Goal: Information Seeking & Learning: Learn about a topic

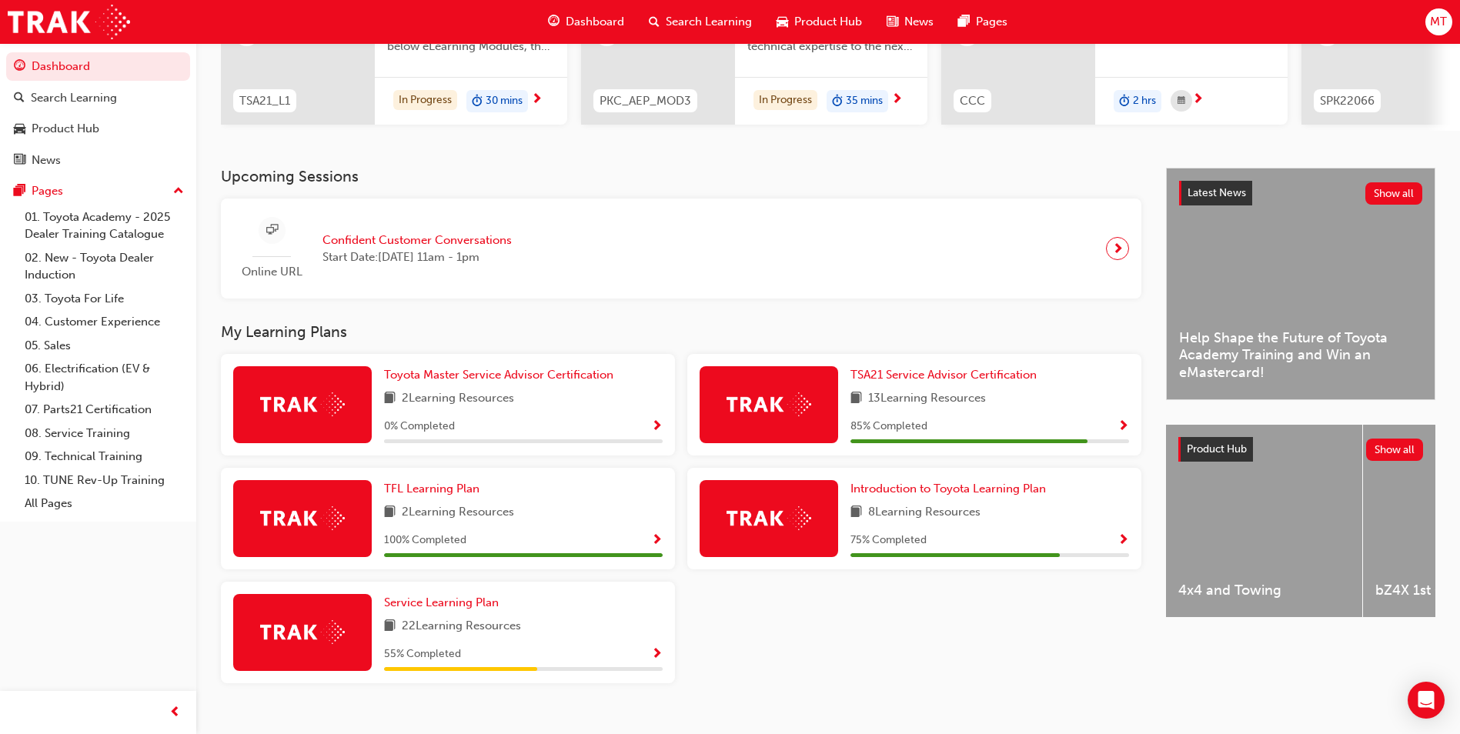
scroll to position [231, 0]
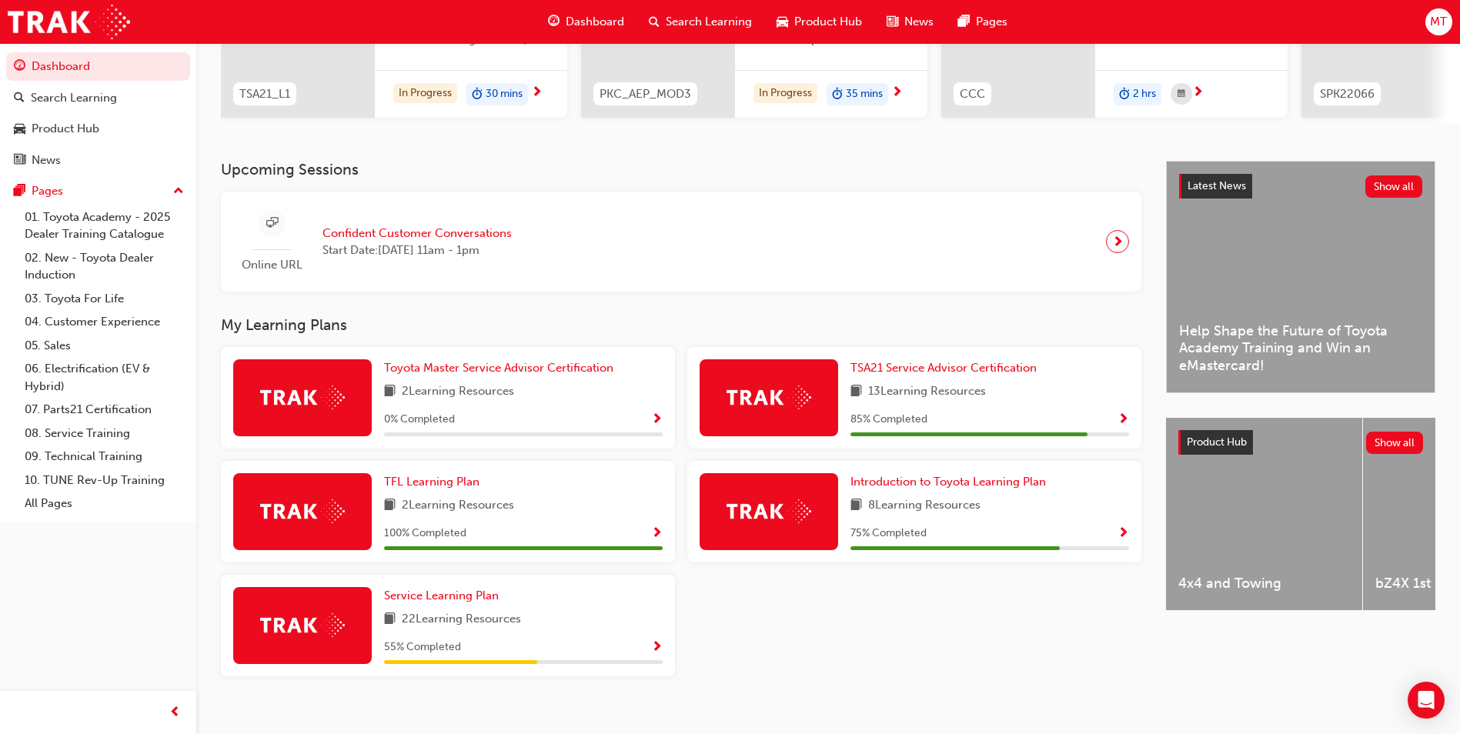
click at [770, 396] on img at bounding box center [769, 398] width 85 height 24
click at [921, 375] on span "TSA21 Service Advisor Certification" at bounding box center [944, 368] width 186 height 14
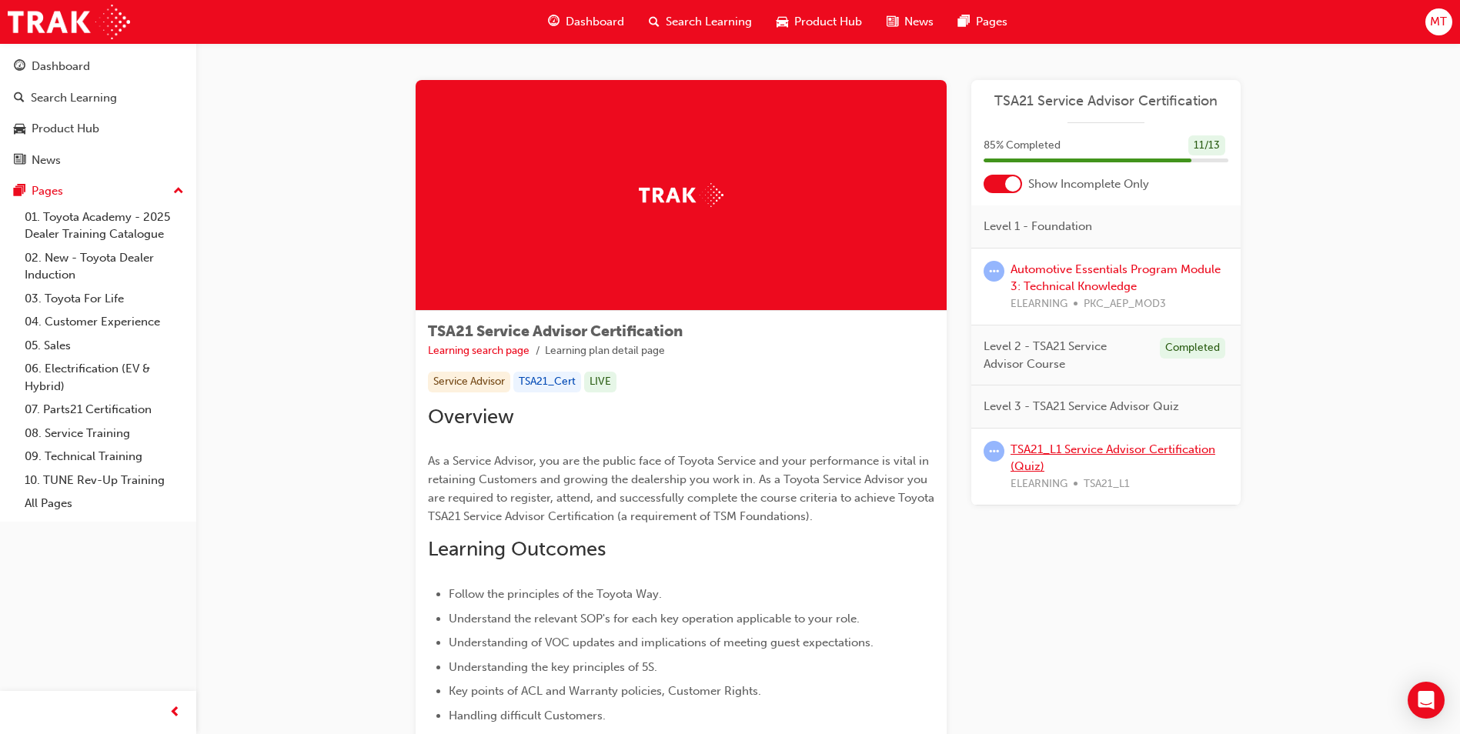
click at [1093, 449] on link "TSA21_L1 Service Advisor Certification (Quiz)" at bounding box center [1113, 459] width 205 height 32
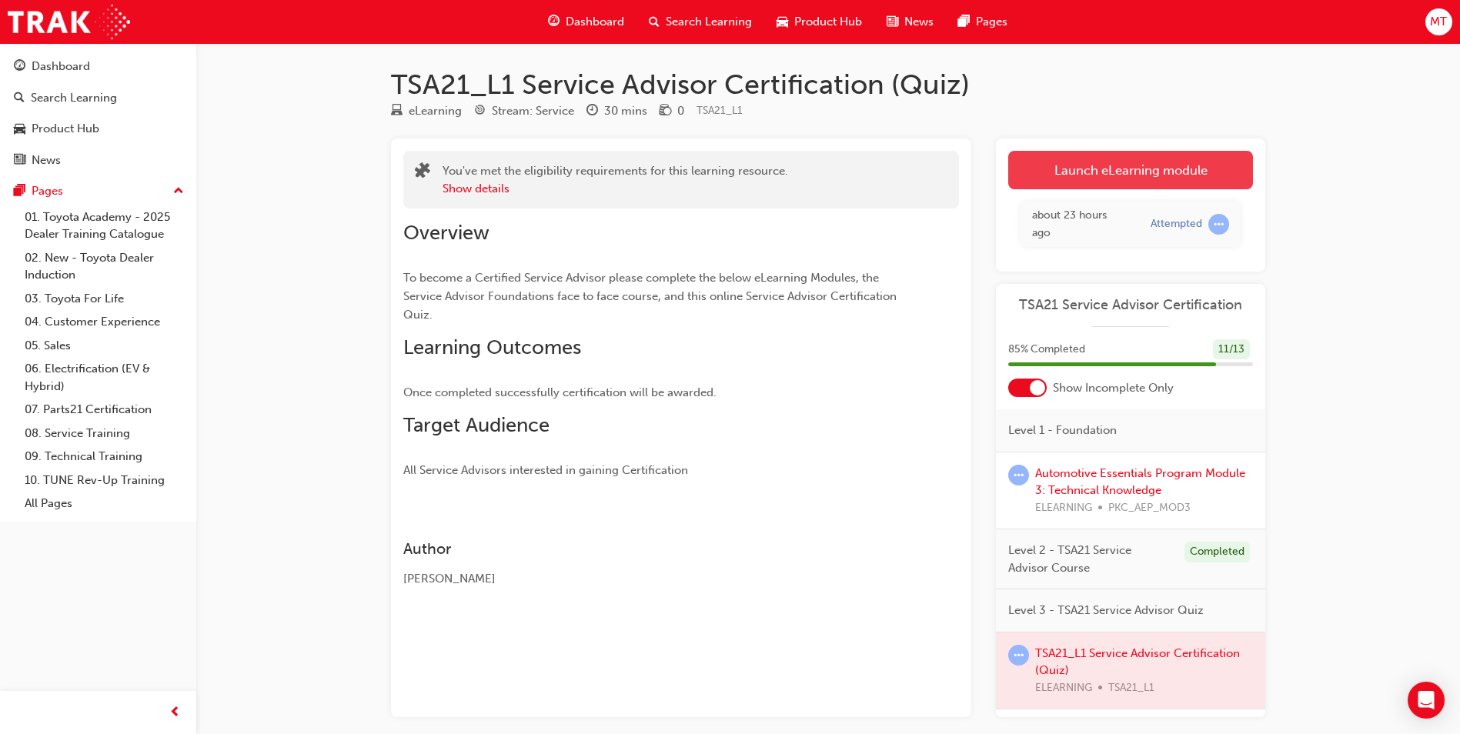
click at [1154, 176] on link "Launch eLearning module" at bounding box center [1130, 170] width 245 height 38
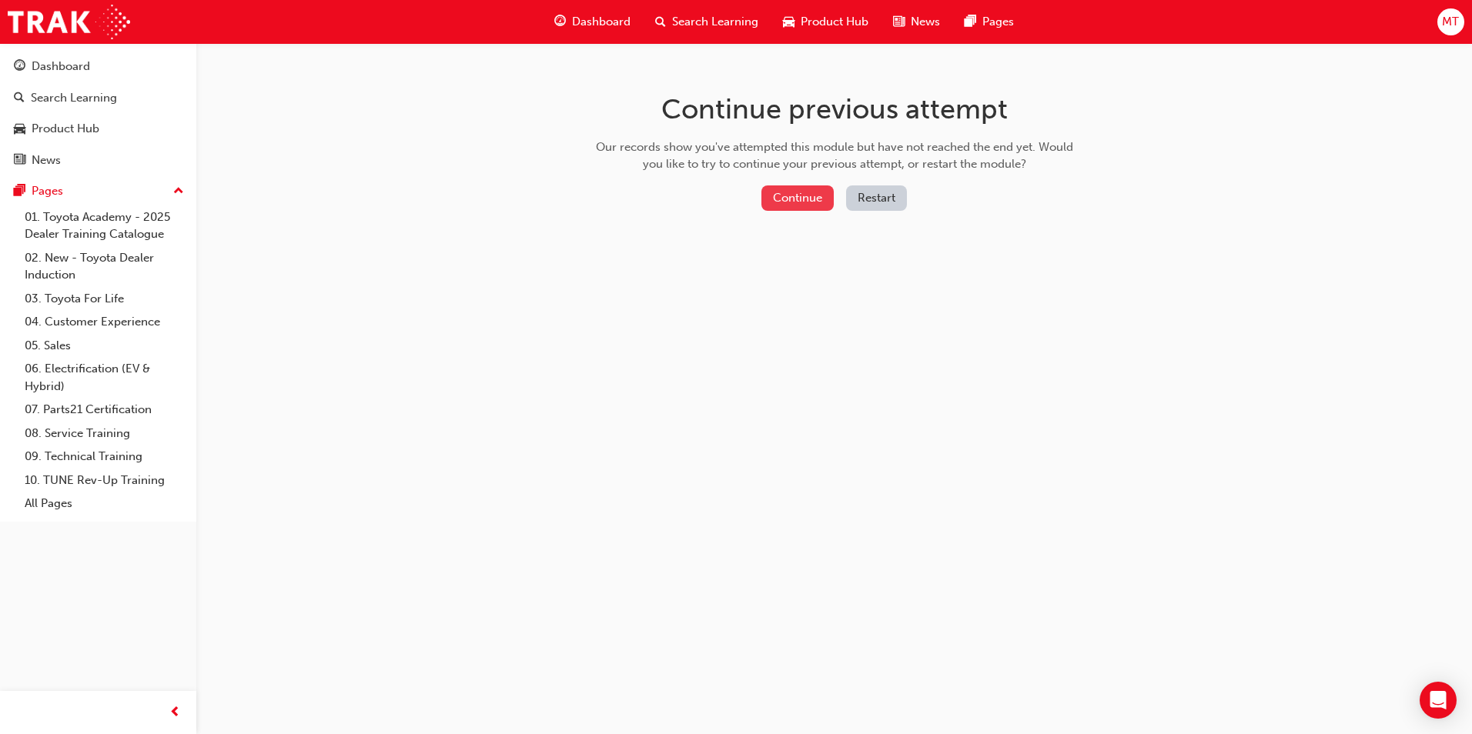
click at [799, 201] on button "Continue" at bounding box center [797, 198] width 72 height 25
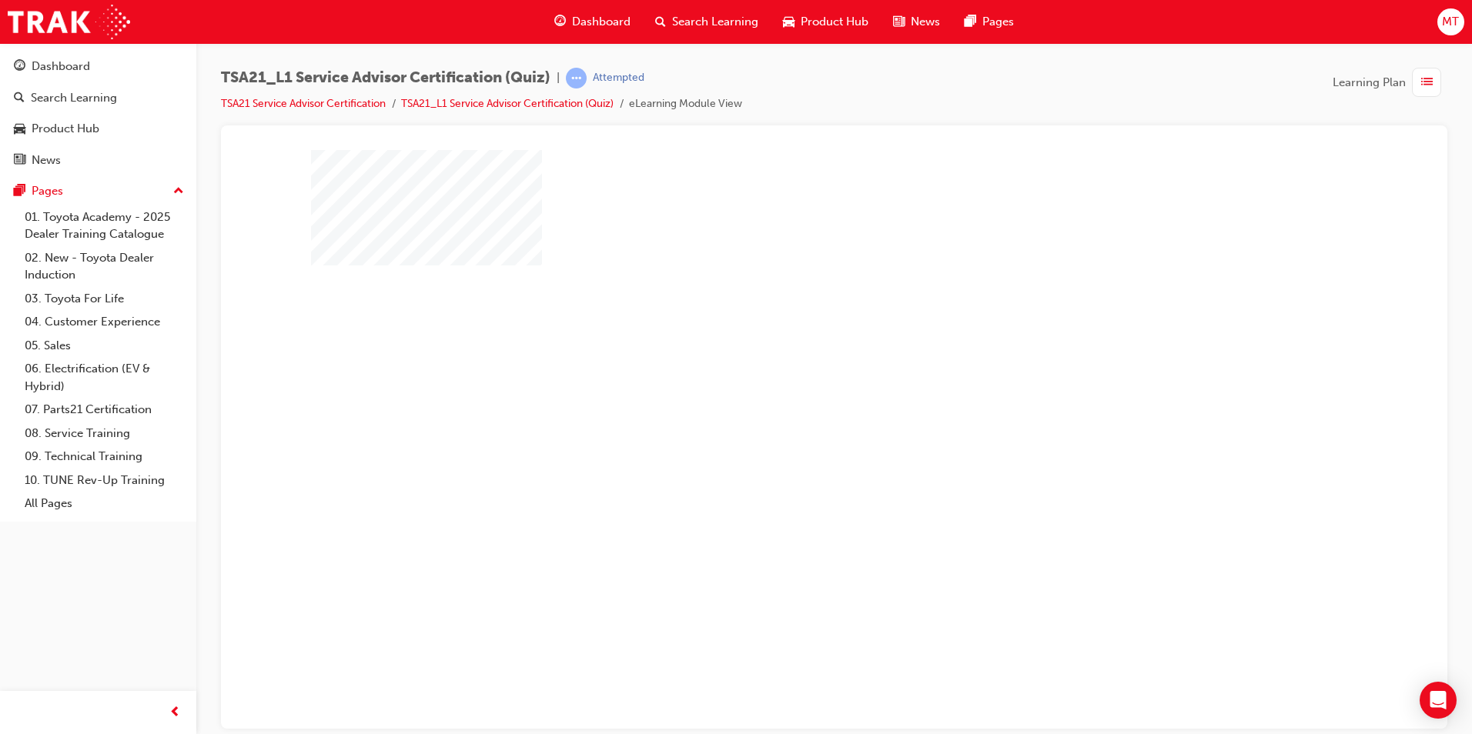
click at [790, 382] on div "play" at bounding box center [790, 382] width 0 height 0
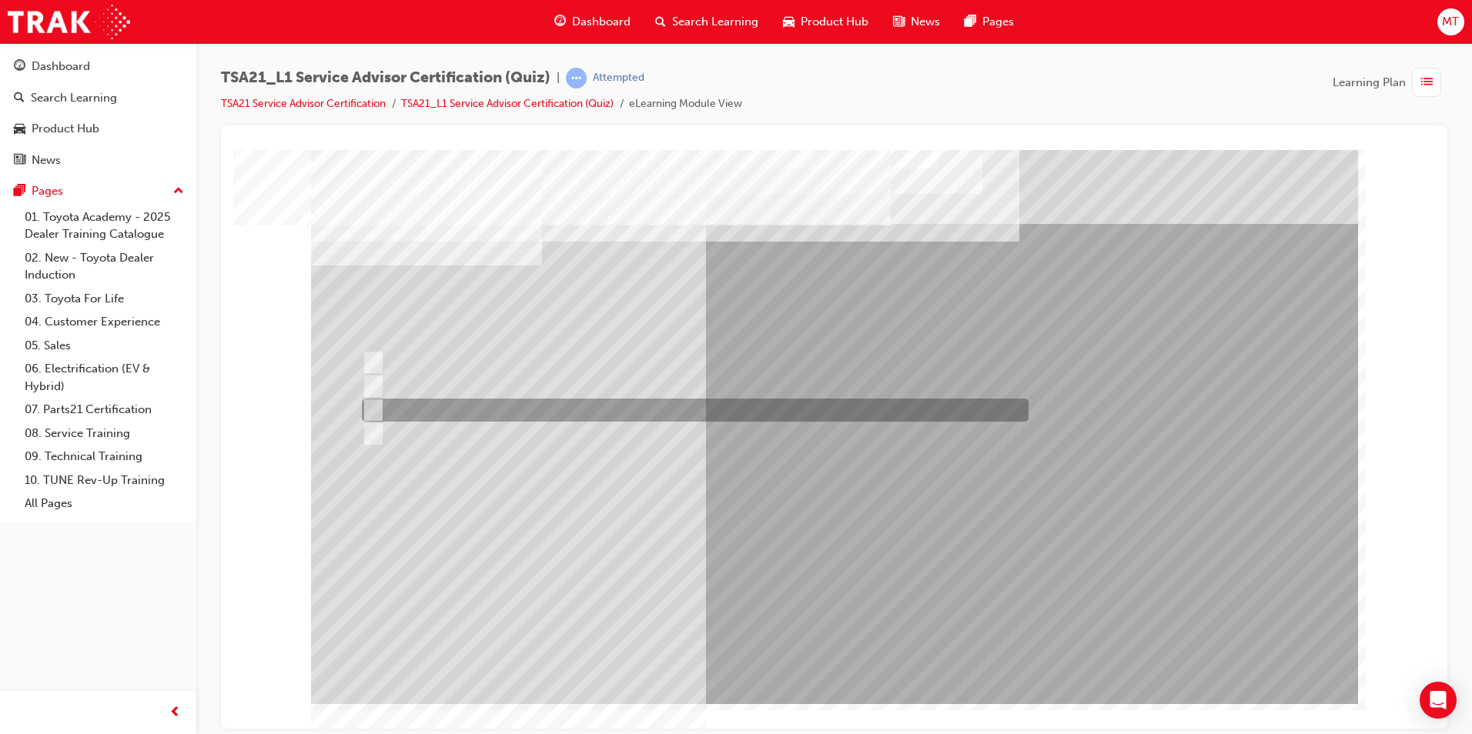
click at [606, 409] on div at bounding box center [691, 410] width 667 height 23
radio input "true"
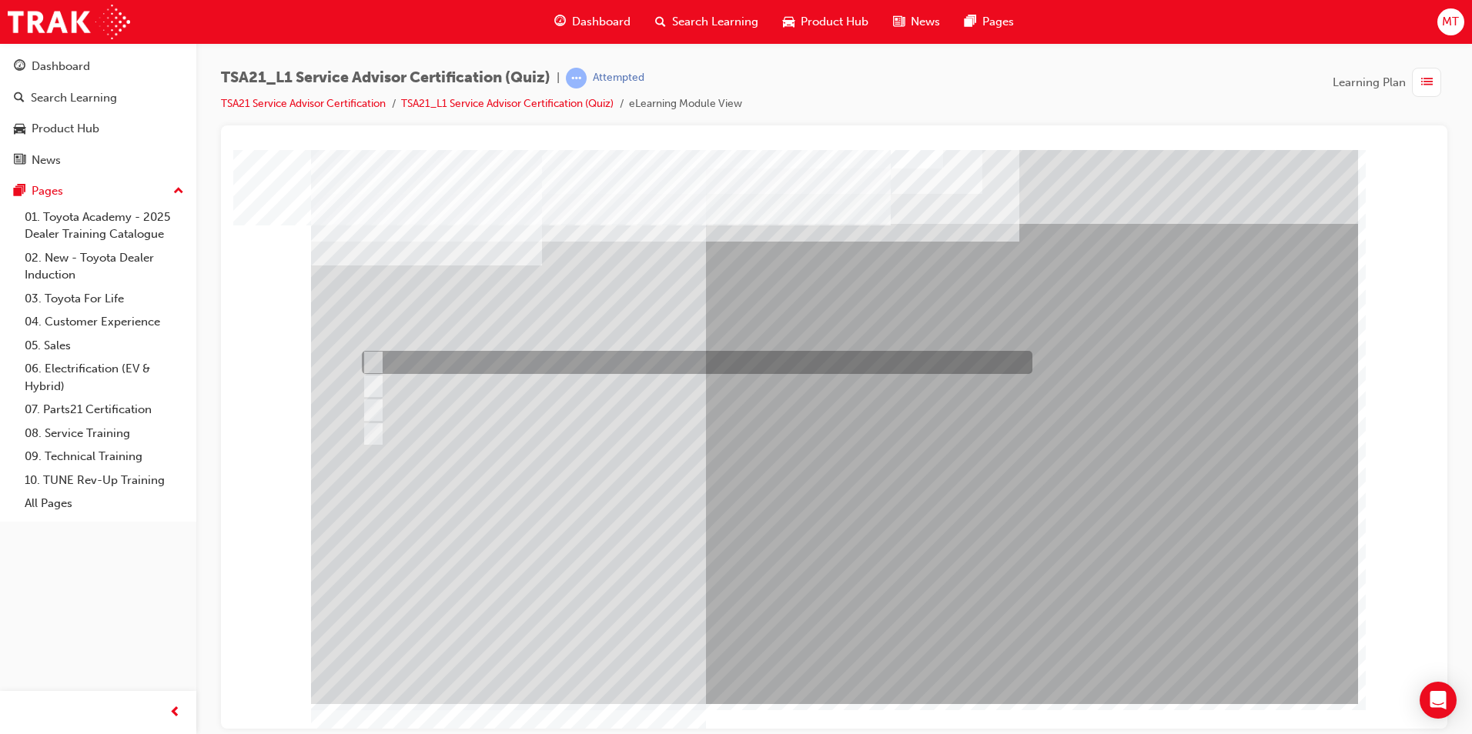
click at [660, 362] on div at bounding box center [693, 362] width 670 height 23
radio input "true"
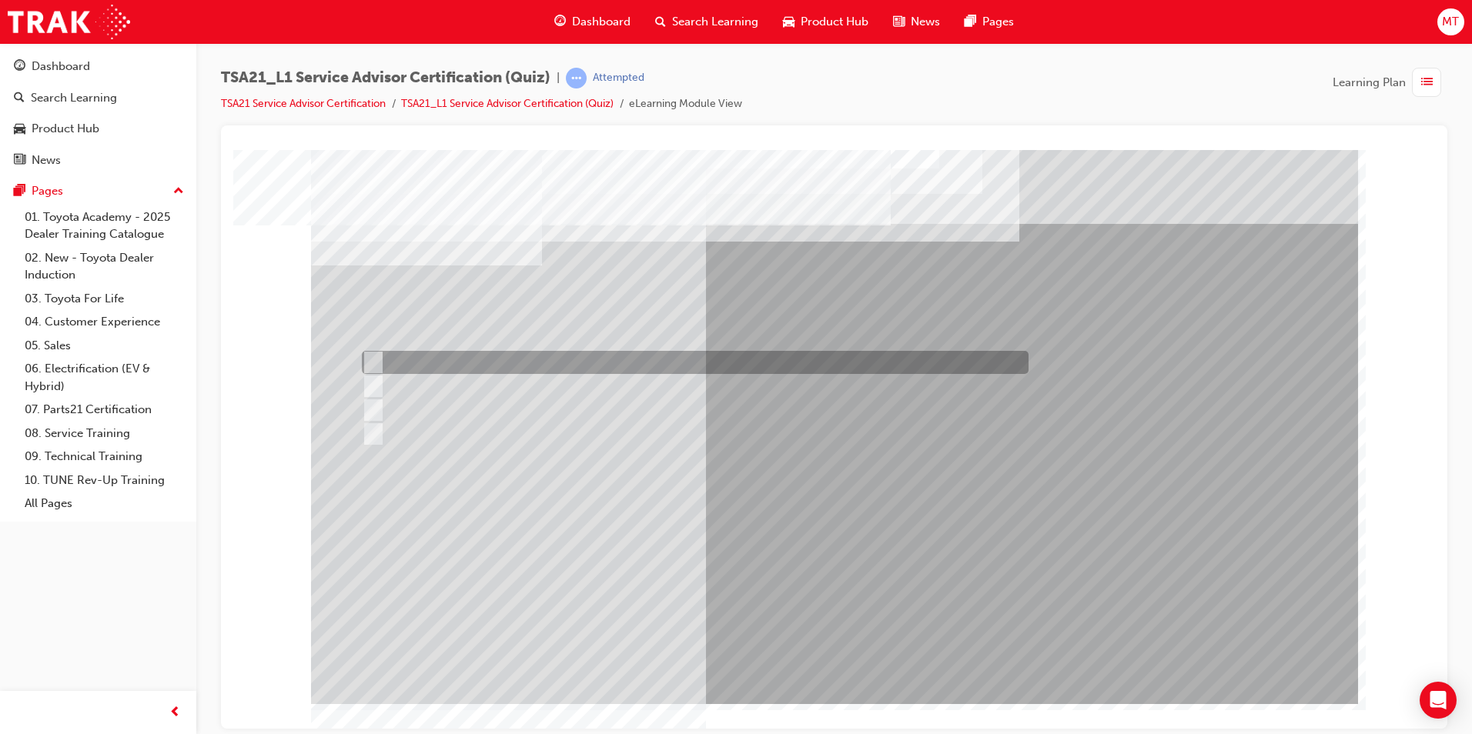
click at [572, 356] on div at bounding box center [691, 362] width 667 height 23
radio input "true"
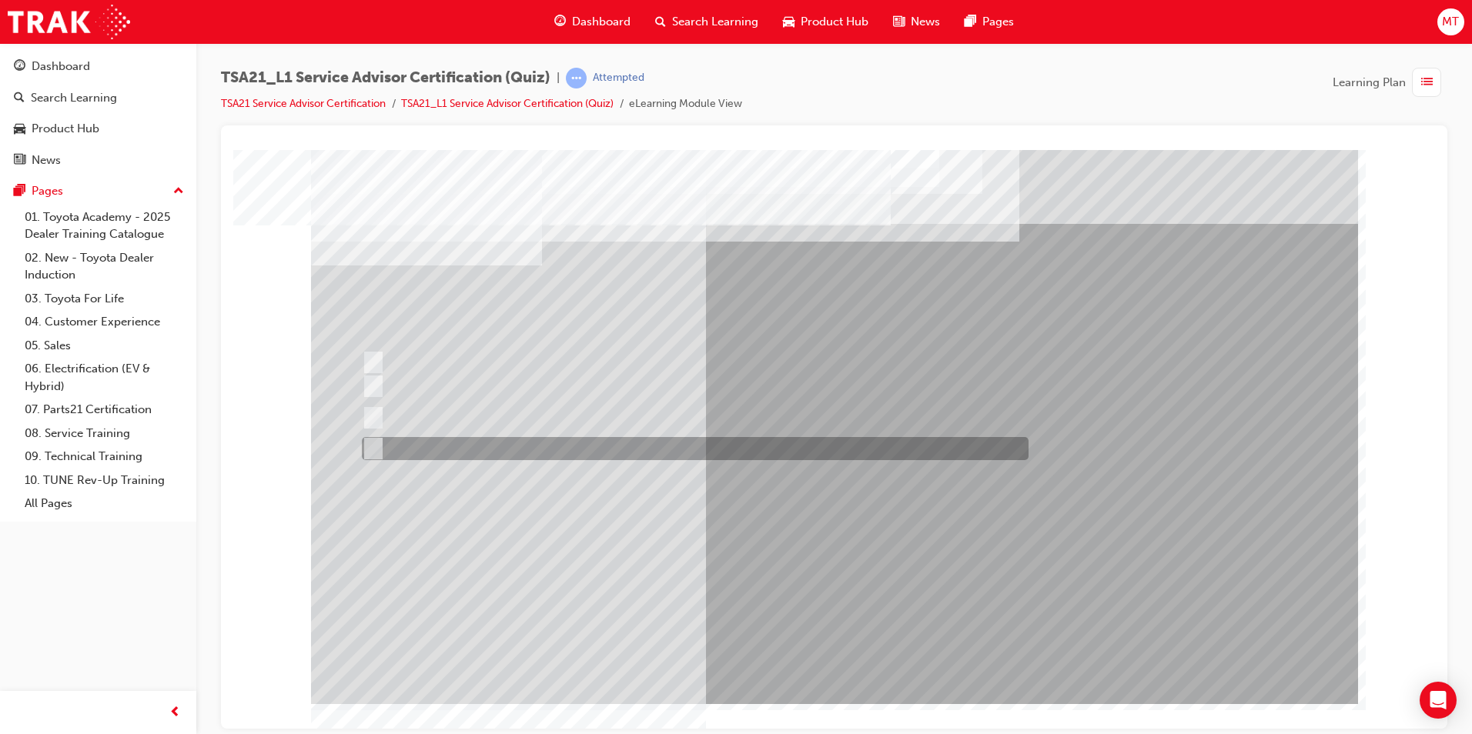
click at [674, 438] on div at bounding box center [691, 448] width 667 height 23
radio input "true"
click at [660, 450] on div at bounding box center [691, 448] width 667 height 23
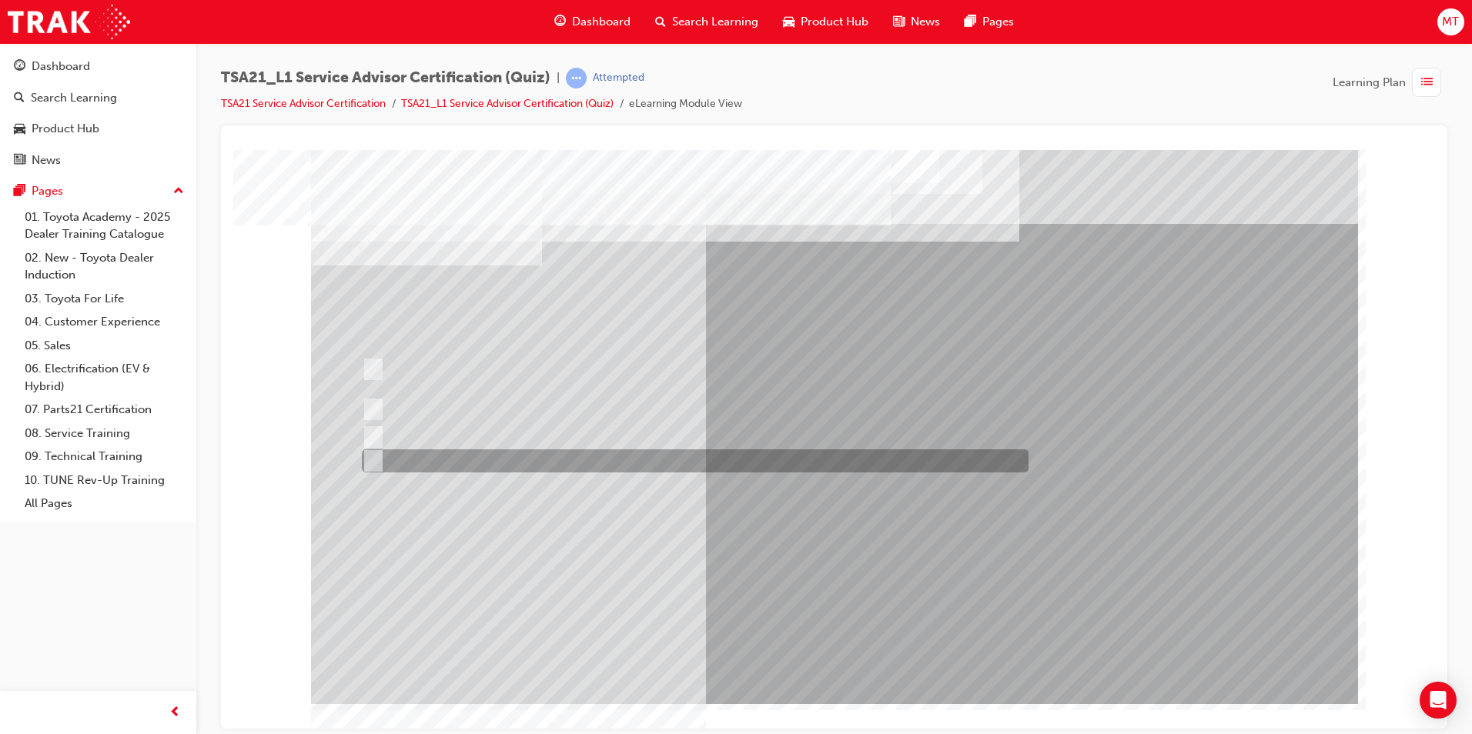
drag, startPoint x: 660, startPoint y: 456, endPoint x: 676, endPoint y: 478, distance: 27.1
click at [661, 456] on div at bounding box center [691, 461] width 667 height 23
radio input "true"
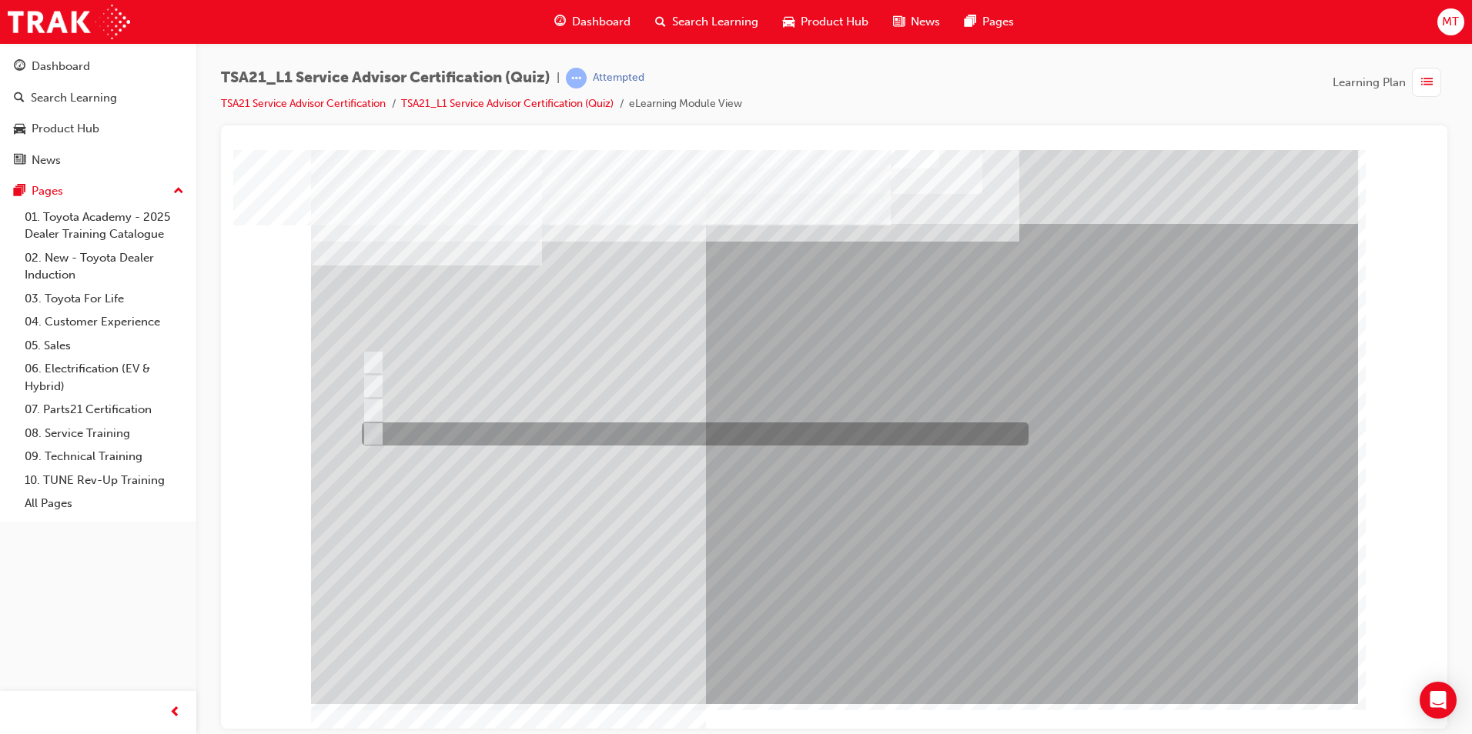
click at [529, 437] on div at bounding box center [691, 434] width 667 height 23
radio input "true"
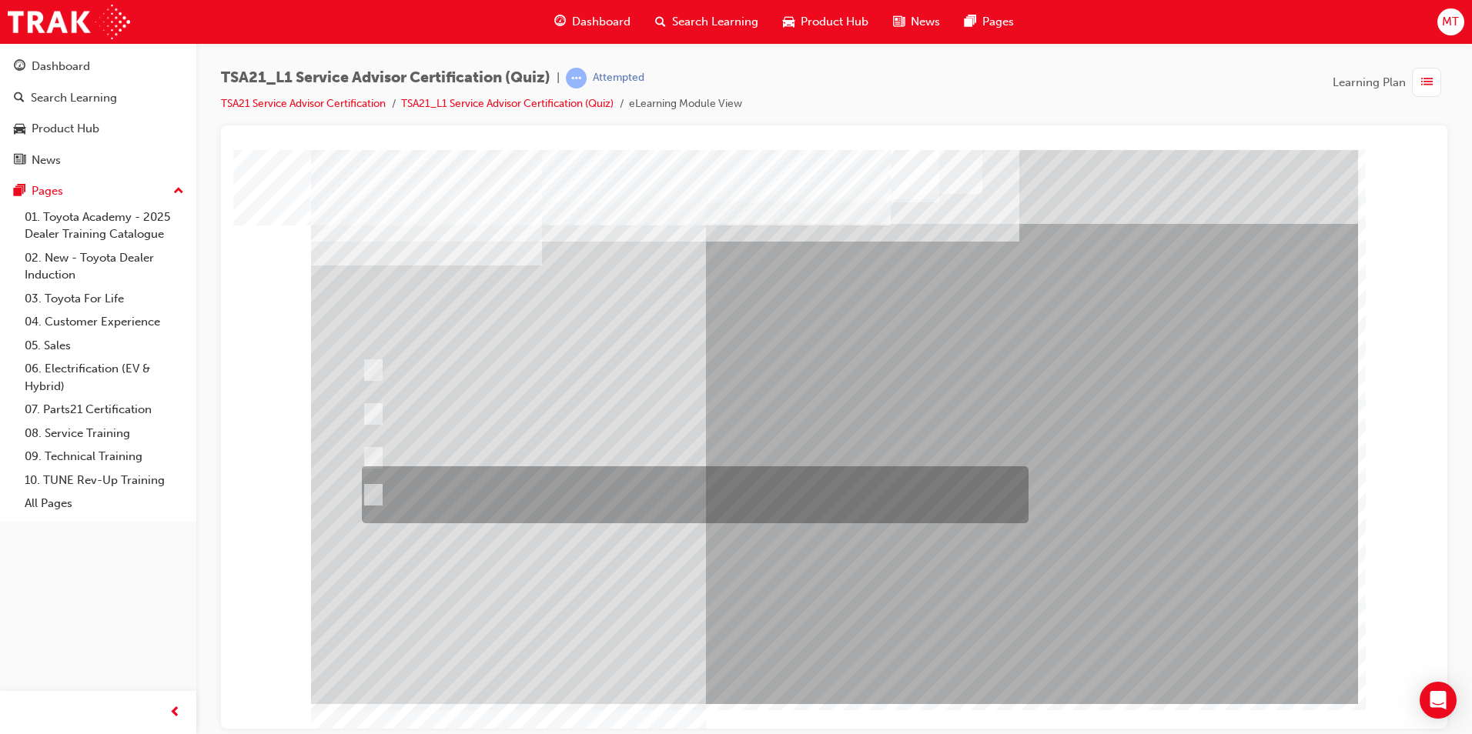
click at [640, 470] on div at bounding box center [691, 494] width 667 height 57
radio input "true"
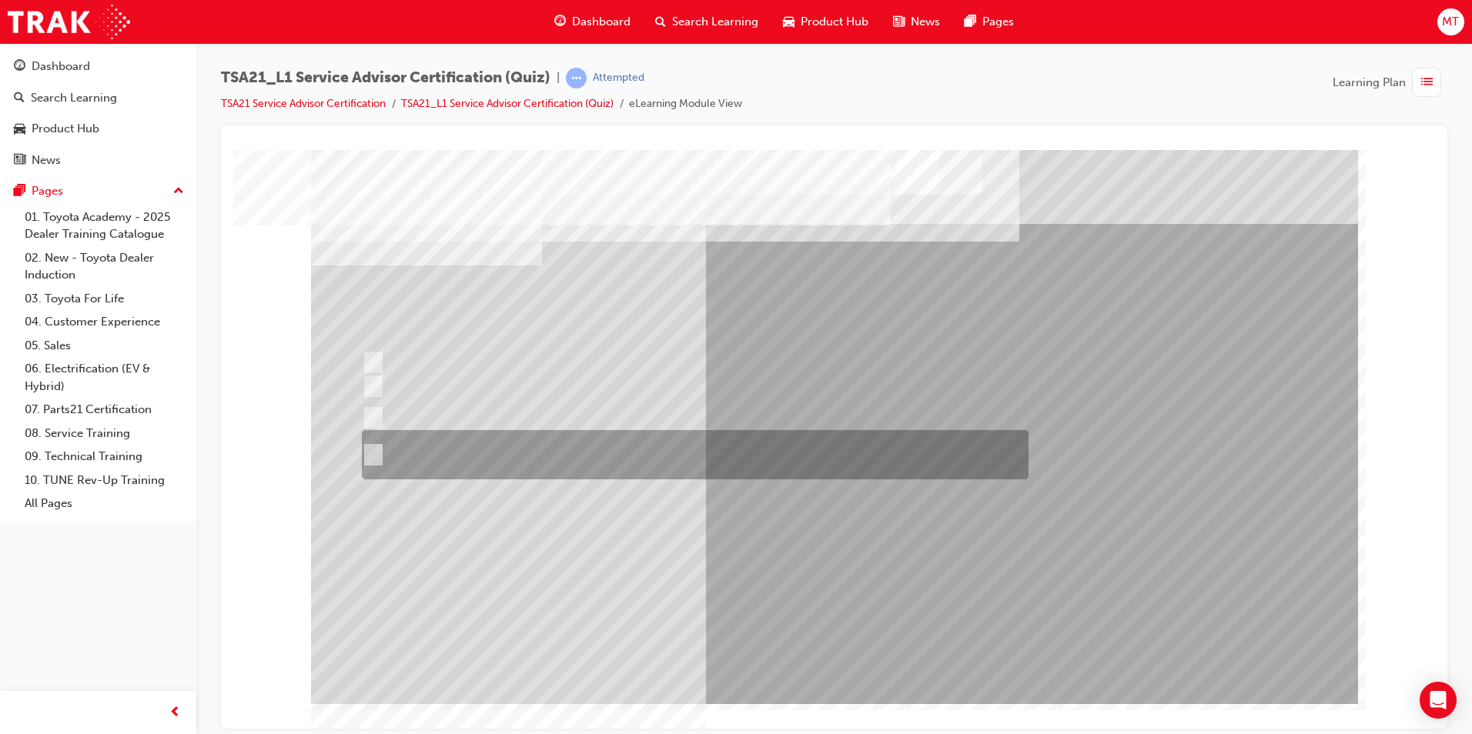
click at [613, 443] on div at bounding box center [691, 454] width 667 height 49
radio input "true"
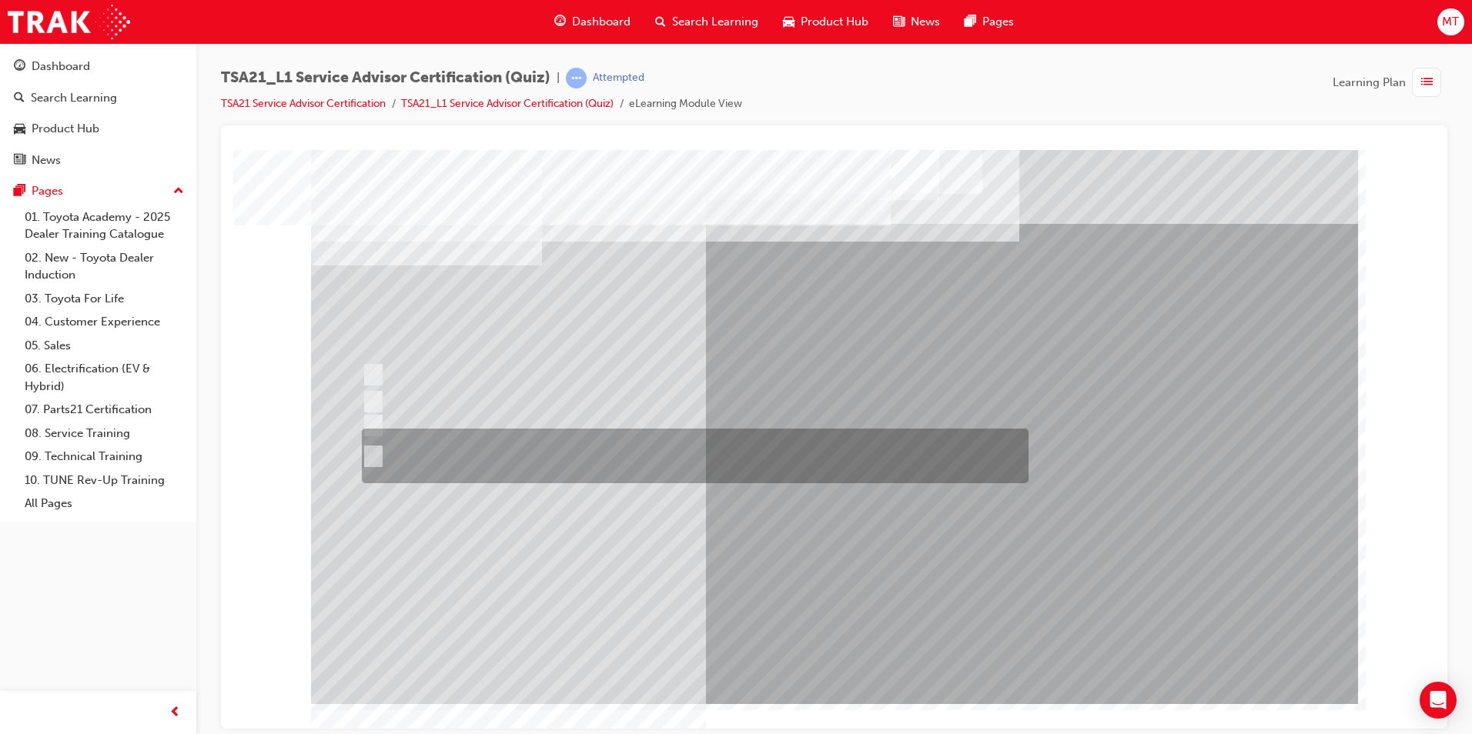
click at [660, 442] on div at bounding box center [691, 456] width 667 height 55
radio input "true"
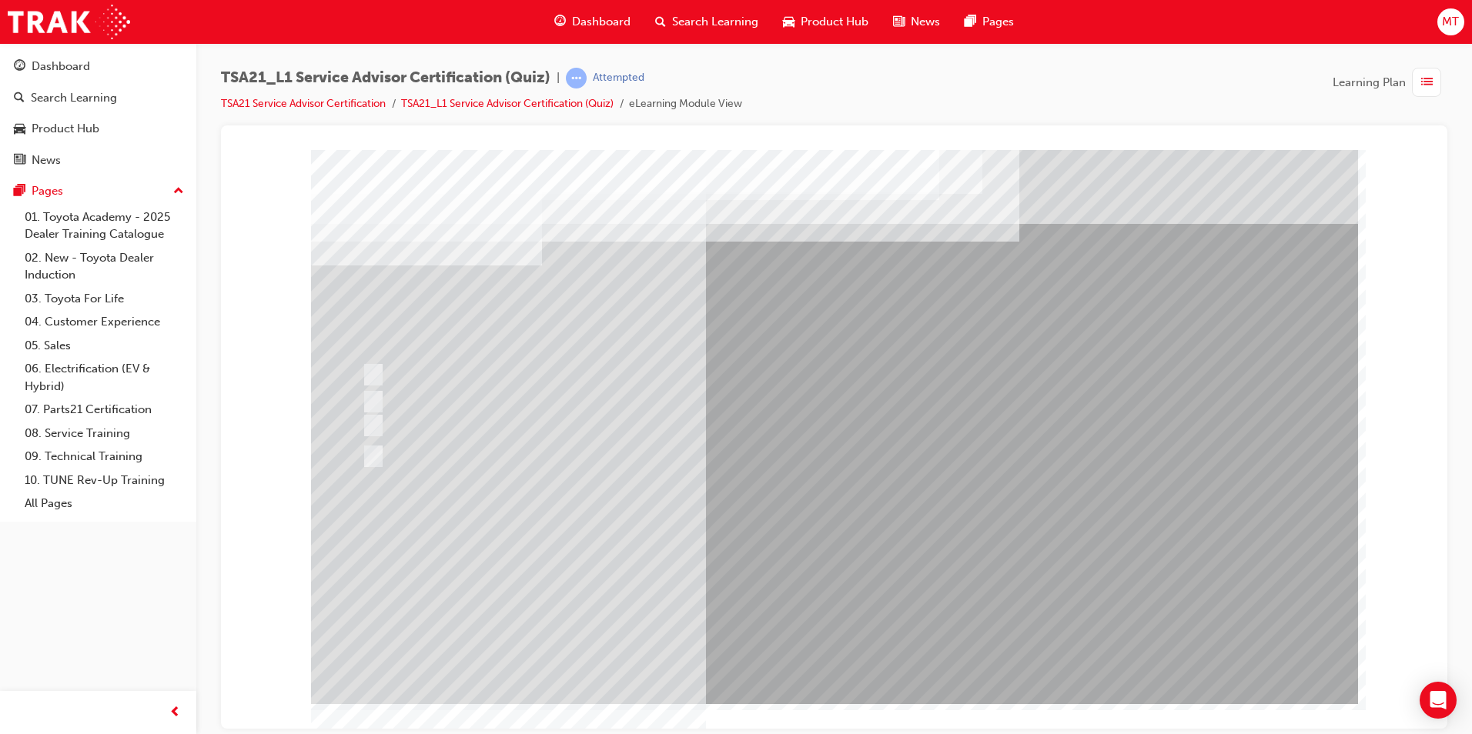
drag, startPoint x: 854, startPoint y: 650, endPoint x: 831, endPoint y: 605, distance: 50.3
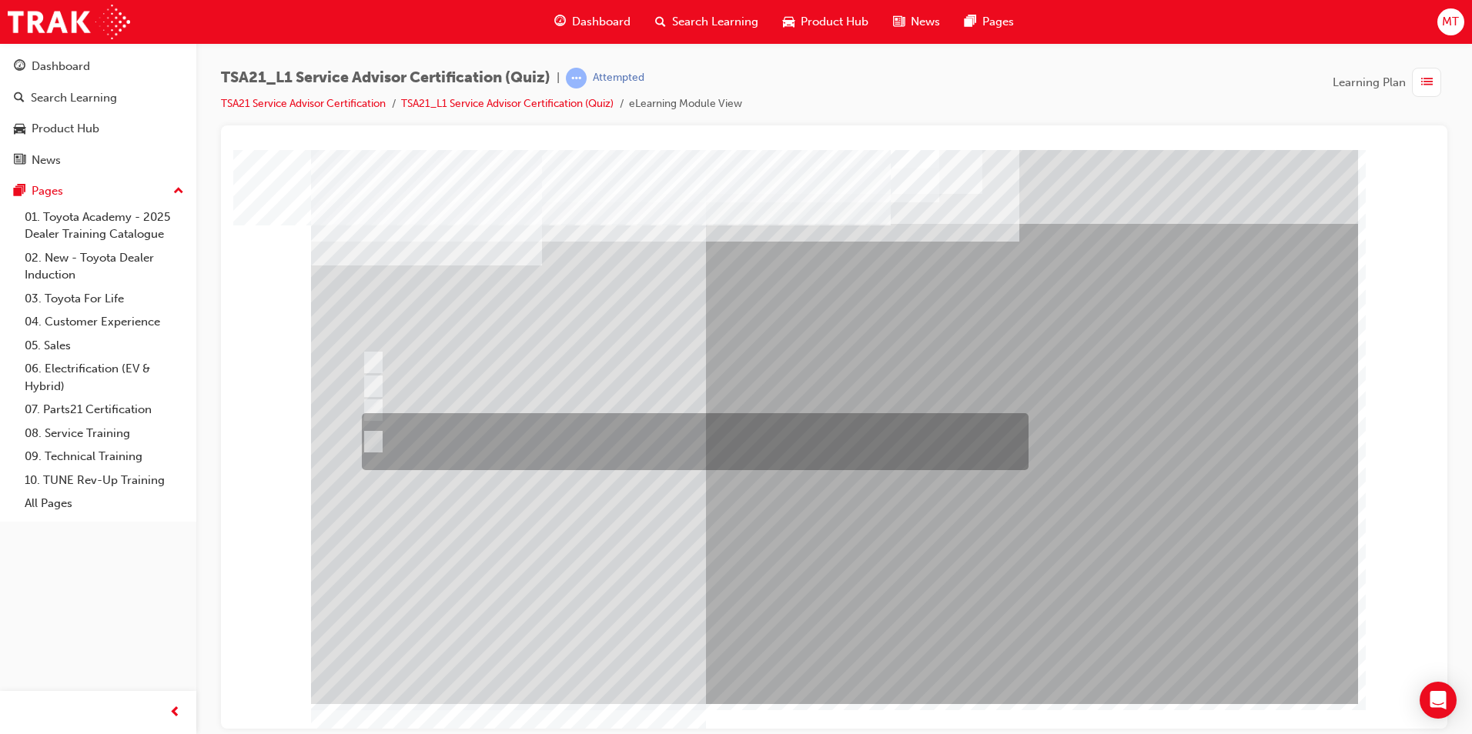
drag, startPoint x: 664, startPoint y: 453, endPoint x: 691, endPoint y: 489, distance: 45.6
click at [664, 452] on div at bounding box center [691, 441] width 667 height 57
radio input "true"
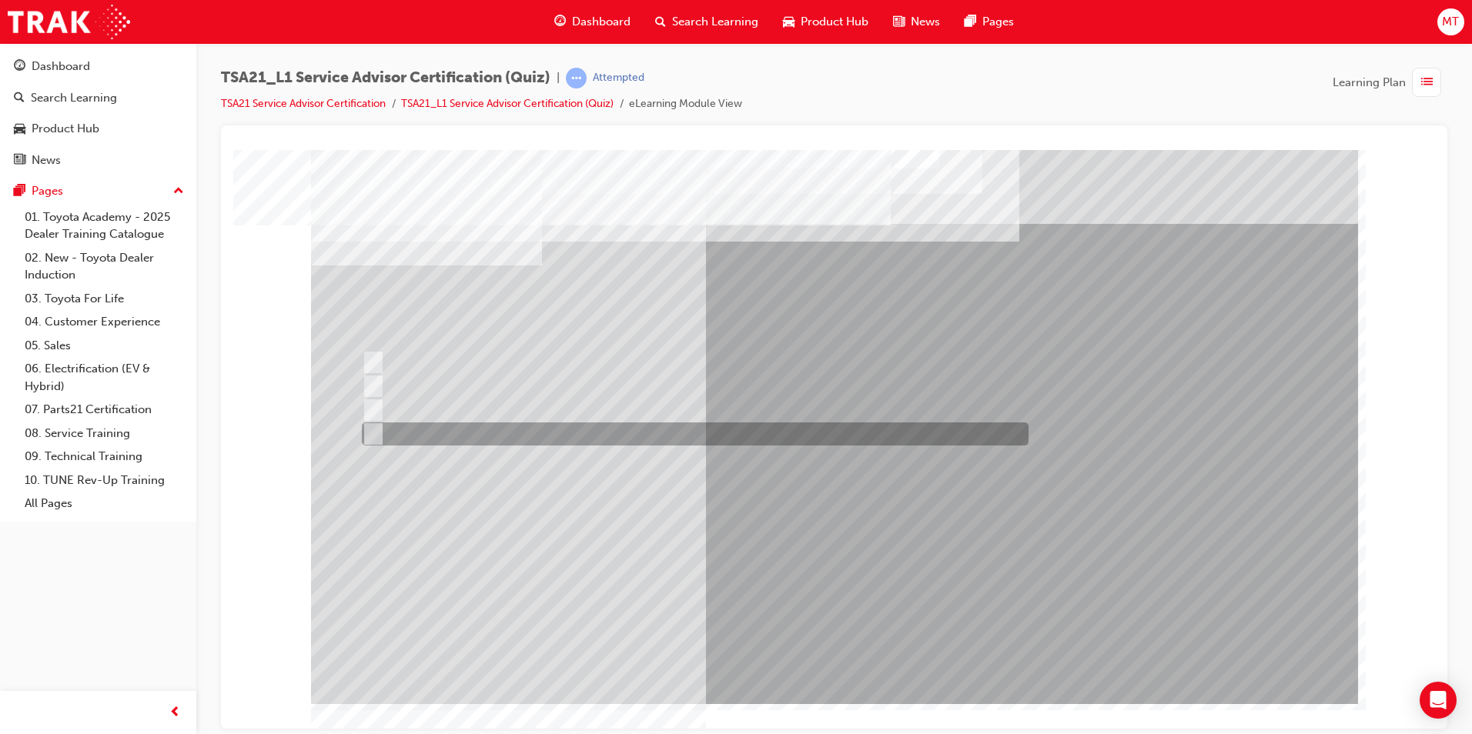
click at [607, 443] on div at bounding box center [691, 434] width 667 height 23
radio input "true"
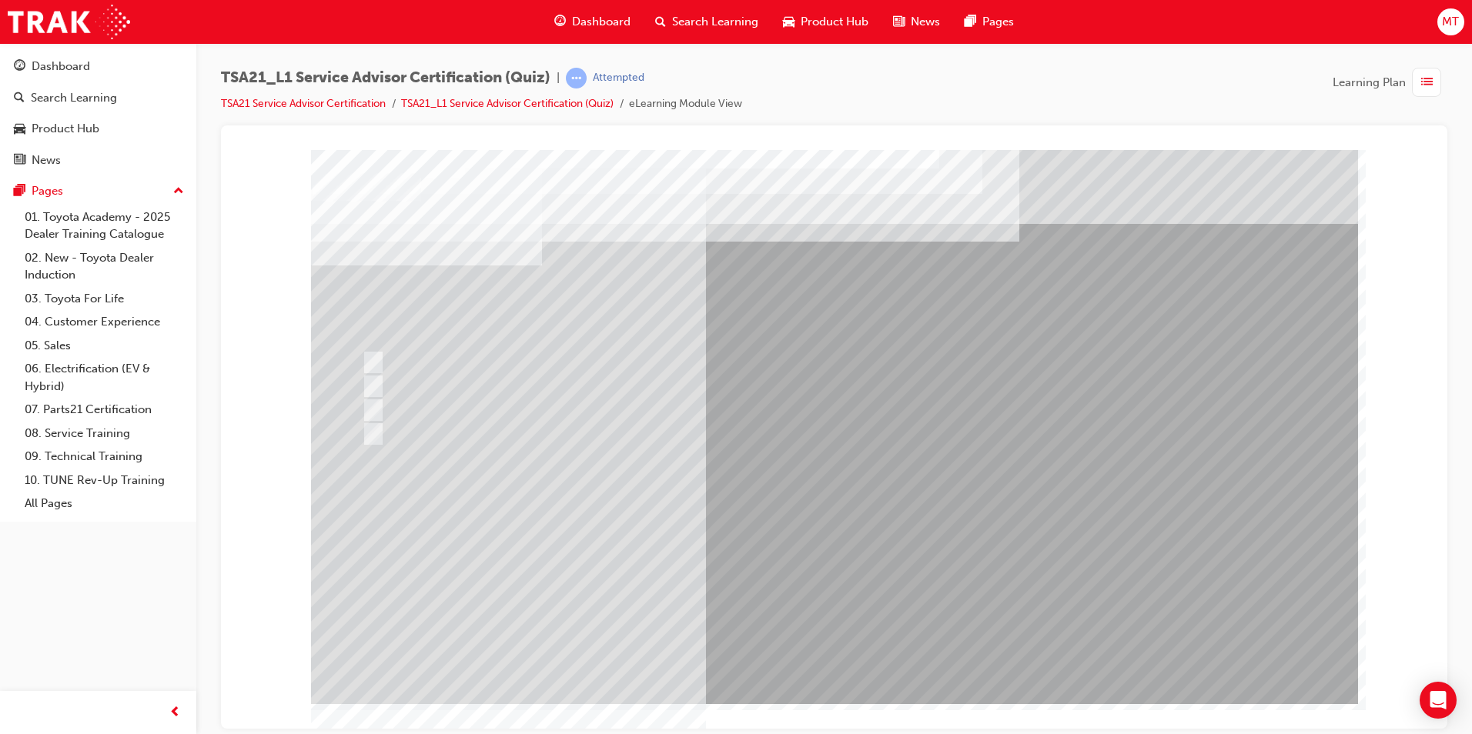
click at [611, 430] on div at bounding box center [691, 434] width 667 height 23
radio input "true"
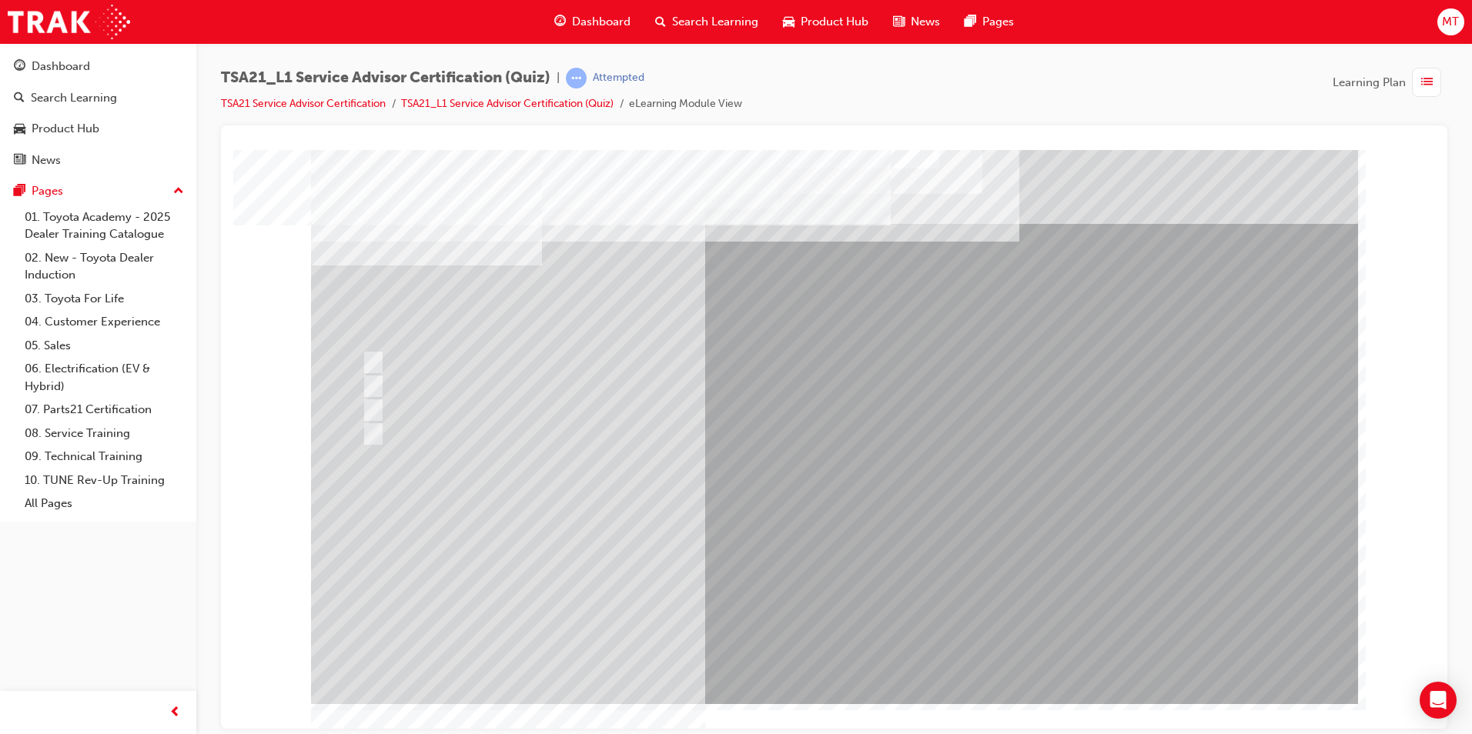
click at [669, 454] on div at bounding box center [691, 449] width 667 height 23
radio input "true"
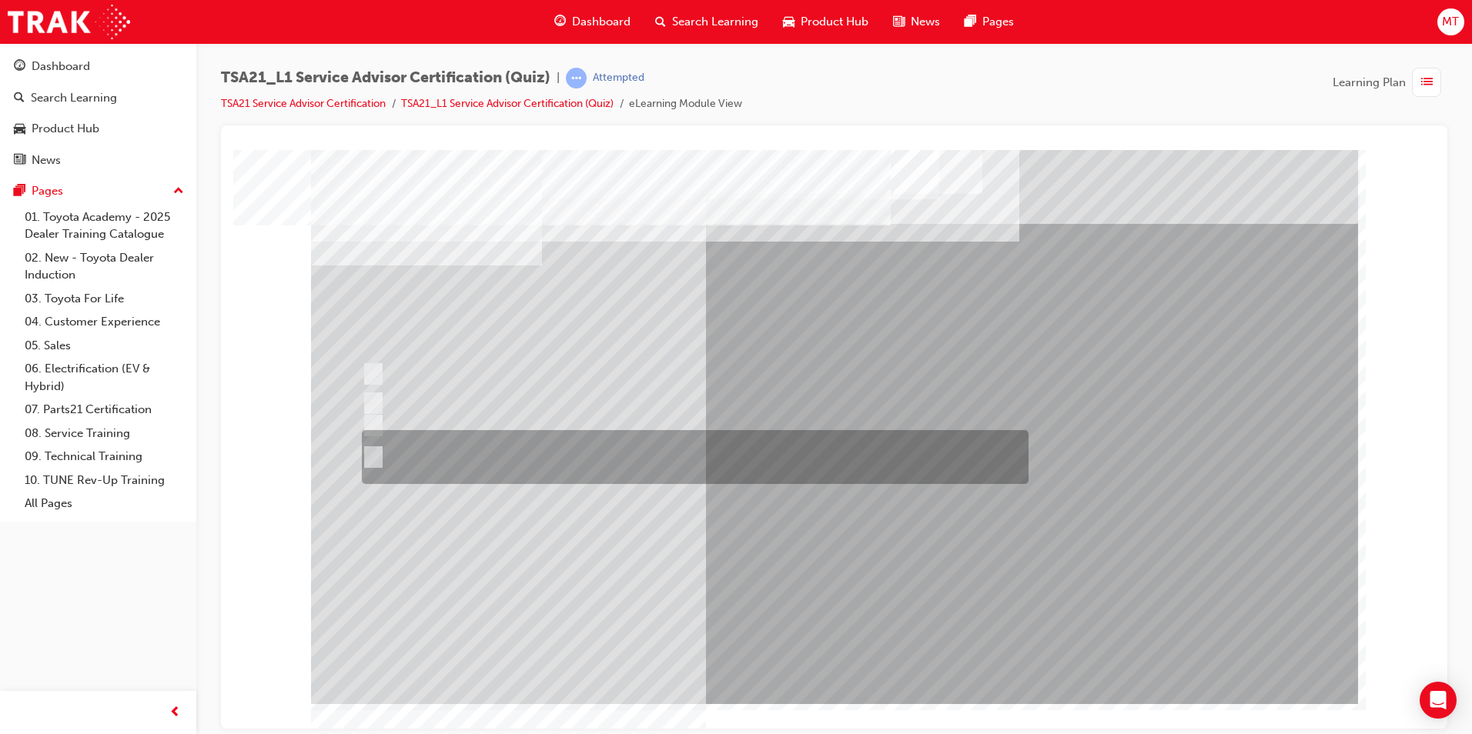
click at [682, 449] on div at bounding box center [691, 457] width 667 height 54
radio input "true"
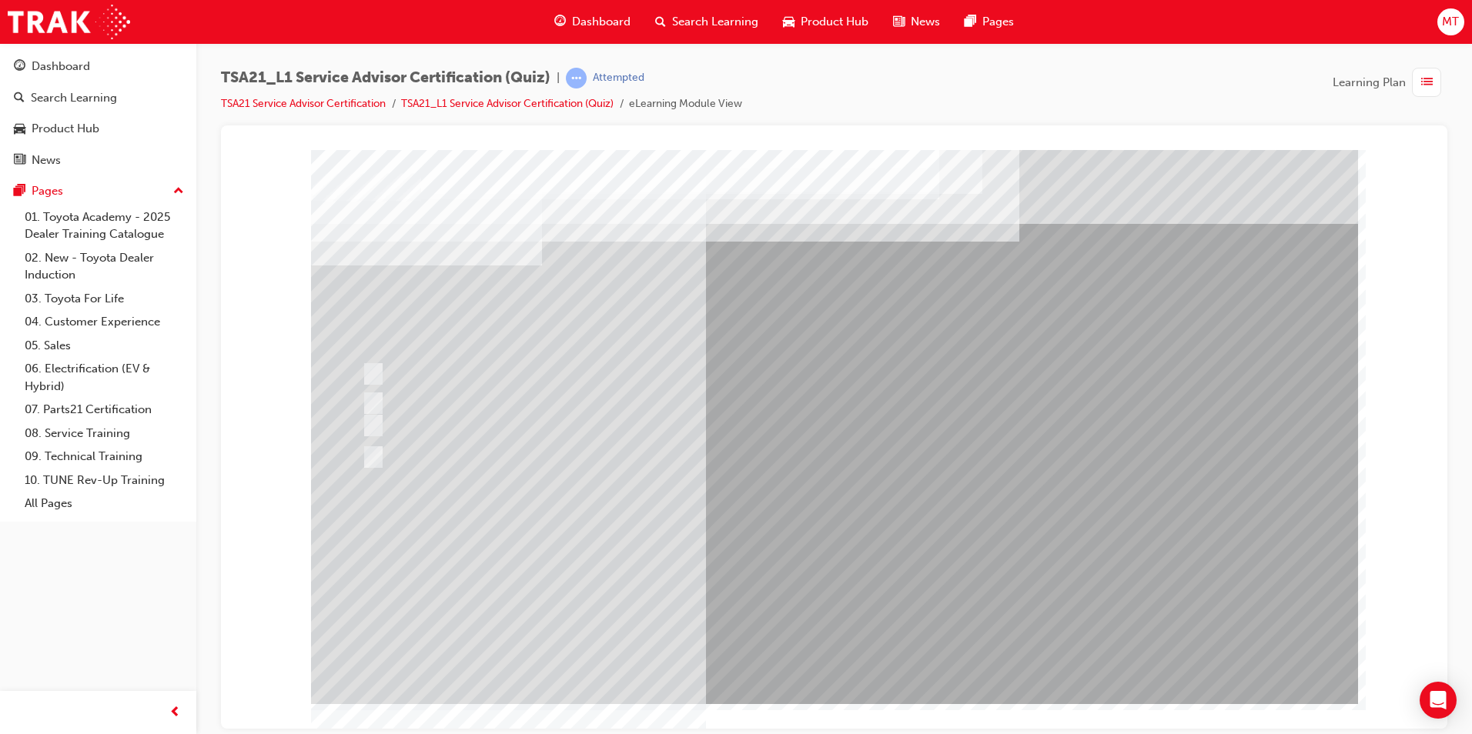
click at [638, 356] on div at bounding box center [691, 362] width 667 height 23
radio input "true"
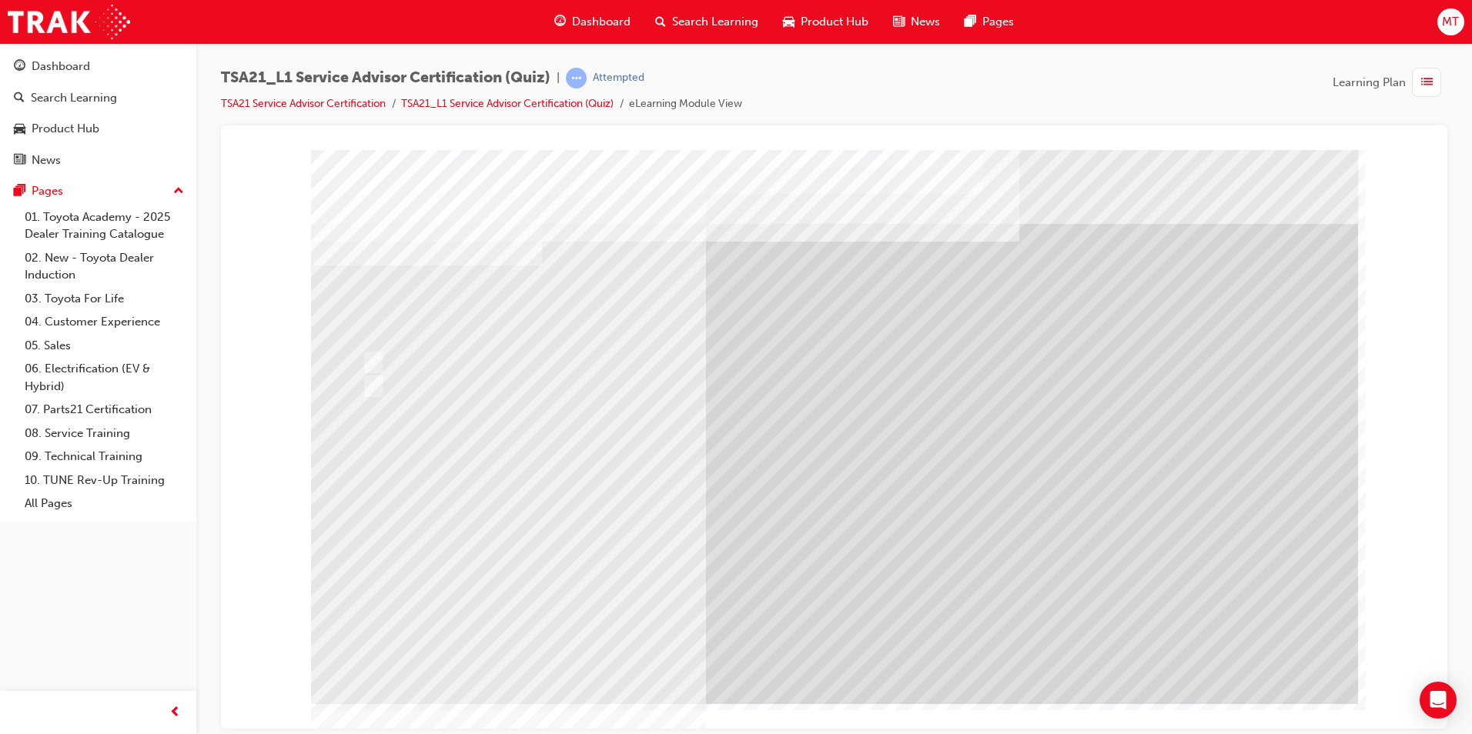
drag, startPoint x: 864, startPoint y: 635, endPoint x: 858, endPoint y: 621, distance: 15.2
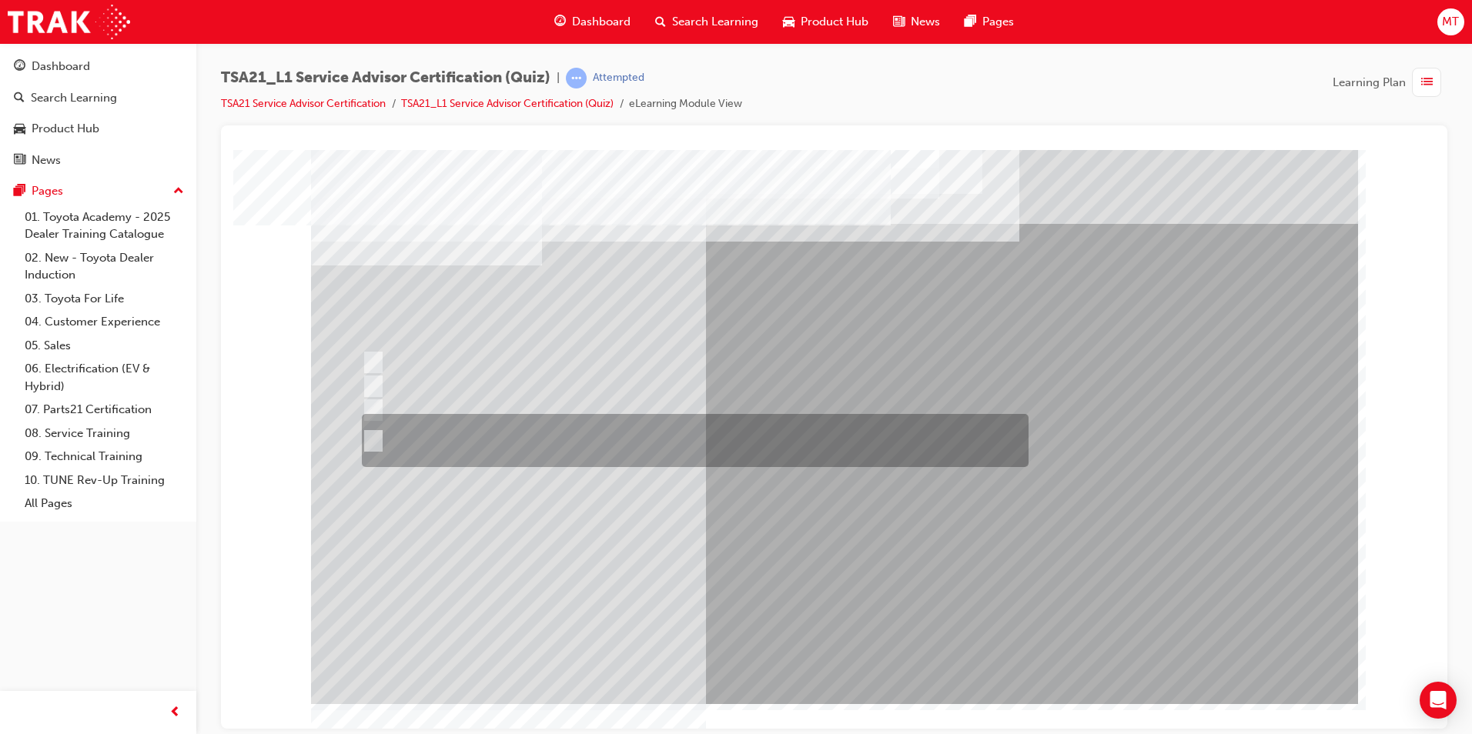
click at [548, 433] on div at bounding box center [691, 440] width 667 height 53
radio input "true"
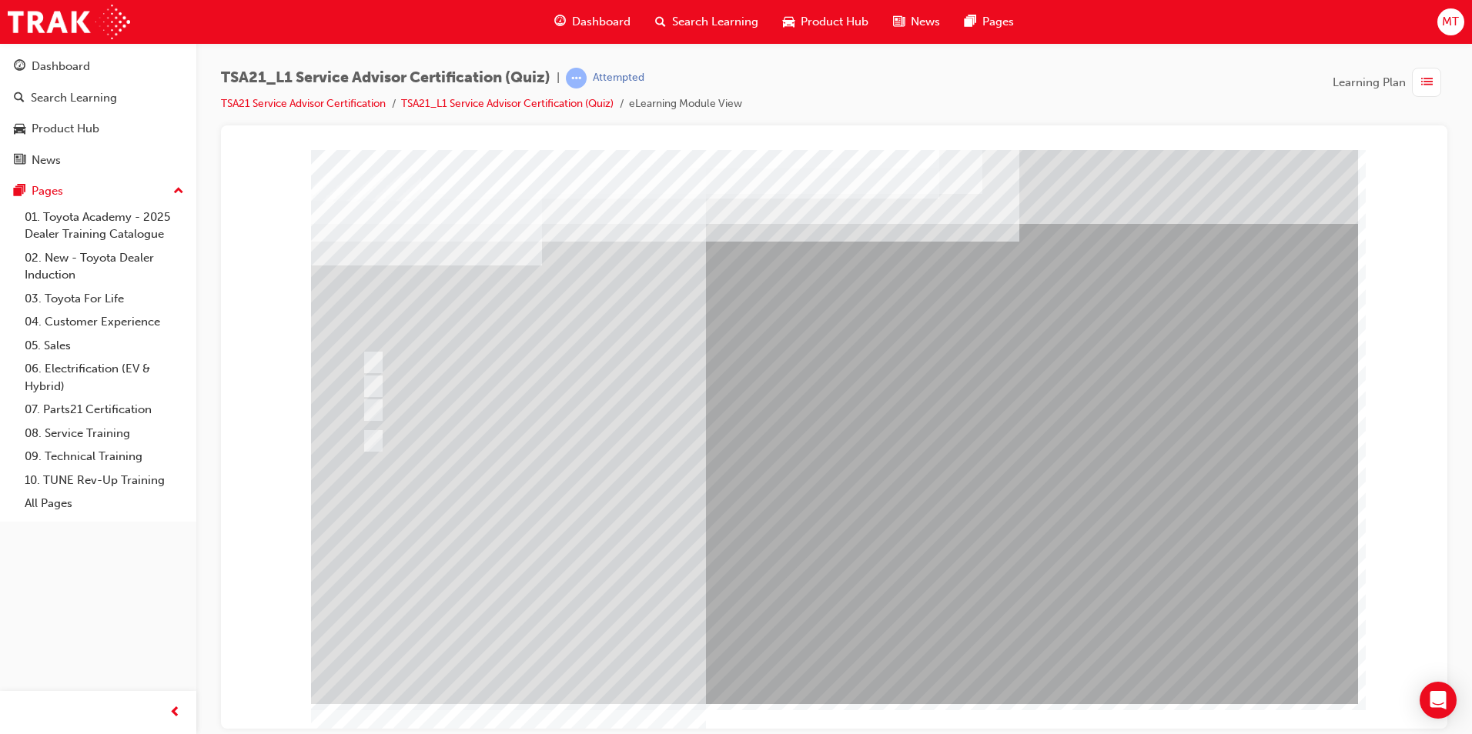
drag, startPoint x: 850, startPoint y: 634, endPoint x: 845, endPoint y: 624, distance: 11.0
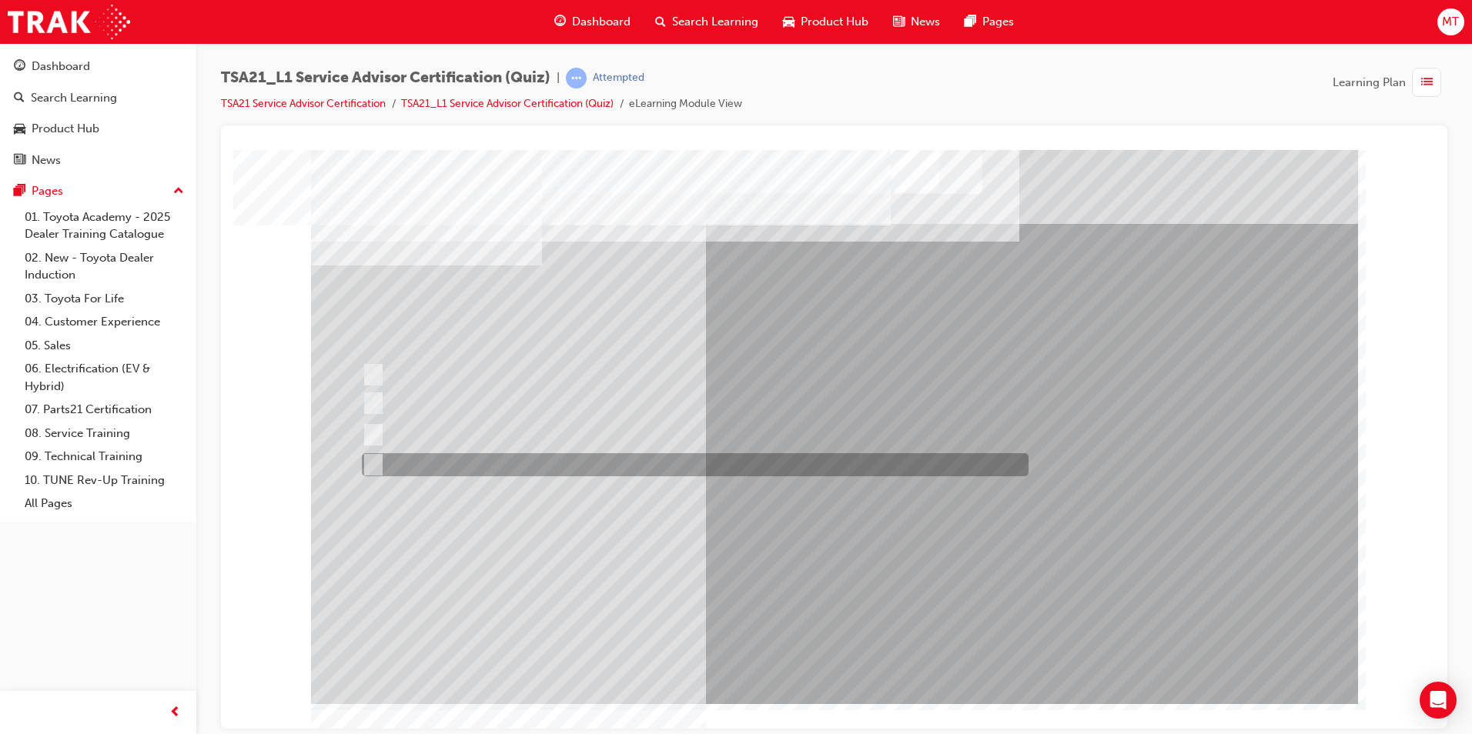
click at [608, 453] on div at bounding box center [691, 464] width 667 height 23
radio input "true"
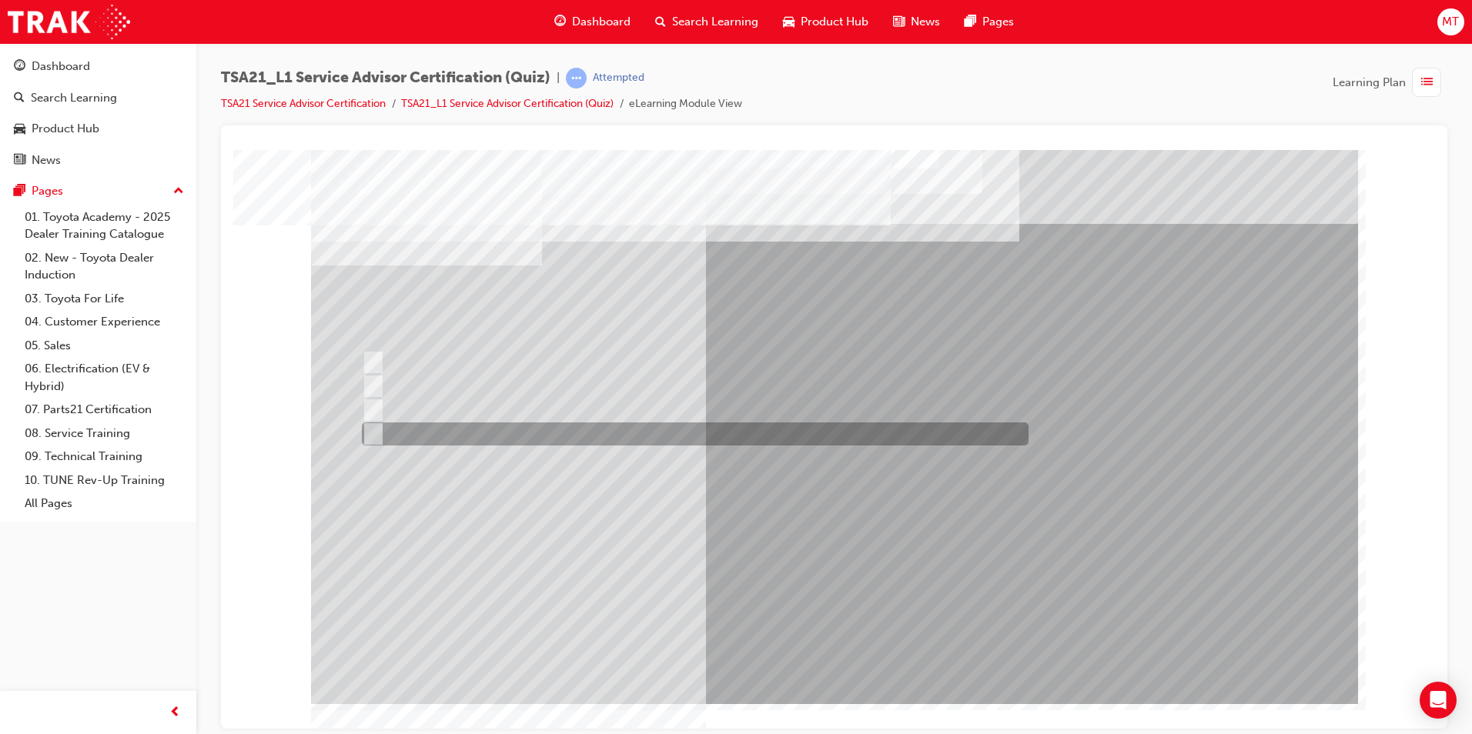
drag, startPoint x: 644, startPoint y: 435, endPoint x: 667, endPoint y: 461, distance: 34.9
click at [644, 434] on div at bounding box center [691, 434] width 667 height 23
radio input "true"
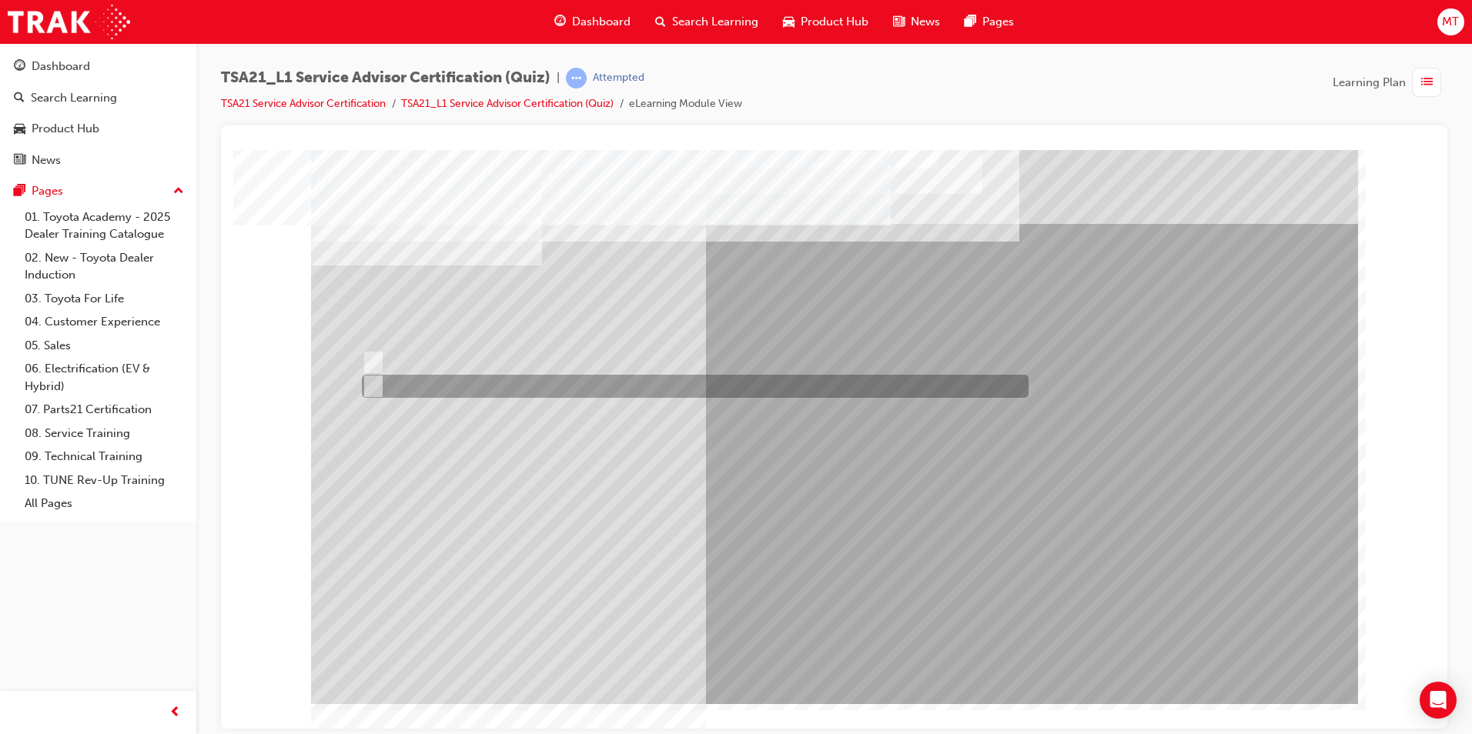
click at [694, 396] on div at bounding box center [691, 386] width 667 height 23
radio input "true"
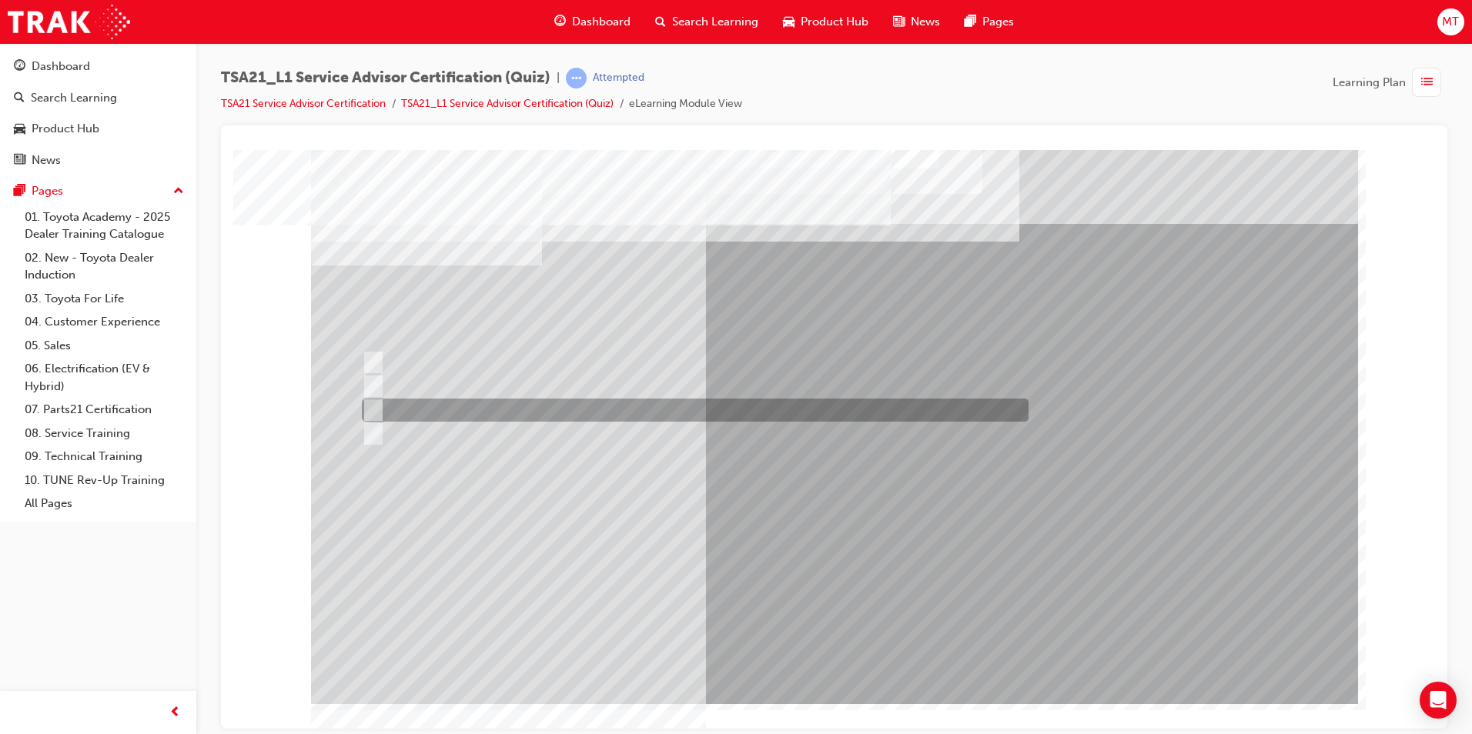
click at [575, 407] on div at bounding box center [691, 410] width 667 height 23
radio input "true"
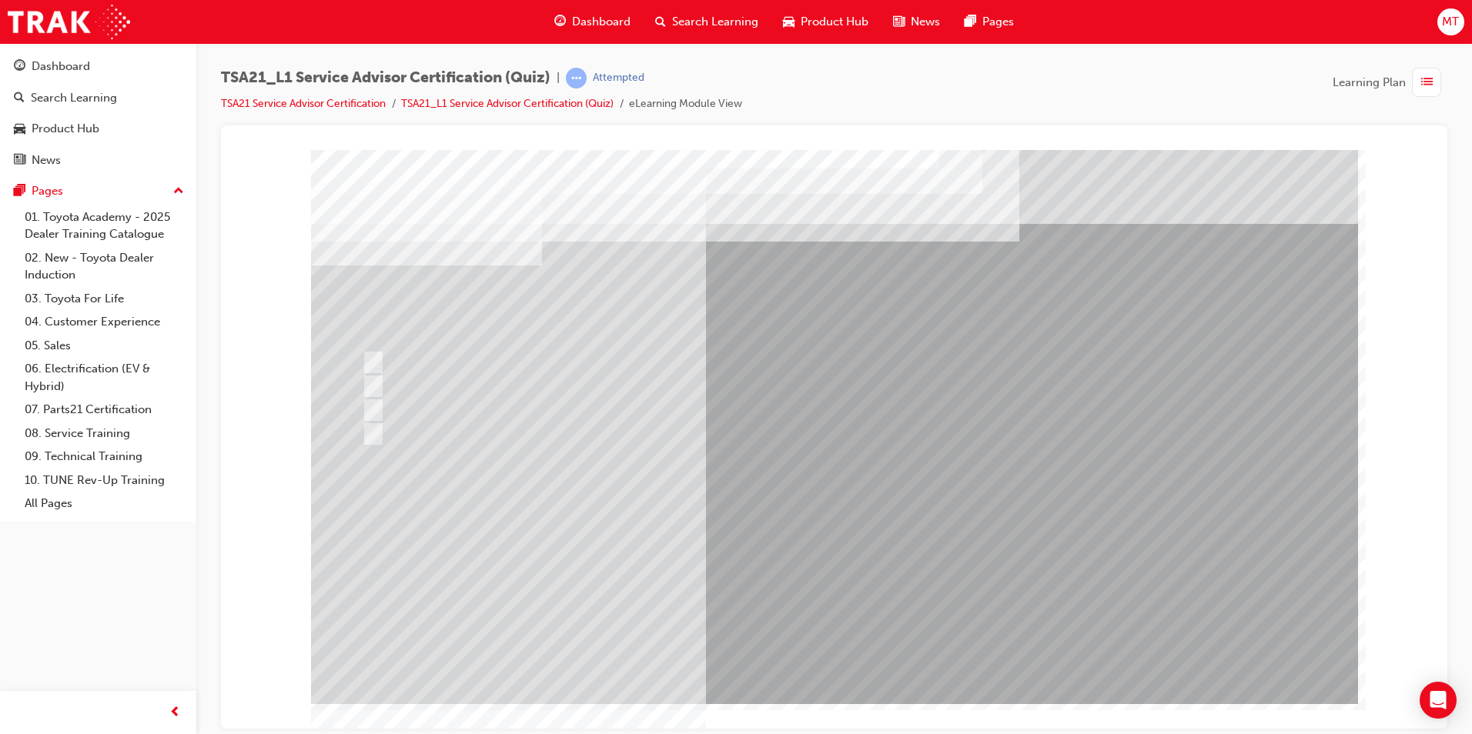
drag, startPoint x: 838, startPoint y: 639, endPoint x: 818, endPoint y: 591, distance: 51.8
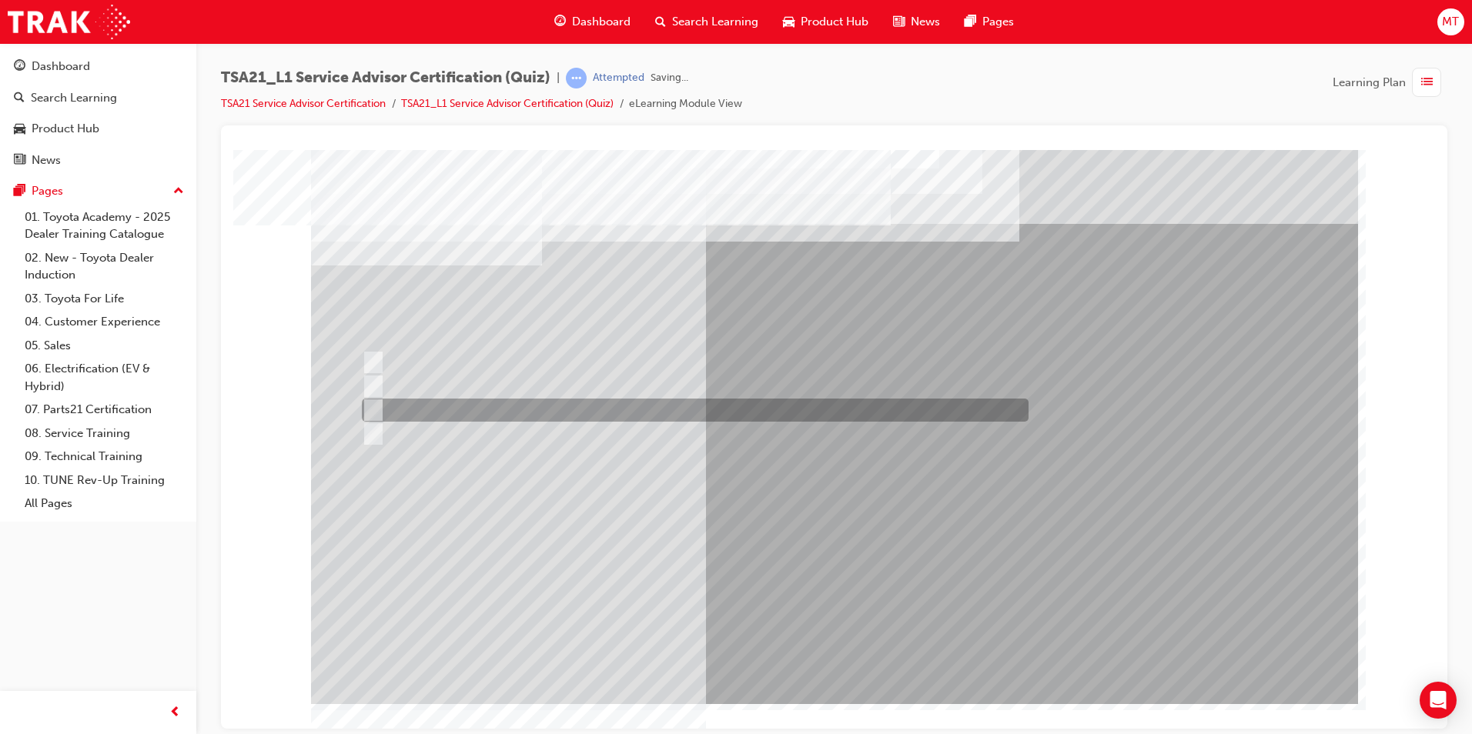
click at [569, 416] on div at bounding box center [691, 410] width 667 height 23
radio input "true"
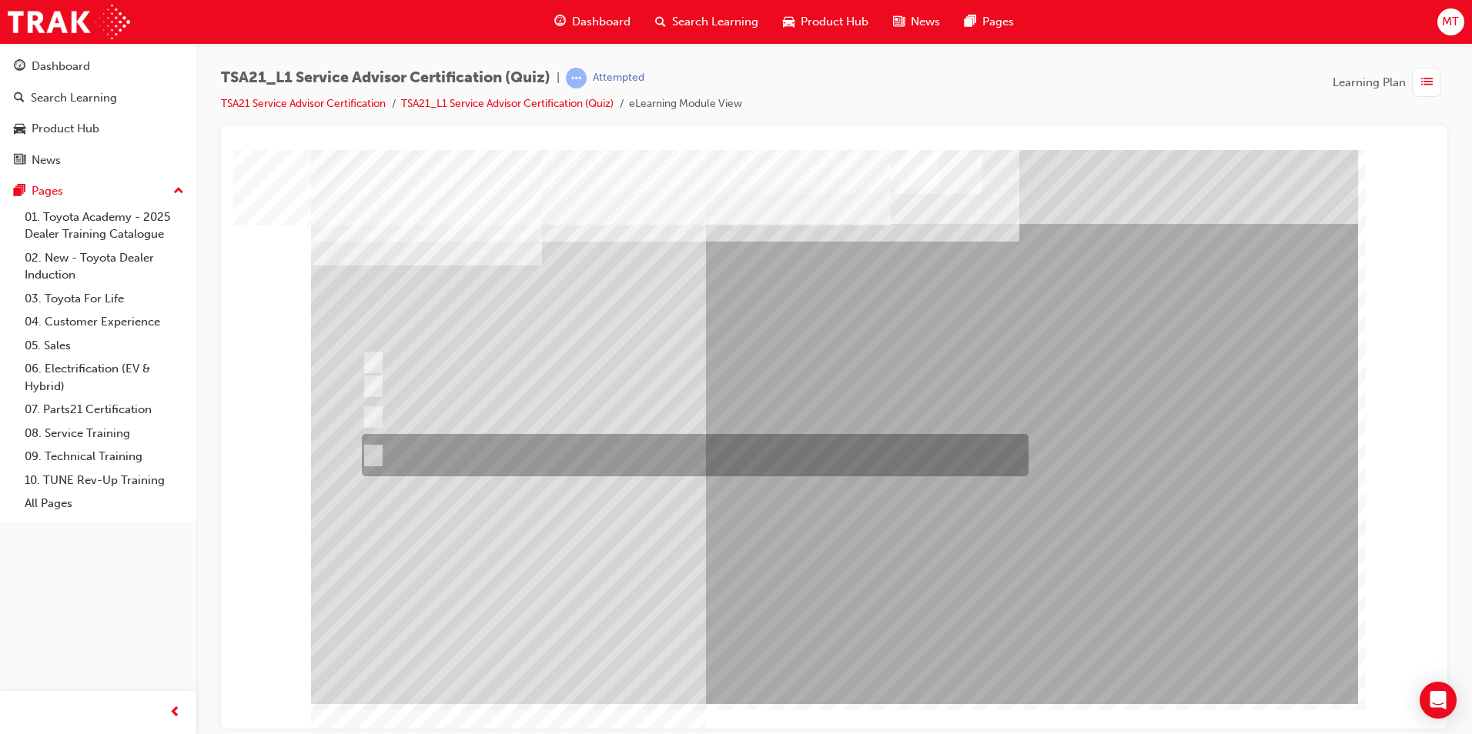
click at [714, 467] on div at bounding box center [691, 455] width 667 height 42
radio input "true"
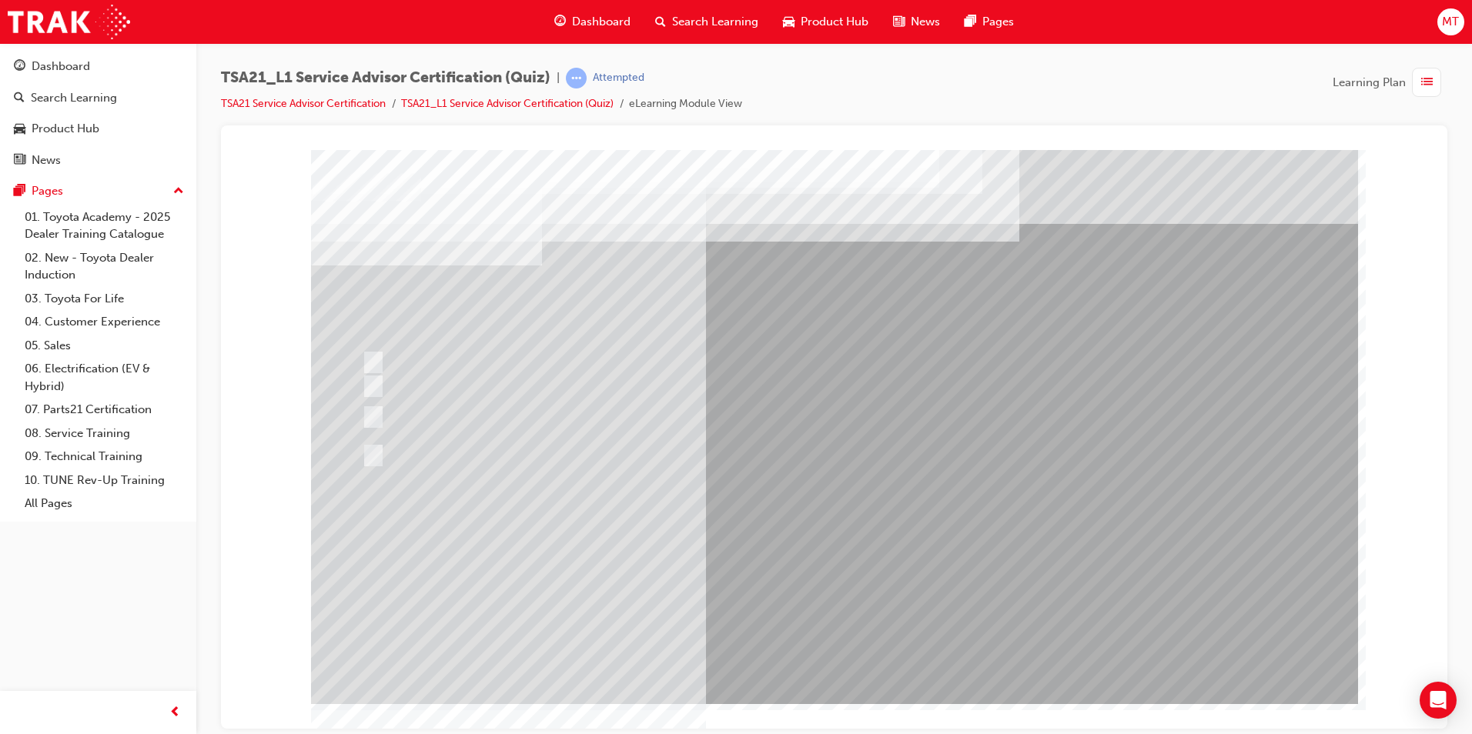
drag, startPoint x: 841, startPoint y: 640, endPoint x: 801, endPoint y: 588, distance: 65.9
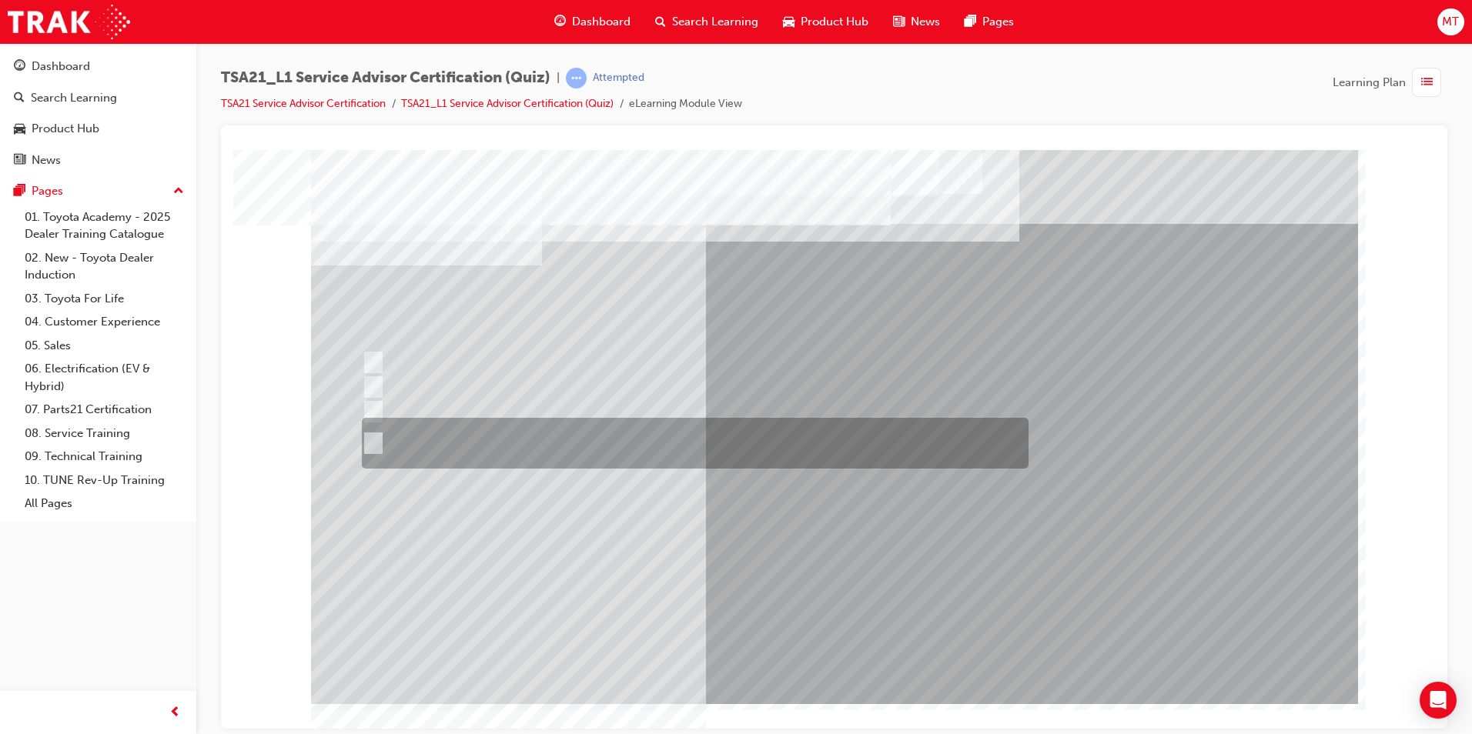
click at [753, 426] on div at bounding box center [691, 443] width 667 height 51
radio input "true"
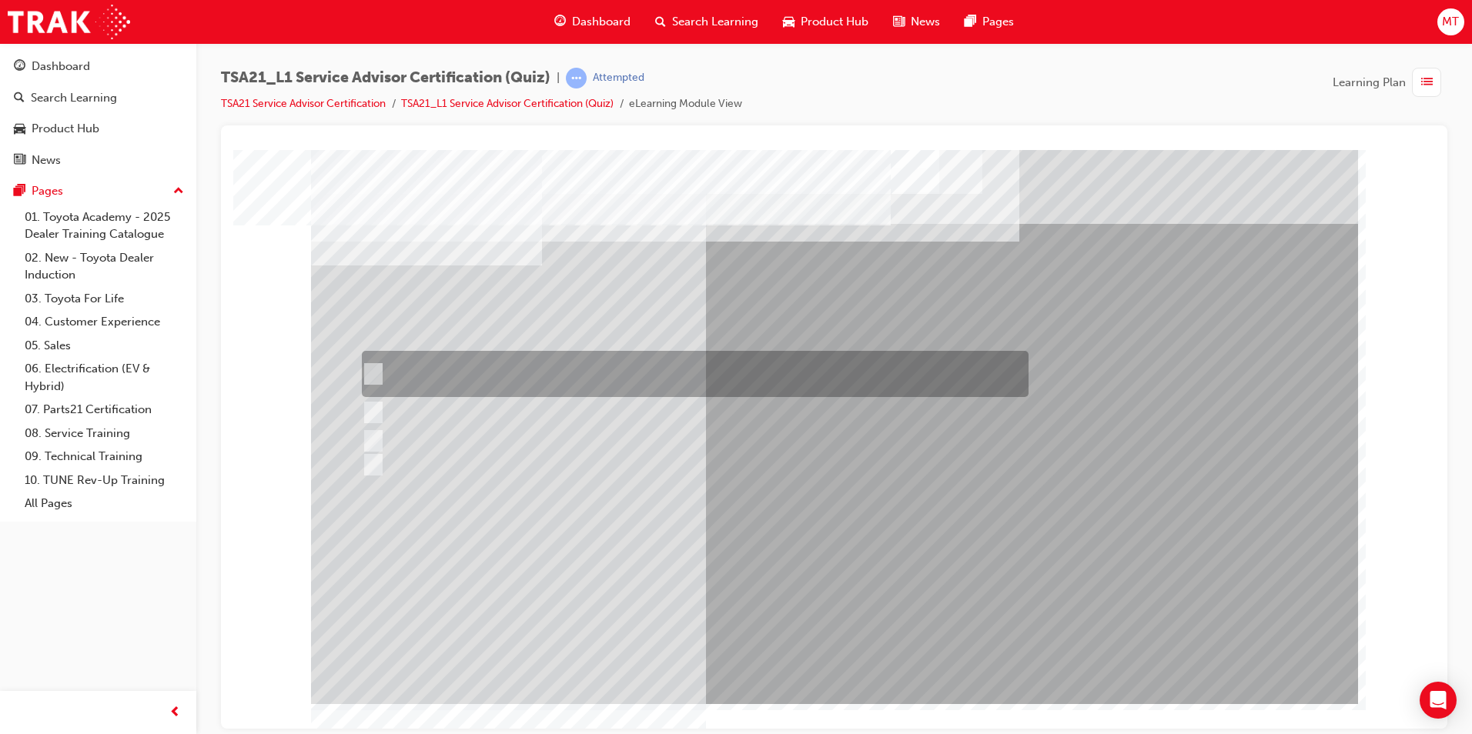
click at [676, 377] on div at bounding box center [691, 374] width 667 height 46
radio input "true"
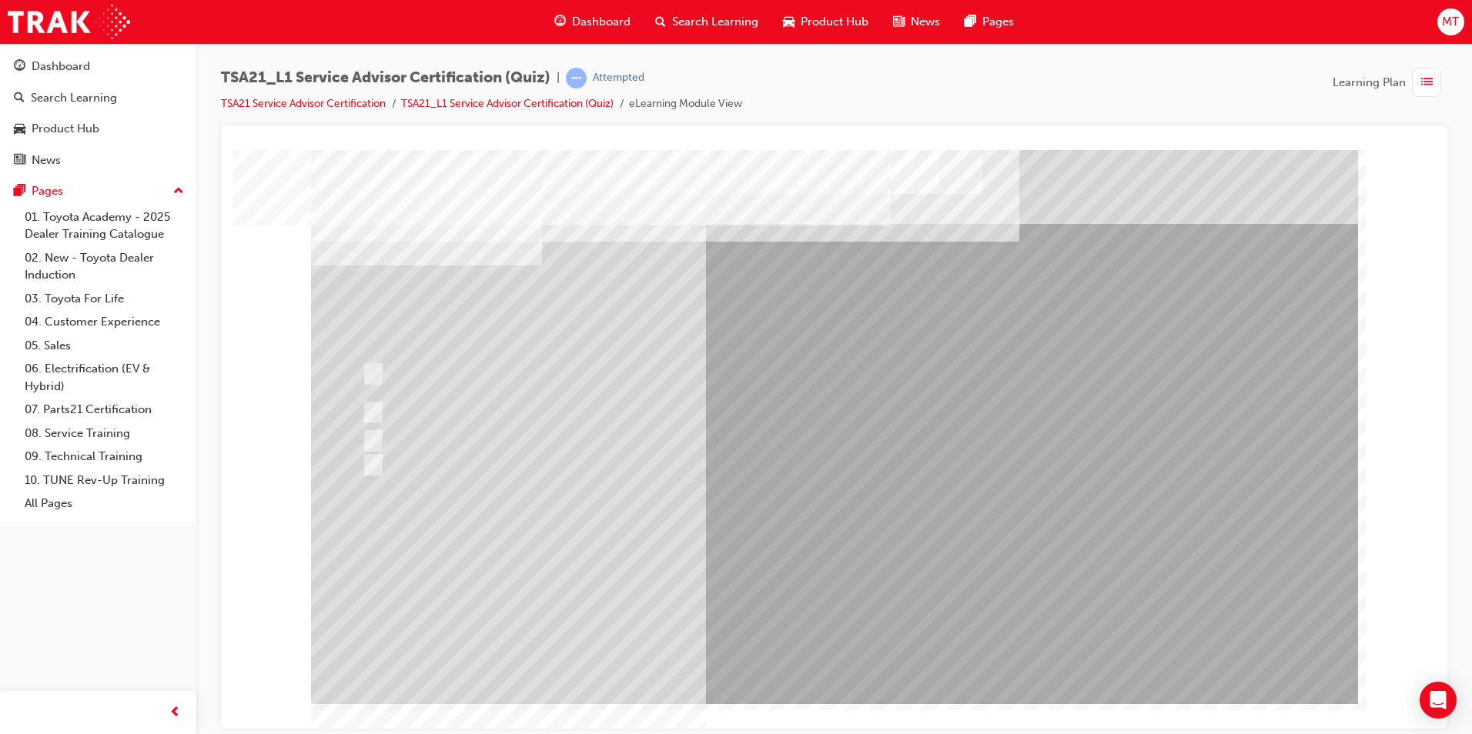
drag, startPoint x: 789, startPoint y: 611, endPoint x: 800, endPoint y: 626, distance: 18.2
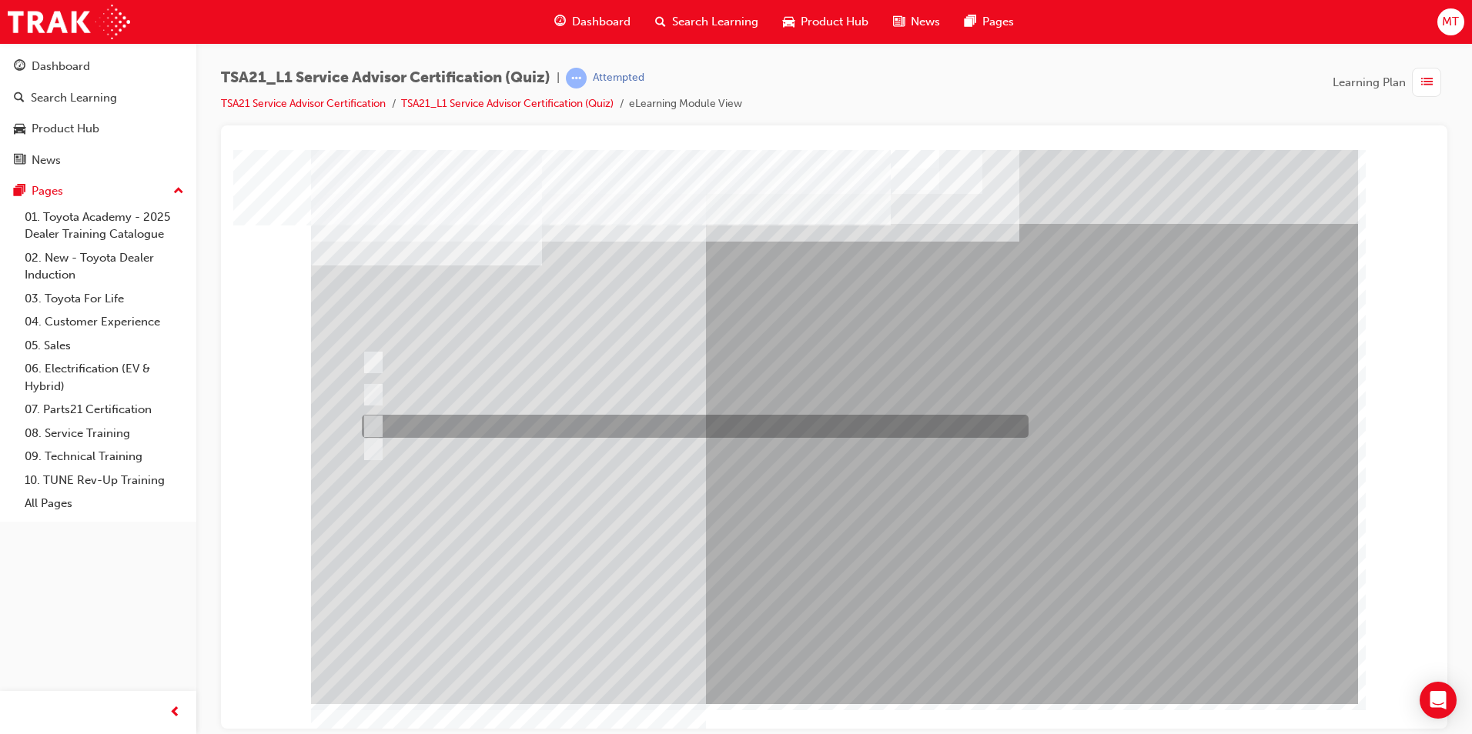
click at [724, 420] on div at bounding box center [691, 426] width 667 height 23
radio input "true"
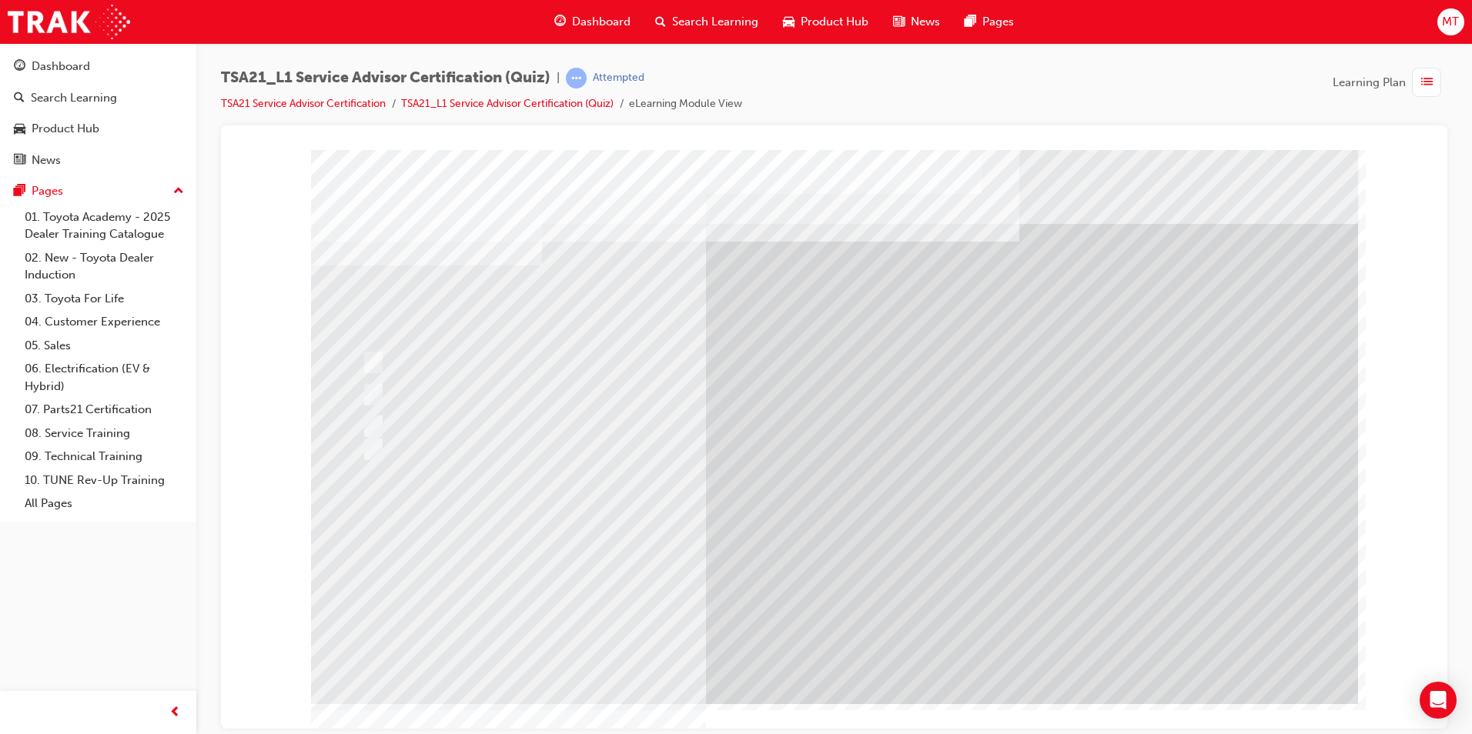
drag, startPoint x: 839, startPoint y: 640, endPoint x: 827, endPoint y: 613, distance: 28.9
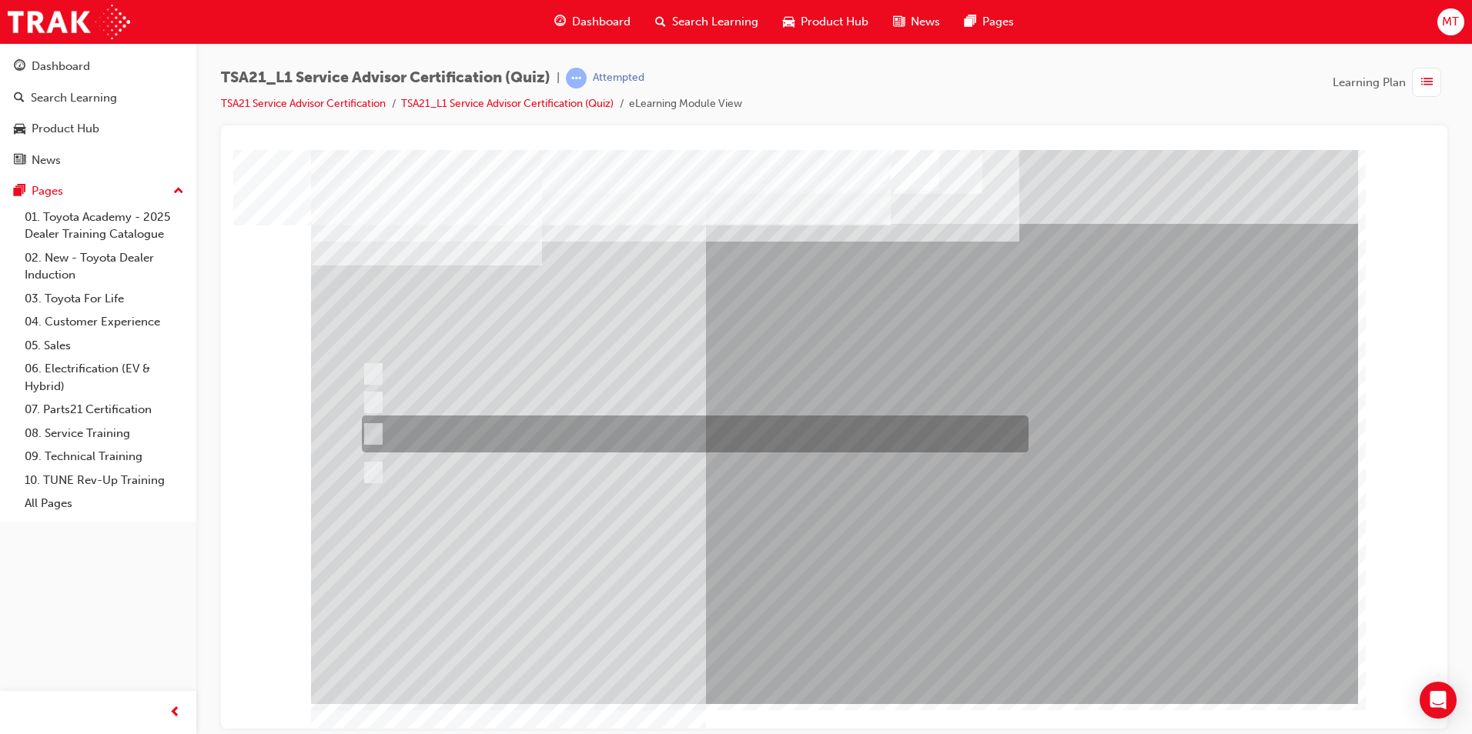
click at [727, 441] on div at bounding box center [691, 434] width 667 height 37
radio input "true"
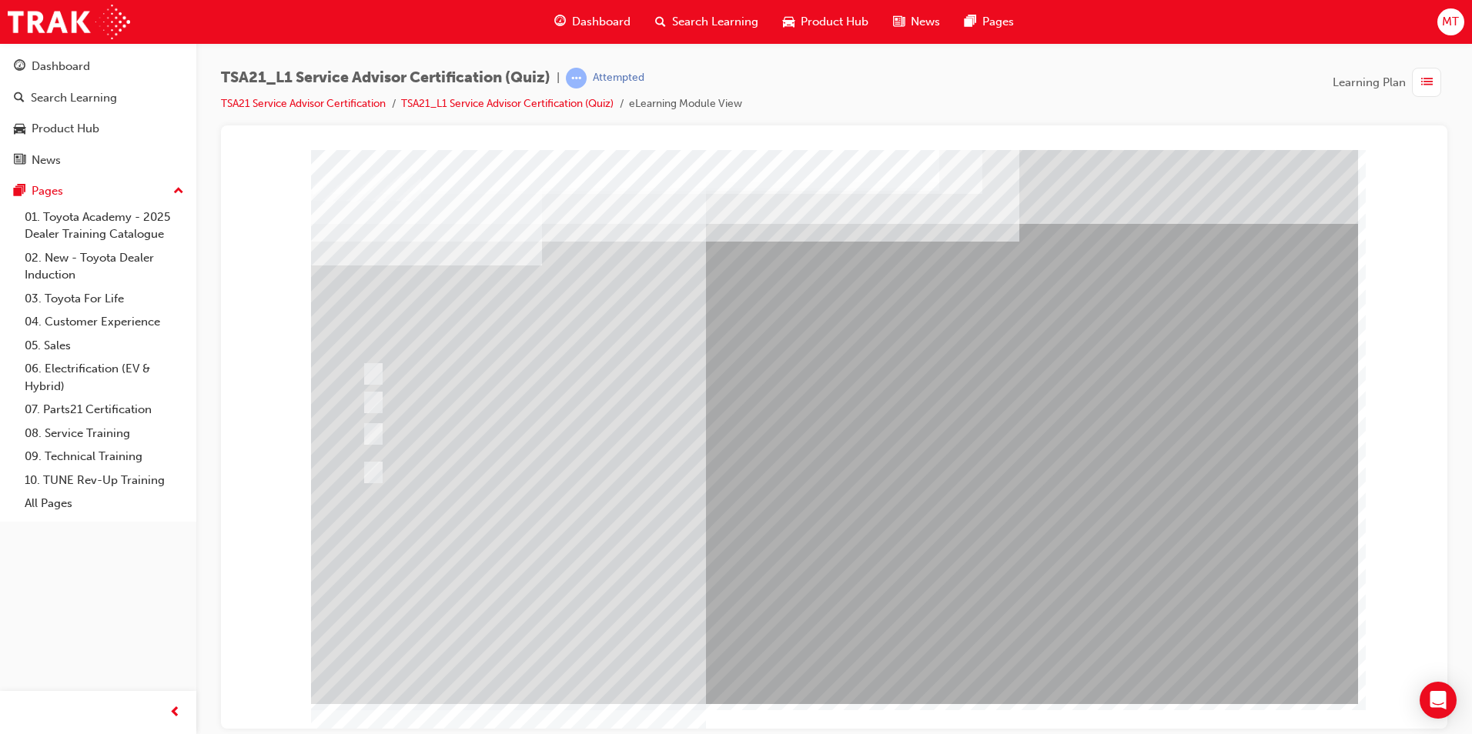
click at [760, 504] on div at bounding box center [691, 497] width 667 height 57
radio input "true"
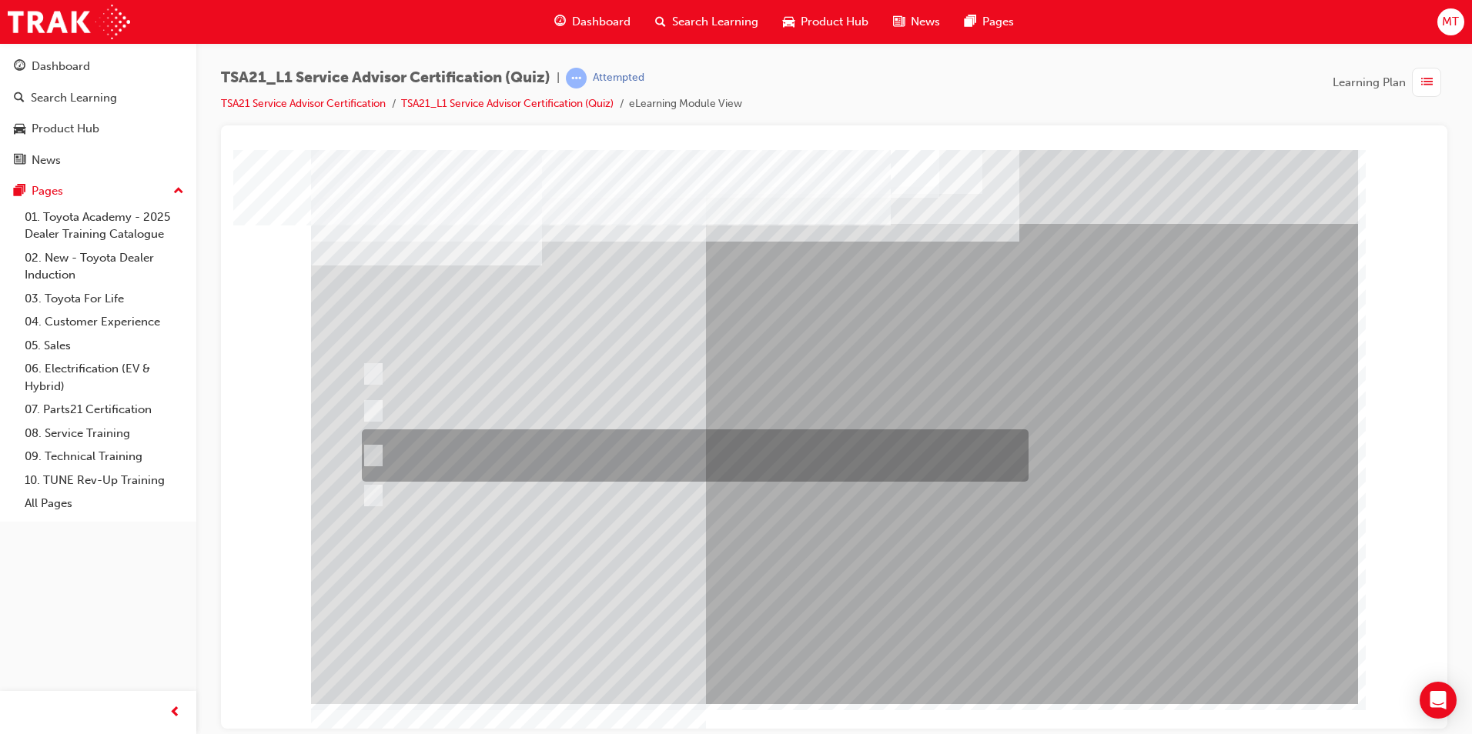
click at [705, 446] on div at bounding box center [691, 456] width 667 height 52
radio input "true"
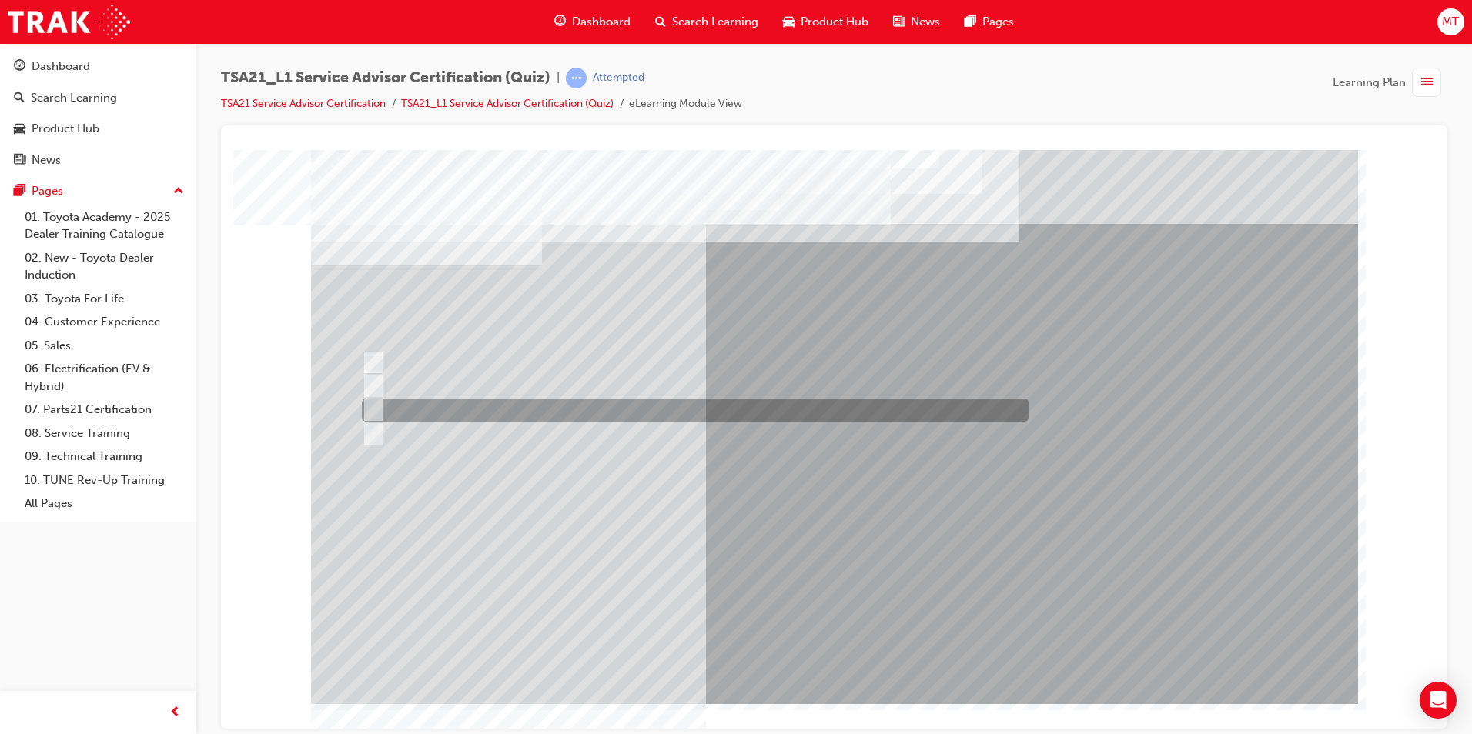
click at [674, 407] on div at bounding box center [691, 410] width 667 height 23
radio input "true"
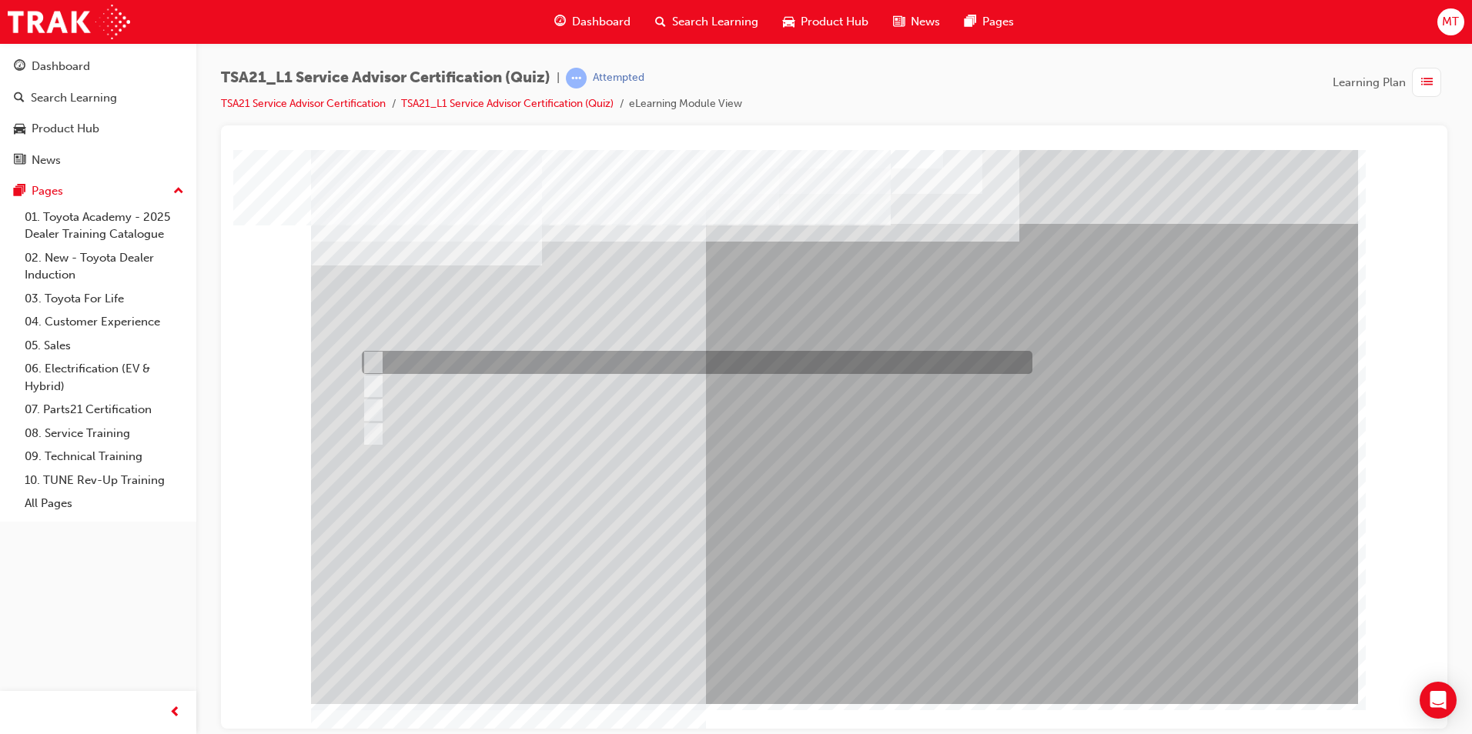
click at [617, 364] on div at bounding box center [693, 362] width 670 height 23
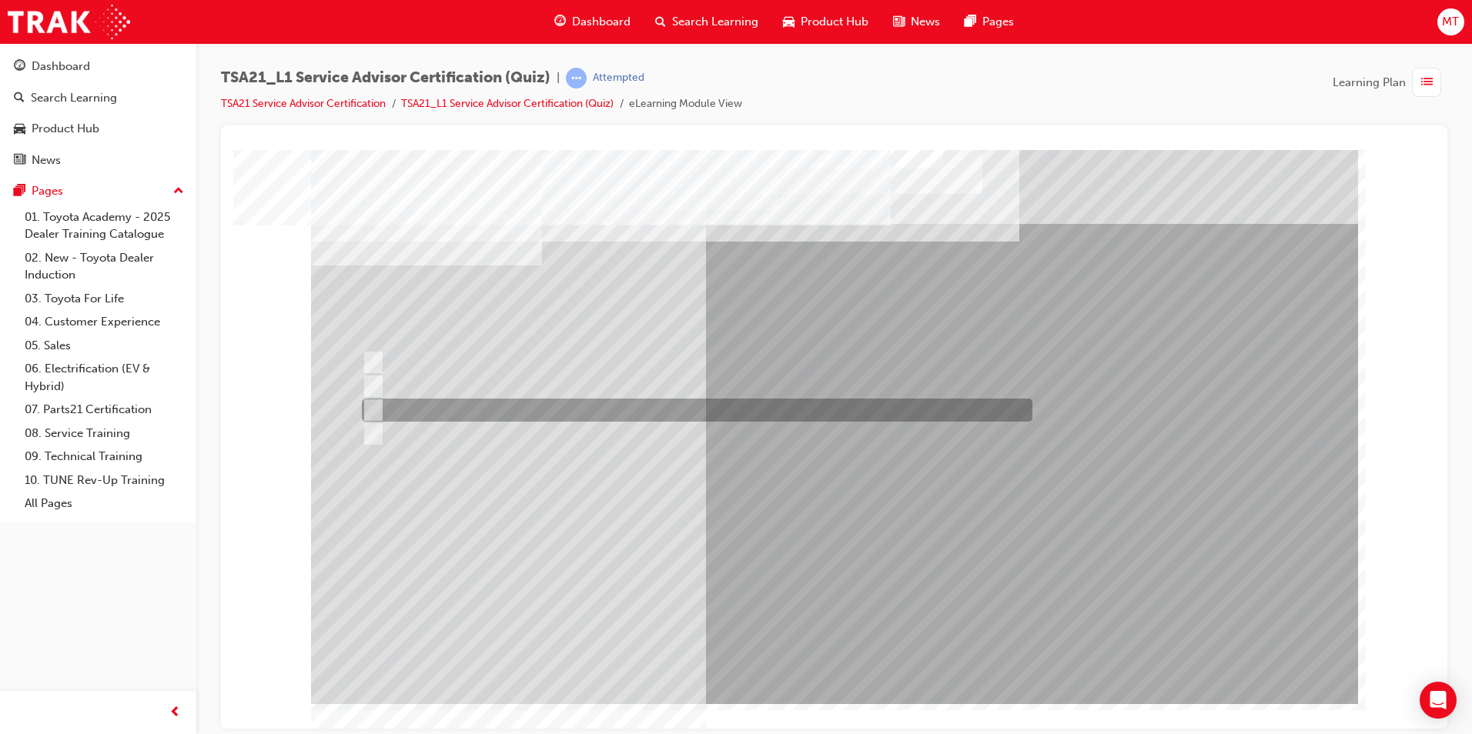
click at [683, 411] on div at bounding box center [693, 410] width 670 height 23
radio input "false"
radio input "true"
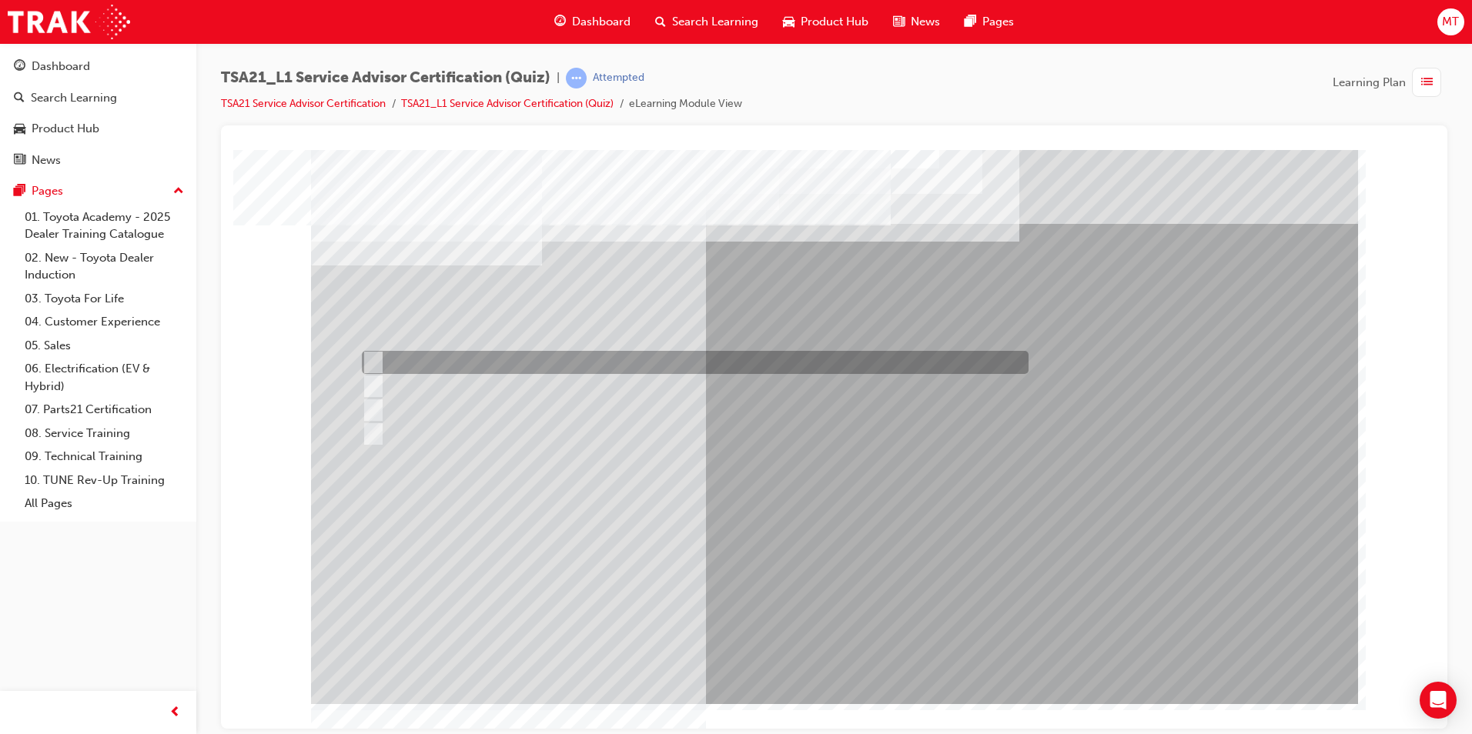
click at [612, 359] on div at bounding box center [691, 362] width 667 height 23
radio input "true"
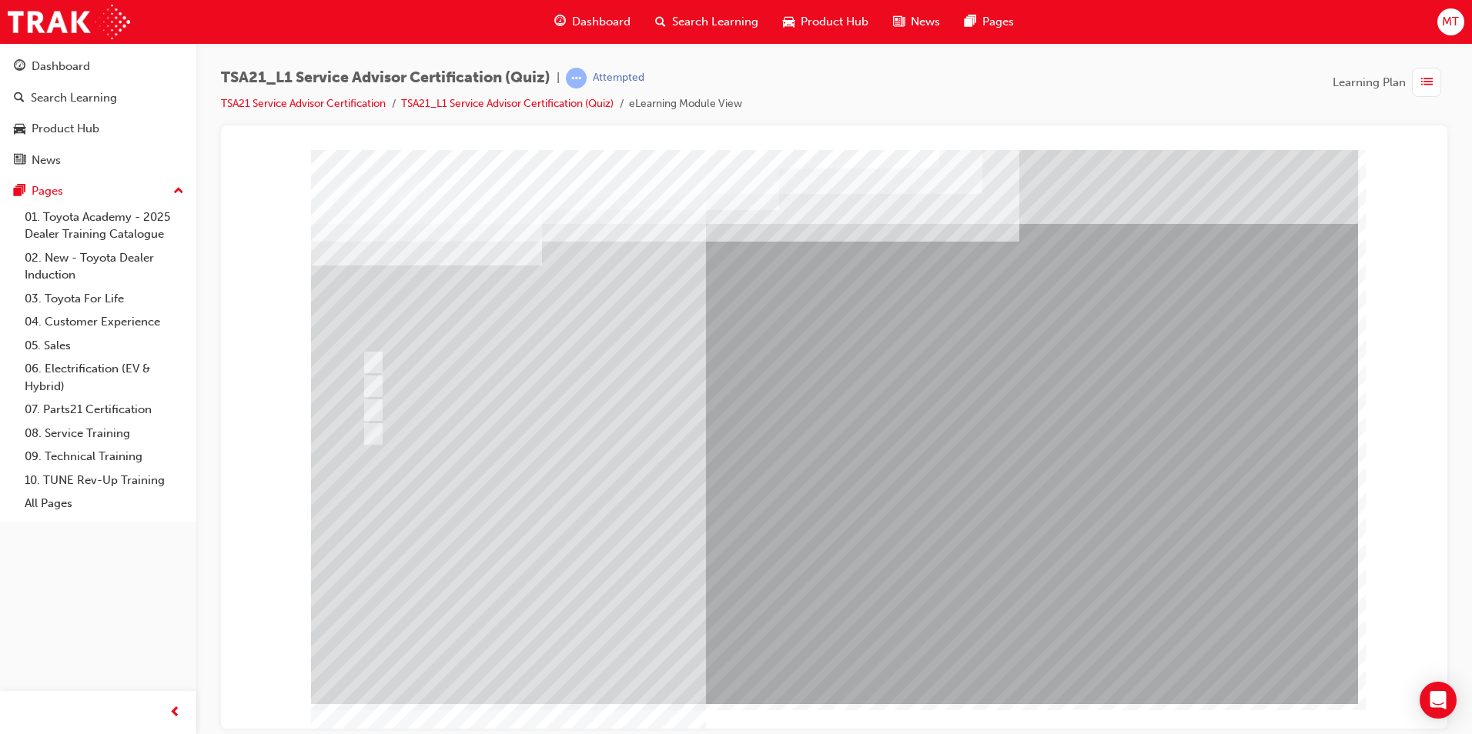
drag, startPoint x: 854, startPoint y: 639, endPoint x: 844, endPoint y: 619, distance: 22.0
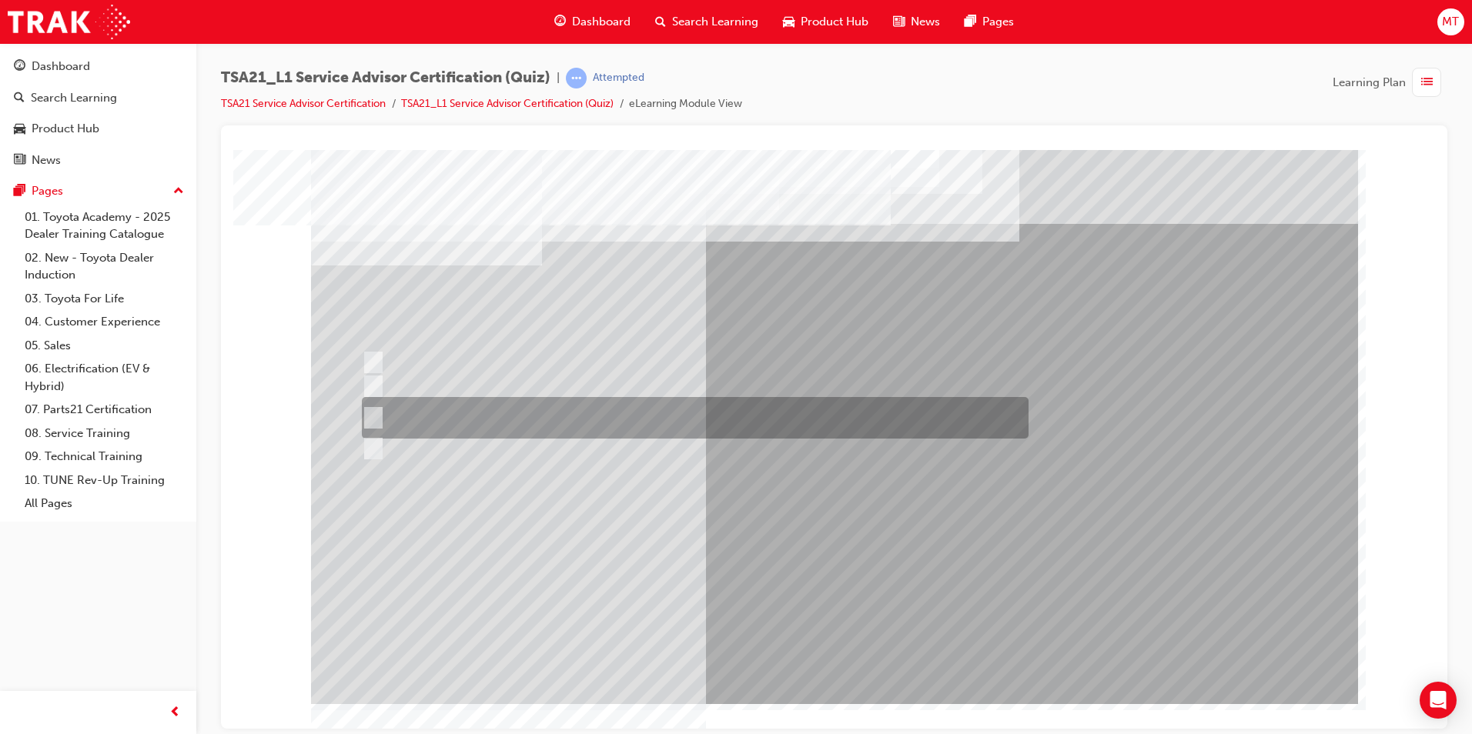
click at [798, 410] on div at bounding box center [691, 418] width 667 height 42
radio input "true"
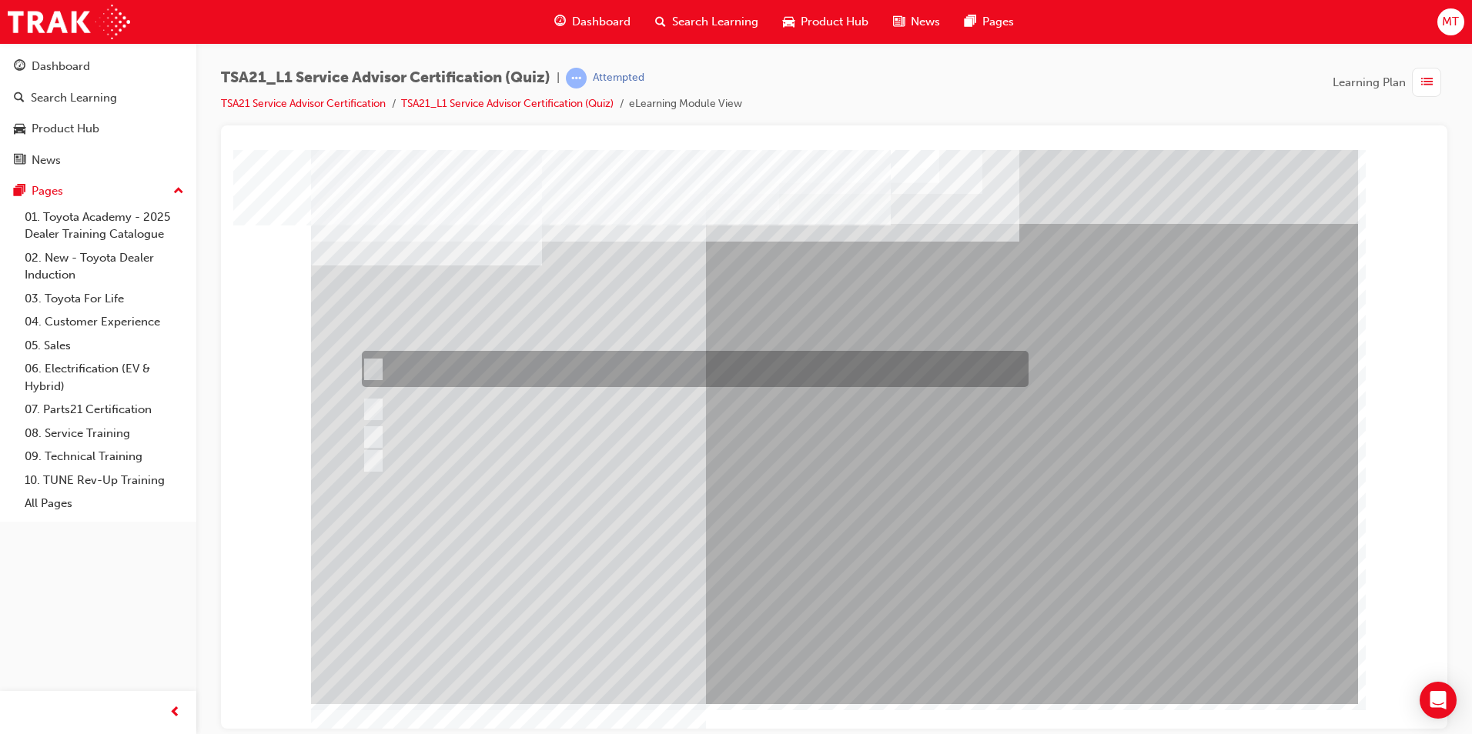
click at [694, 363] on div at bounding box center [691, 369] width 667 height 36
radio input "true"
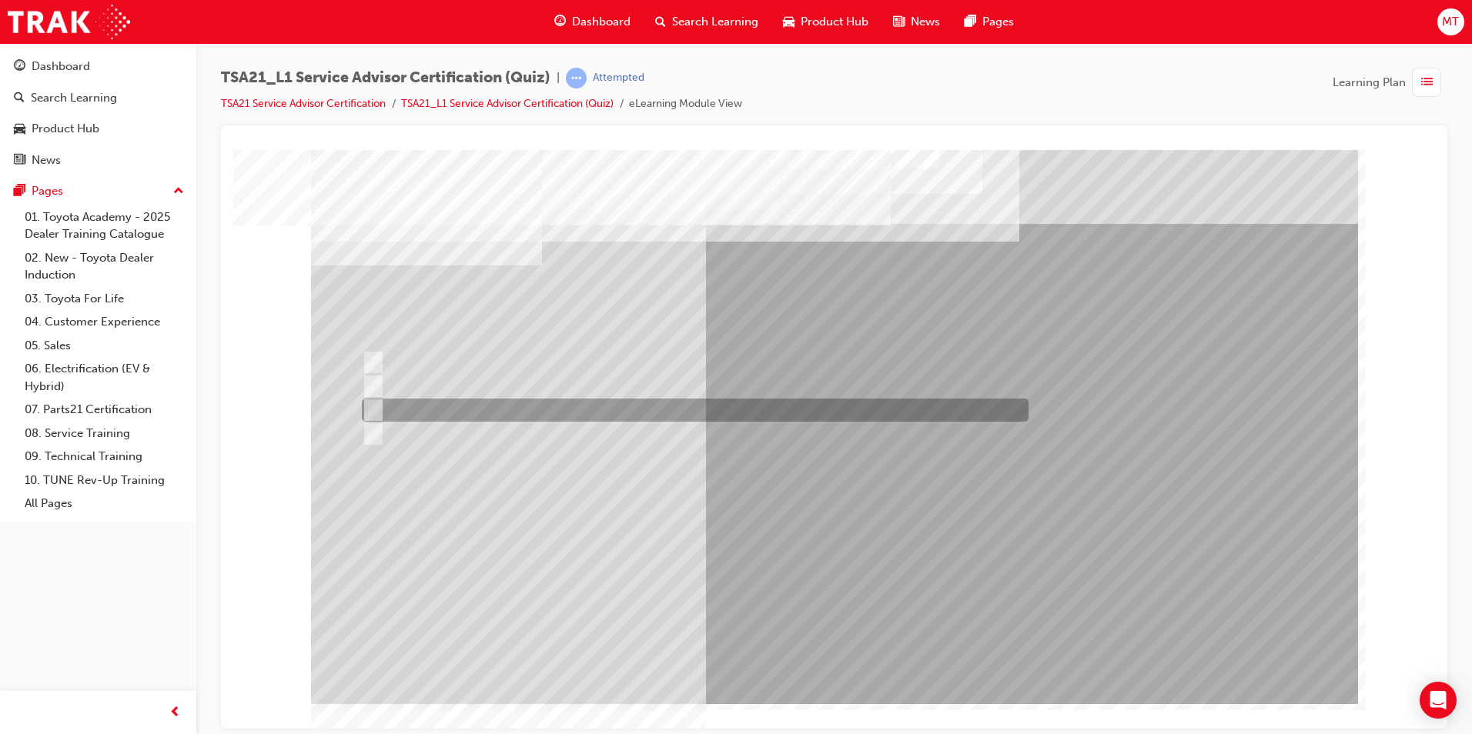
click at [547, 404] on div at bounding box center [691, 410] width 667 height 23
radio input "true"
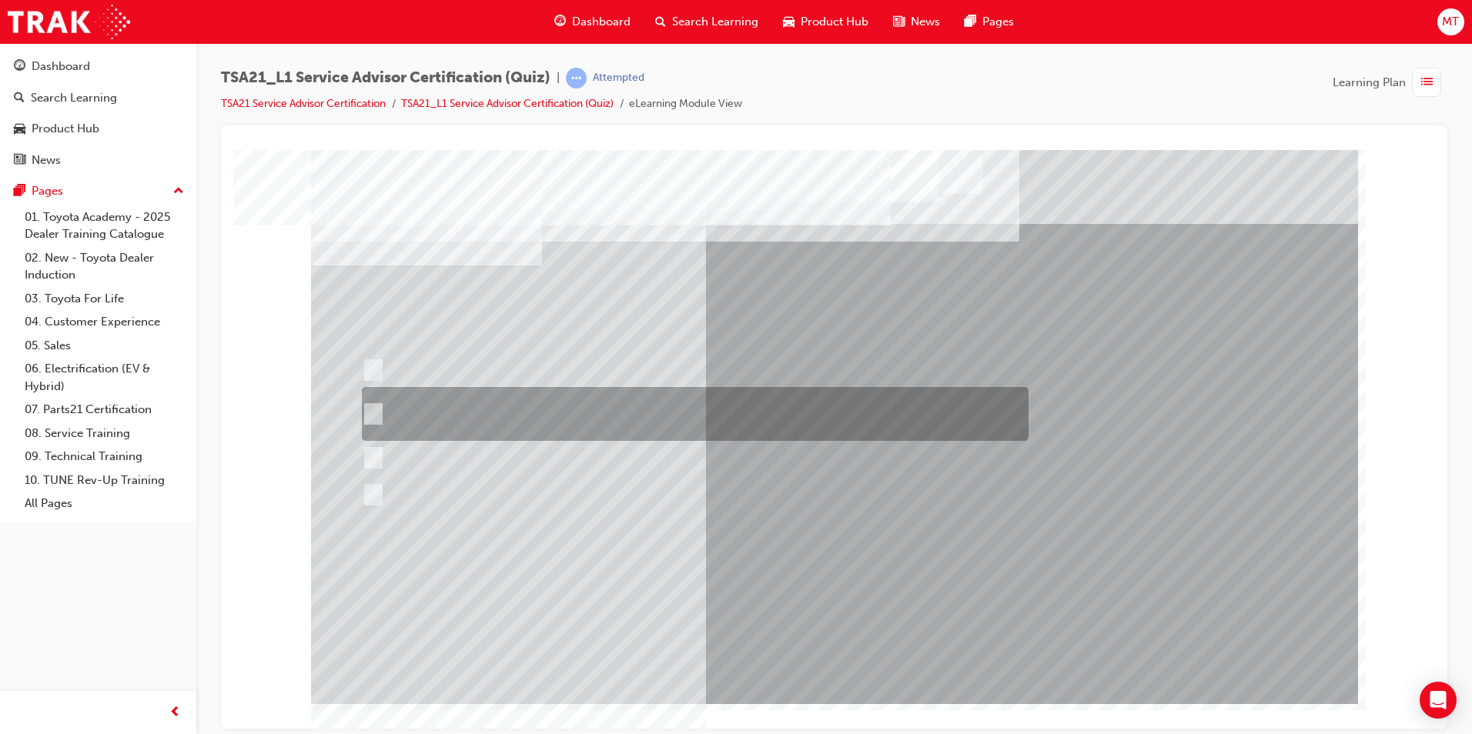
click at [642, 408] on div at bounding box center [691, 414] width 667 height 54
radio input "true"
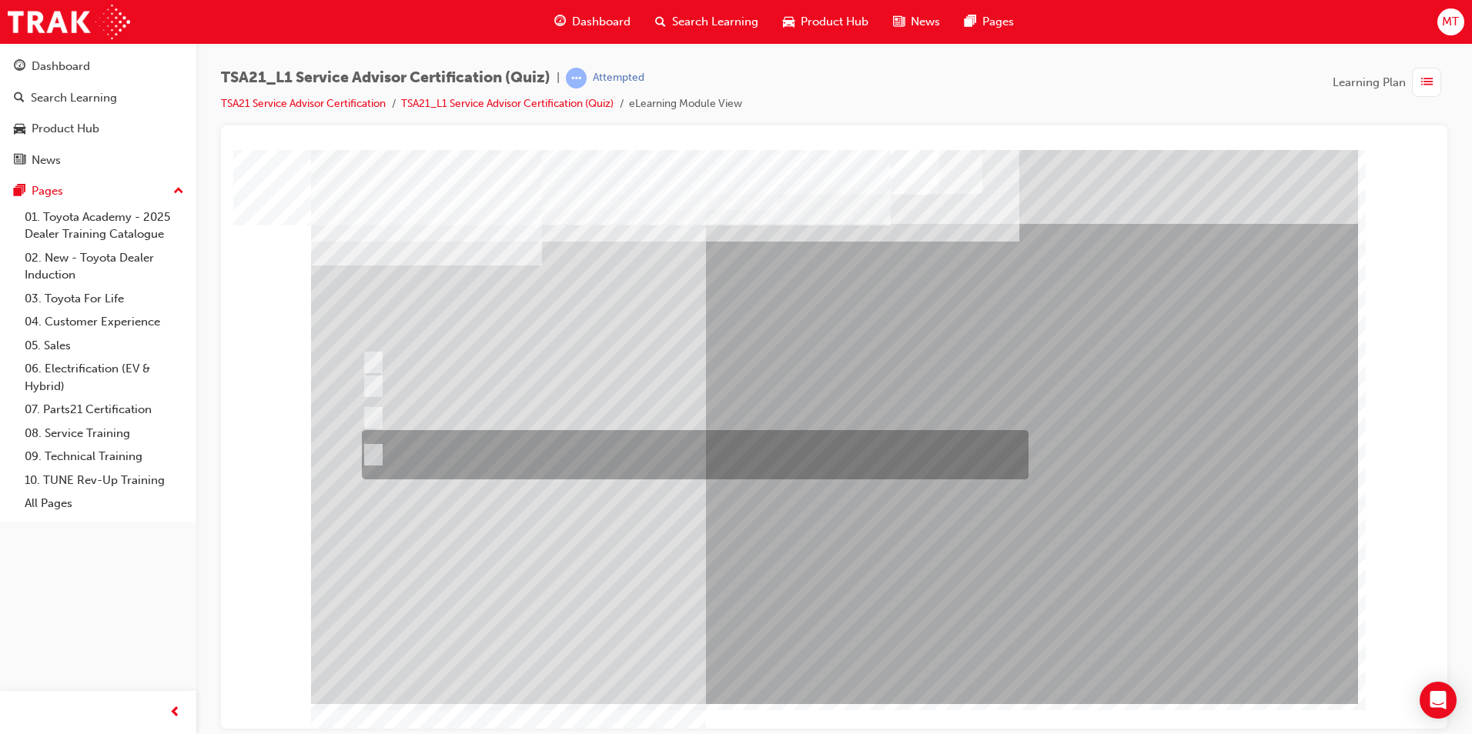
click at [628, 445] on div at bounding box center [691, 454] width 667 height 49
radio input "true"
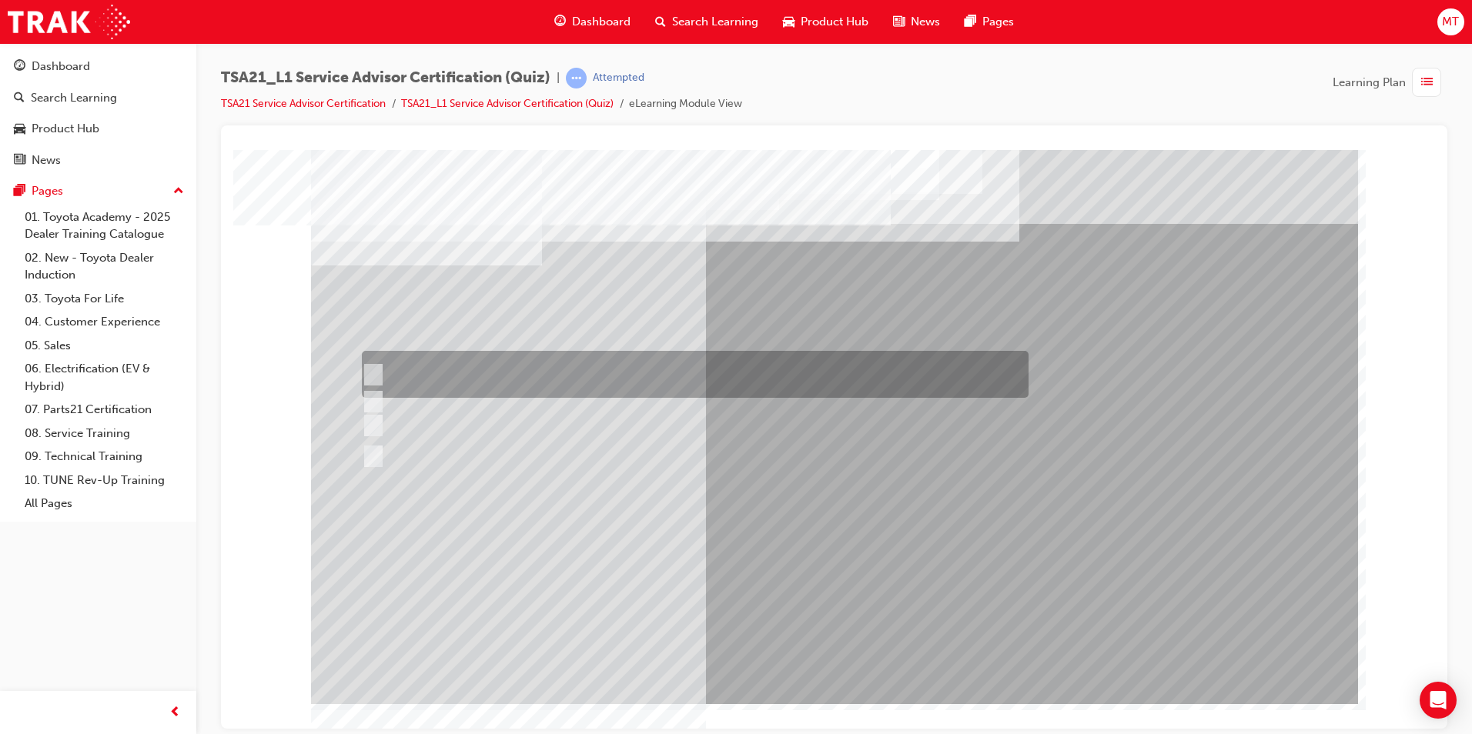
click at [690, 369] on div at bounding box center [691, 374] width 667 height 47
radio input "true"
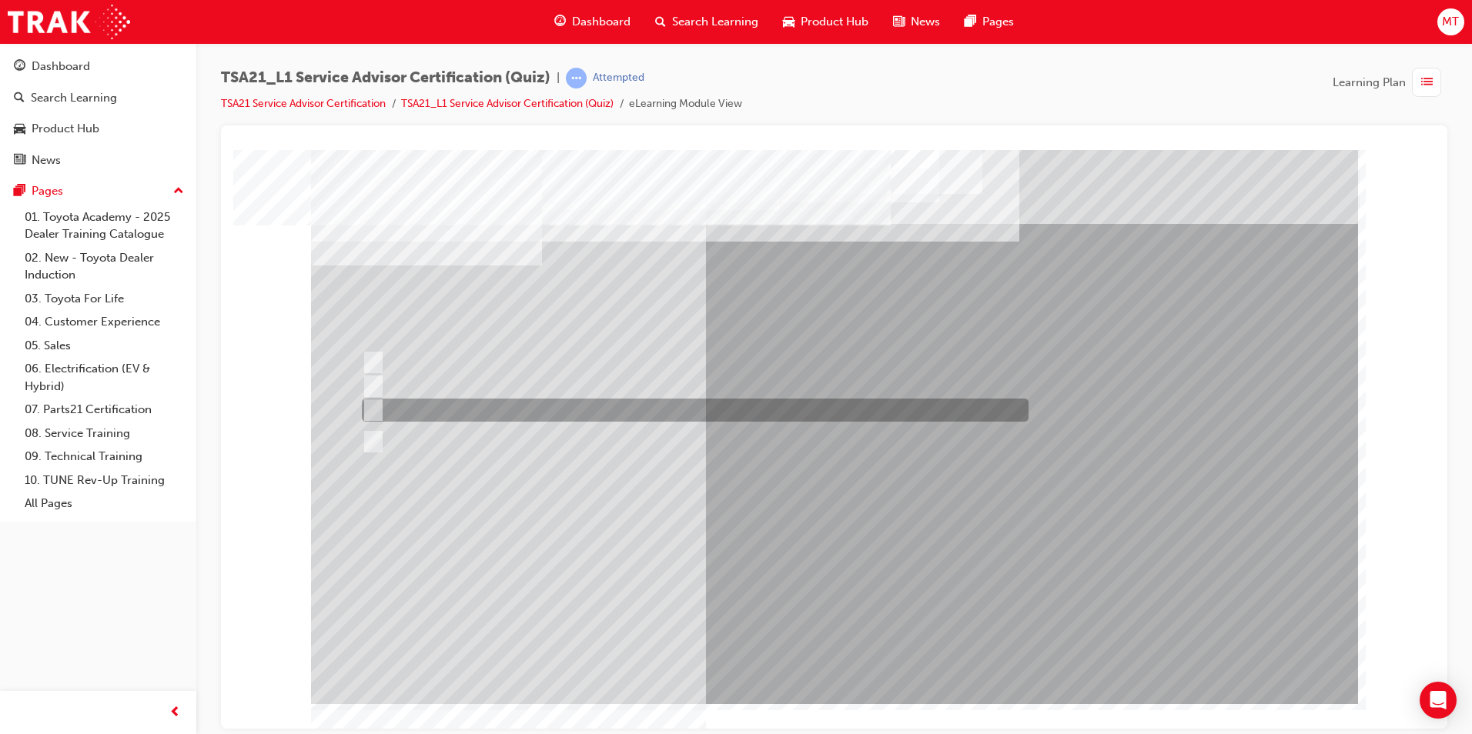
click at [652, 400] on div at bounding box center [691, 410] width 667 height 23
radio input "true"
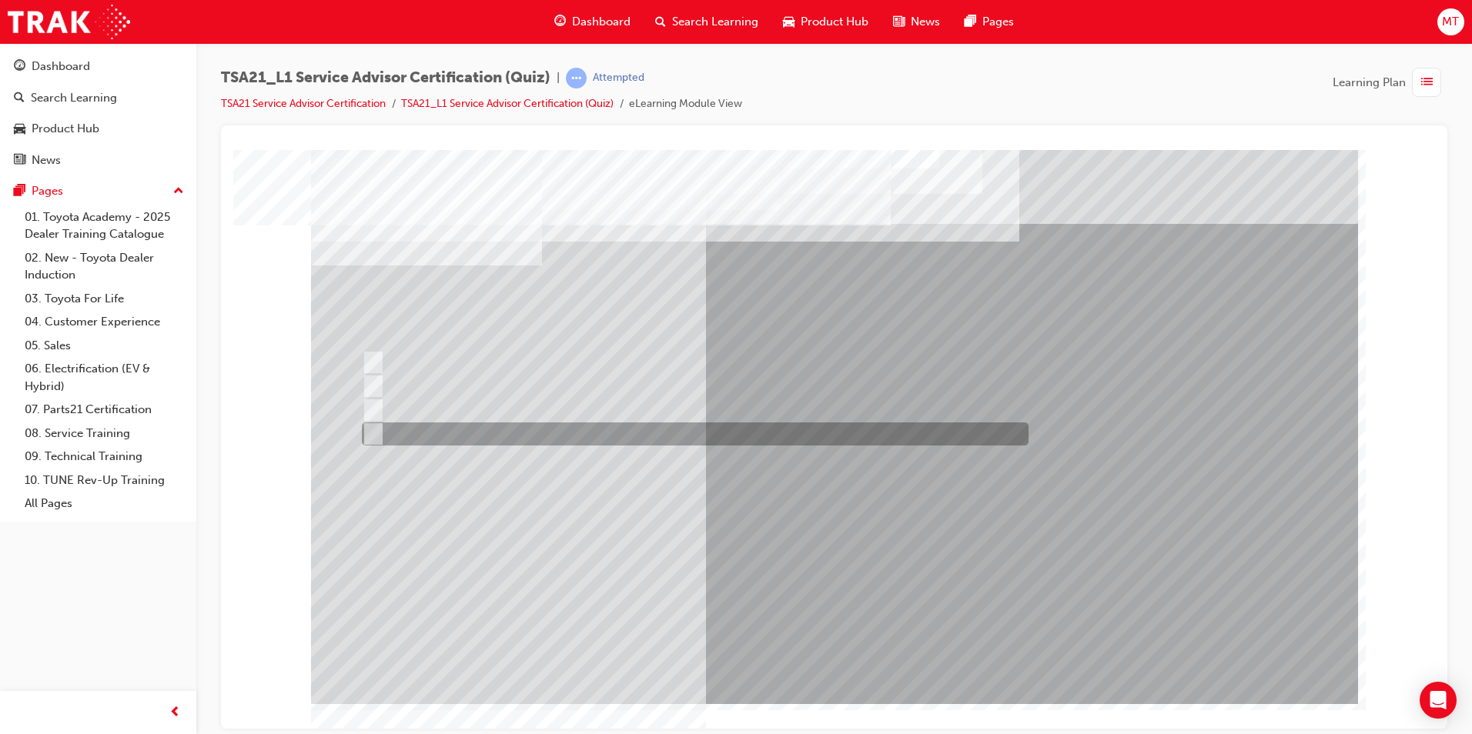
click at [626, 442] on div at bounding box center [691, 434] width 667 height 23
radio input "true"
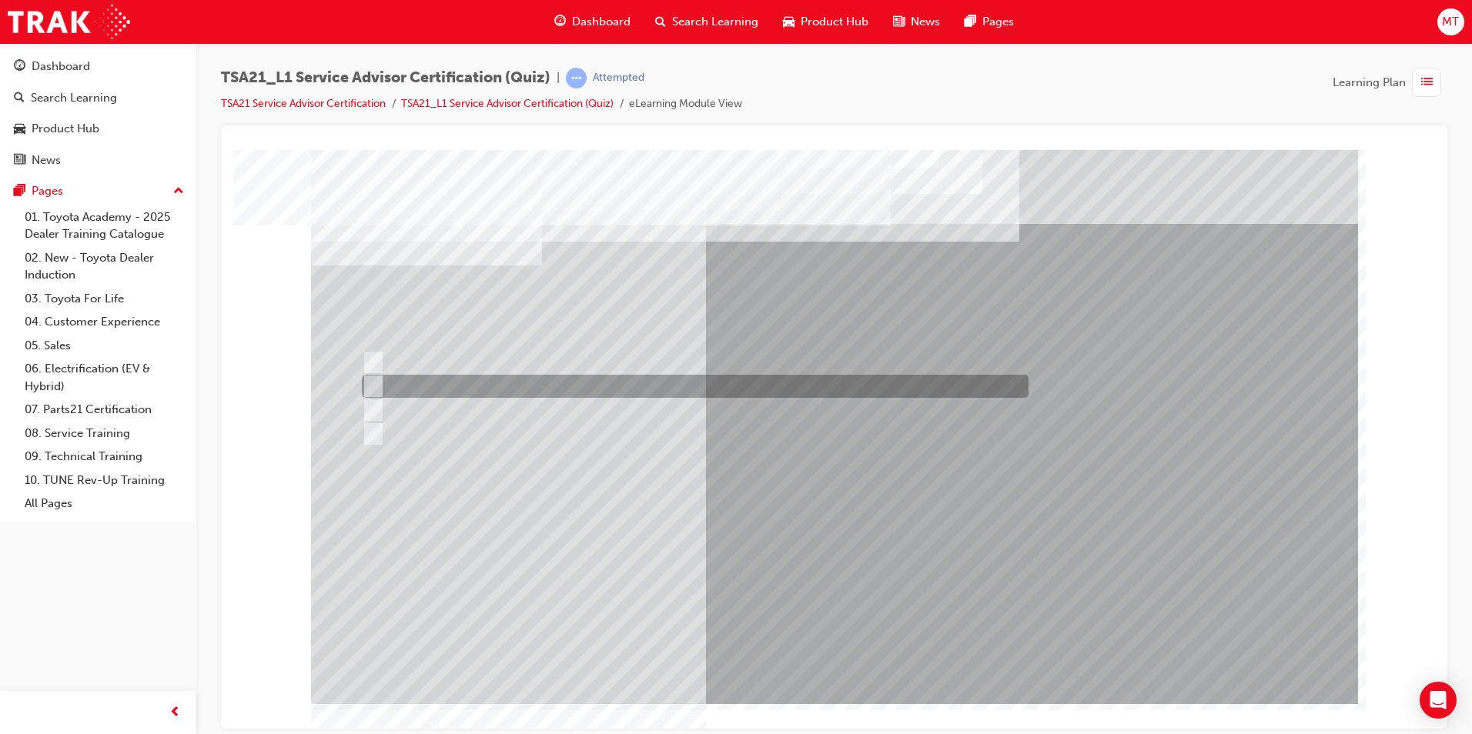
click at [759, 386] on div at bounding box center [691, 386] width 667 height 23
radio input "true"
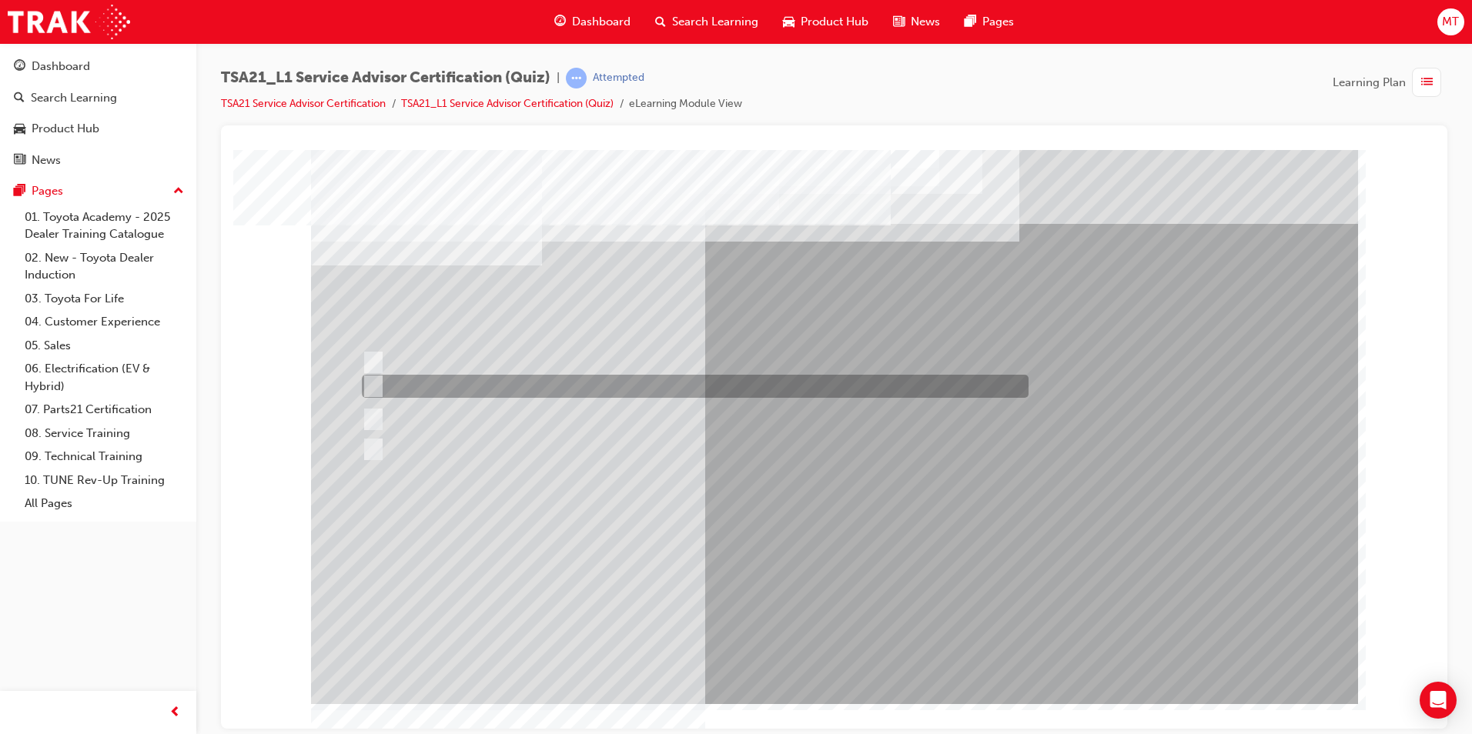
click at [702, 389] on div at bounding box center [691, 386] width 667 height 23
radio input "true"
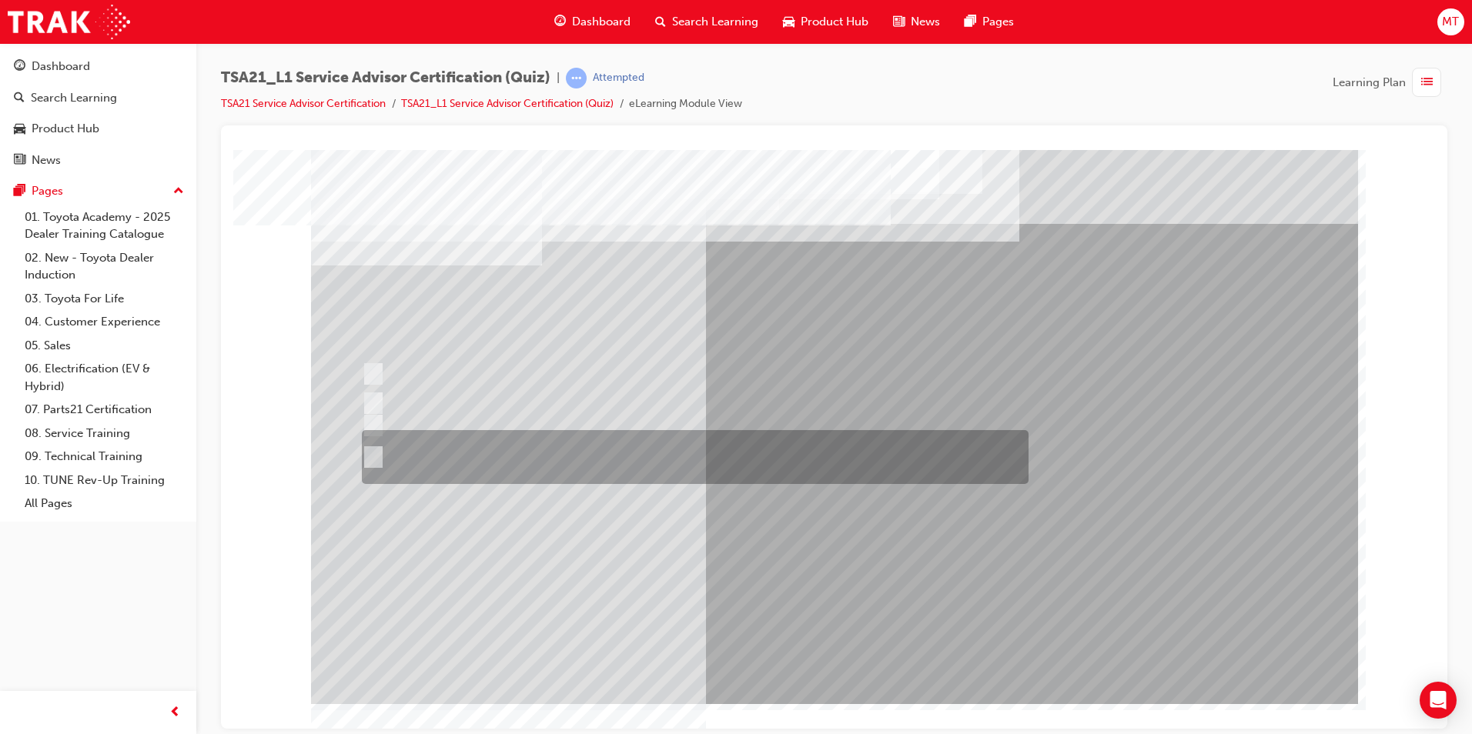
click at [657, 464] on div at bounding box center [691, 457] width 667 height 54
radio input "true"
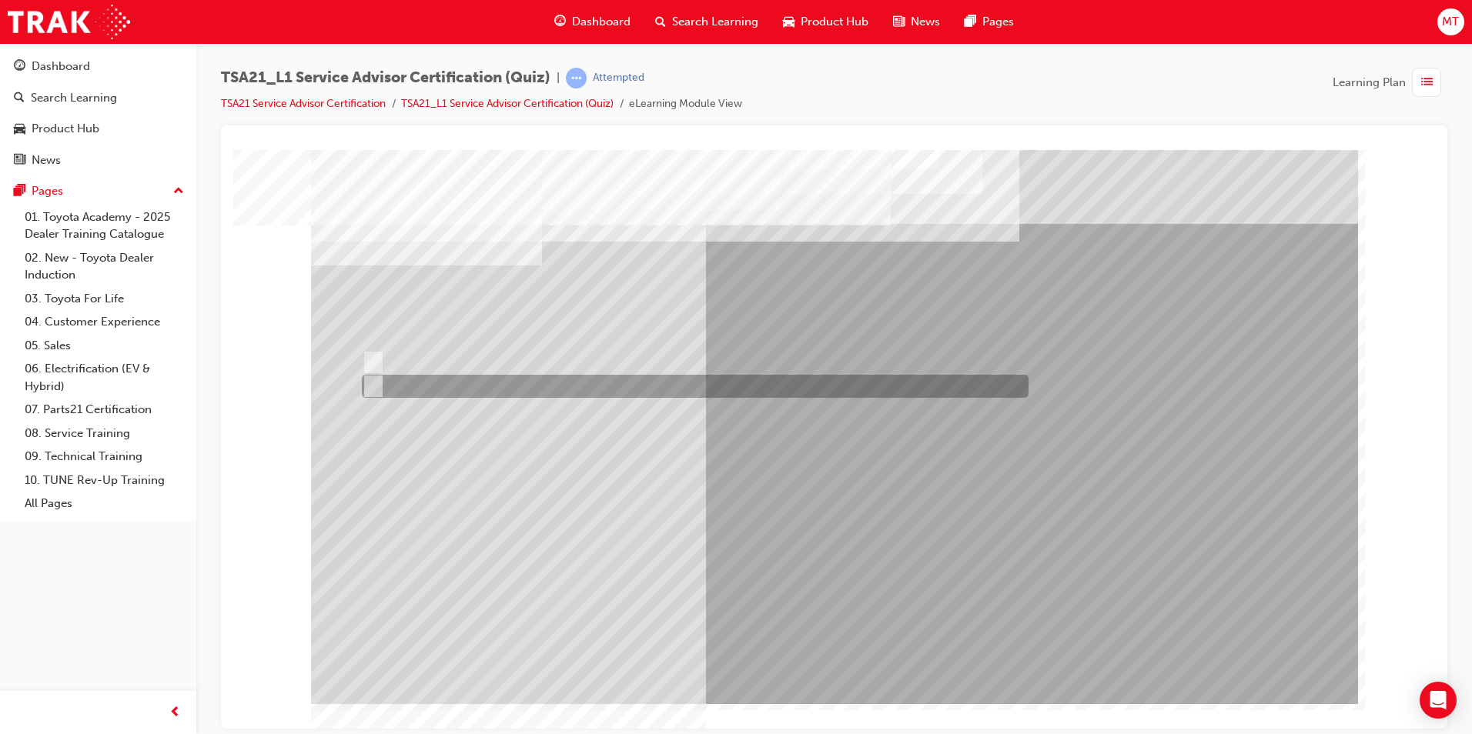
click at [426, 382] on div at bounding box center [691, 386] width 667 height 23
radio input "true"
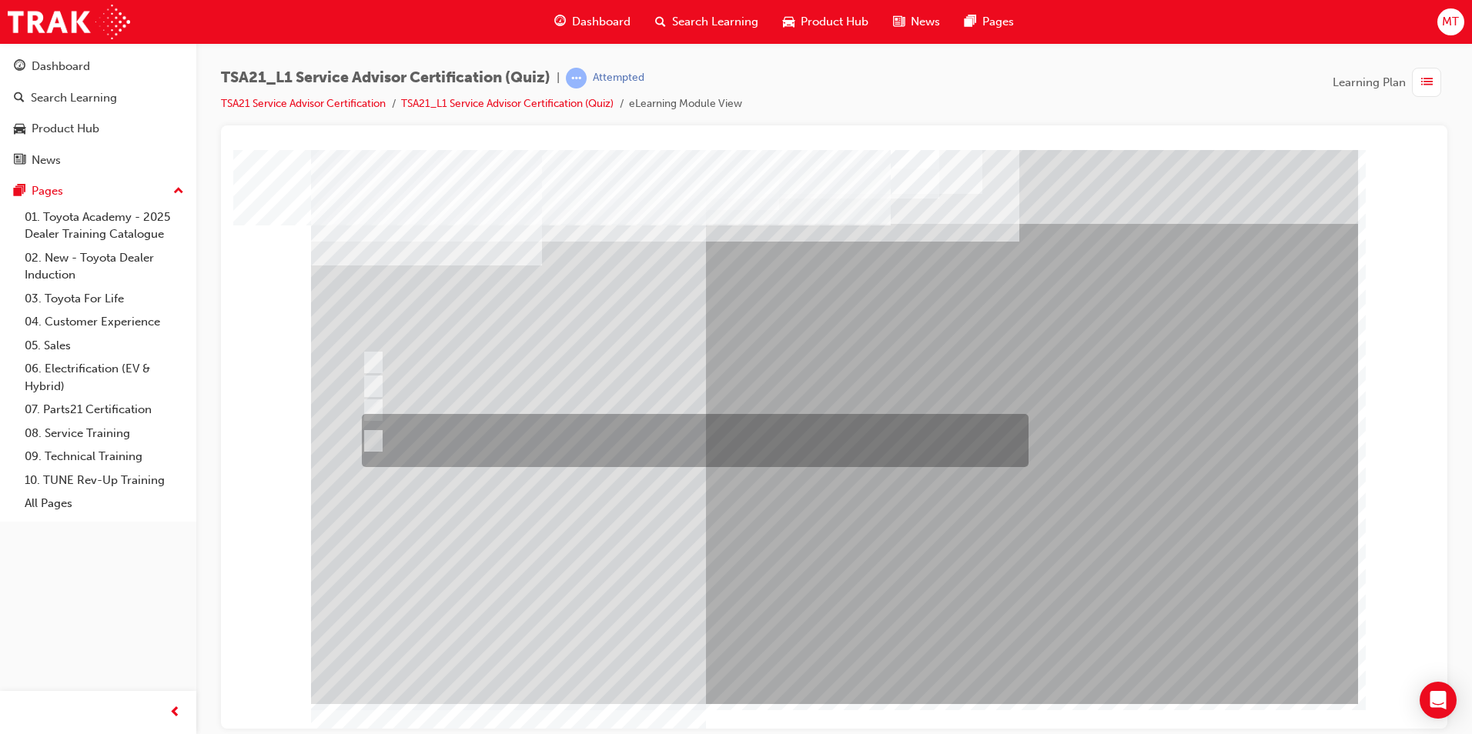
click at [682, 442] on div at bounding box center [691, 440] width 667 height 53
radio input "true"
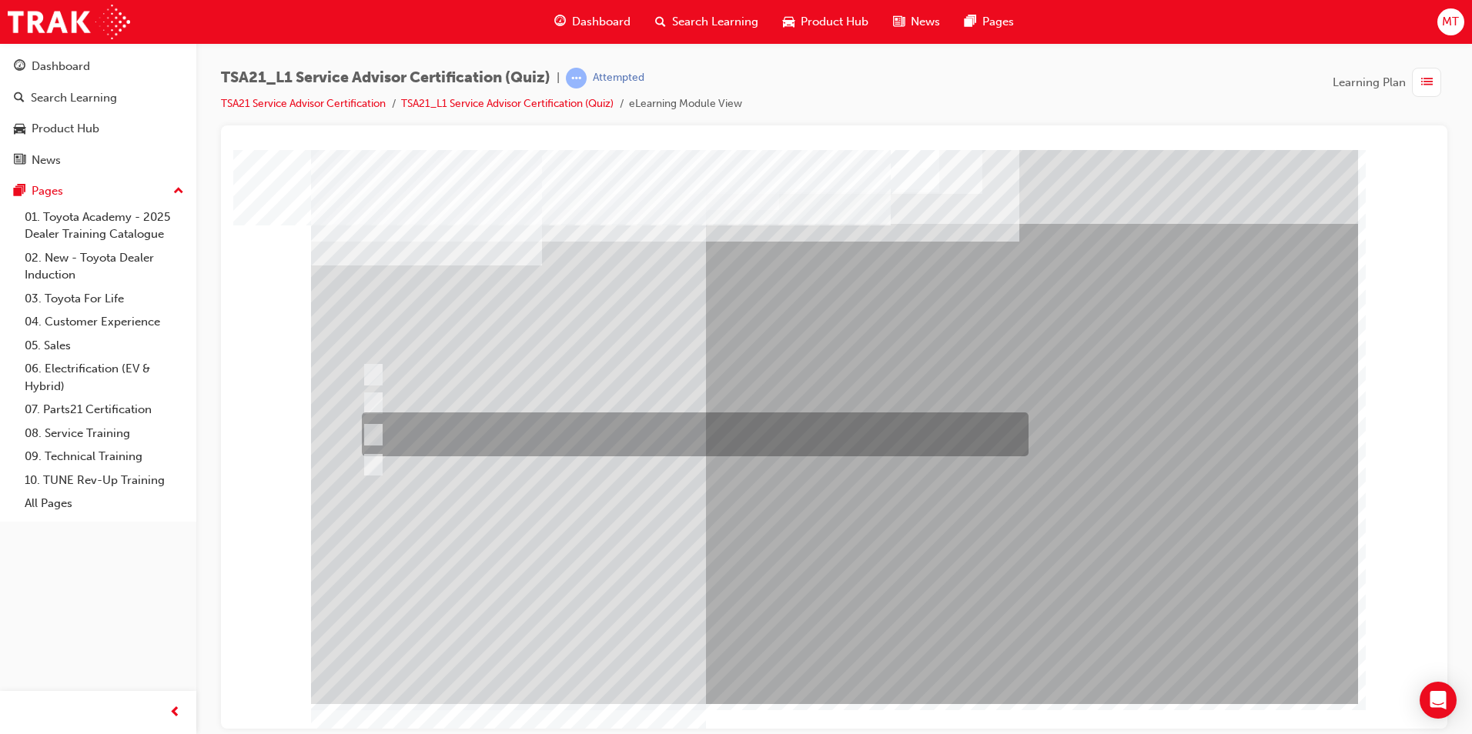
click at [660, 437] on div at bounding box center [691, 435] width 667 height 44
radio input "true"
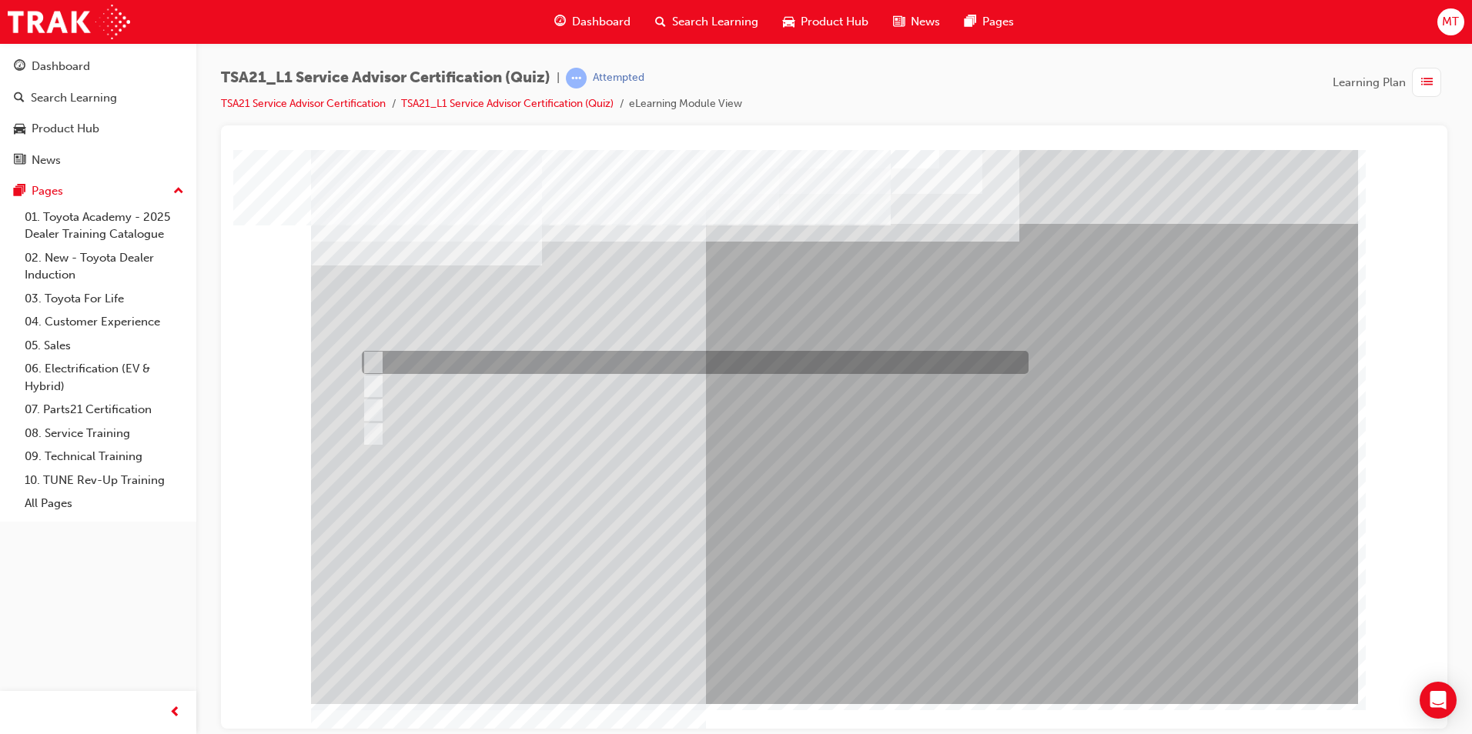
click at [686, 358] on div at bounding box center [691, 362] width 667 height 23
radio input "true"
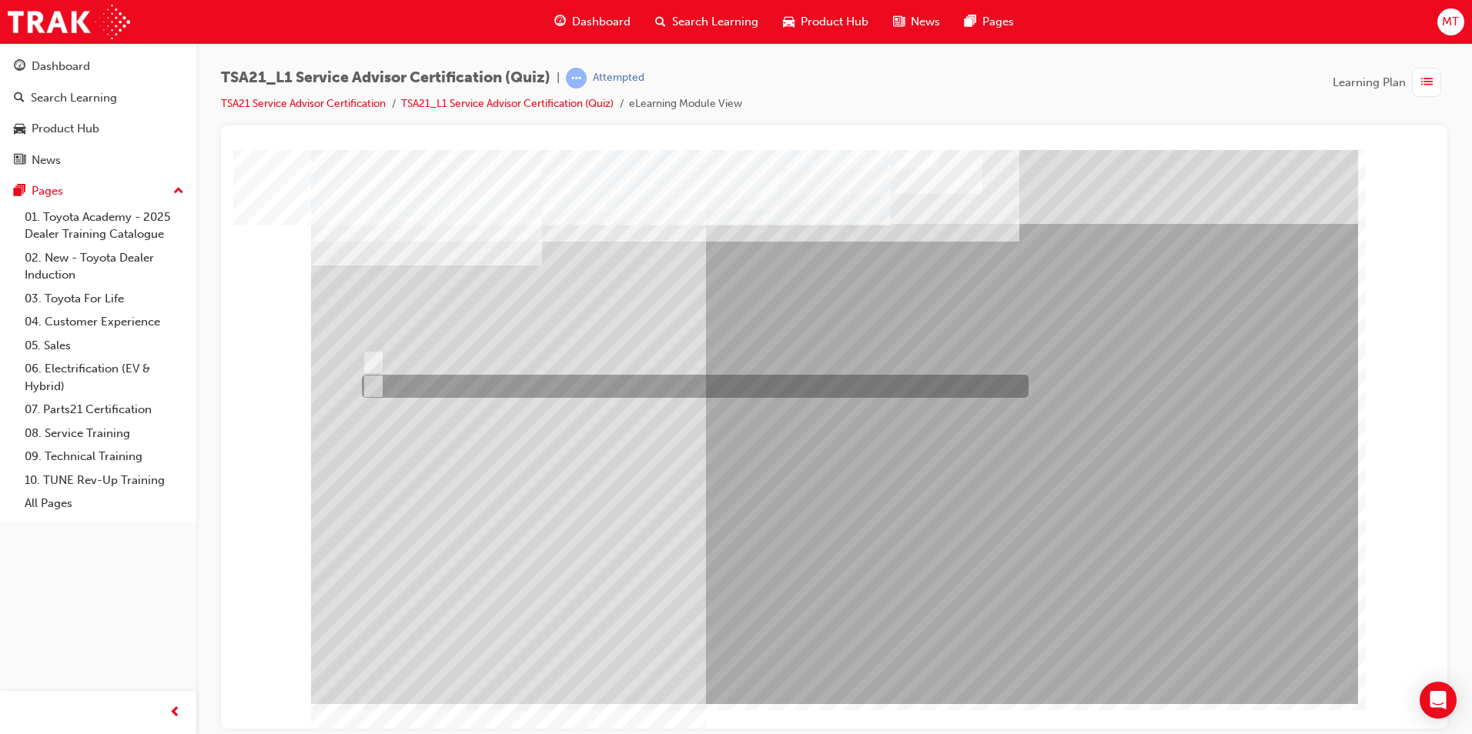
click at [412, 386] on div at bounding box center [691, 386] width 667 height 23
radio input "true"
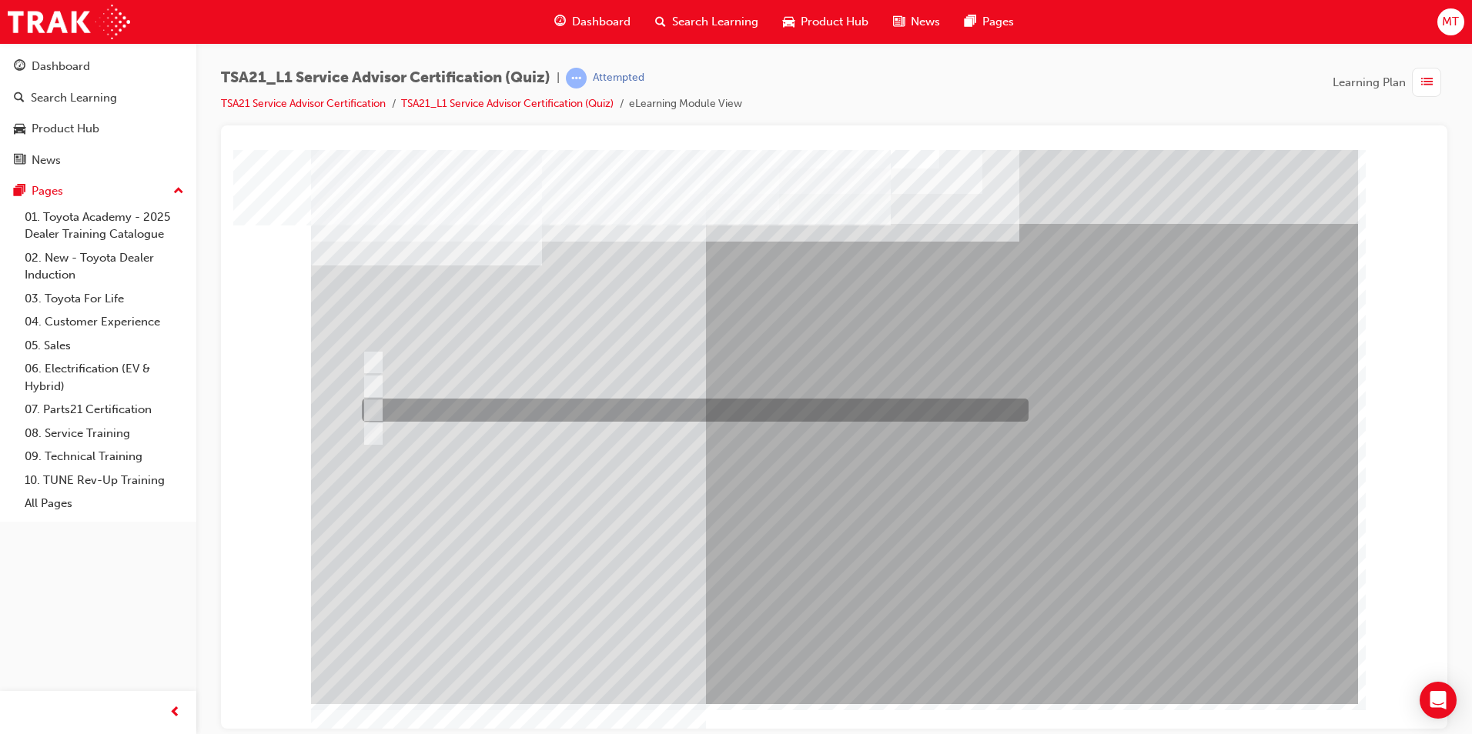
click at [523, 411] on div at bounding box center [691, 410] width 667 height 23
radio input "true"
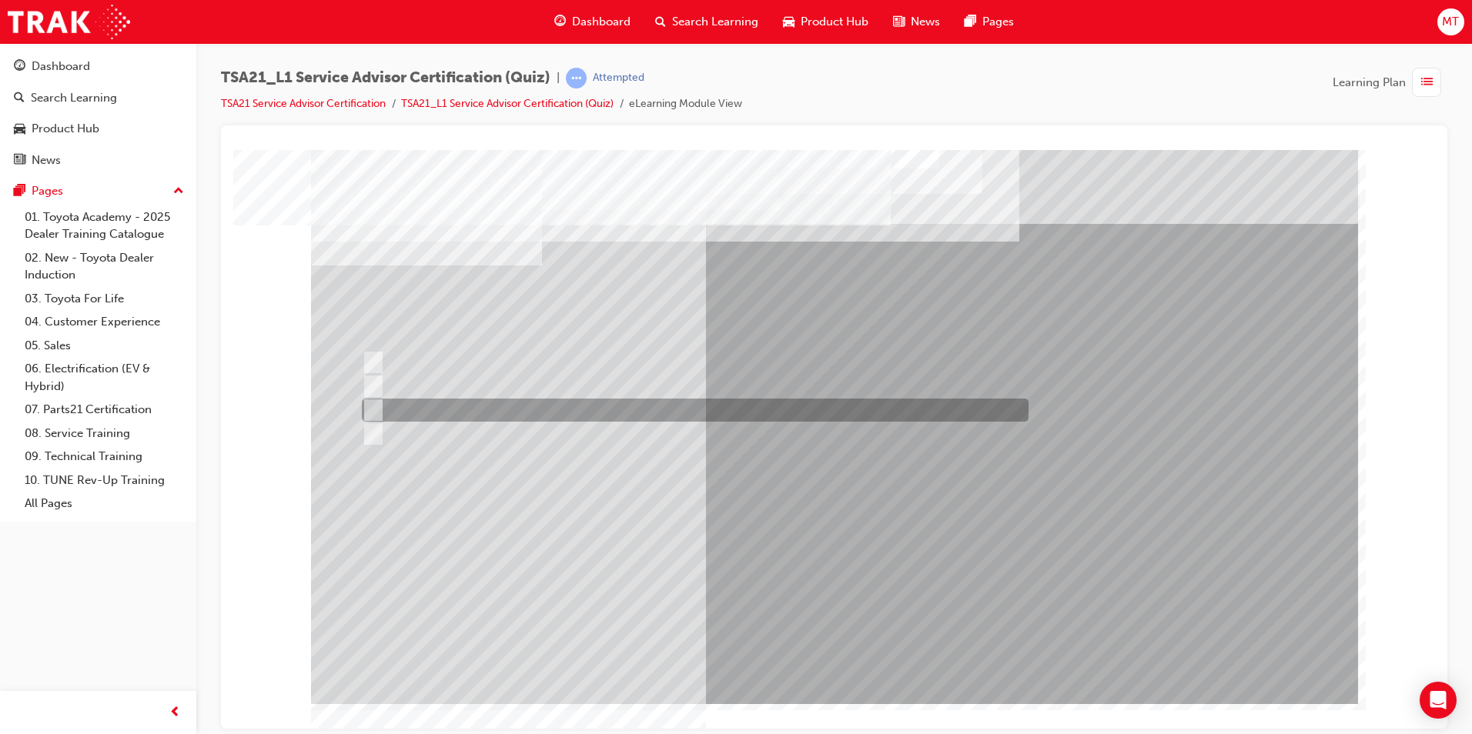
click at [654, 413] on div at bounding box center [691, 410] width 667 height 23
radio input "true"
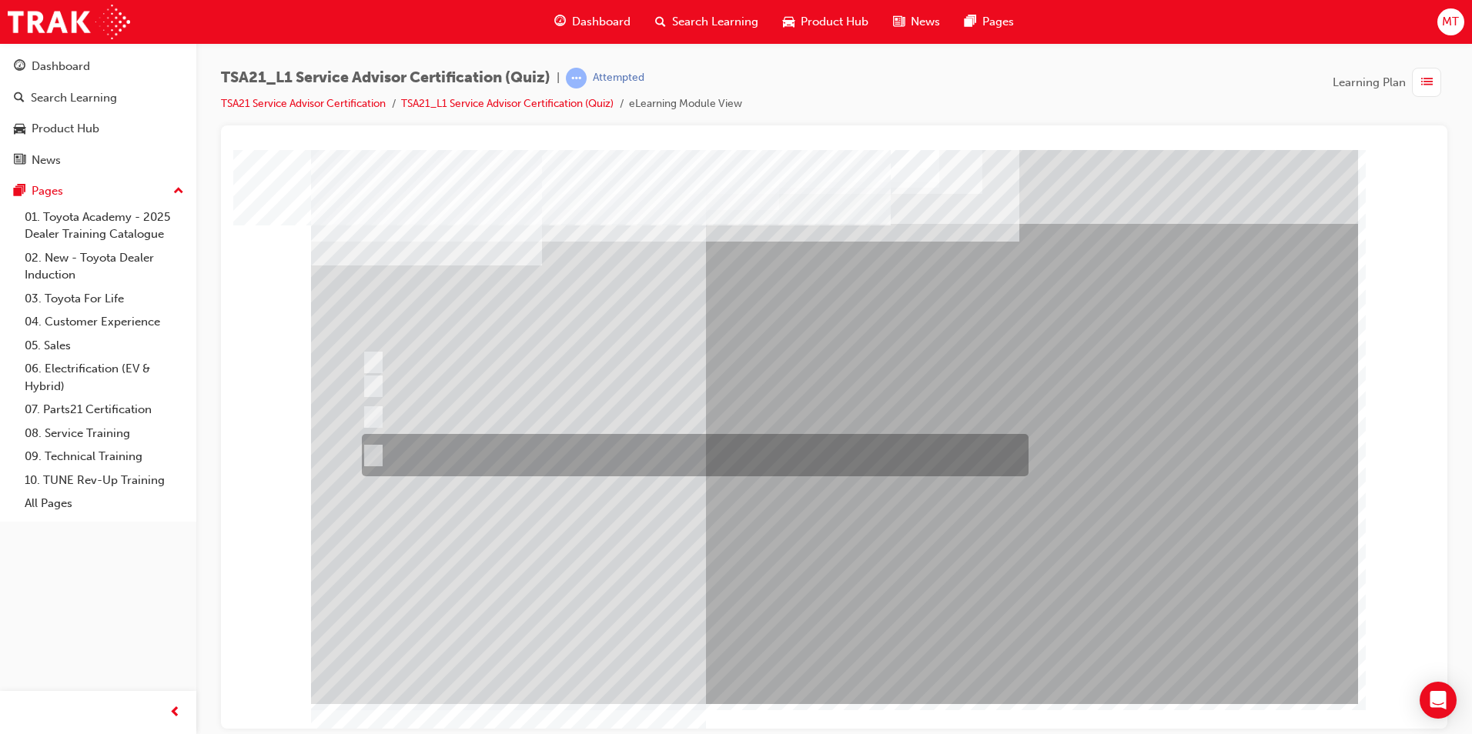
click at [666, 452] on div at bounding box center [691, 455] width 667 height 42
radio input "true"
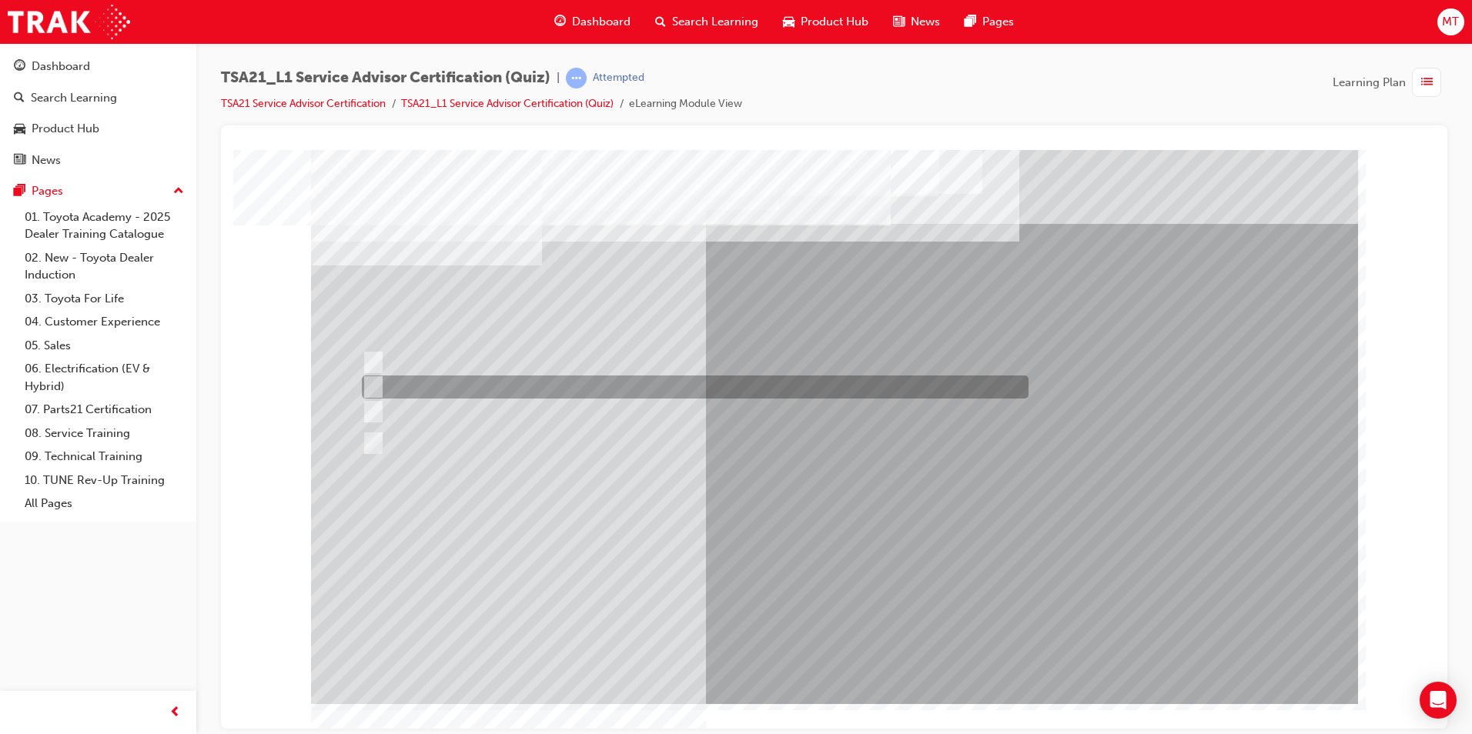
click at [674, 394] on div at bounding box center [691, 387] width 667 height 23
radio input "true"
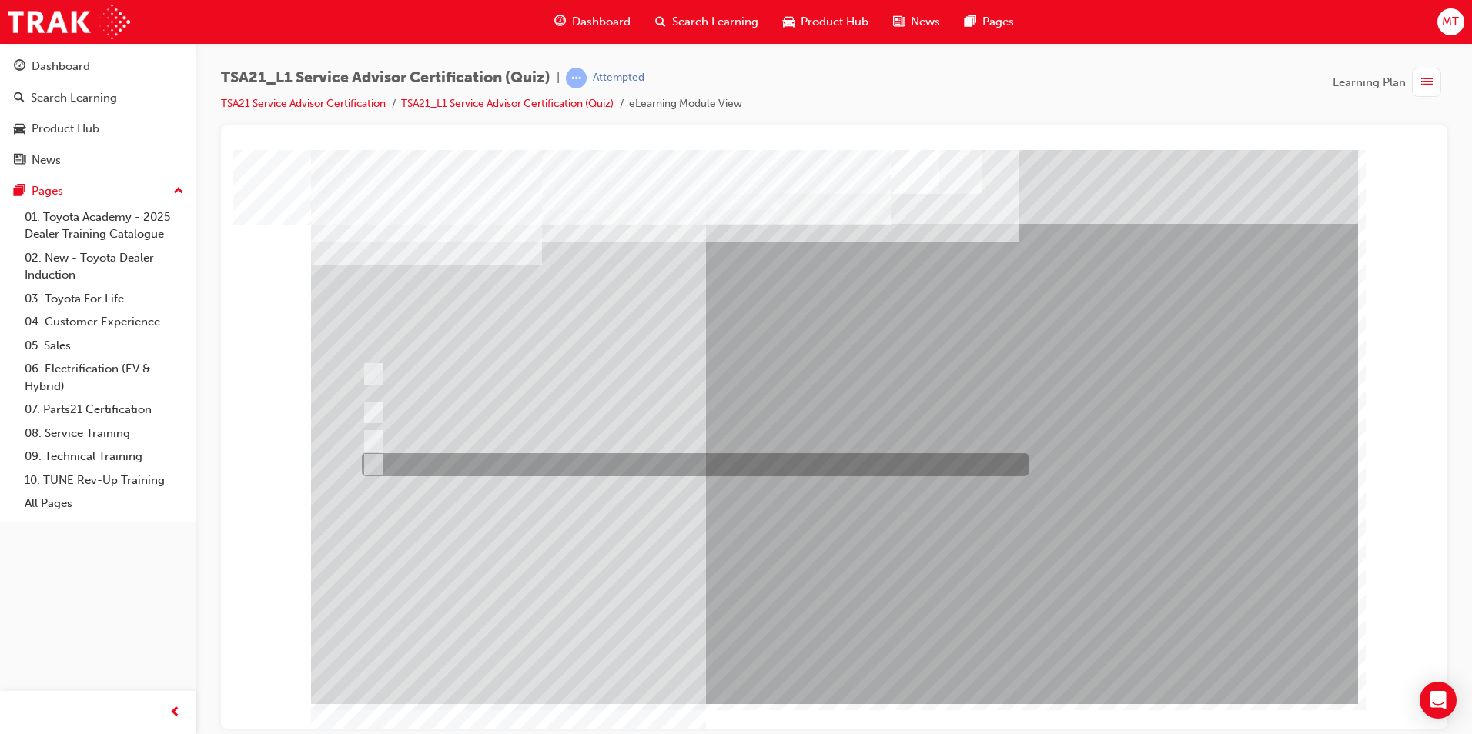
click at [650, 474] on div at bounding box center [691, 464] width 667 height 23
radio input "true"
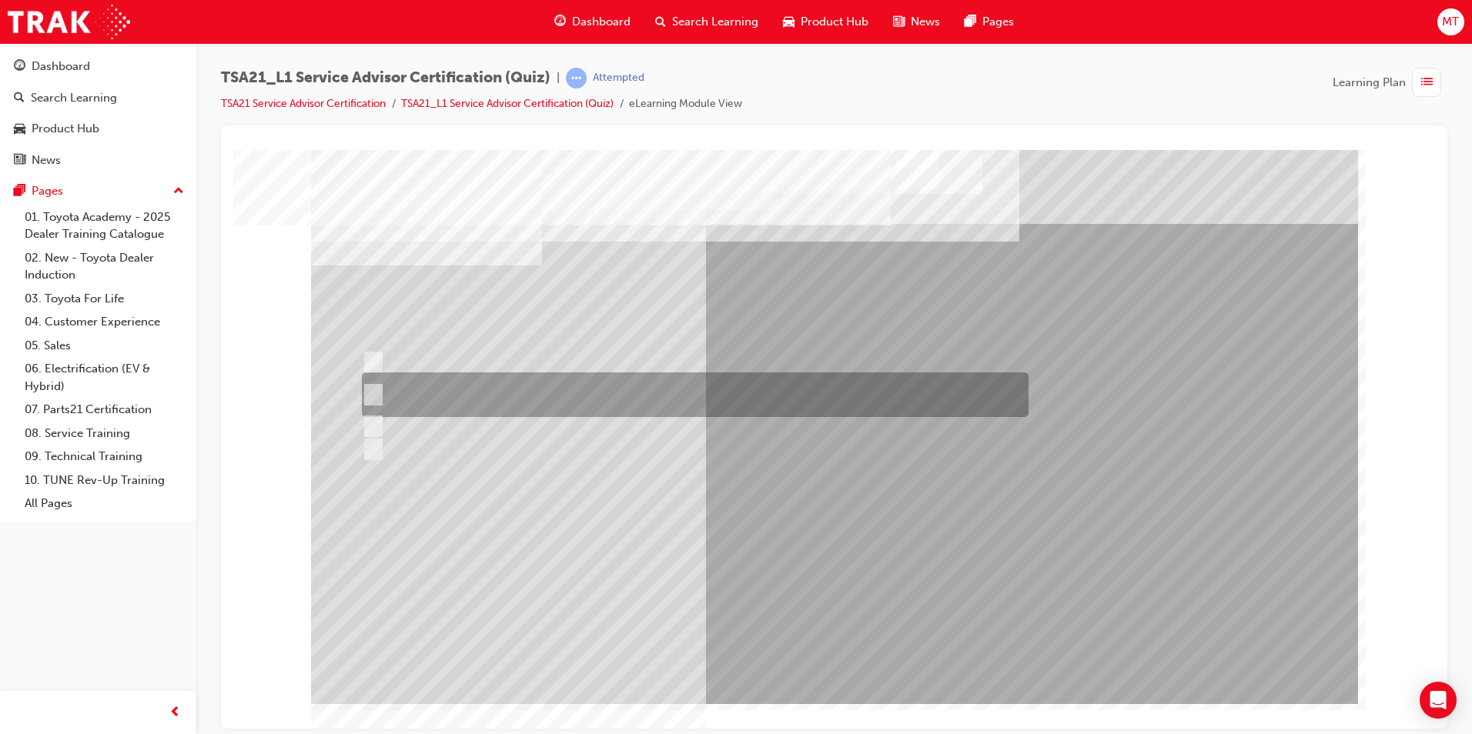
click at [626, 397] on div at bounding box center [691, 395] width 667 height 45
radio input "true"
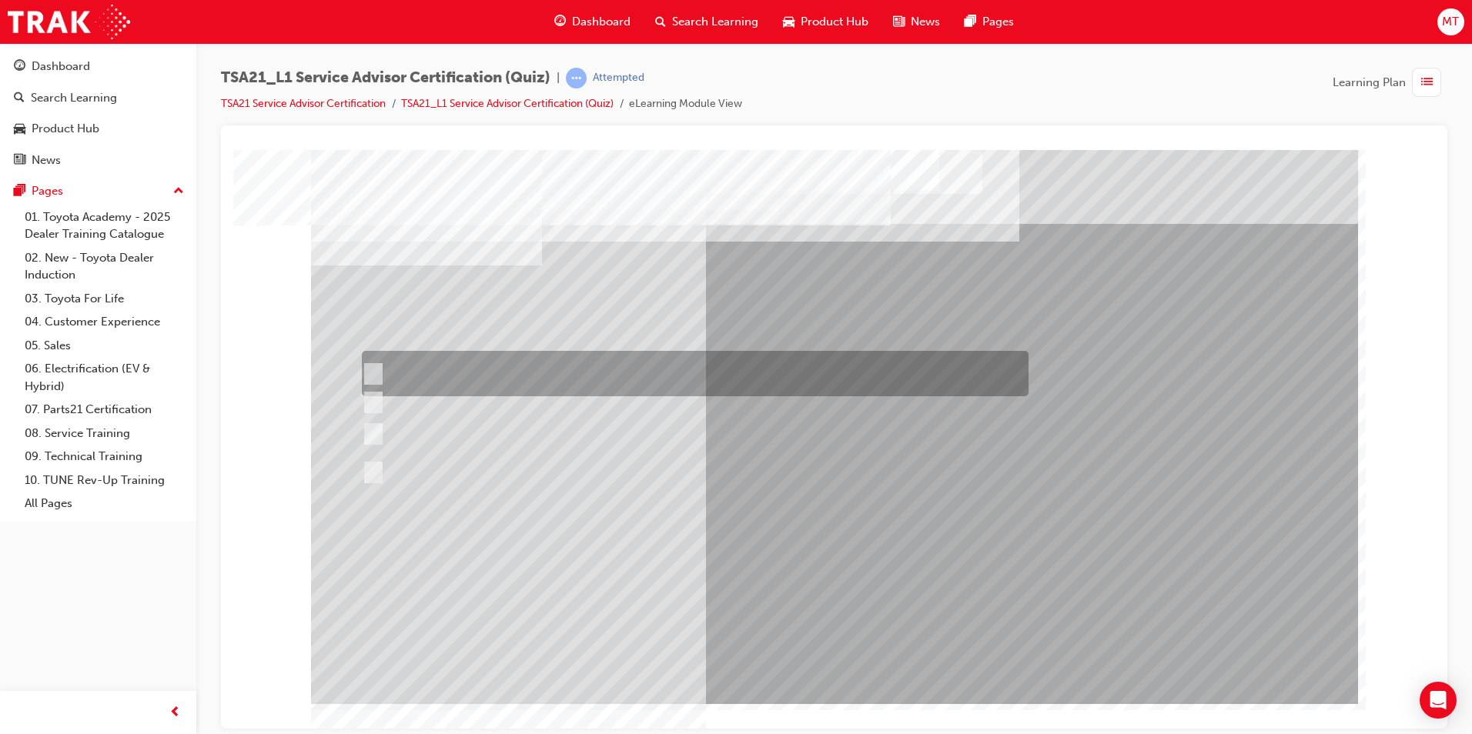
click at [705, 377] on div at bounding box center [691, 373] width 667 height 45
radio input "true"
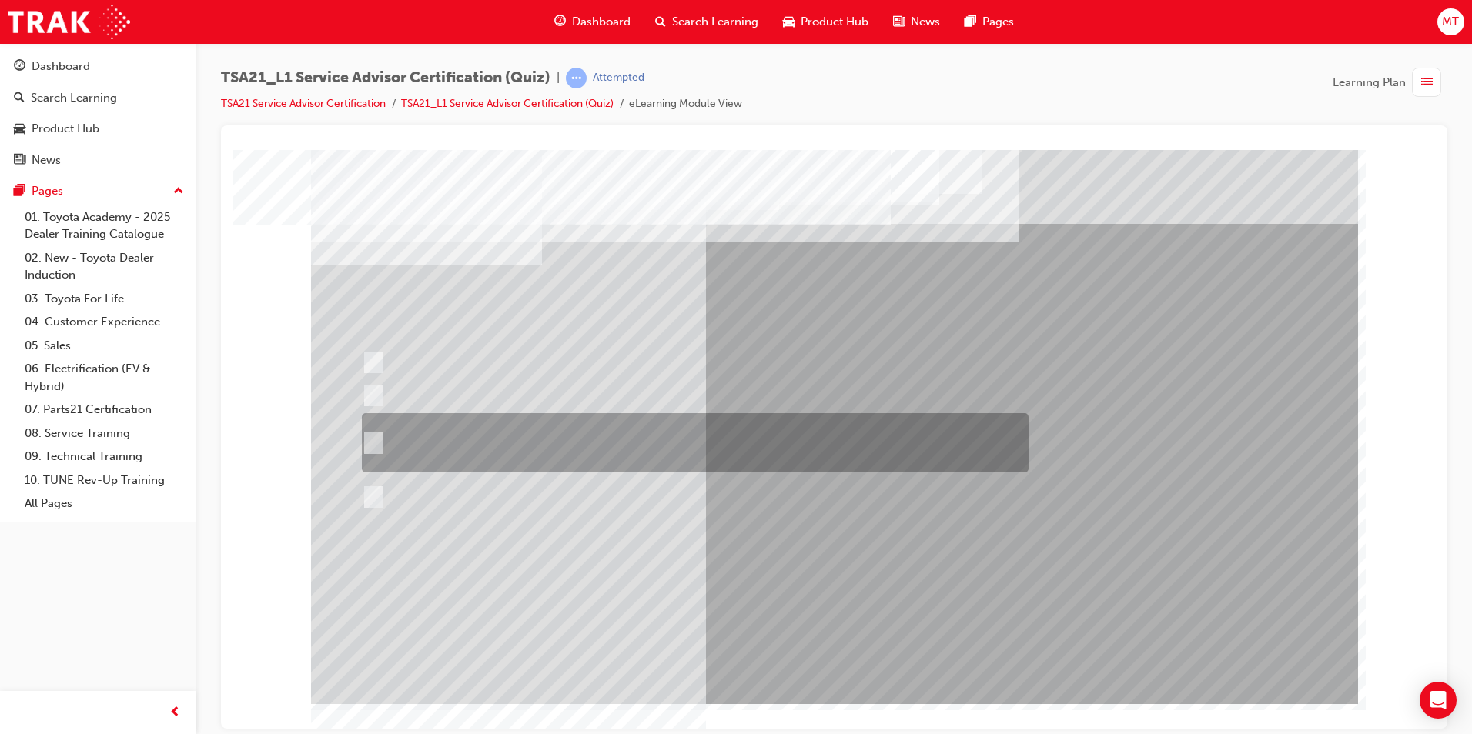
drag, startPoint x: 612, startPoint y: 436, endPoint x: 661, endPoint y: 517, distance: 94.7
click at [612, 436] on div at bounding box center [691, 442] width 667 height 59
radio input "true"
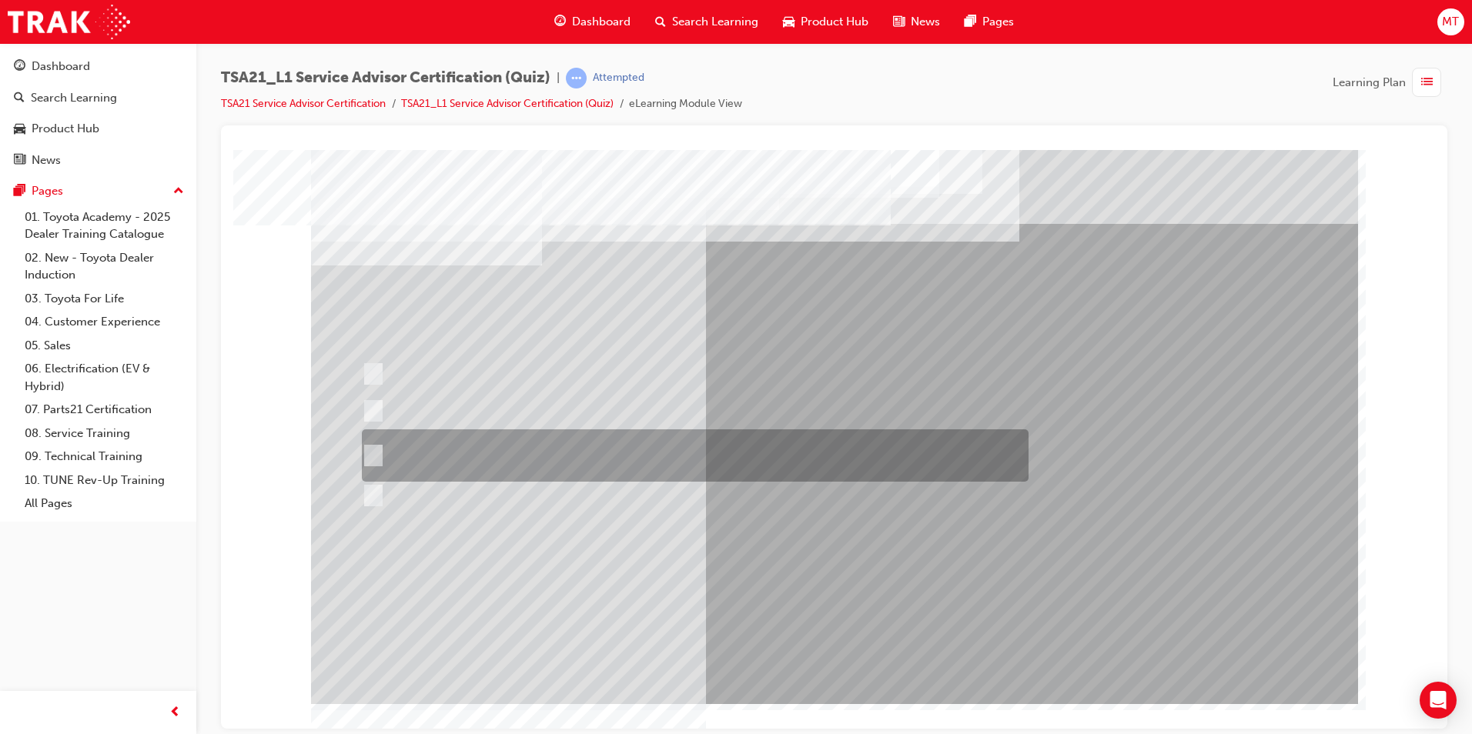
click at [621, 443] on div at bounding box center [691, 456] width 667 height 52
radio input "true"
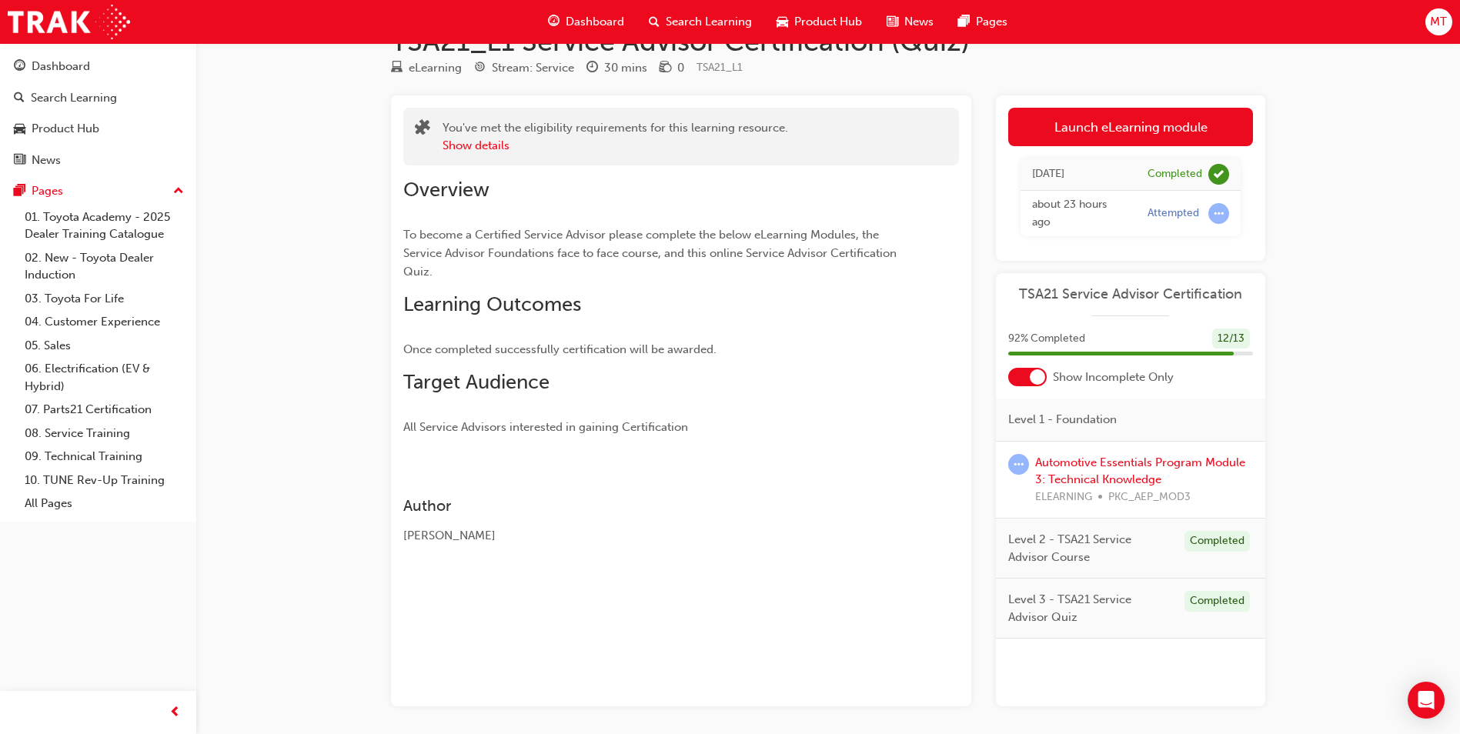
scroll to position [77, 0]
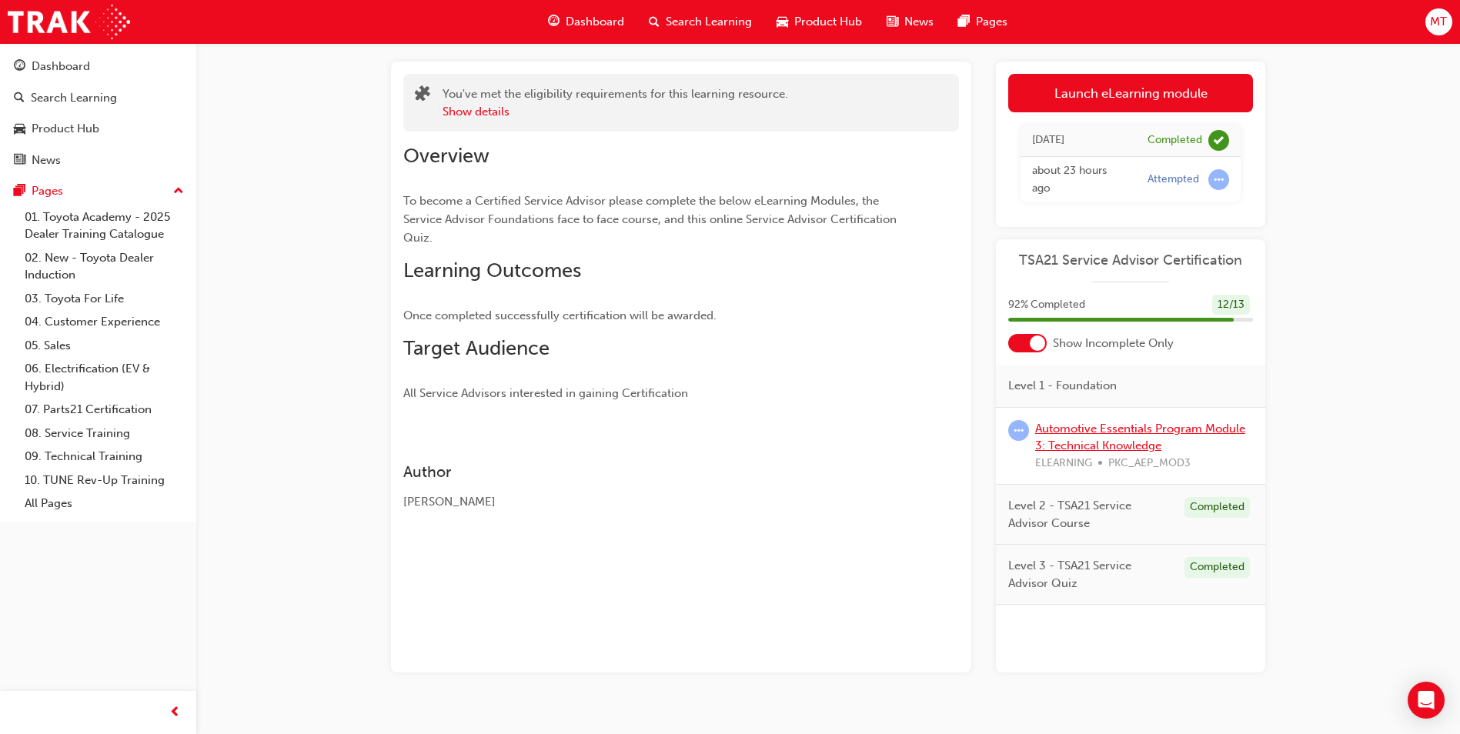
click at [1102, 427] on link "Automotive Essentials Program Module 3: Technical Knowledge" at bounding box center [1140, 438] width 210 height 32
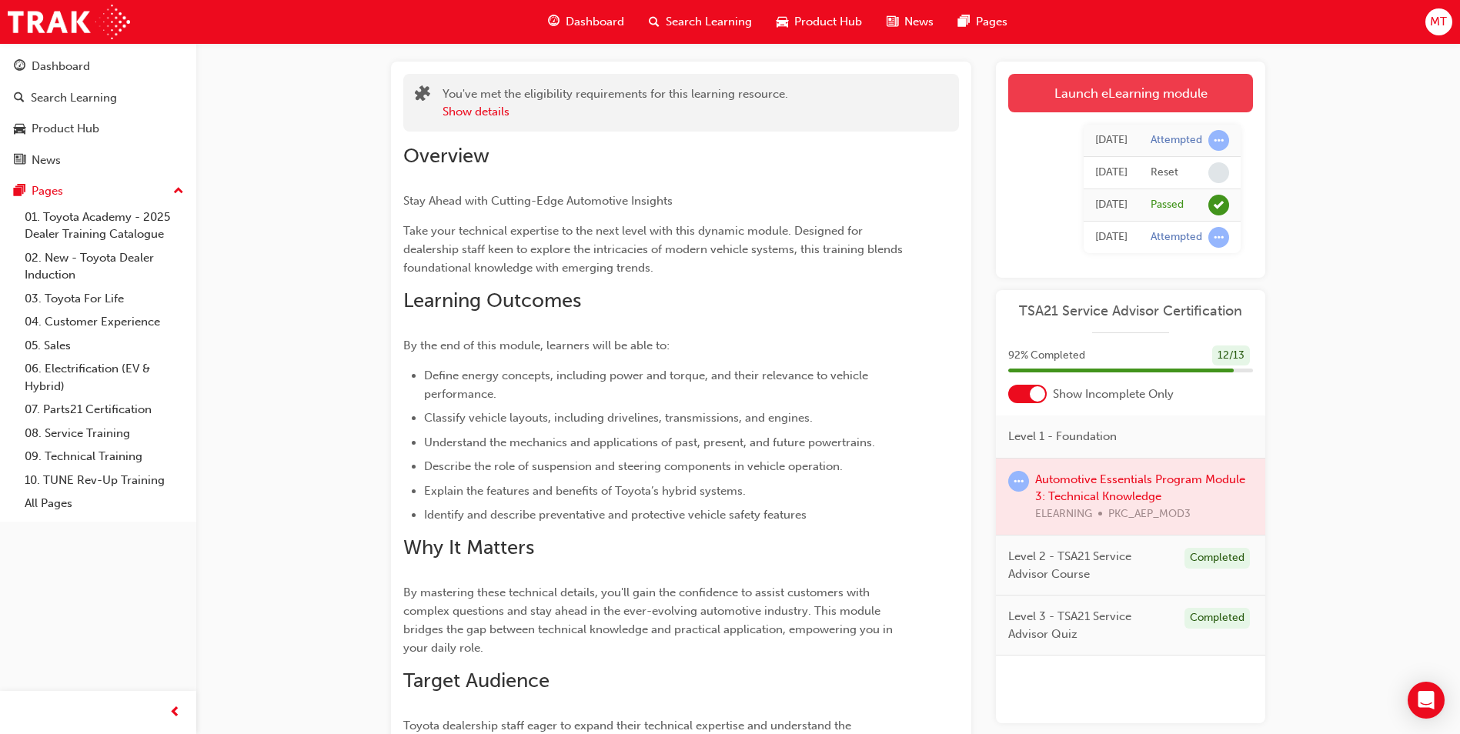
click at [1138, 95] on link "Launch eLearning module" at bounding box center [1130, 93] width 245 height 38
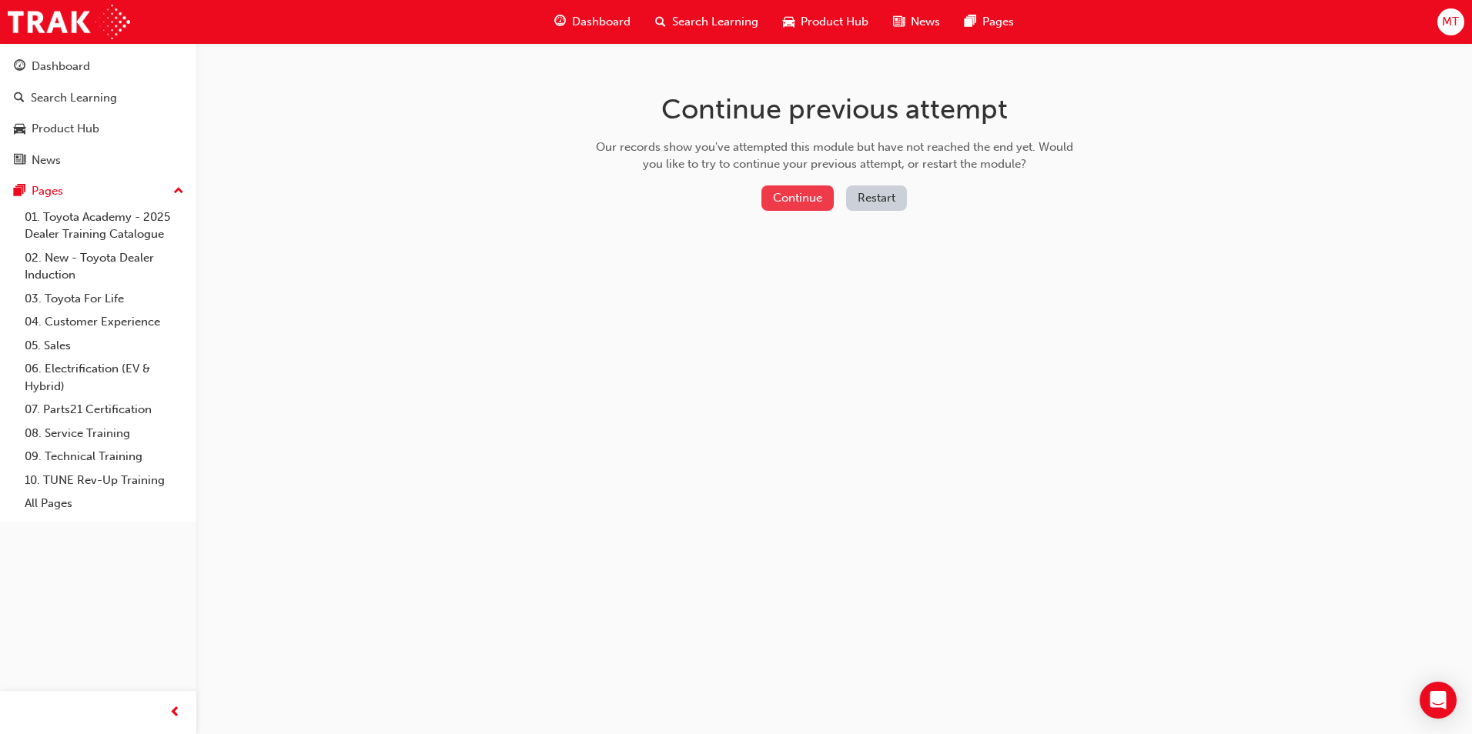
click at [801, 189] on button "Continue" at bounding box center [797, 198] width 72 height 25
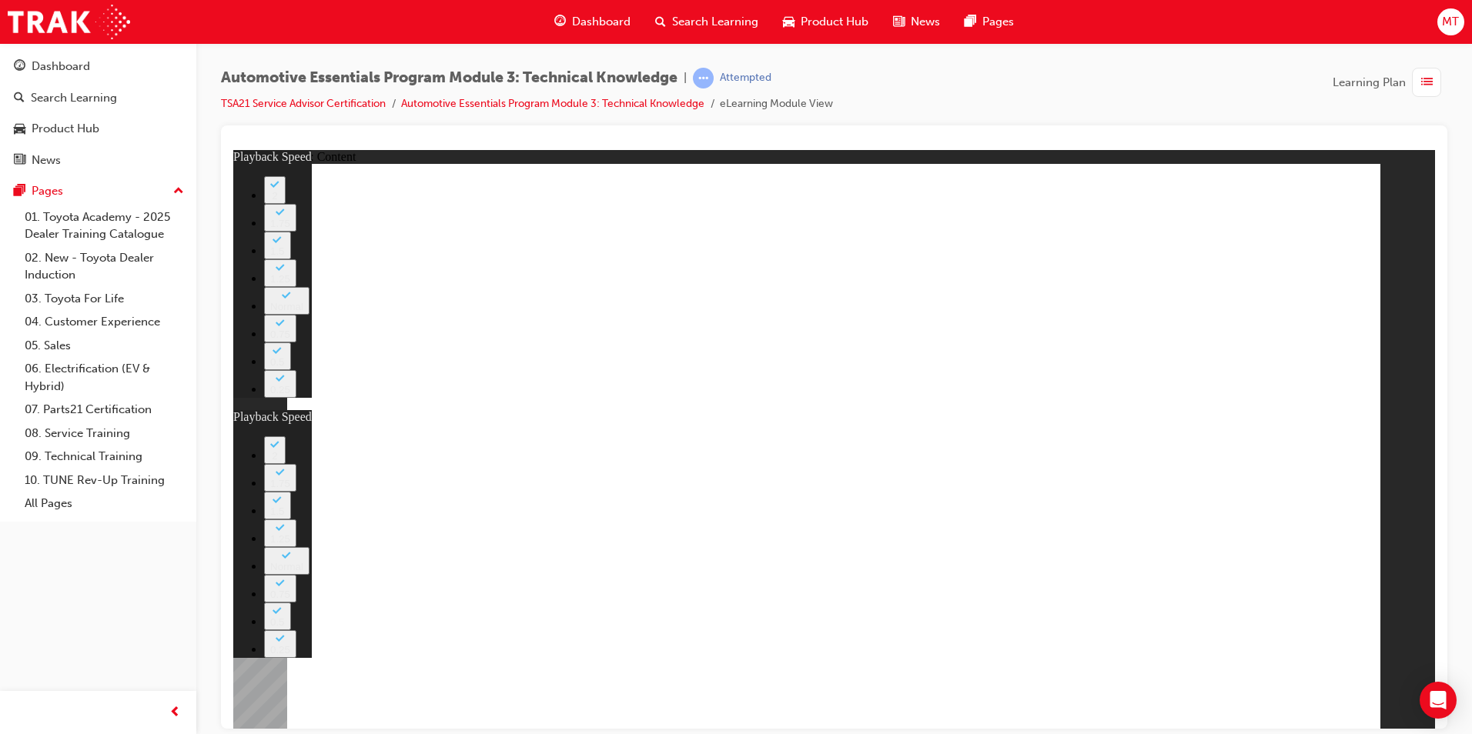
type input "6"
type input "0"
type input "6"
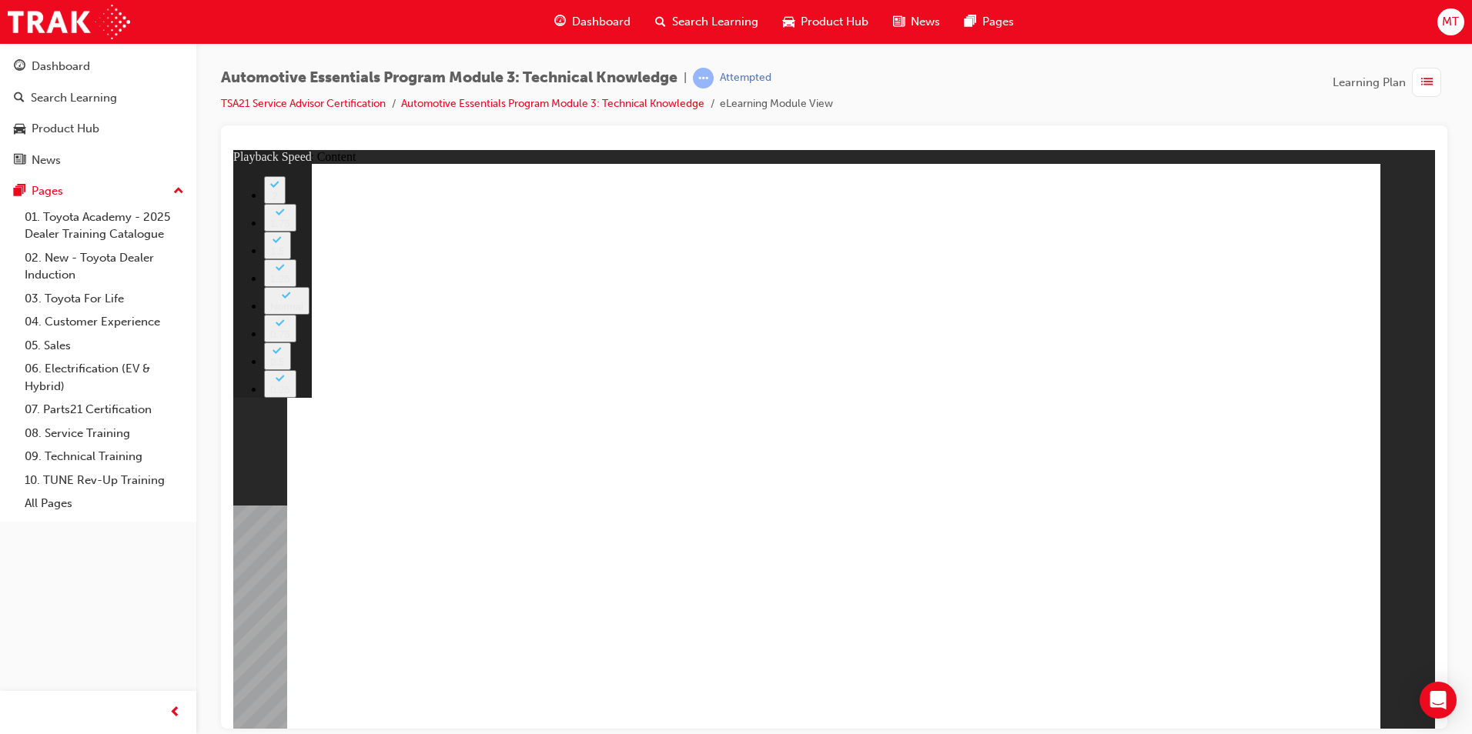
type input "6"
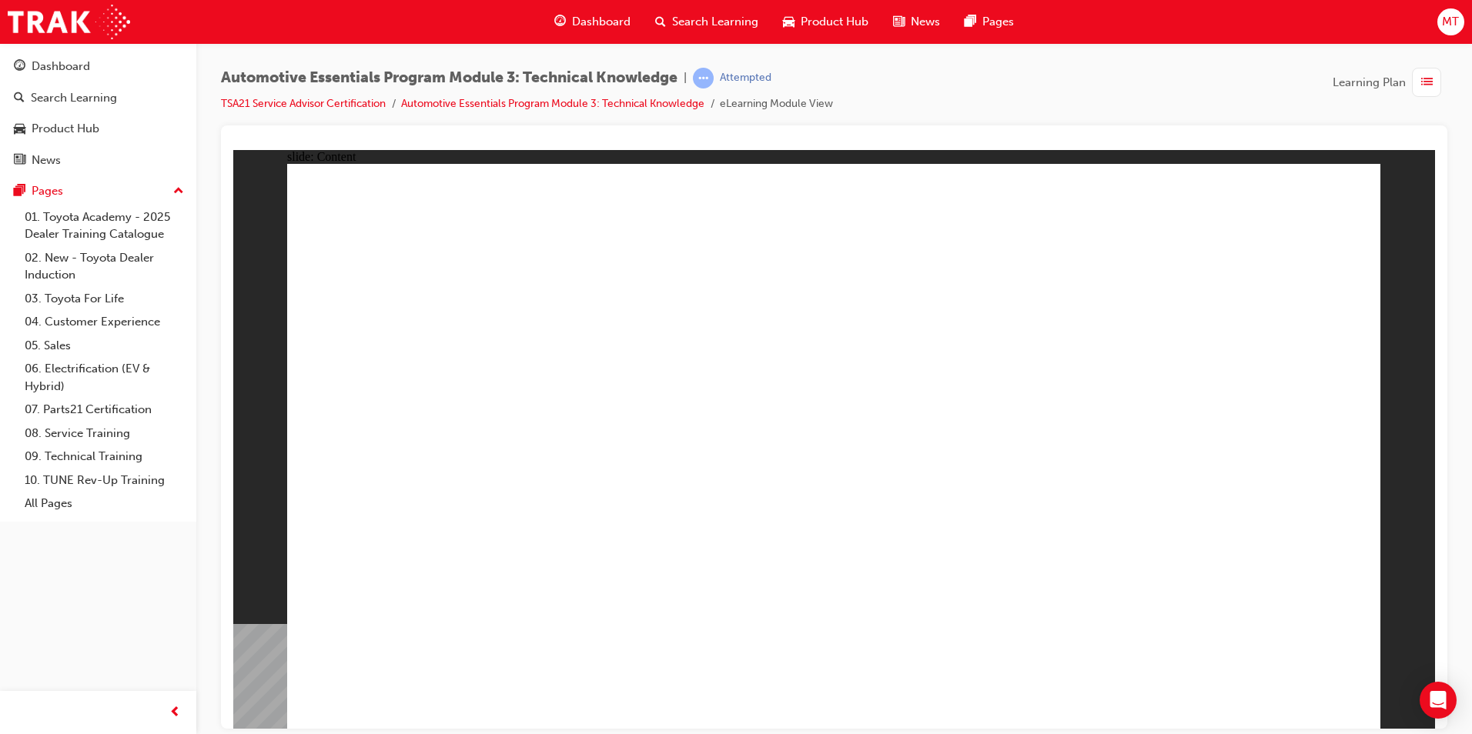
drag, startPoint x: 1319, startPoint y: 220, endPoint x: 1314, endPoint y: 306, distance: 86.4
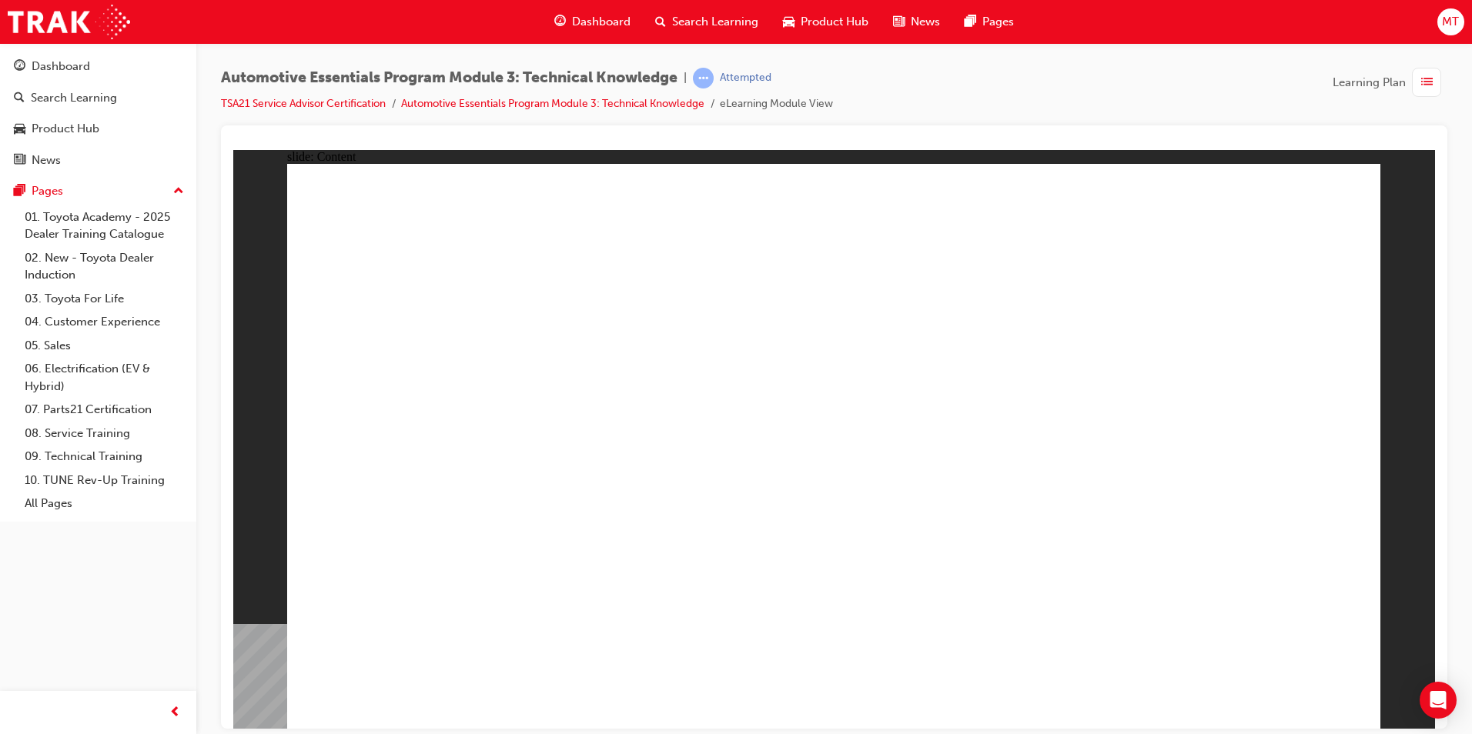
drag, startPoint x: 1340, startPoint y: 169, endPoint x: 1336, endPoint y: 182, distance: 13.2
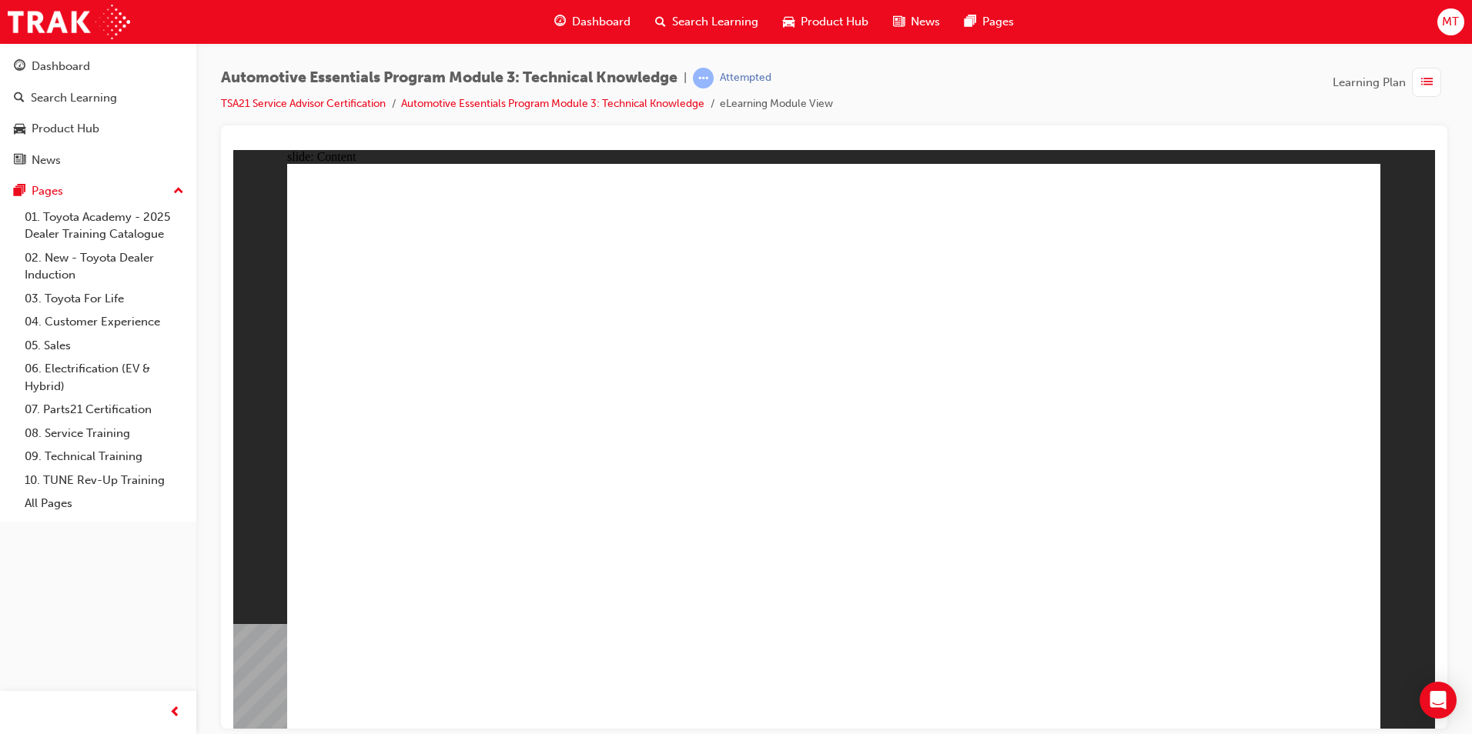
radio input "false"
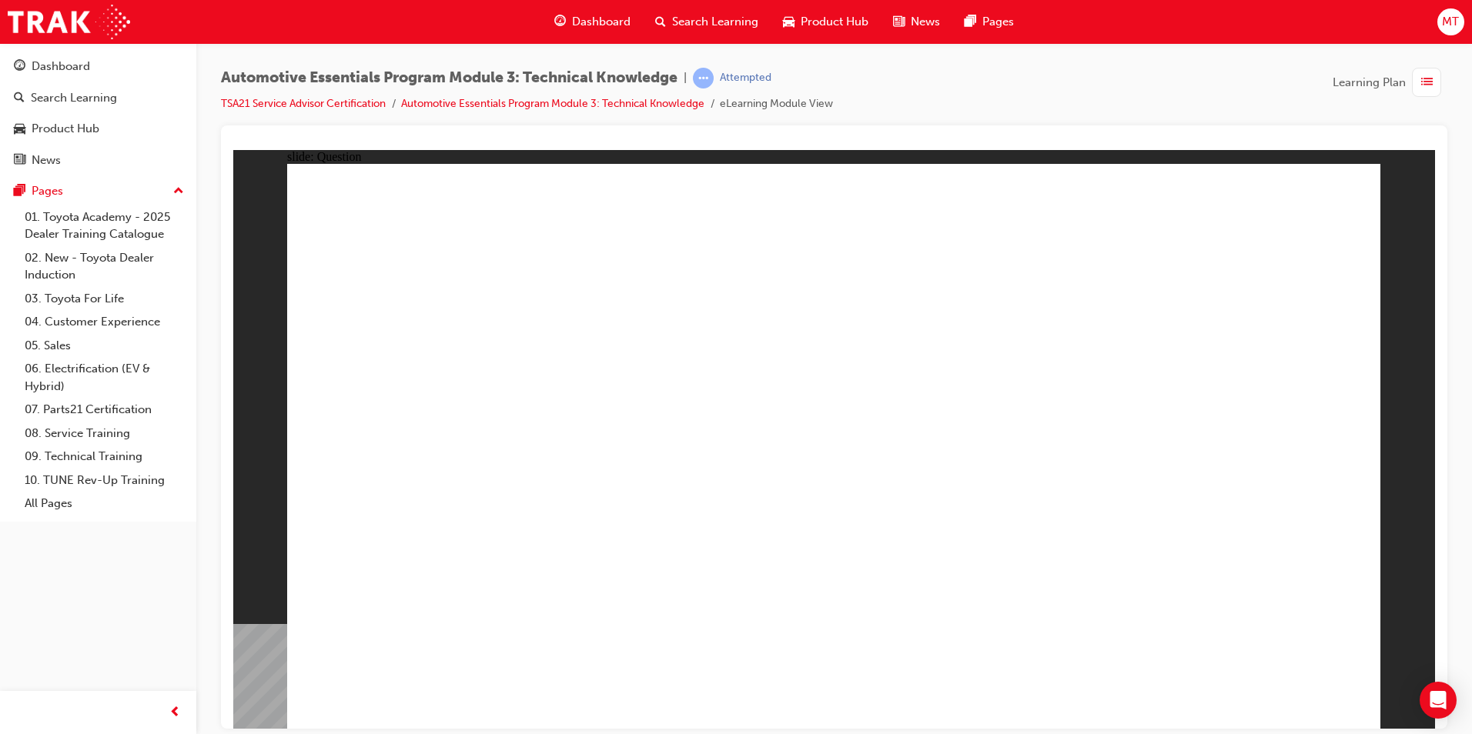
radio input "true"
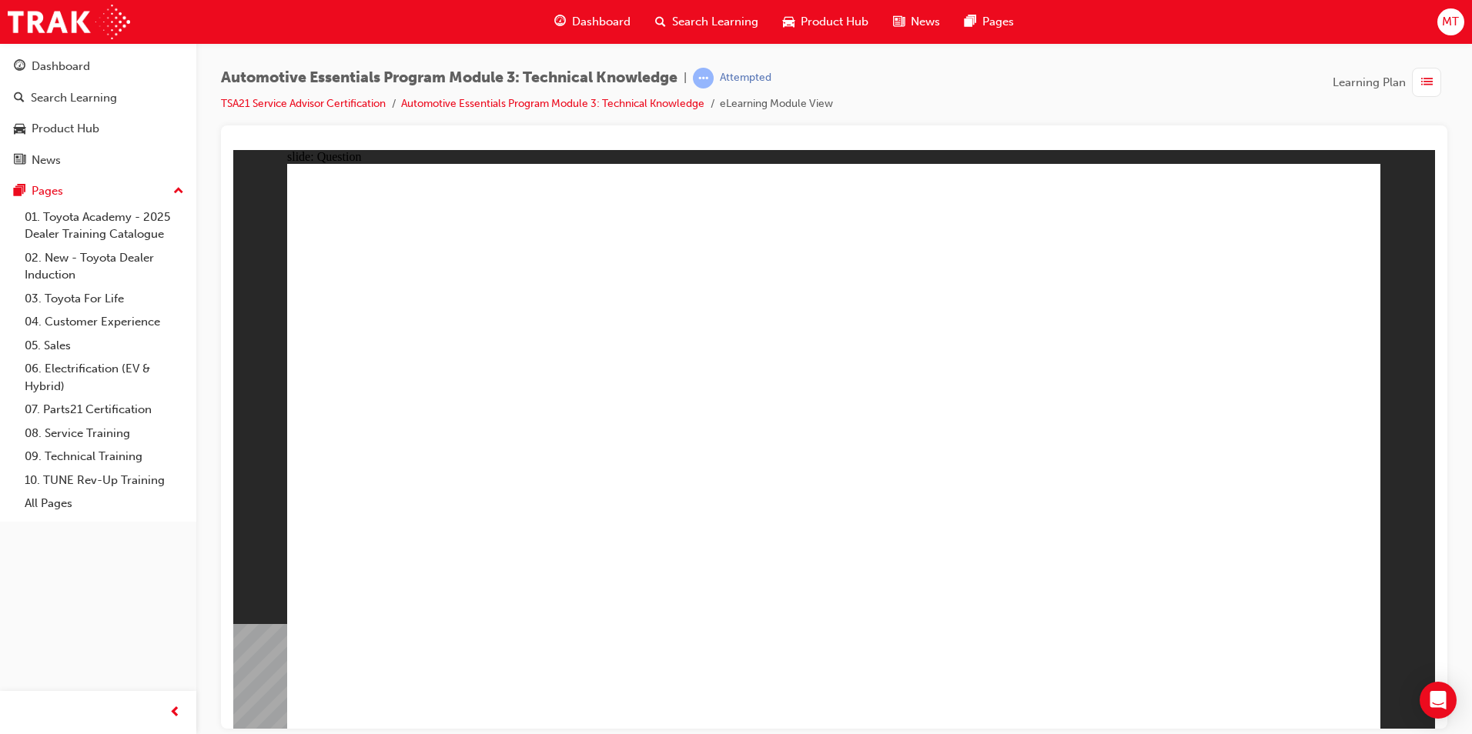
radio input "true"
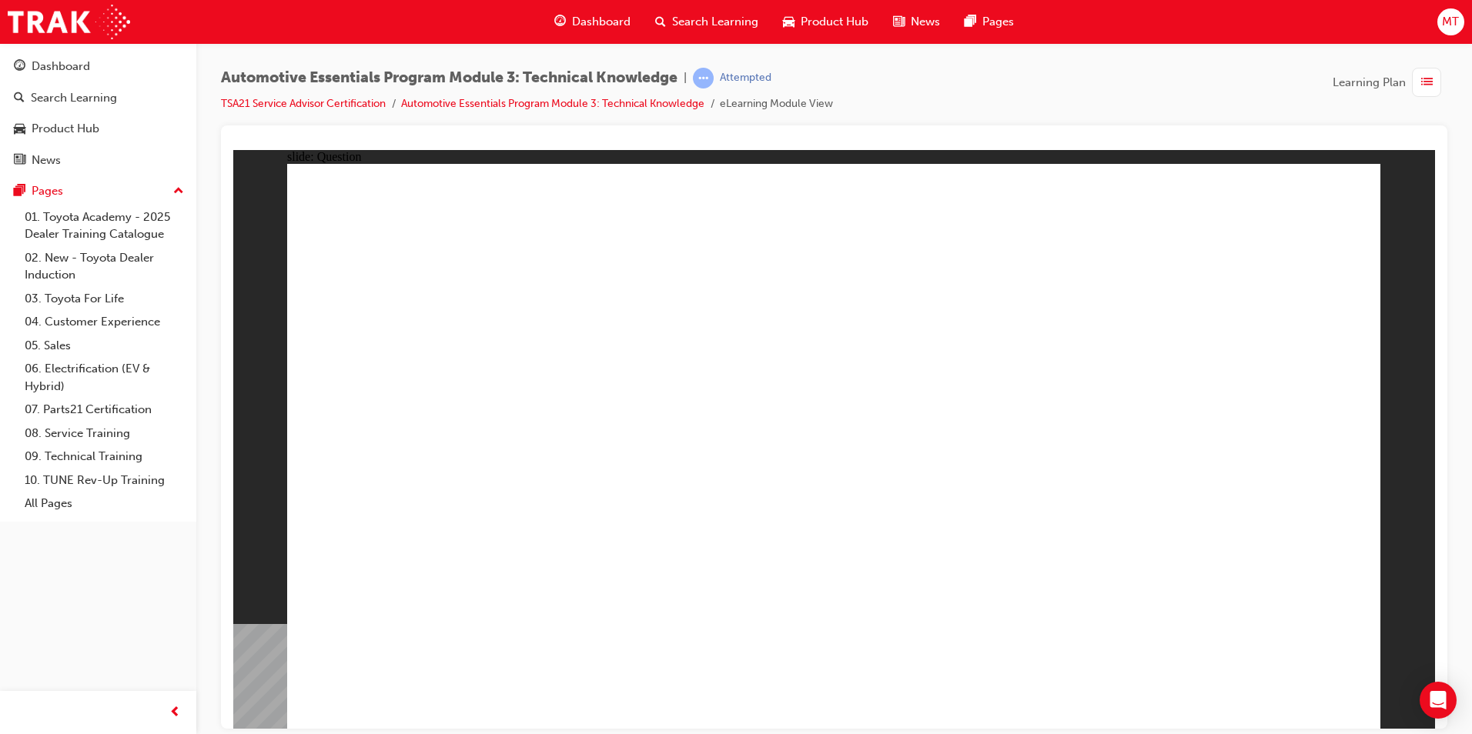
drag, startPoint x: 1082, startPoint y: 476, endPoint x: 1082, endPoint y: 457, distance: 19.3
radio input "true"
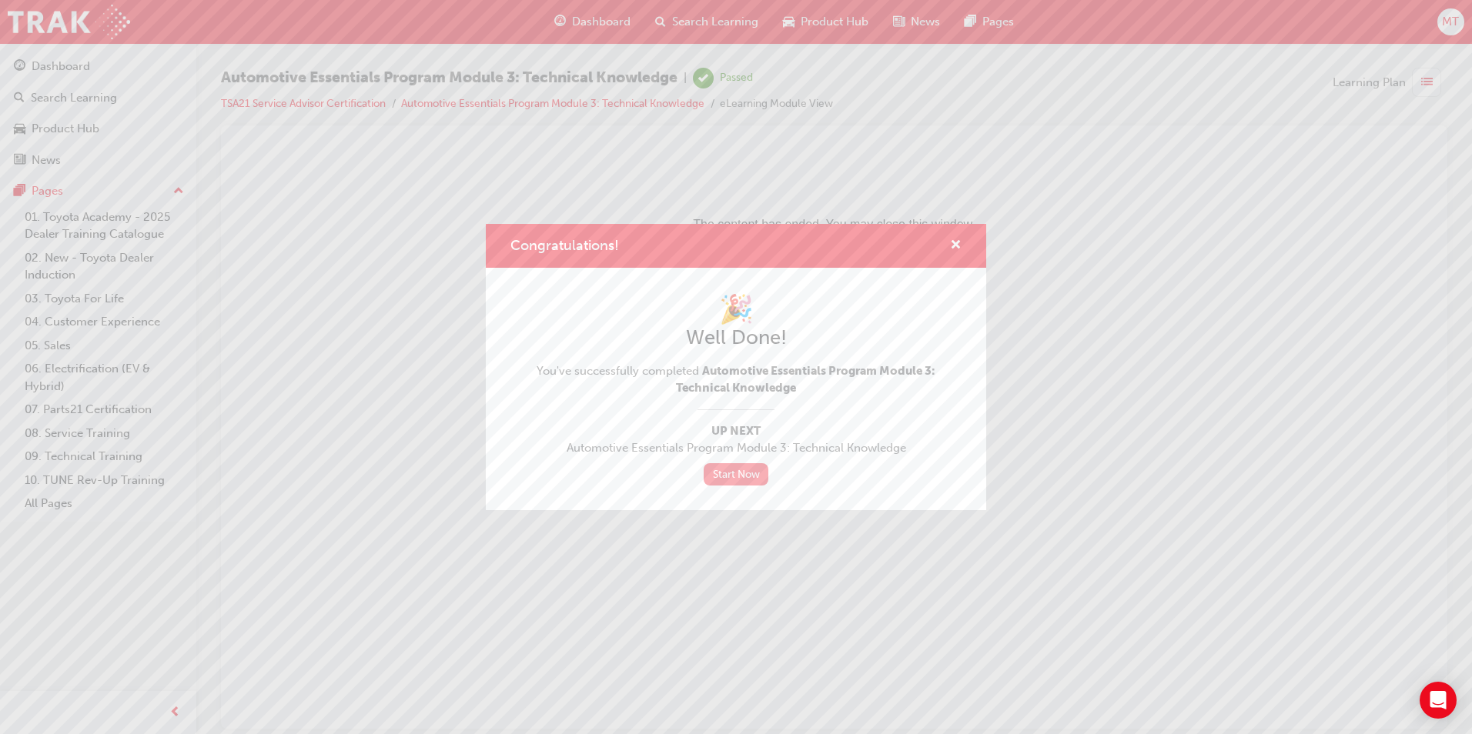
click at [736, 476] on link "Start Now" at bounding box center [736, 474] width 65 height 22
click at [958, 246] on span "cross-icon" at bounding box center [956, 246] width 12 height 14
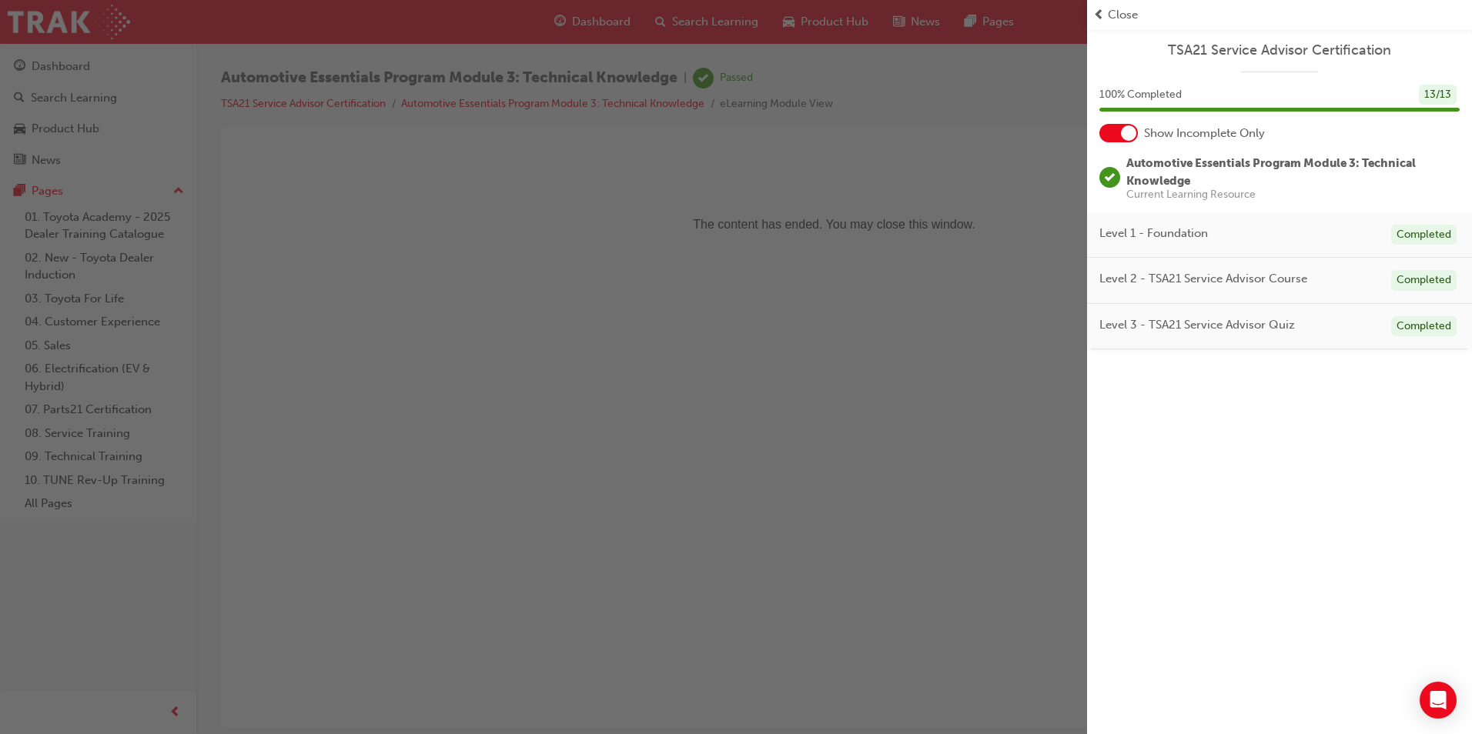
drag, startPoint x: 369, startPoint y: 145, endPoint x: 537, endPoint y: 92, distance: 175.0
click at [369, 145] on div "button" at bounding box center [543, 367] width 1087 height 734
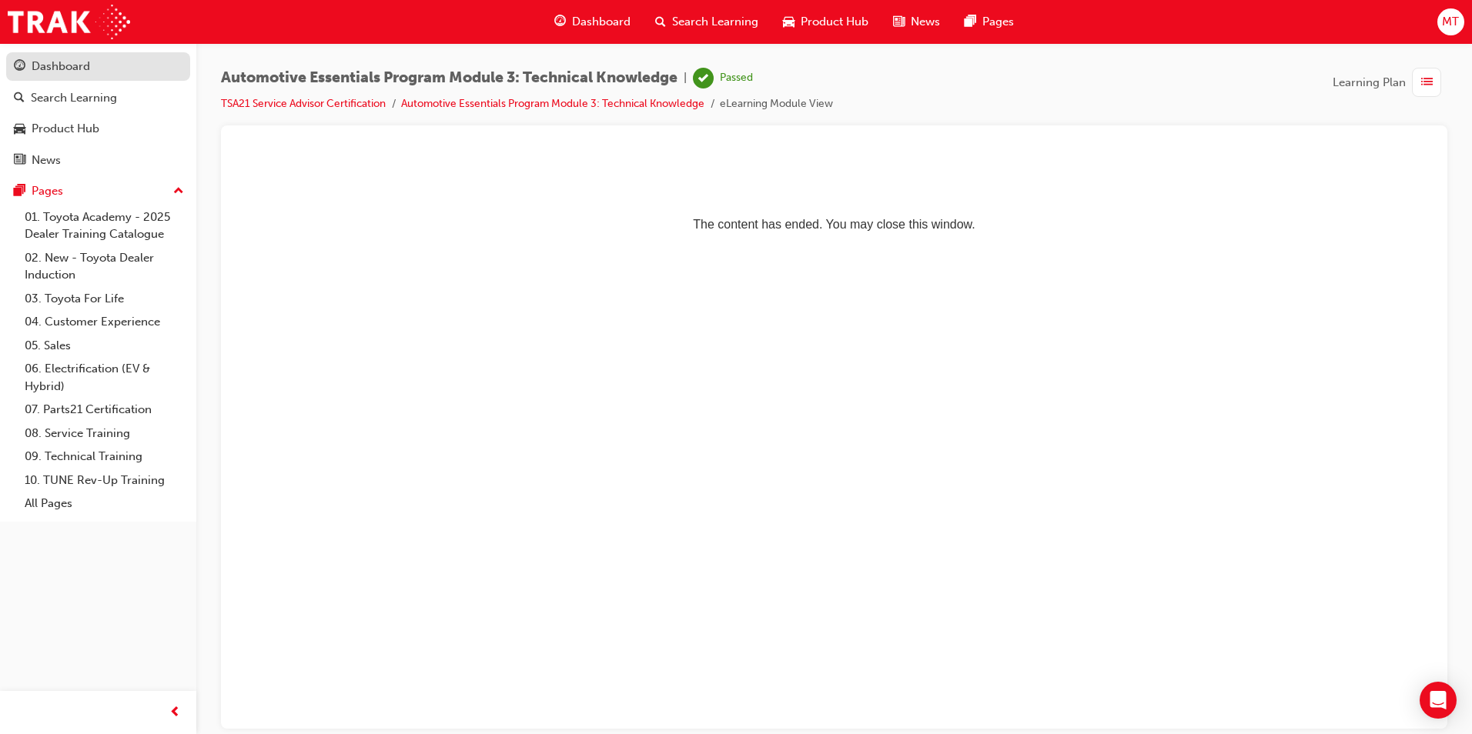
click at [94, 79] on link "Dashboard" at bounding box center [98, 66] width 184 height 28
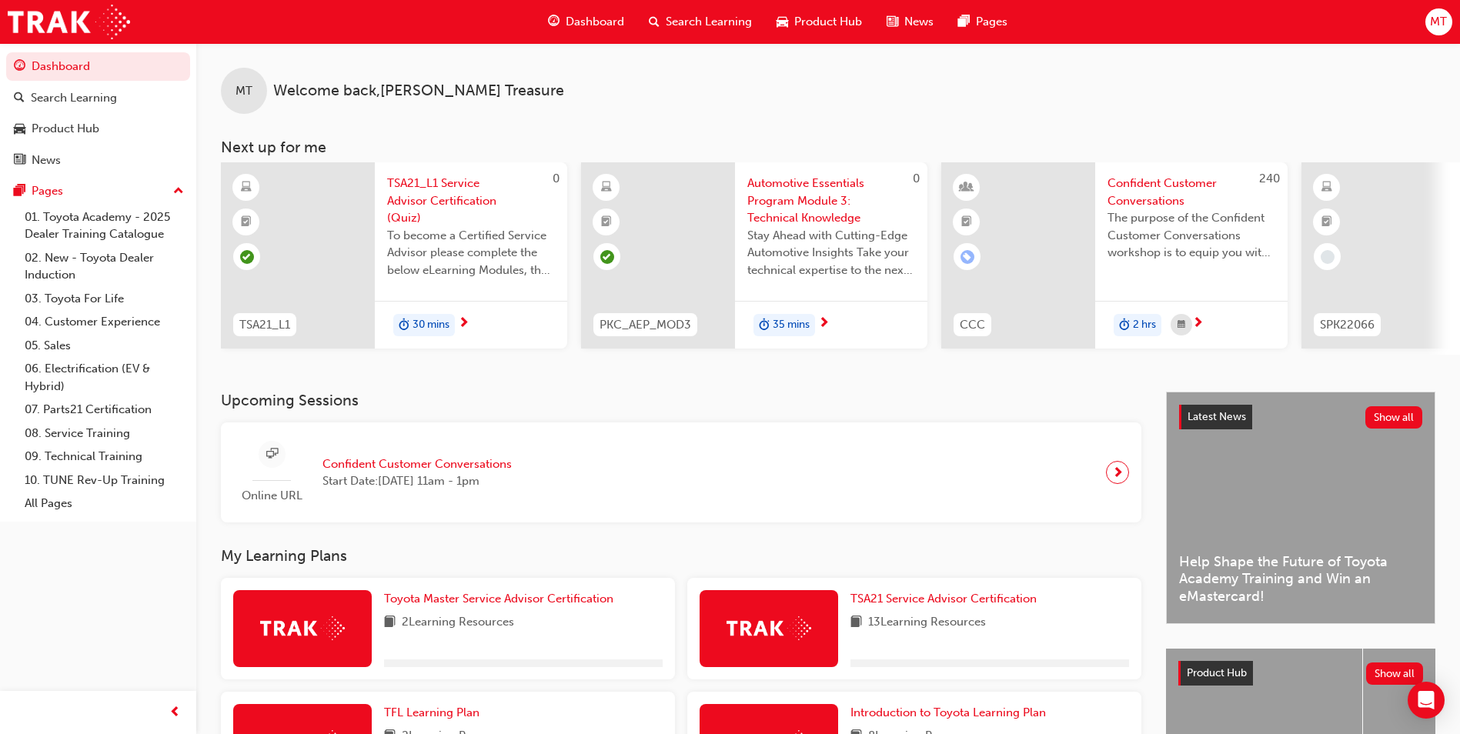
scroll to position [231, 0]
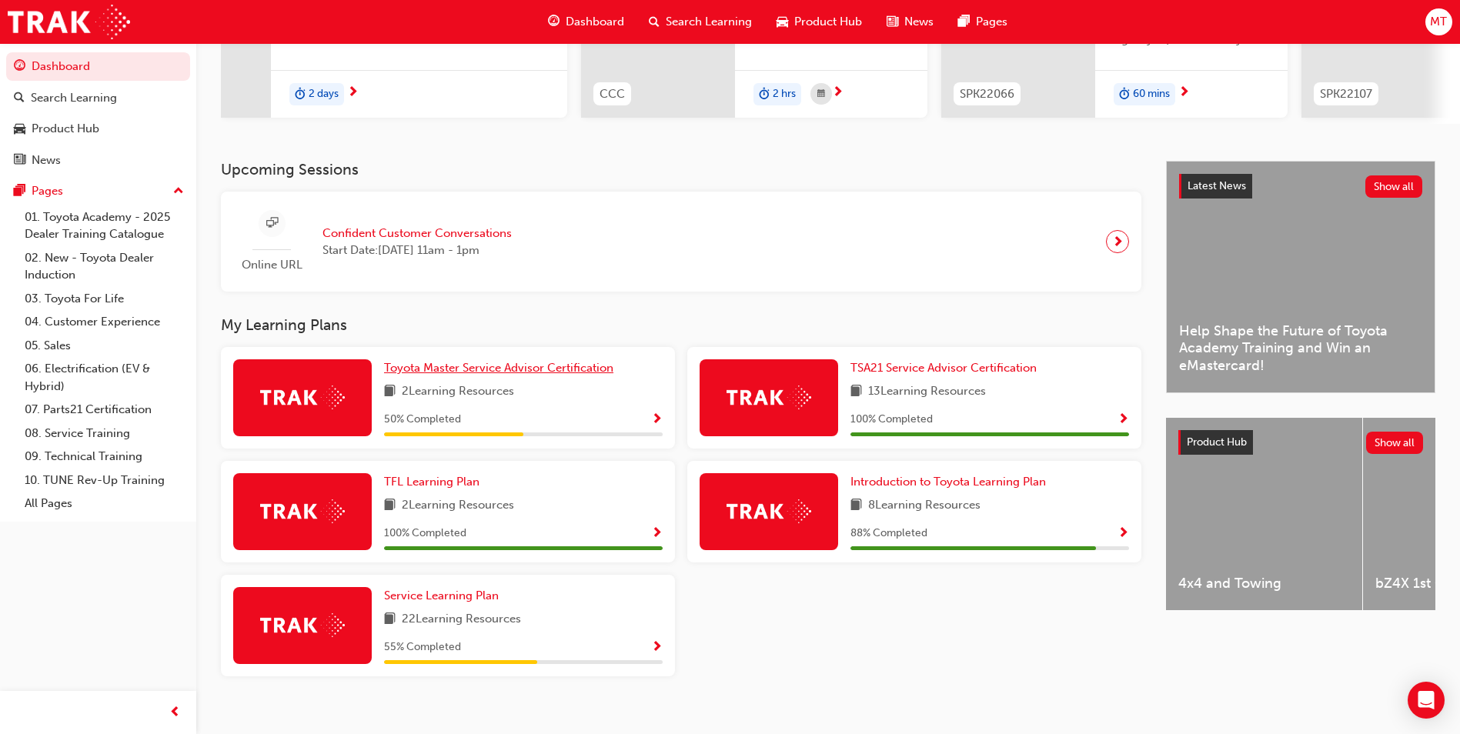
click at [525, 374] on span "Toyota Master Service Advisor Certification" at bounding box center [498, 368] width 229 height 14
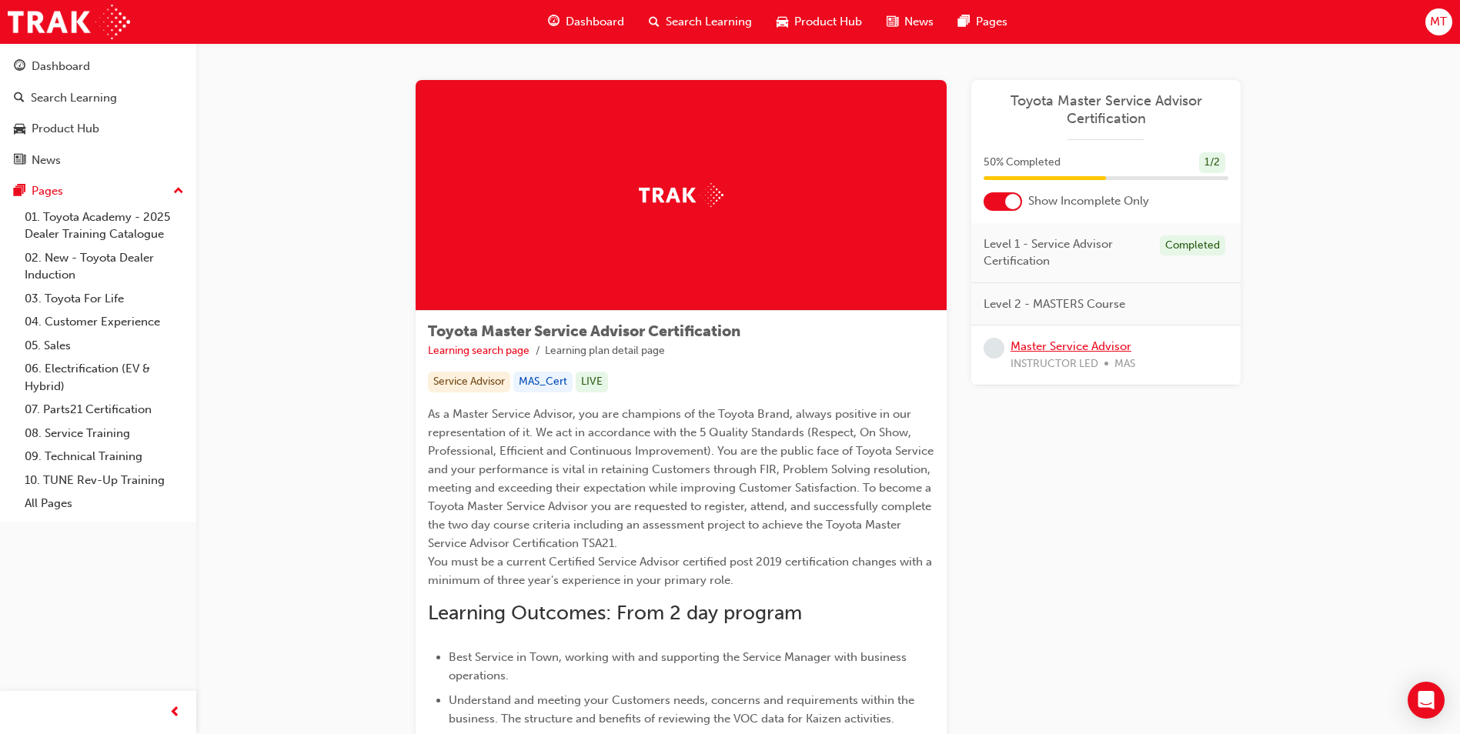
click at [1053, 347] on link "Master Service Advisor" at bounding box center [1071, 346] width 121 height 14
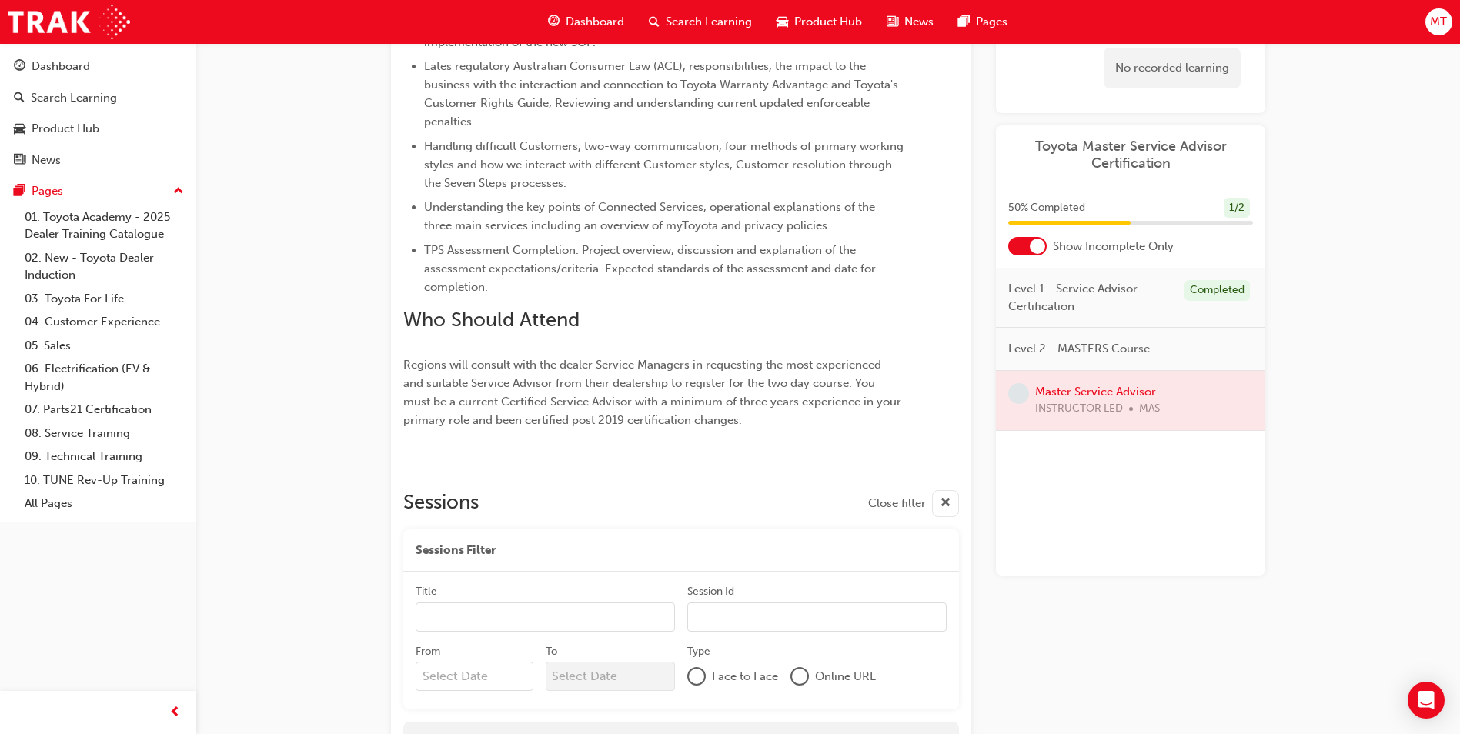
scroll to position [618, 0]
click at [74, 68] on div "Dashboard" at bounding box center [61, 67] width 59 height 18
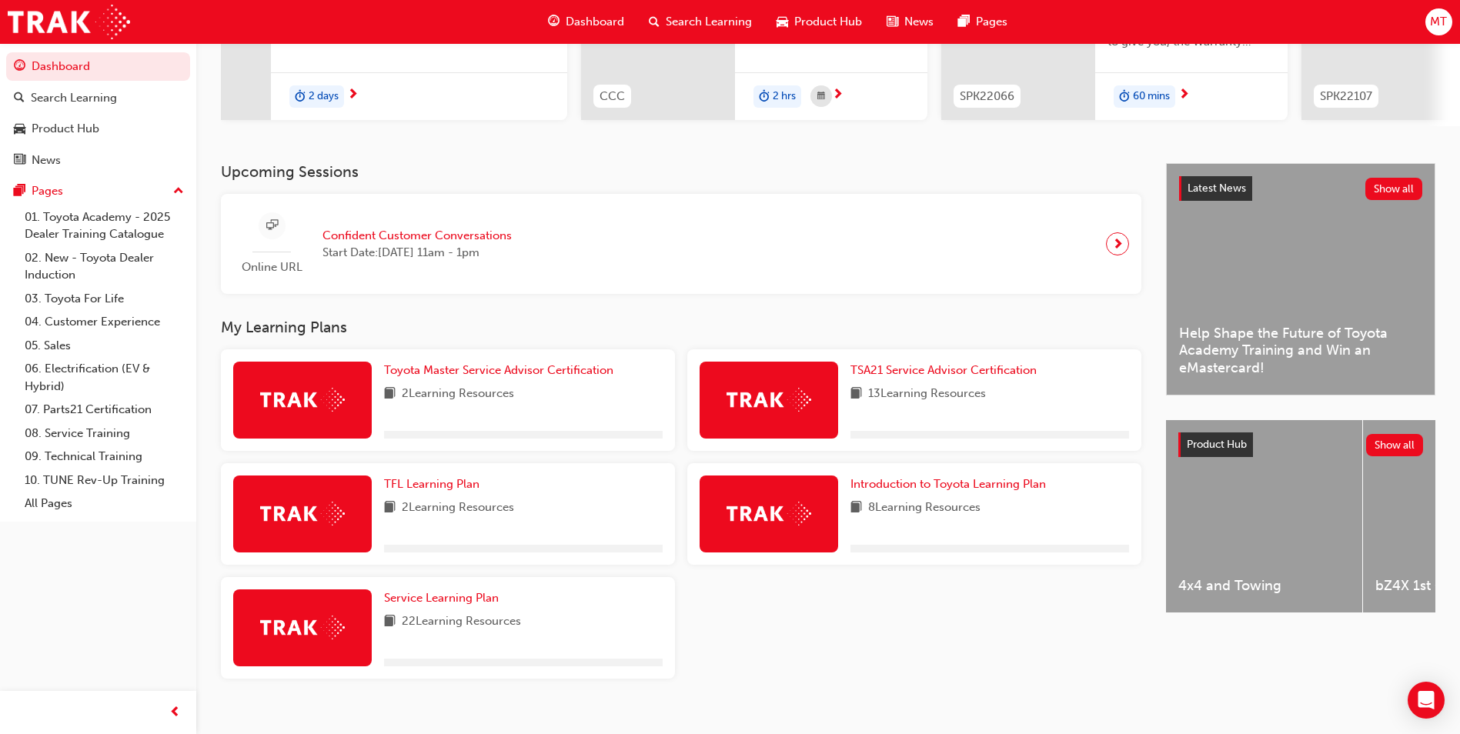
scroll to position [231, 0]
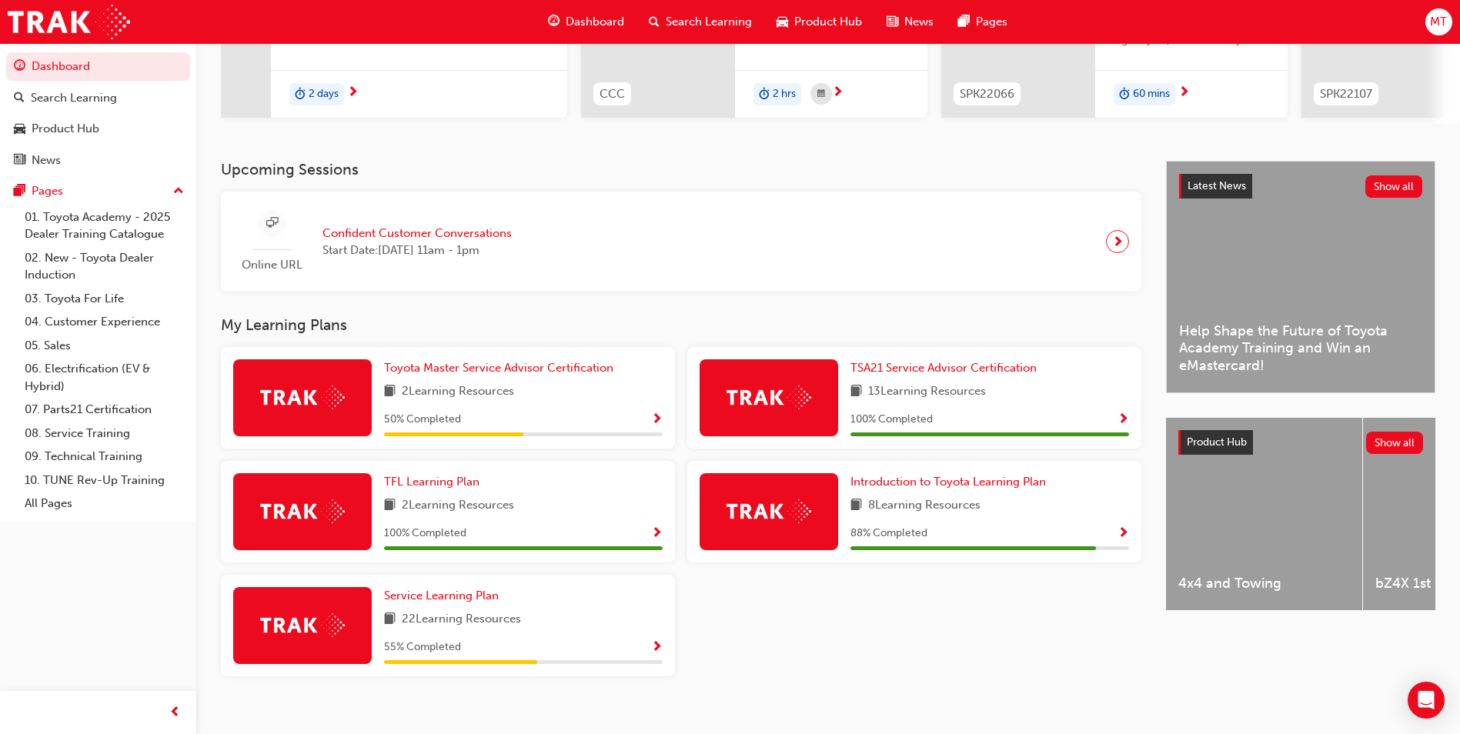
click at [1121, 537] on span "Show Progress" at bounding box center [1124, 534] width 12 height 14
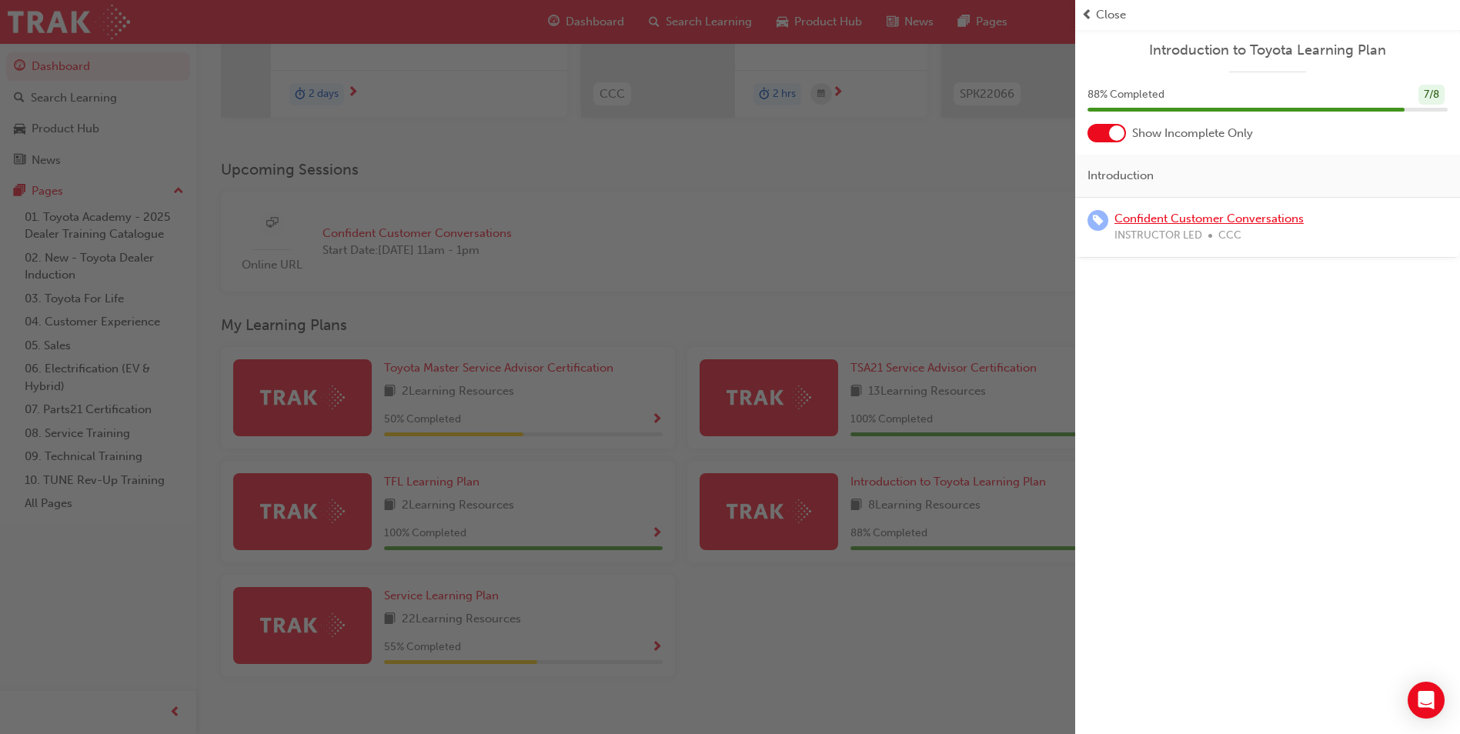
click at [1192, 219] on link "Confident Customer Conversations" at bounding box center [1209, 219] width 189 height 14
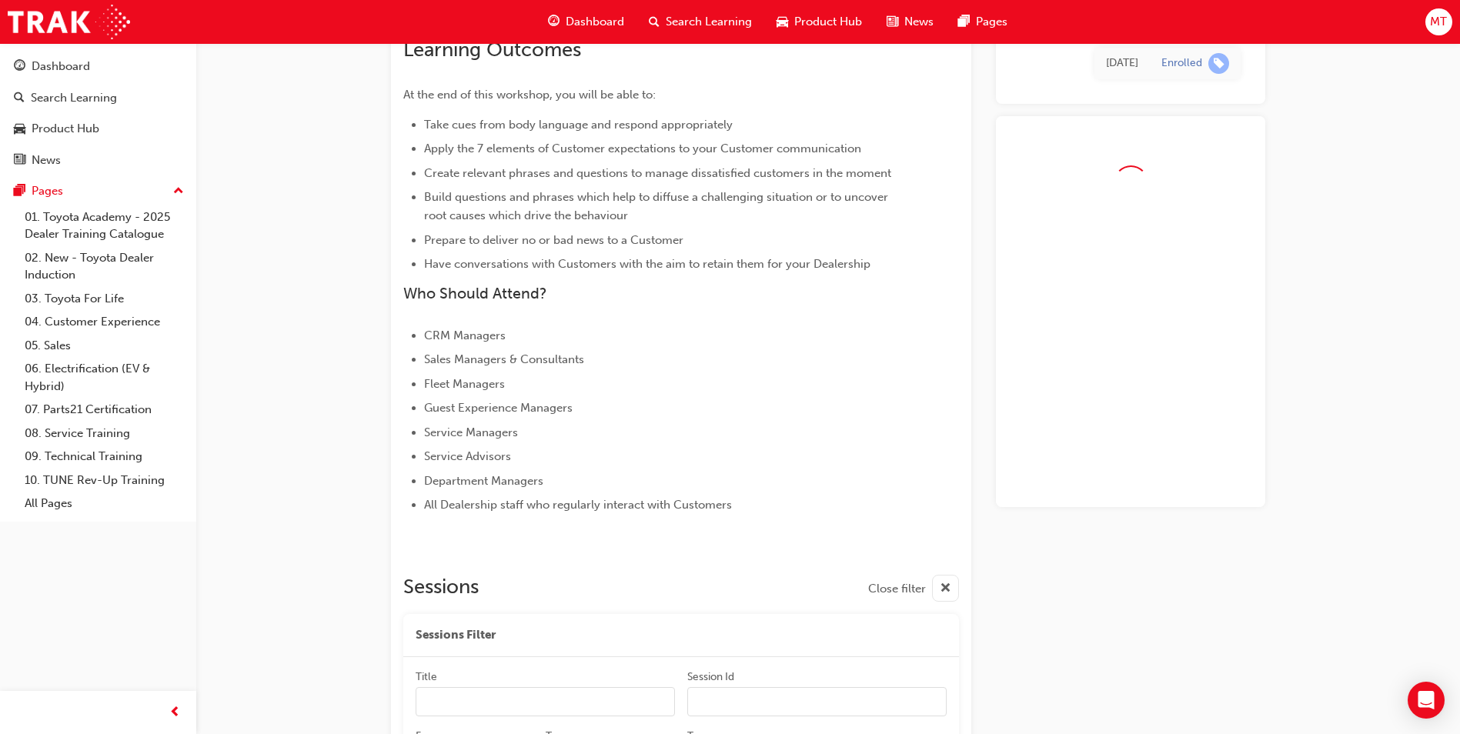
scroll to position [635, 0]
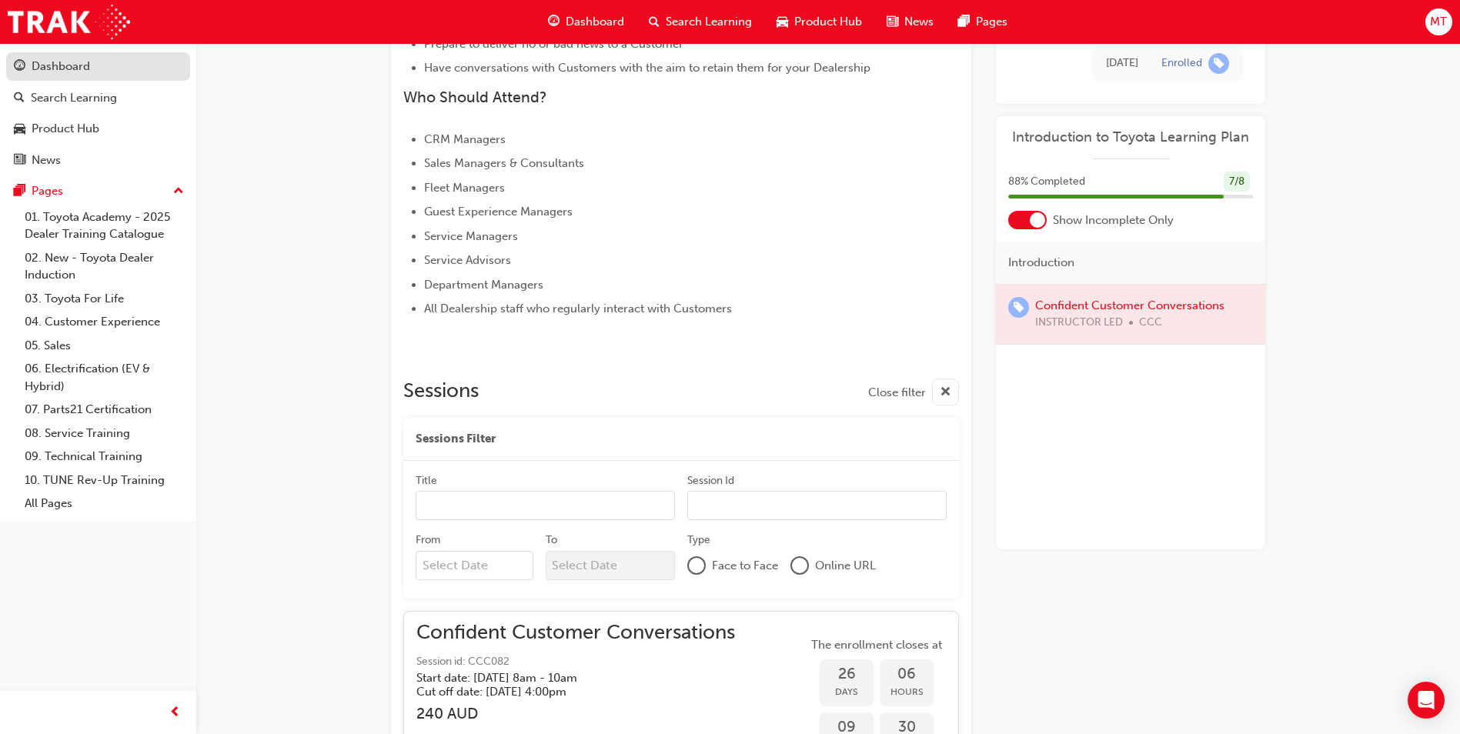
click at [88, 70] on div "Dashboard" at bounding box center [61, 67] width 59 height 18
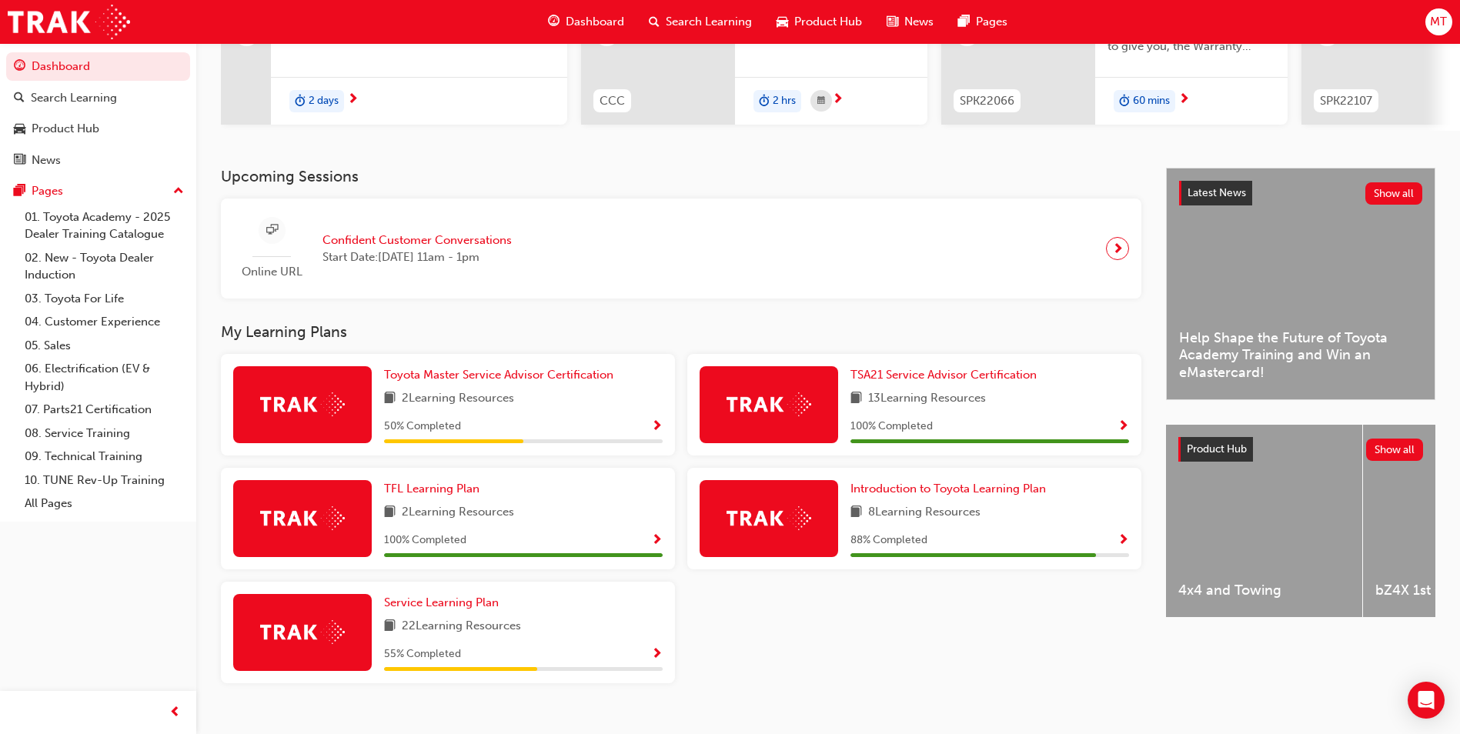
scroll to position [255, 0]
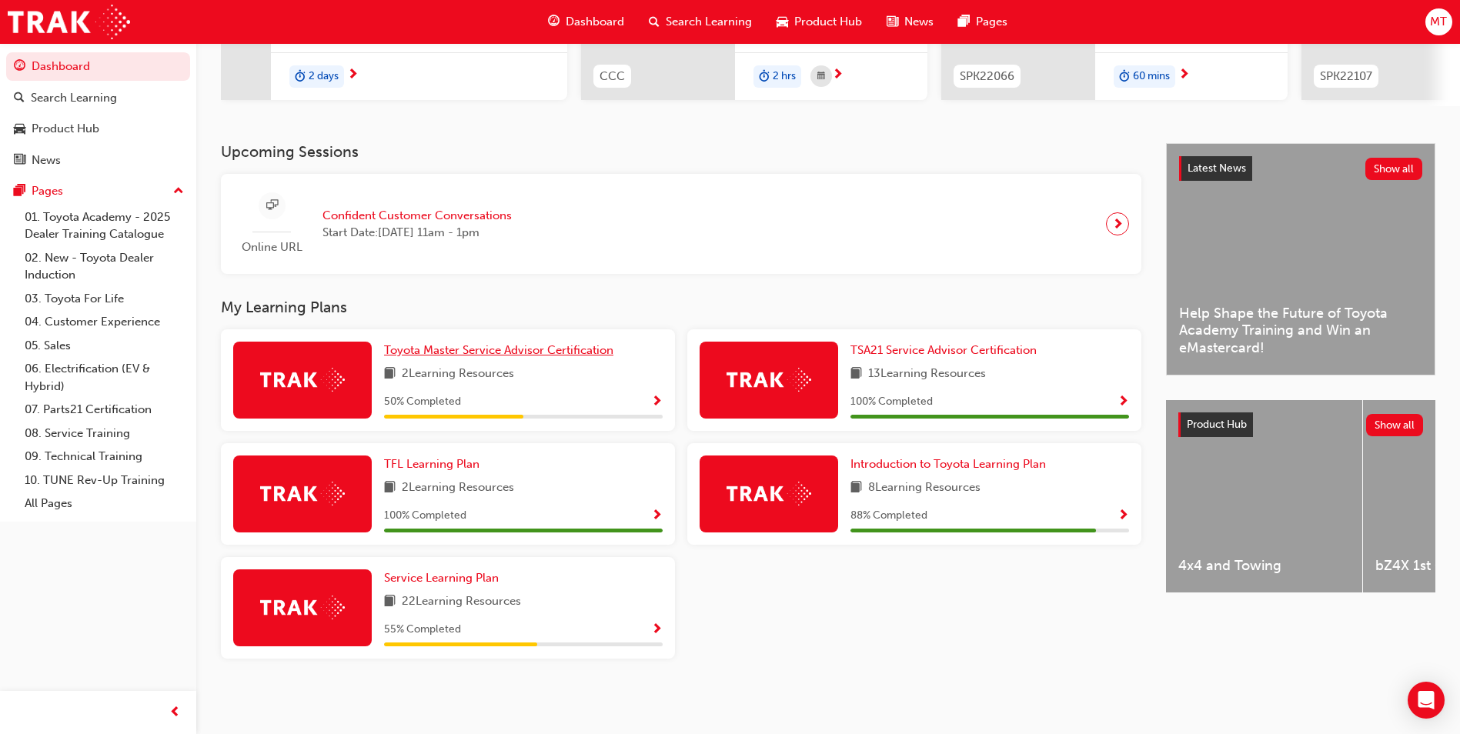
click at [496, 353] on span "Toyota Master Service Advisor Certification" at bounding box center [498, 350] width 229 height 14
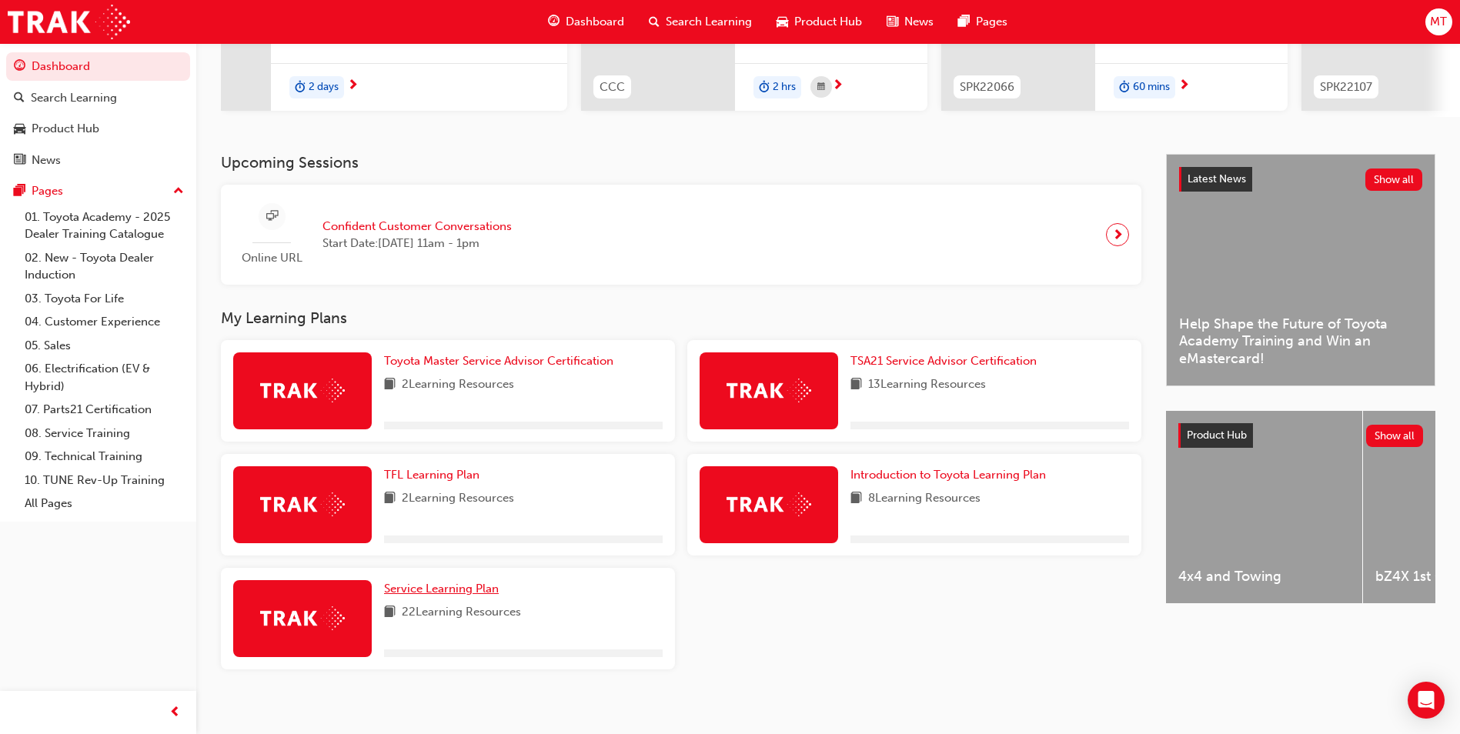
scroll to position [255, 0]
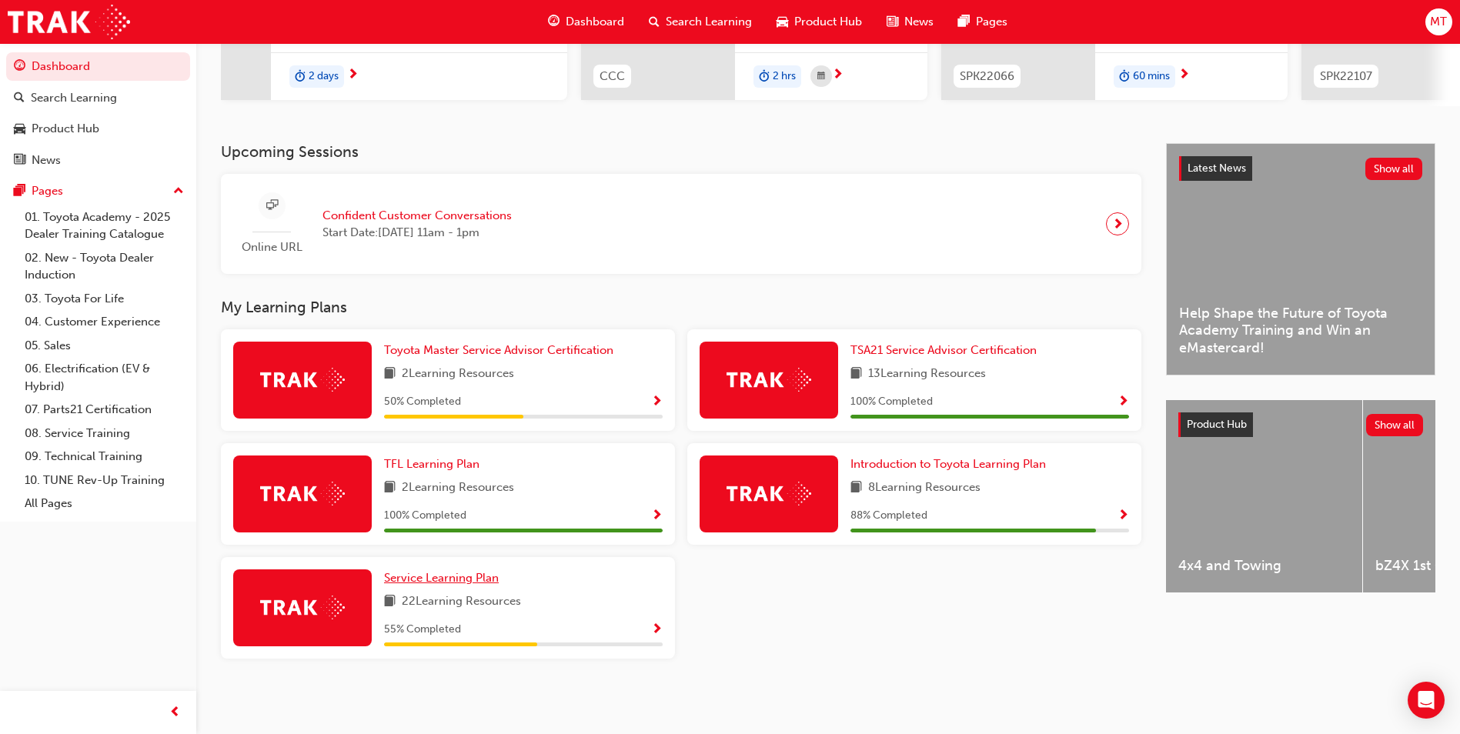
click at [443, 577] on span "Service Learning Plan" at bounding box center [441, 578] width 115 height 14
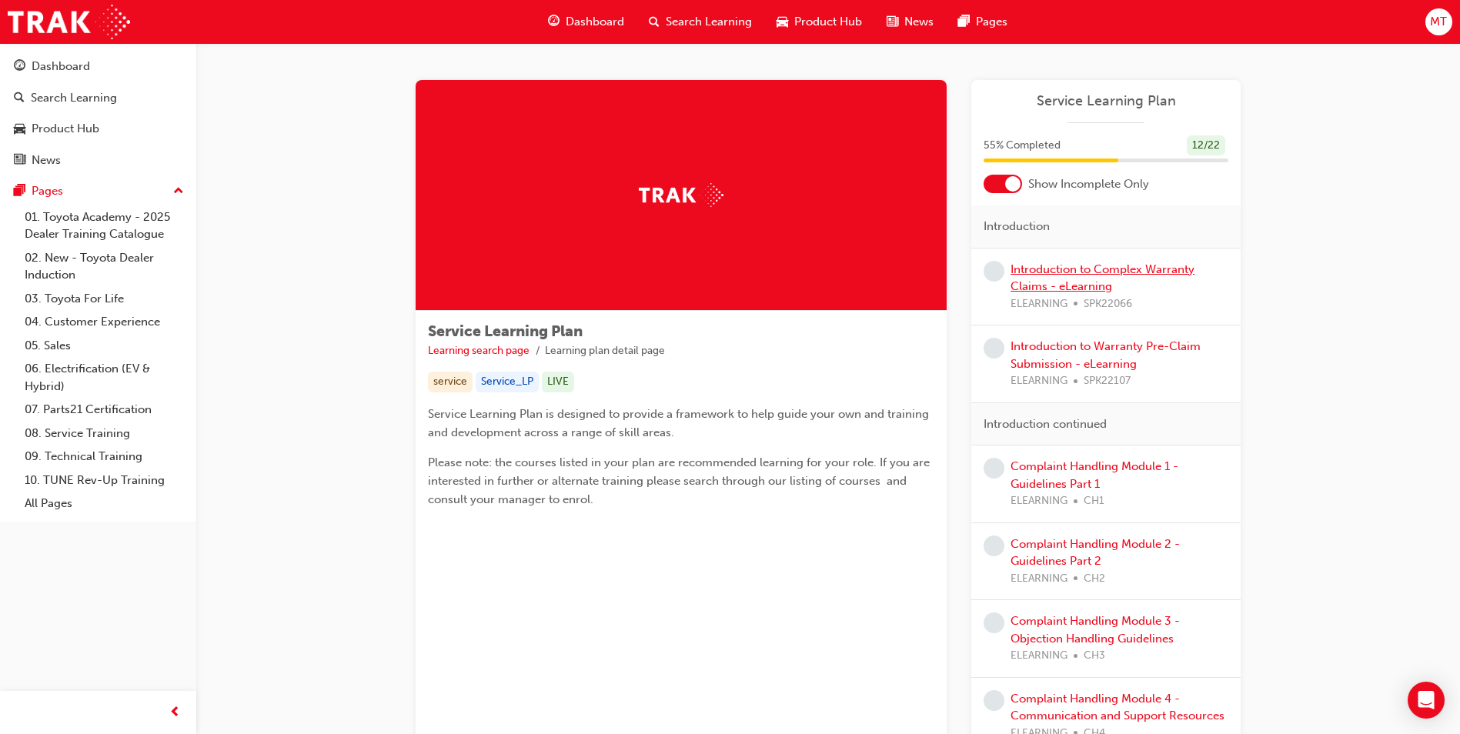
click at [1109, 268] on link "Introduction to Complex Warranty Claims - eLearning" at bounding box center [1103, 278] width 184 height 32
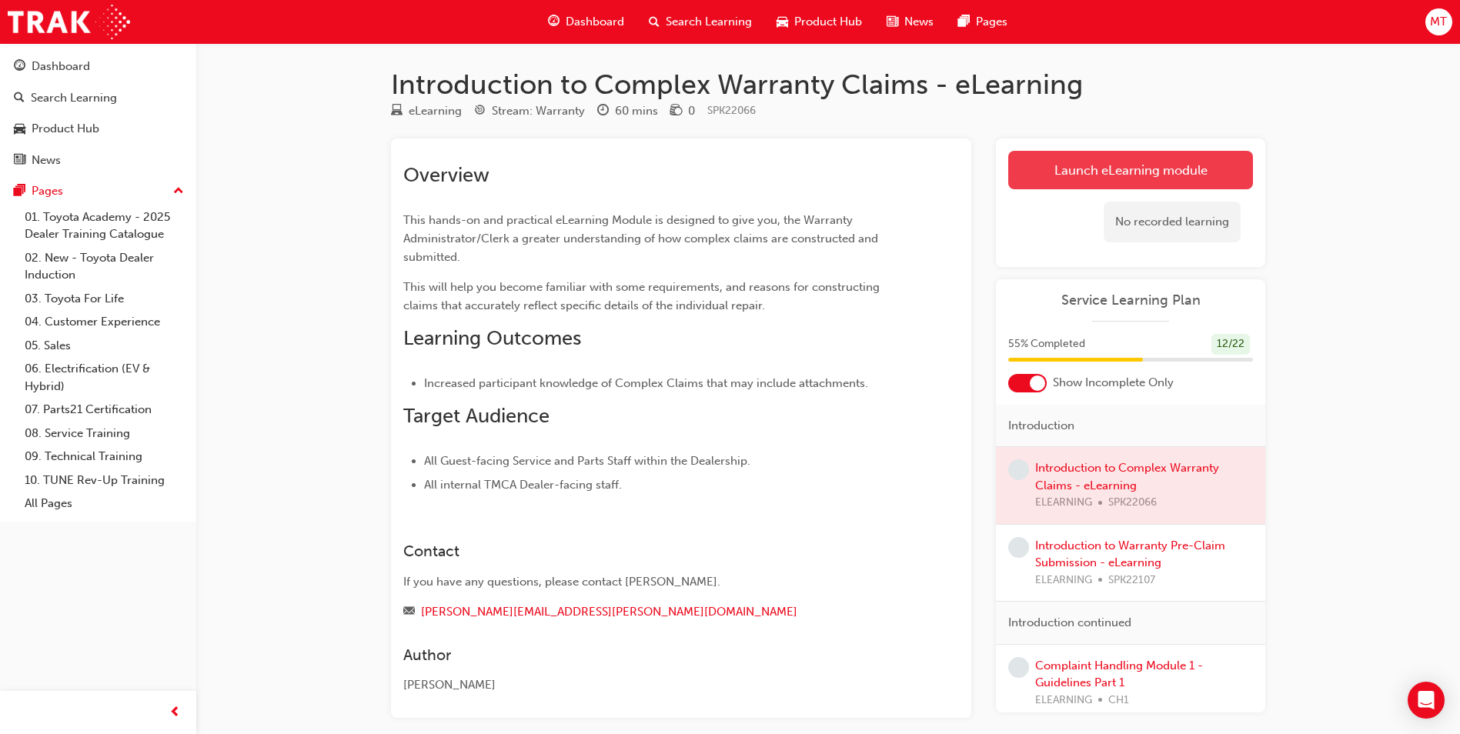
click at [1121, 169] on link "Launch eLearning module" at bounding box center [1130, 170] width 245 height 38
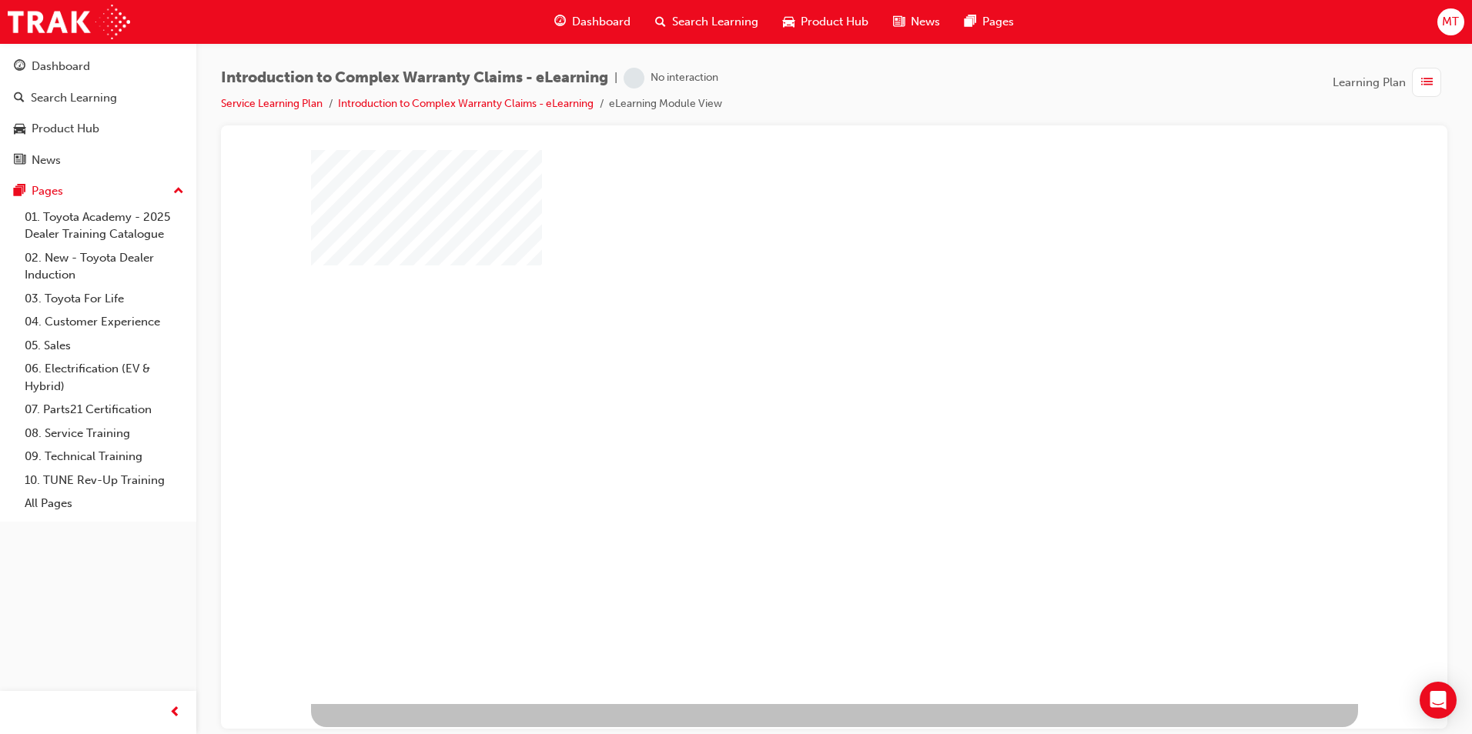
click at [790, 382] on div "play" at bounding box center [790, 382] width 0 height 0
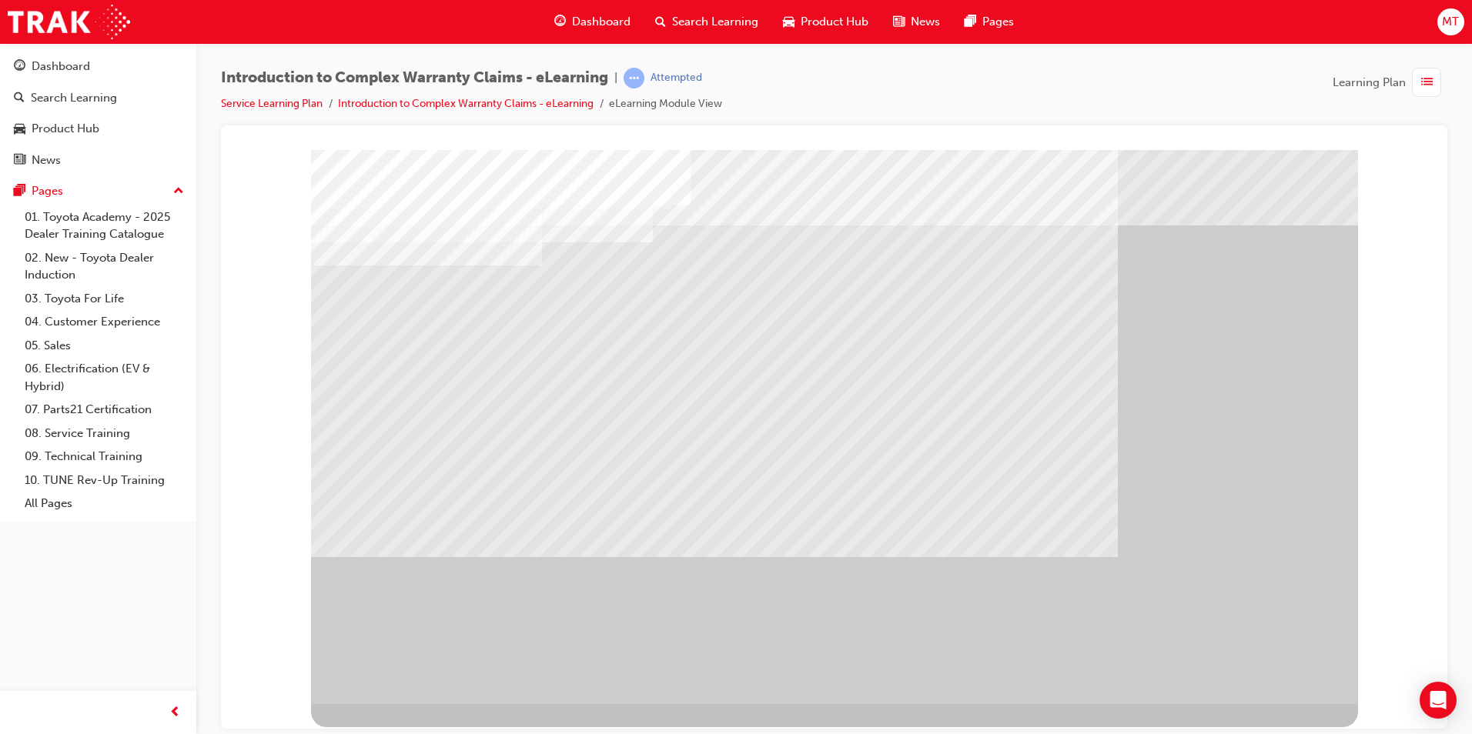
click at [1258, 653] on div at bounding box center [834, 426] width 1047 height 554
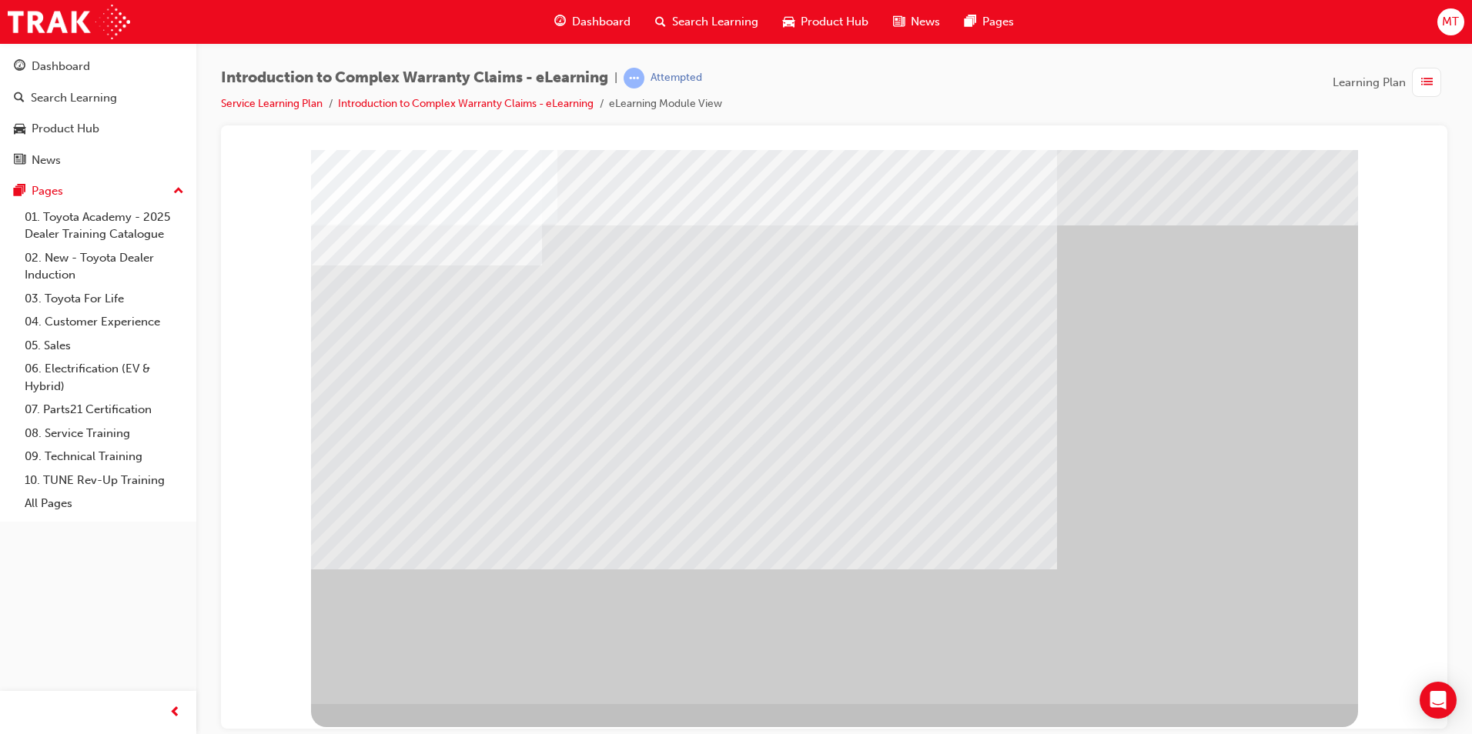
click at [1245, 650] on div "" at bounding box center [834, 426] width 1047 height 554
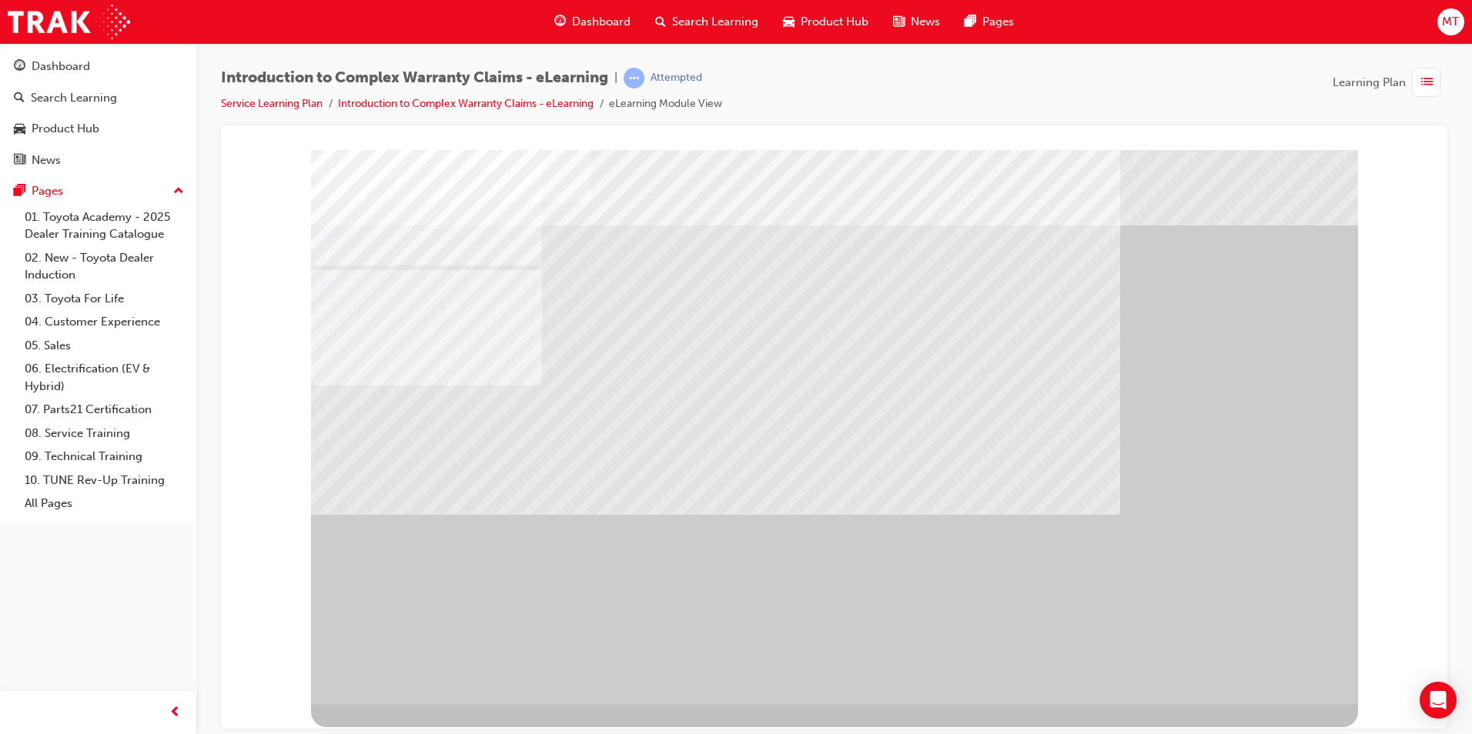
drag, startPoint x: 850, startPoint y: 416, endPoint x: 858, endPoint y: 416, distance: 8.5
click at [1319, 471] on div "" at bounding box center [834, 426] width 1047 height 554
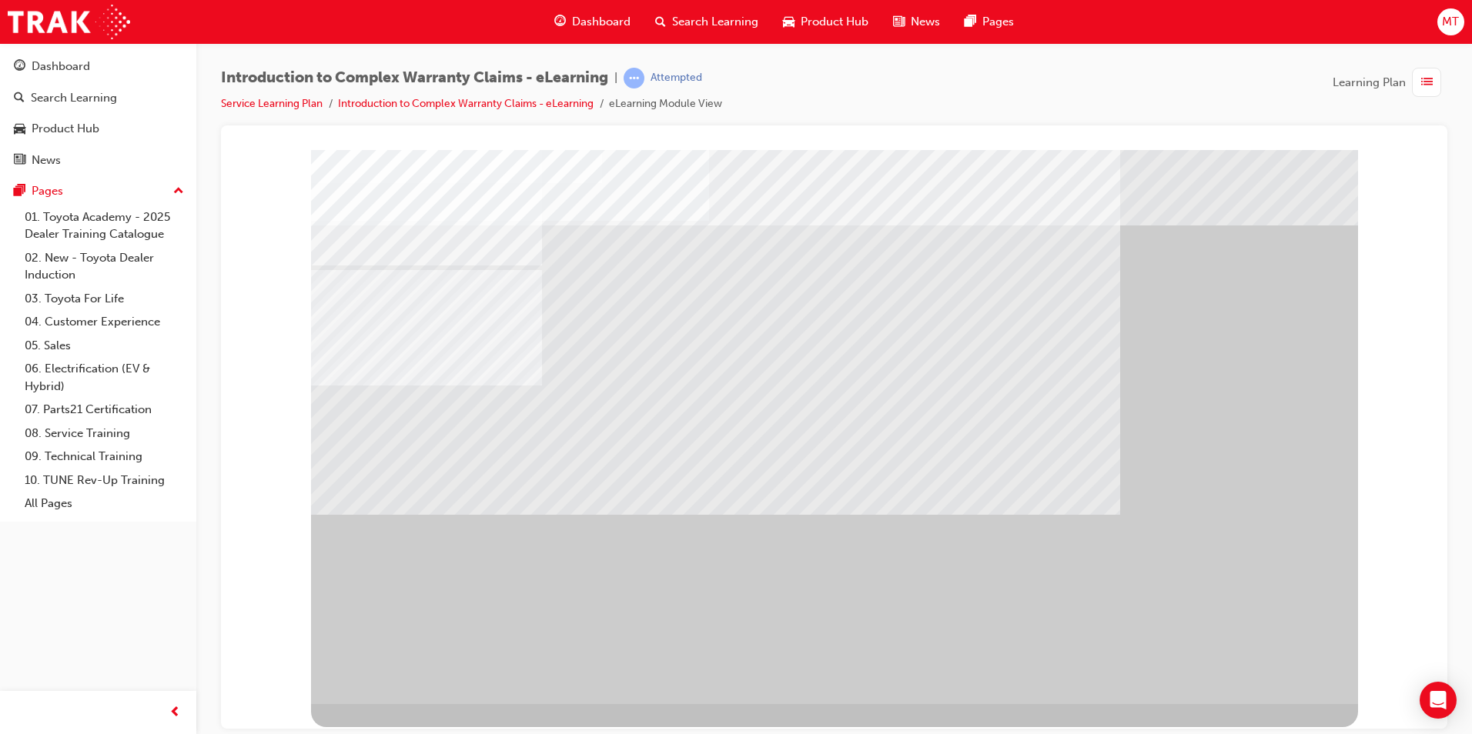
click at [1252, 664] on div "" at bounding box center [834, 426] width 1047 height 554
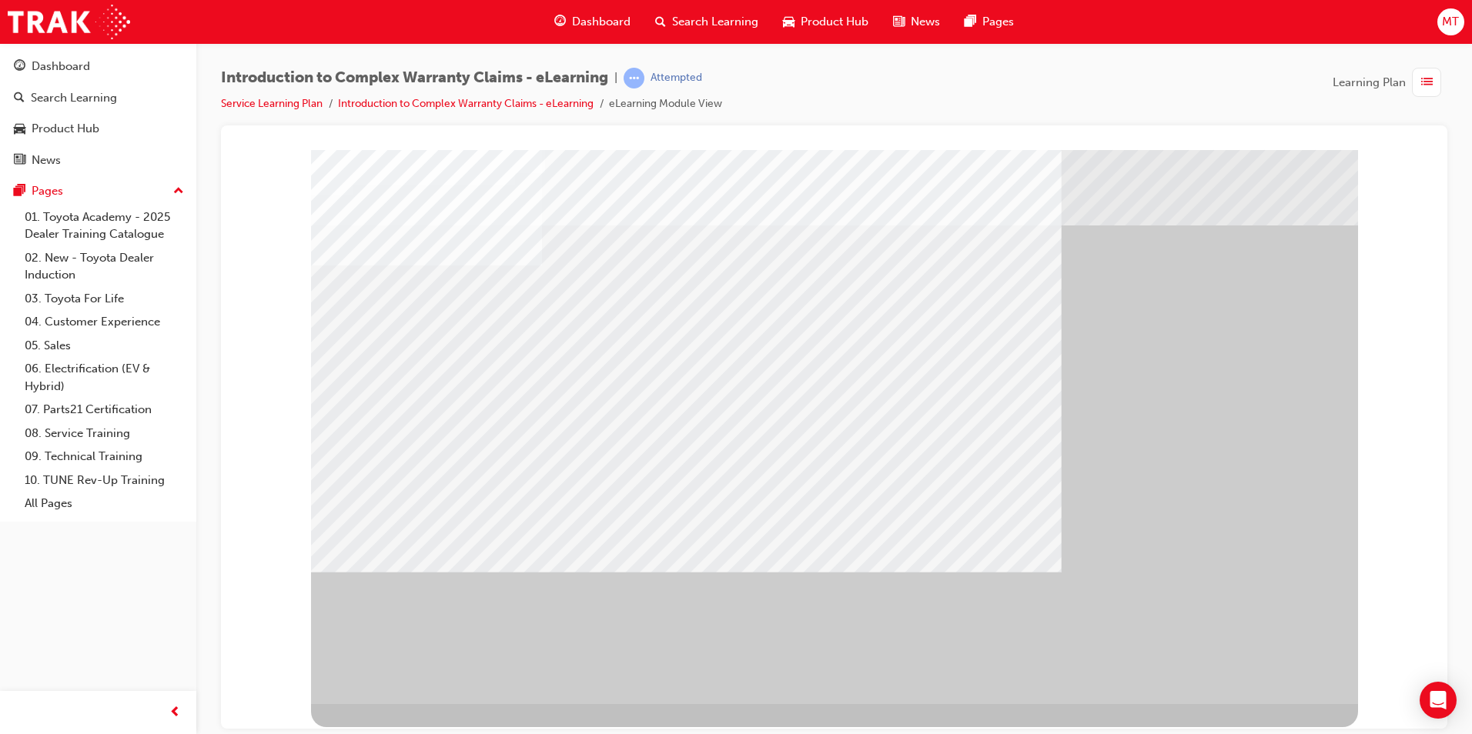
drag, startPoint x: 624, startPoint y: 391, endPoint x: 965, endPoint y: 463, distance: 348.4
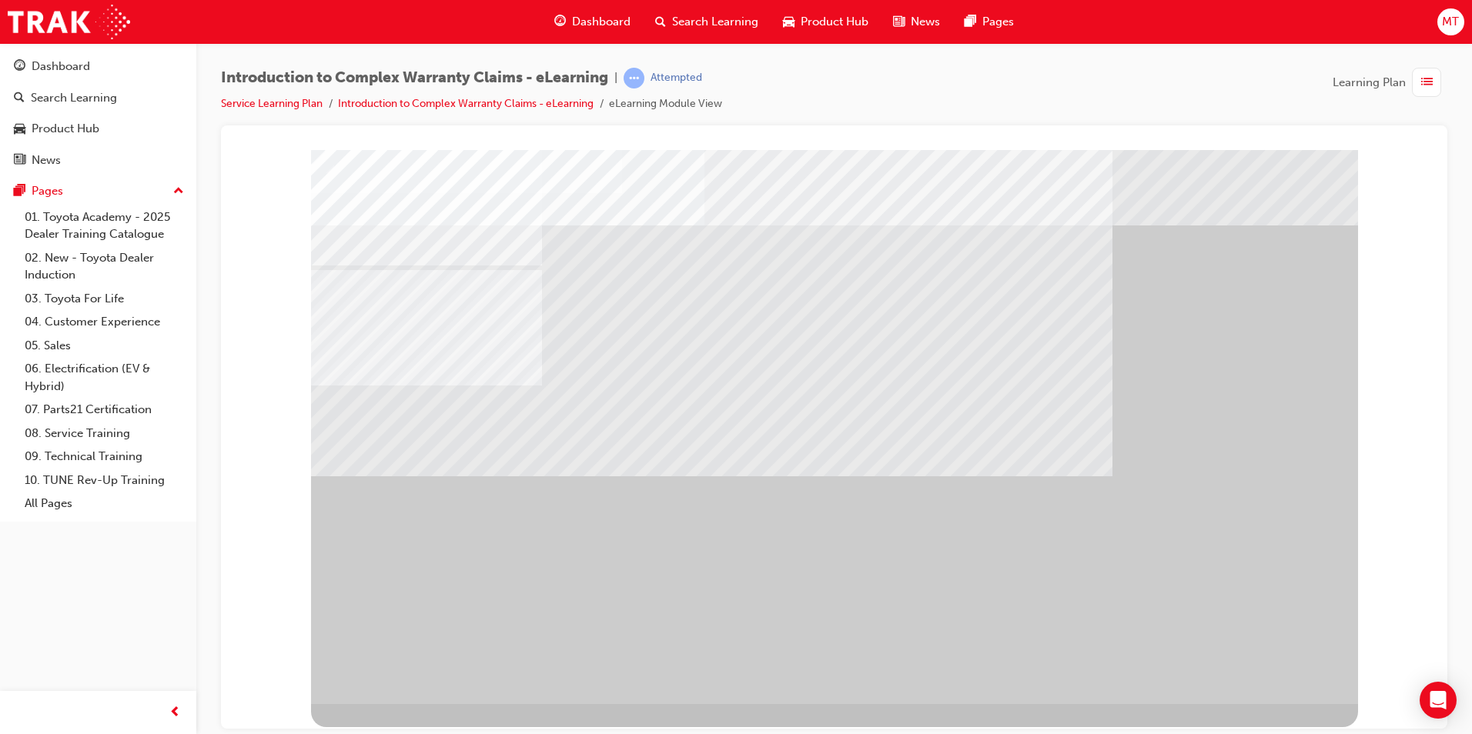
click at [1259, 637] on div "" at bounding box center [834, 426] width 1047 height 554
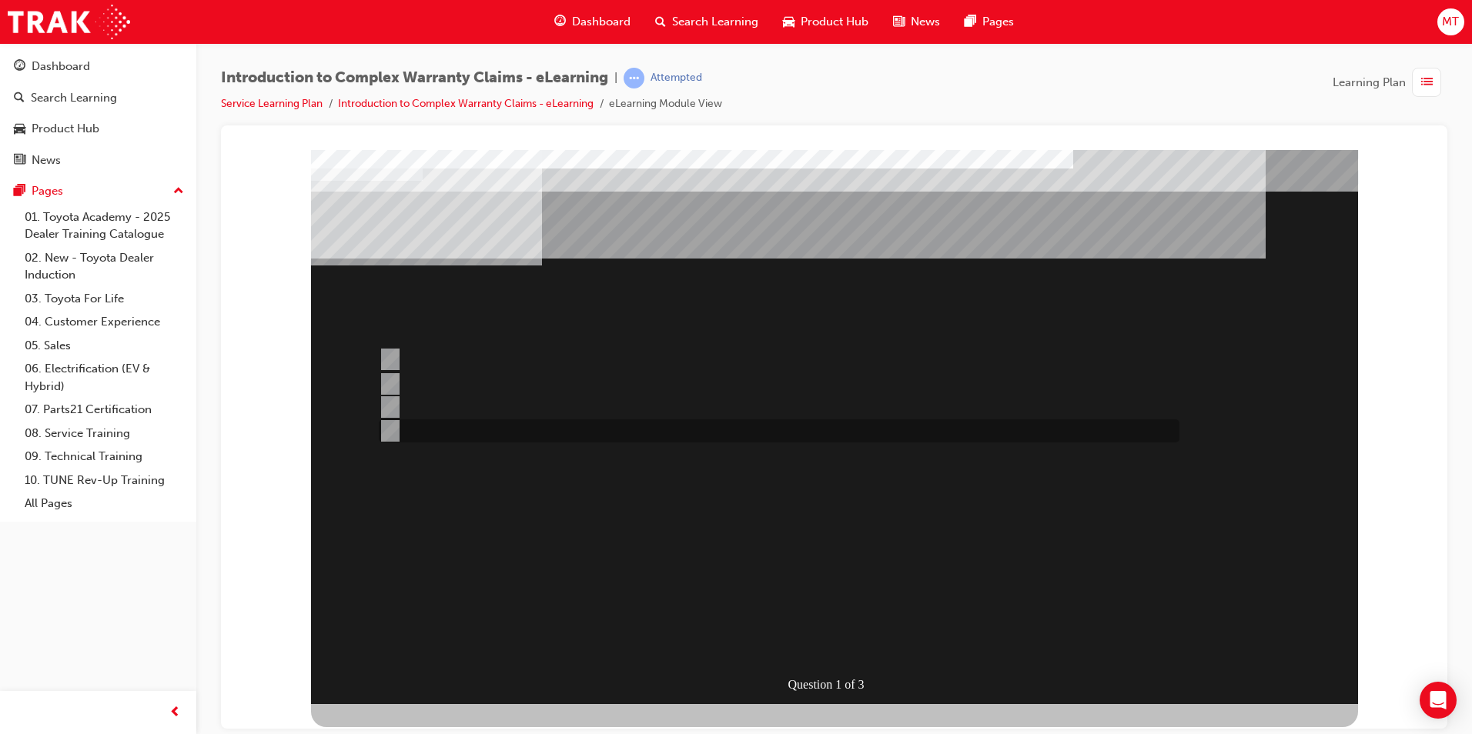
click at [515, 429] on div at bounding box center [775, 431] width 801 height 23
radio input "true"
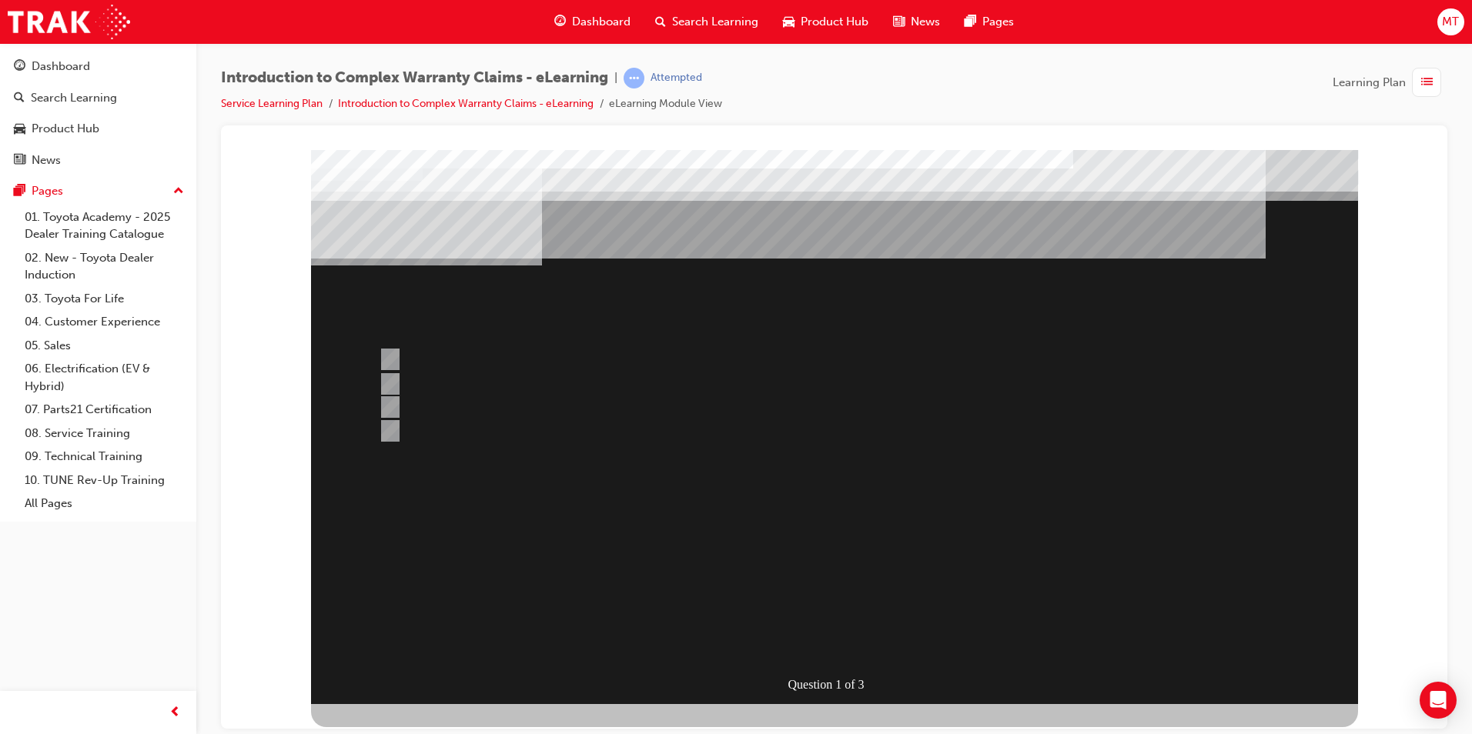
click at [430, 374] on div at bounding box center [834, 426] width 1047 height 554
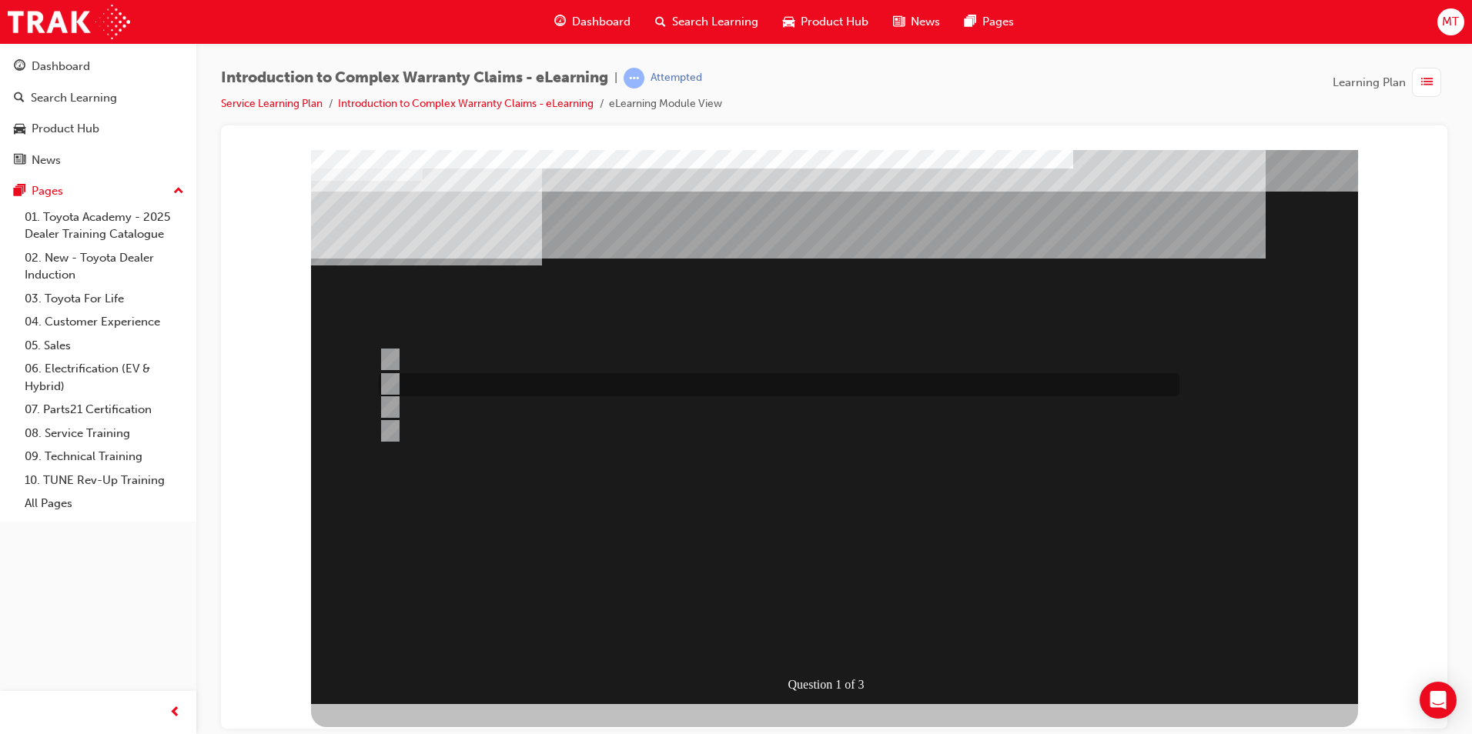
click at [389, 379] on input "The majority of WINPAQ Claims processed are for TSA reimbursement." at bounding box center [387, 384] width 17 height 17
radio input "true"
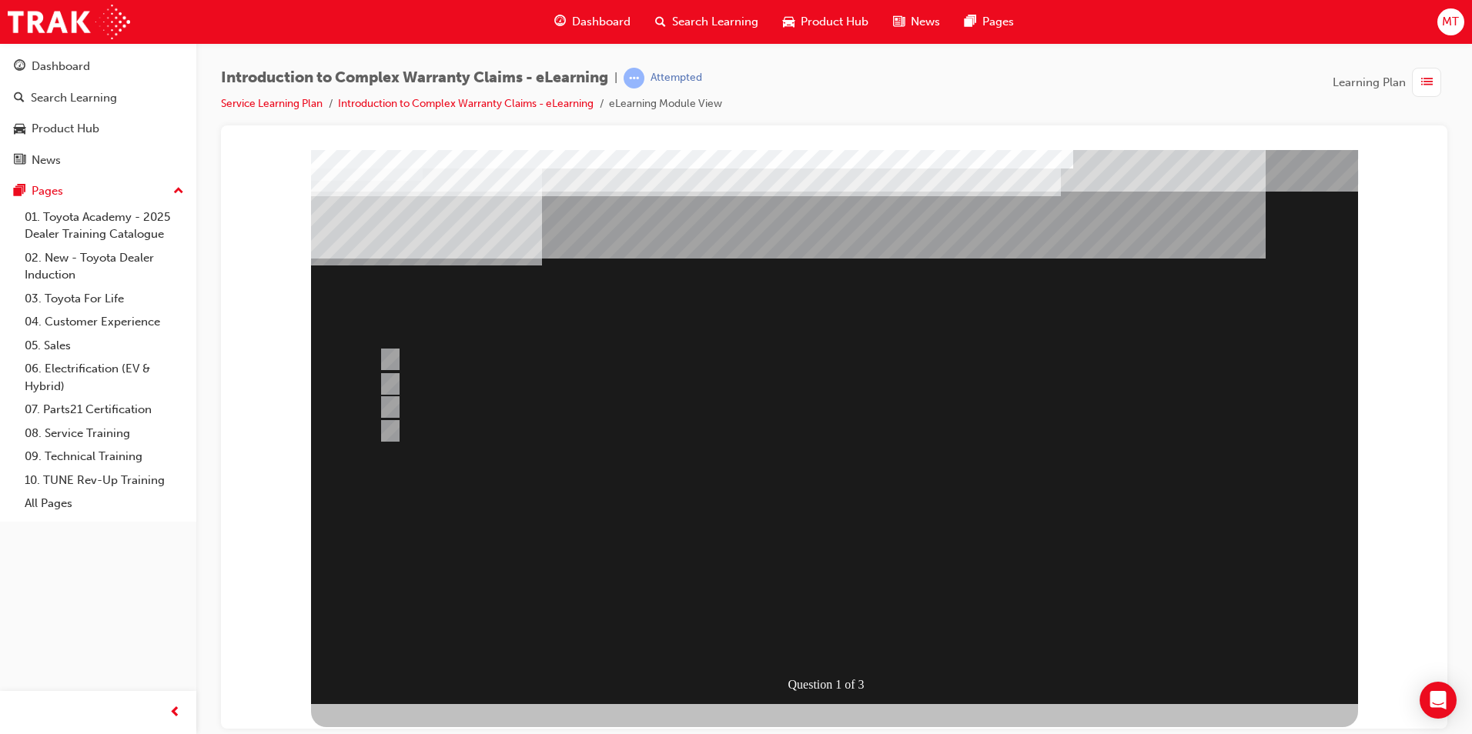
click at [436, 361] on div at bounding box center [834, 426] width 1047 height 554
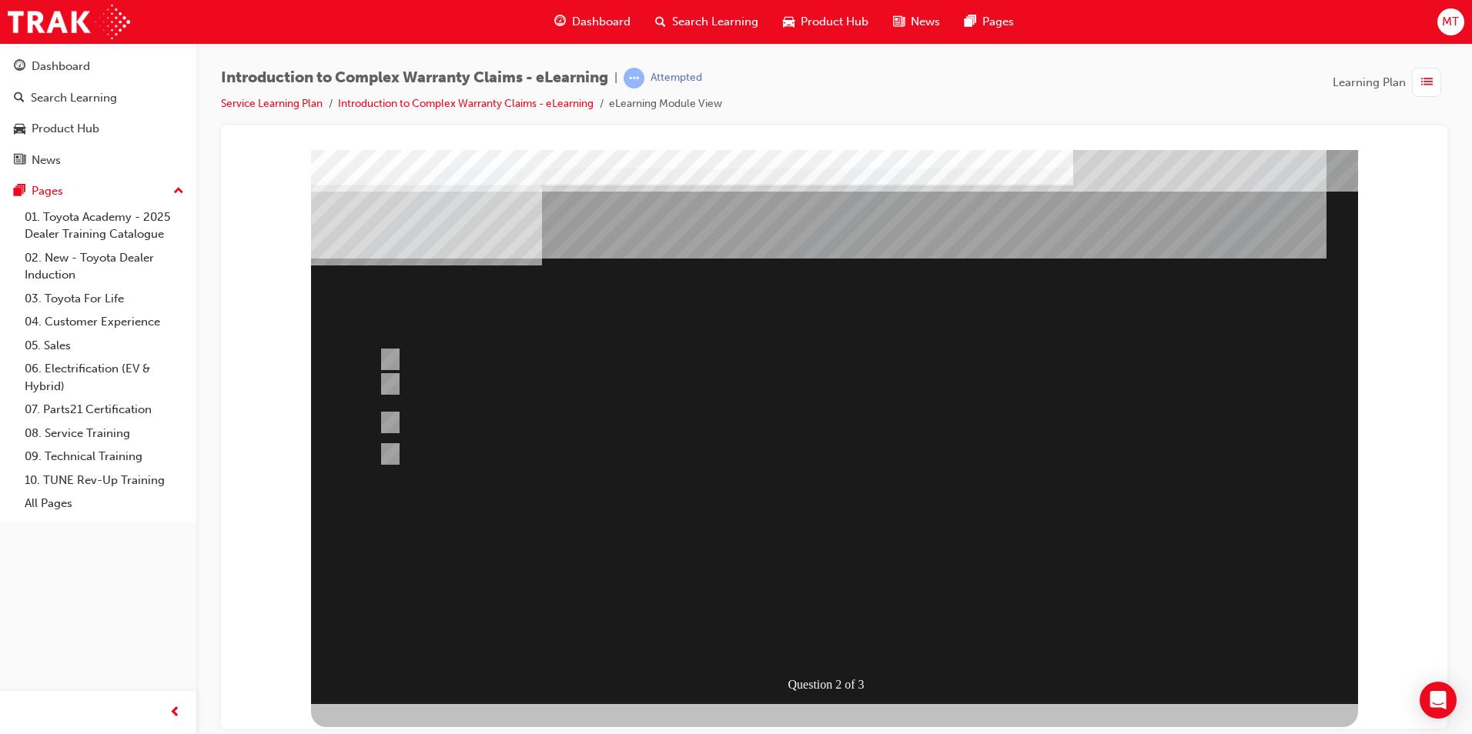
click at [667, 152] on div "Question 2 of 3" at bounding box center [834, 426] width 1047 height 554
click at [579, 391] on div at bounding box center [775, 393] width 801 height 40
radio input "true"
click at [573, 442] on div at bounding box center [775, 447] width 801 height 42
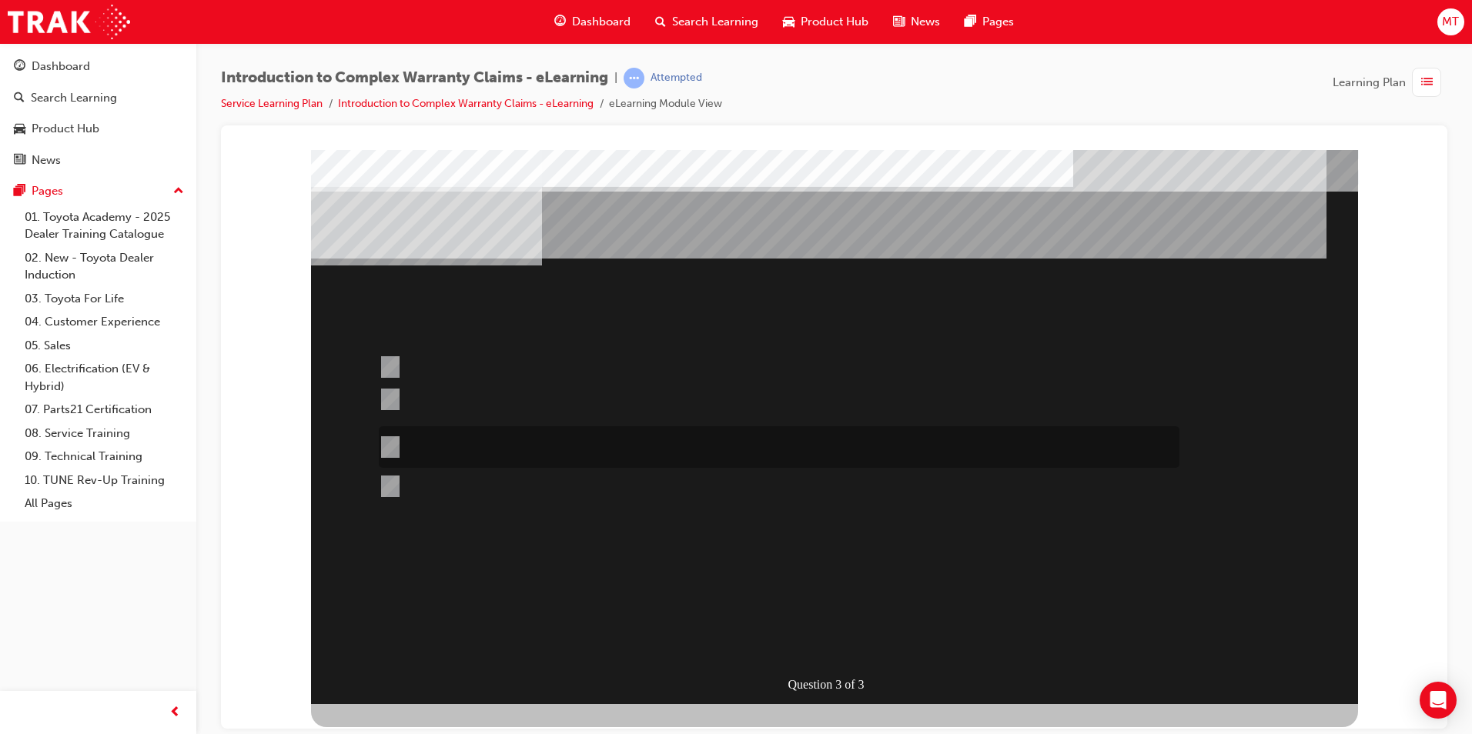
radio input "true"
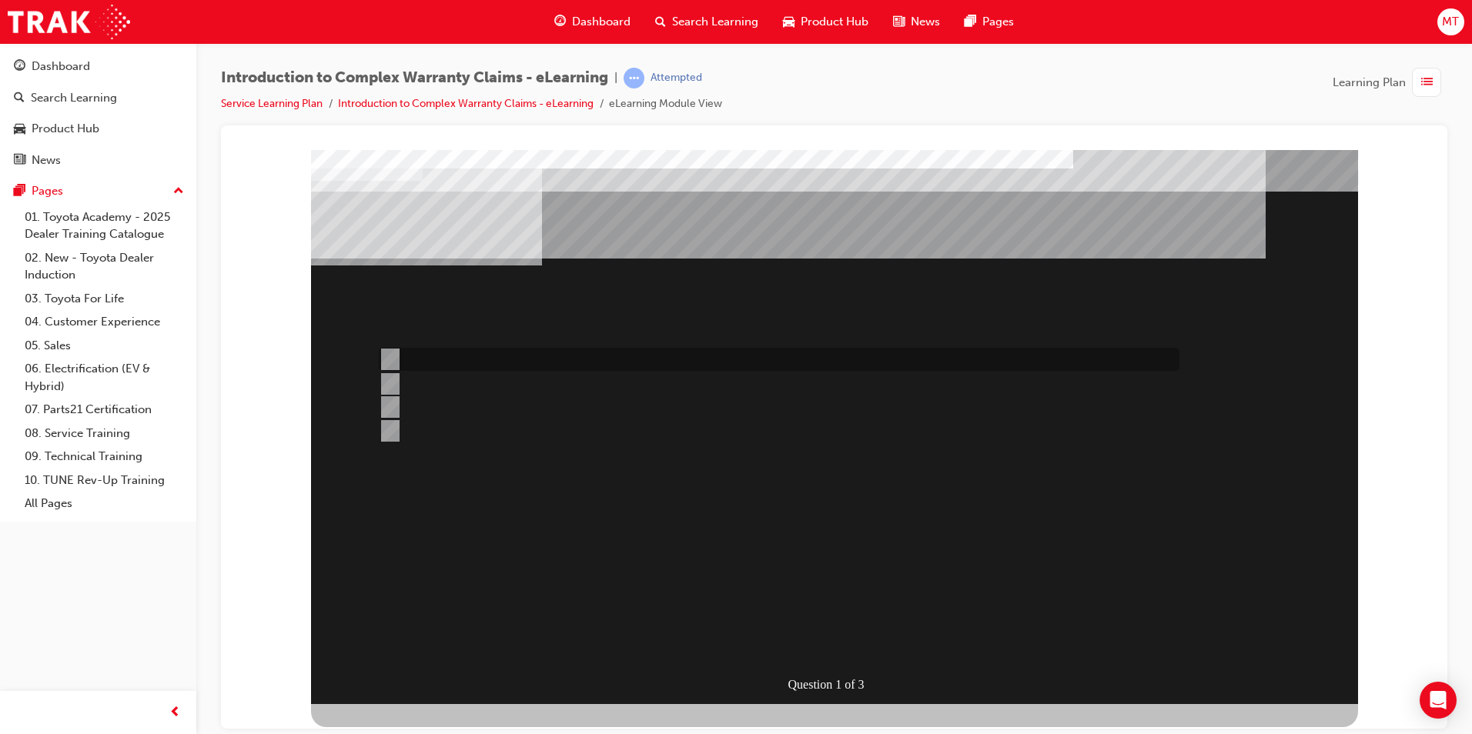
click at [512, 367] on div at bounding box center [775, 359] width 801 height 23
radio input "true"
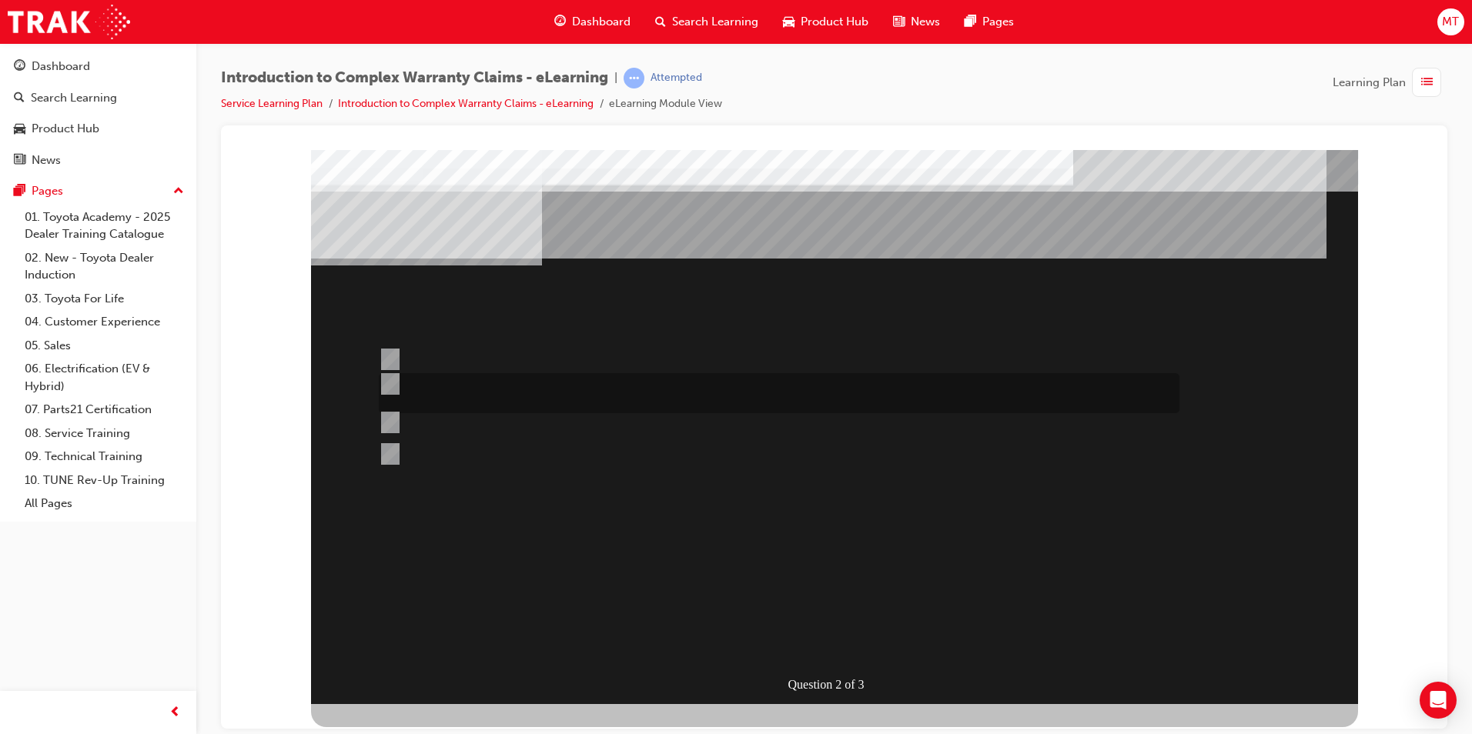
click at [600, 389] on div at bounding box center [775, 393] width 801 height 40
radio input "true"
click at [676, 452] on div at bounding box center [775, 447] width 801 height 42
radio input "true"
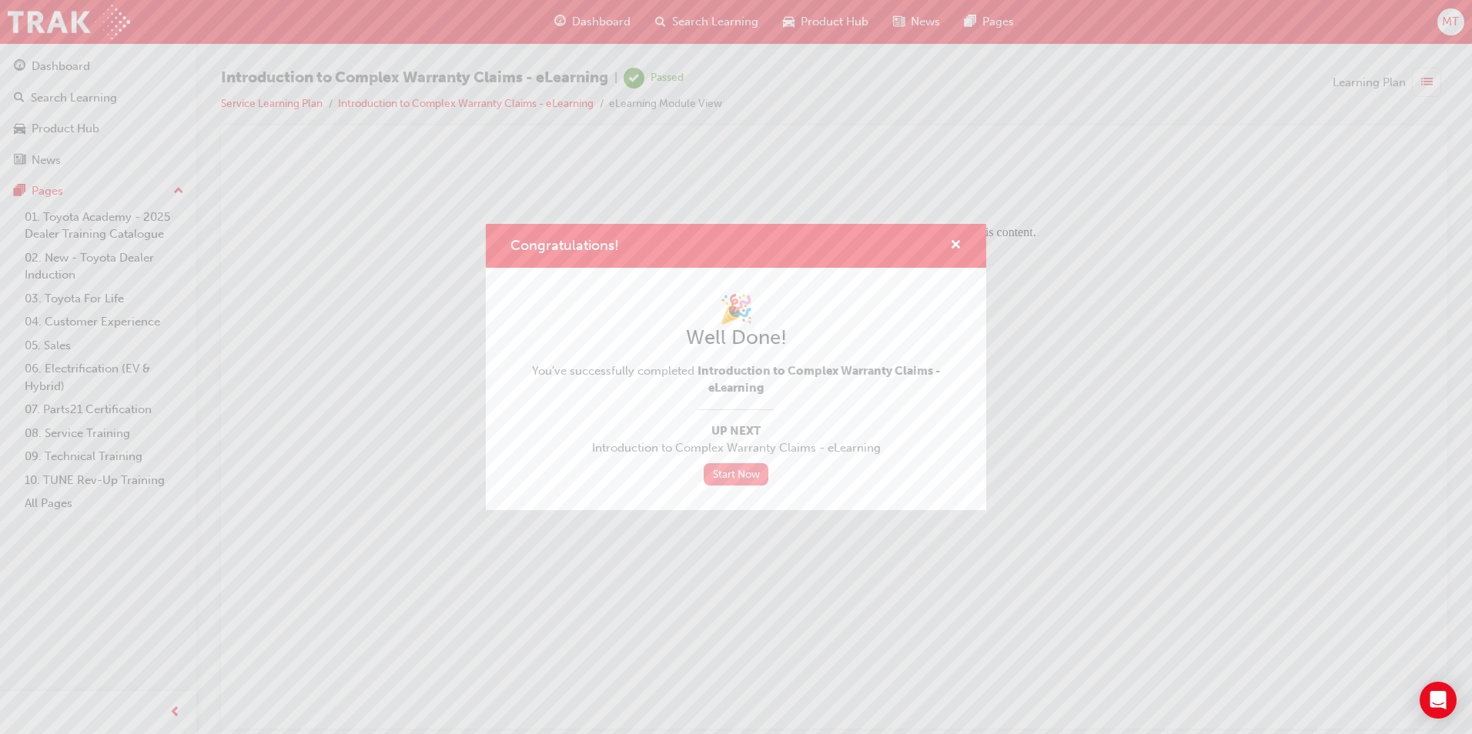
click at [749, 474] on link "Start Now" at bounding box center [736, 474] width 65 height 22
click at [951, 242] on span "cross-icon" at bounding box center [956, 246] width 12 height 14
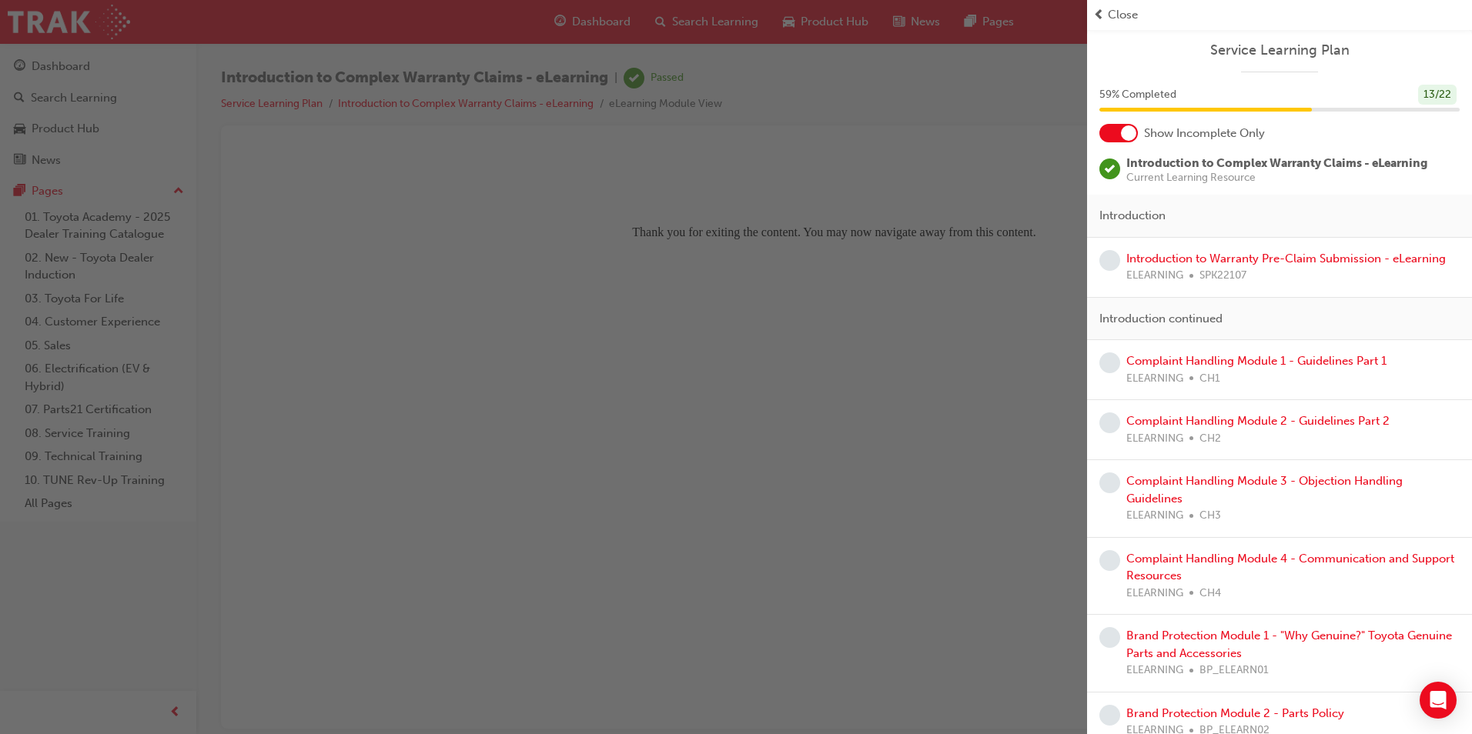
click at [991, 119] on div "button" at bounding box center [543, 367] width 1087 height 734
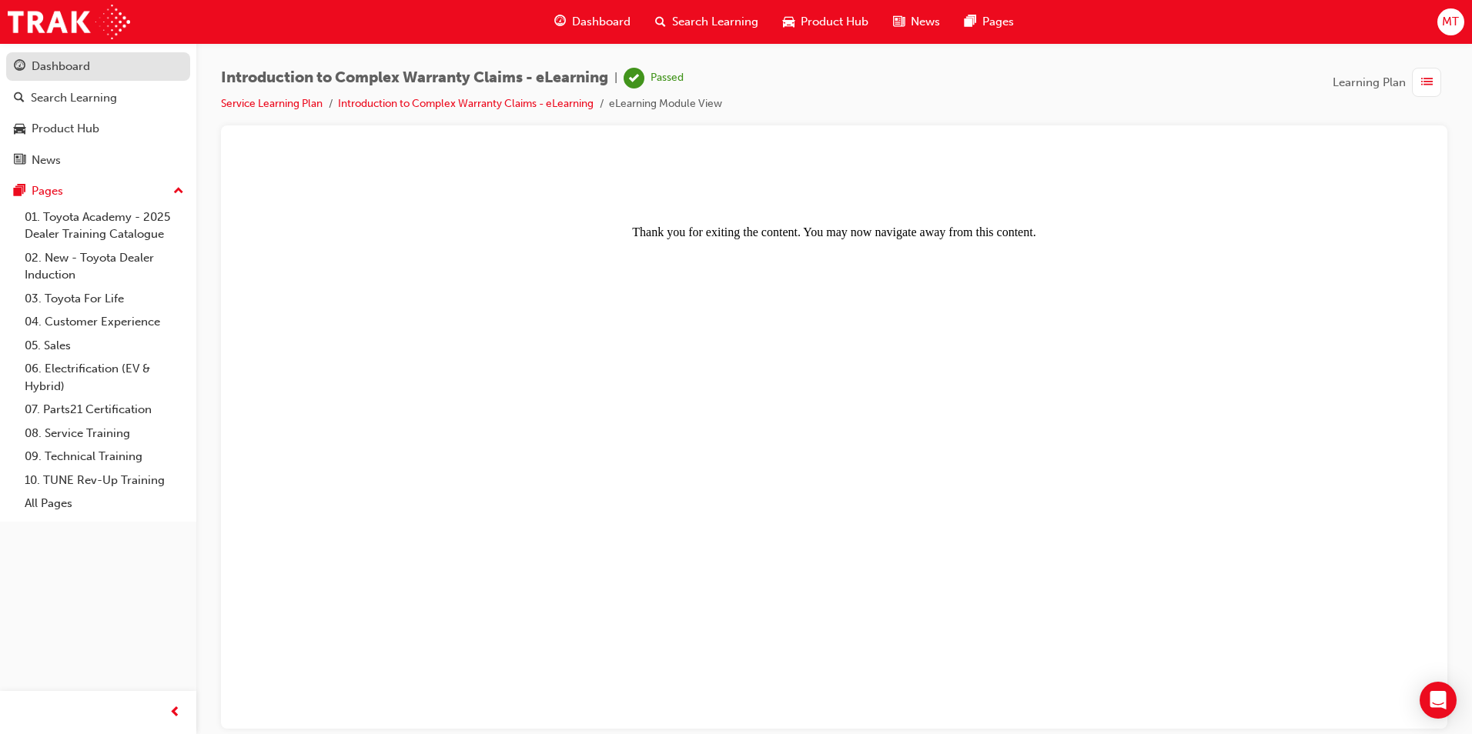
click at [101, 76] on link "Dashboard" at bounding box center [98, 66] width 184 height 28
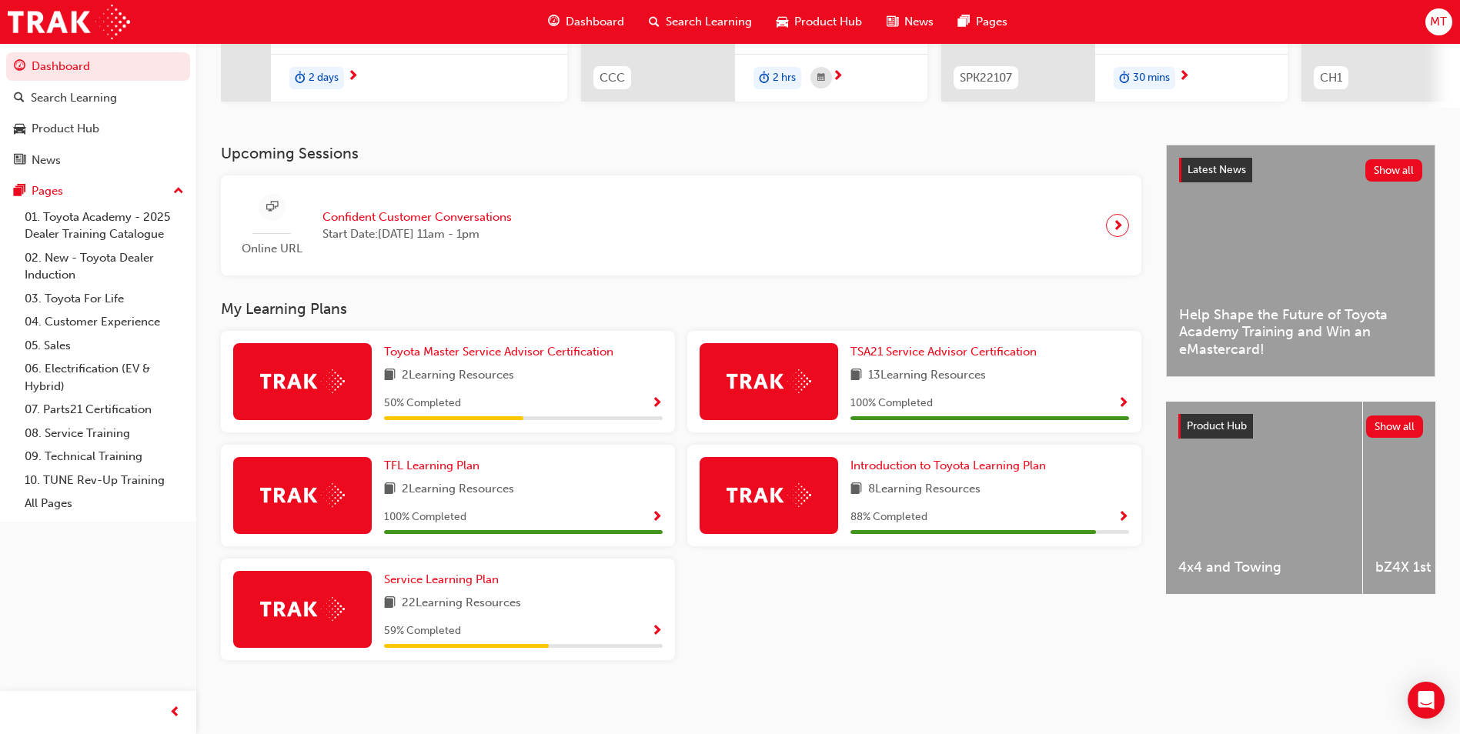
scroll to position [255, 0]
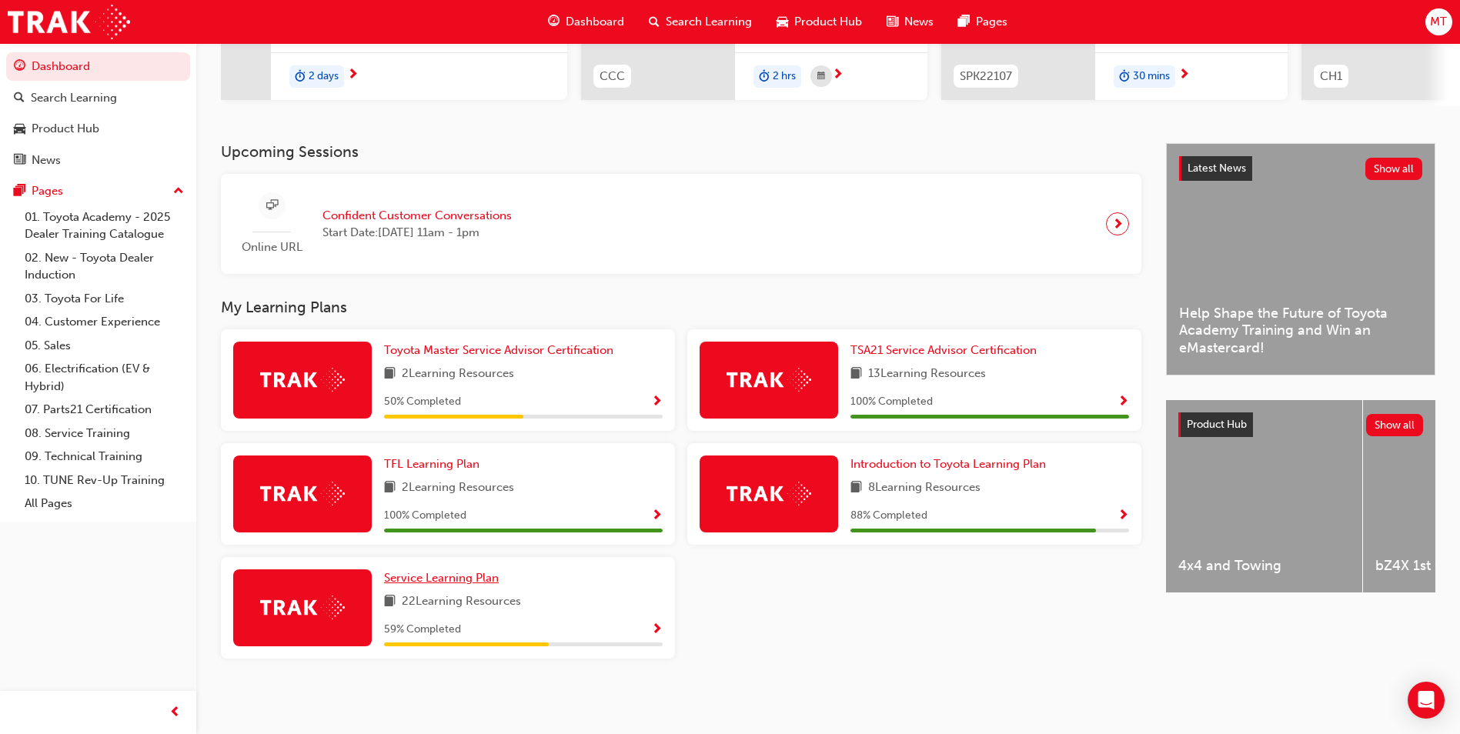
click at [436, 582] on span "Service Learning Plan" at bounding box center [441, 578] width 115 height 14
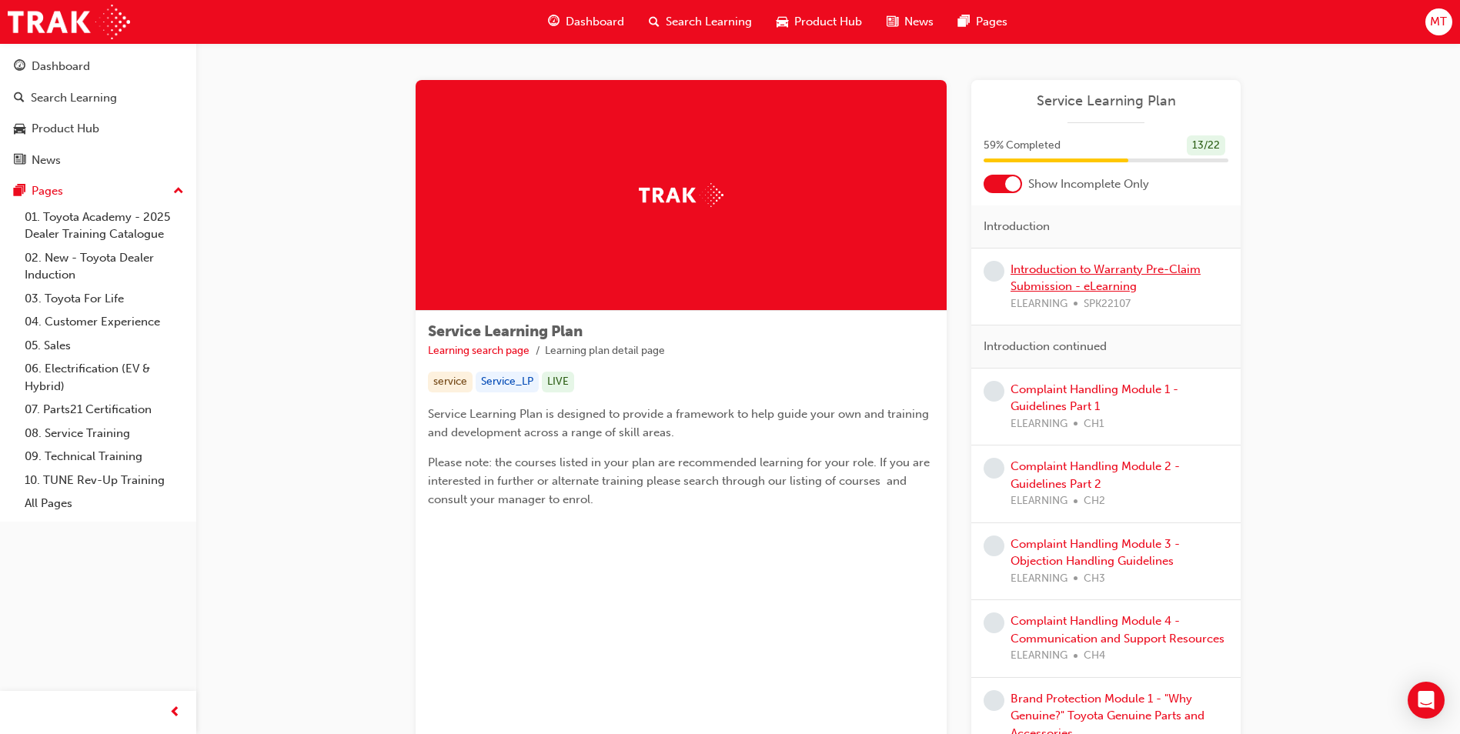
click at [1105, 272] on link "Introduction to Warranty Pre-Claim Submission - eLearning" at bounding box center [1106, 278] width 190 height 32
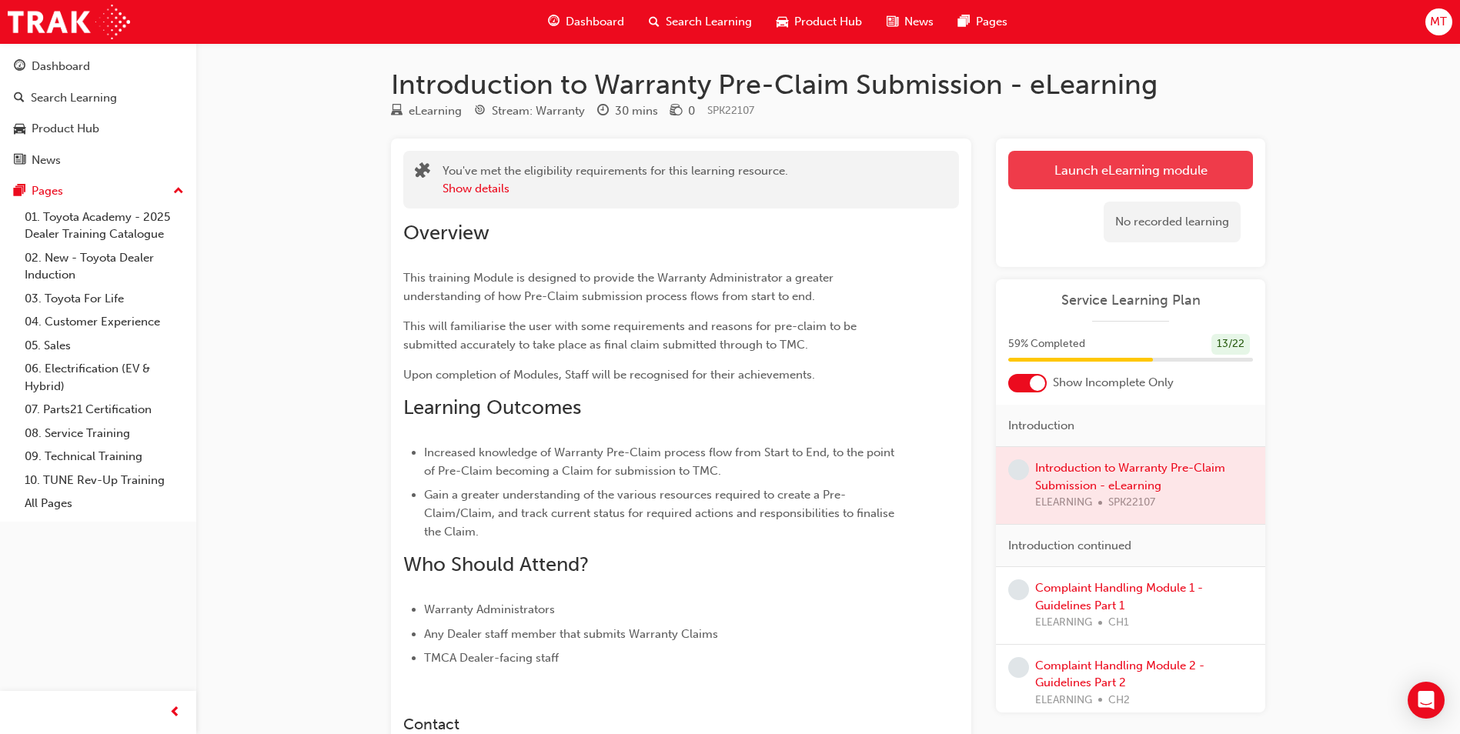
click at [1102, 165] on link "Launch eLearning module" at bounding box center [1130, 170] width 245 height 38
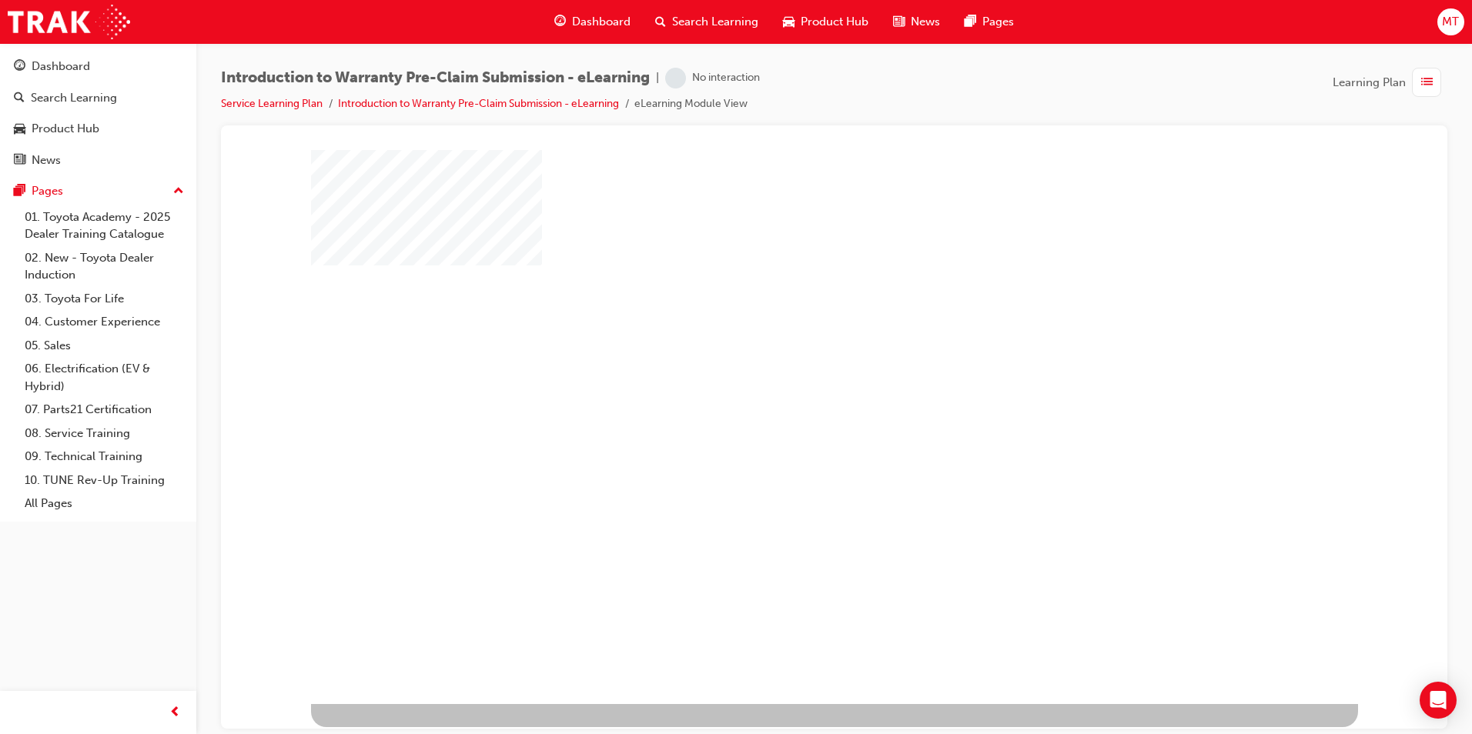
click at [790, 382] on div "play" at bounding box center [790, 382] width 0 height 0
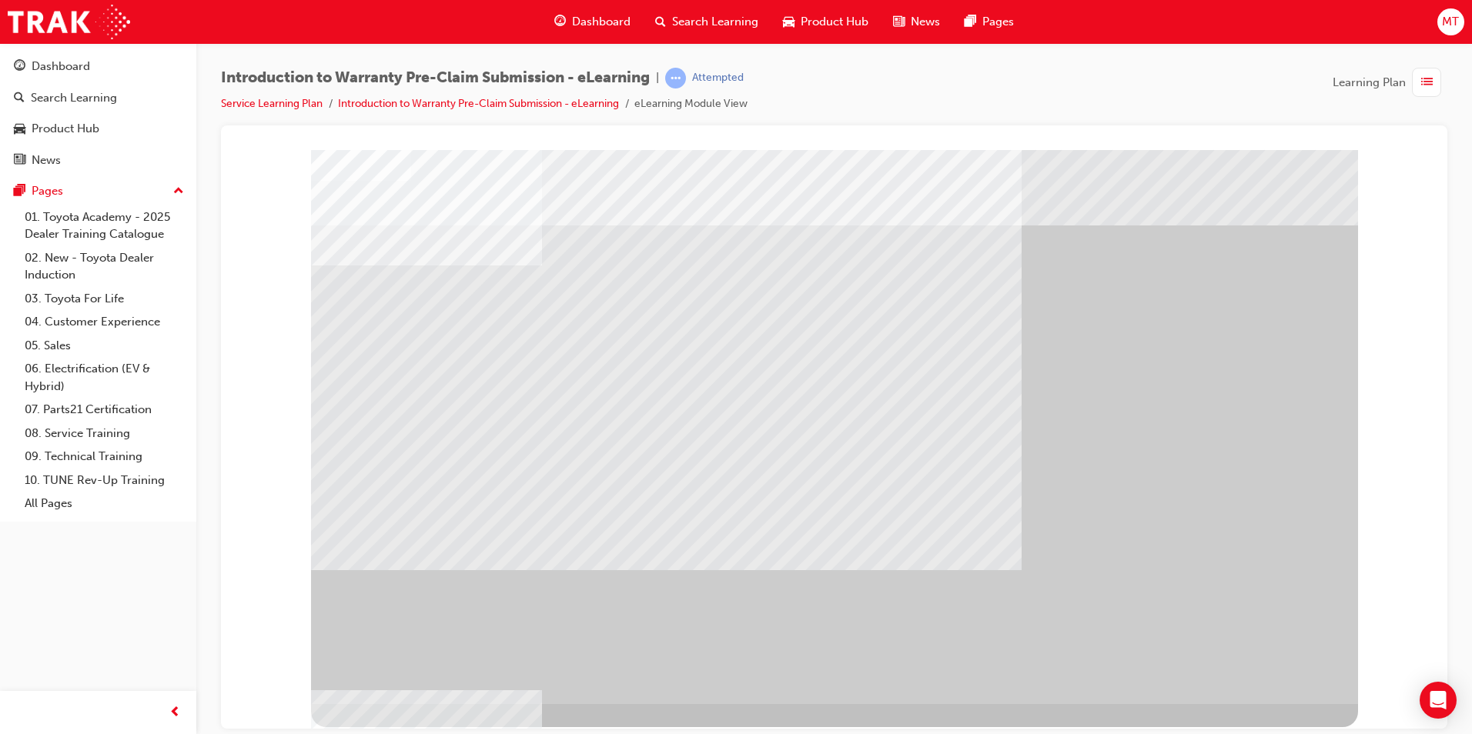
click at [1278, 664] on div "" at bounding box center [834, 426] width 1047 height 554
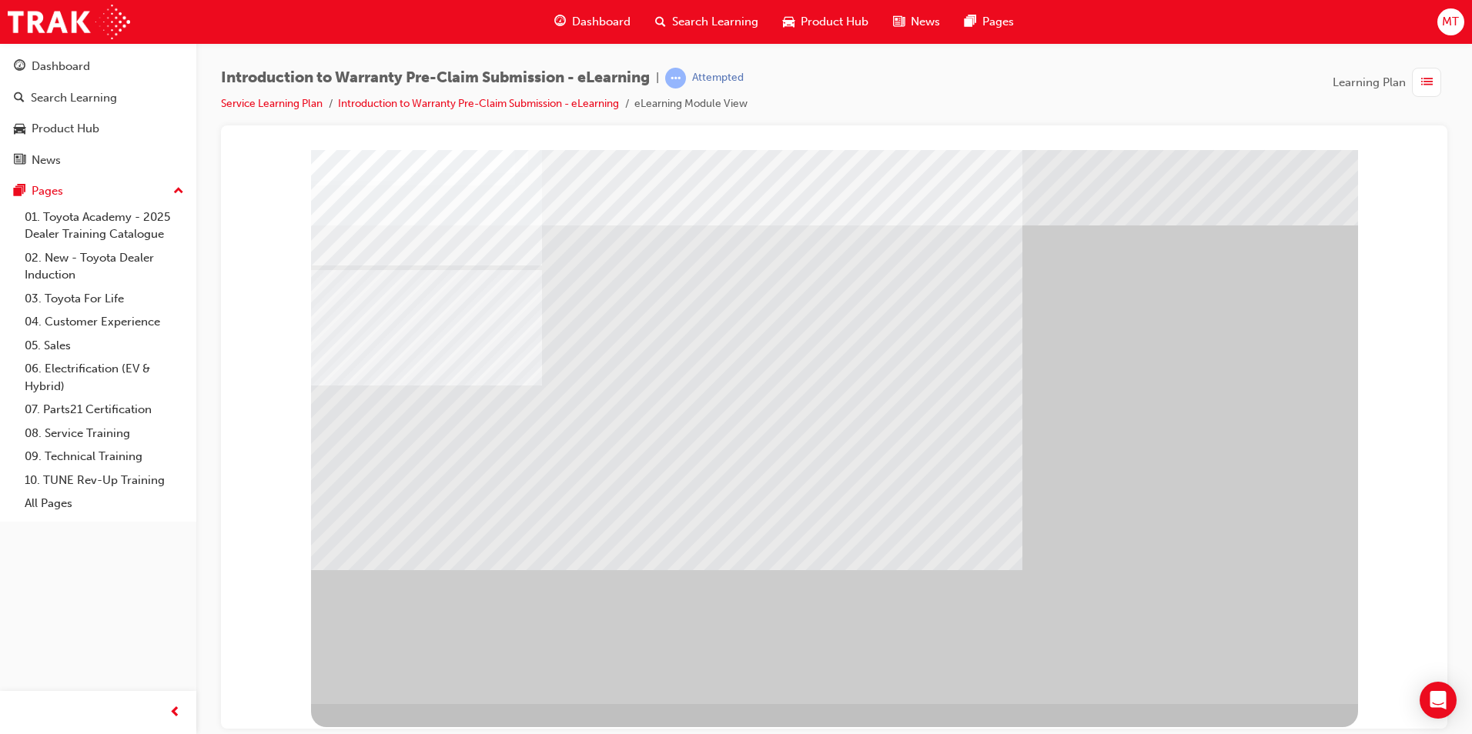
drag, startPoint x: 757, startPoint y: 543, endPoint x: 689, endPoint y: 527, distance: 70.4
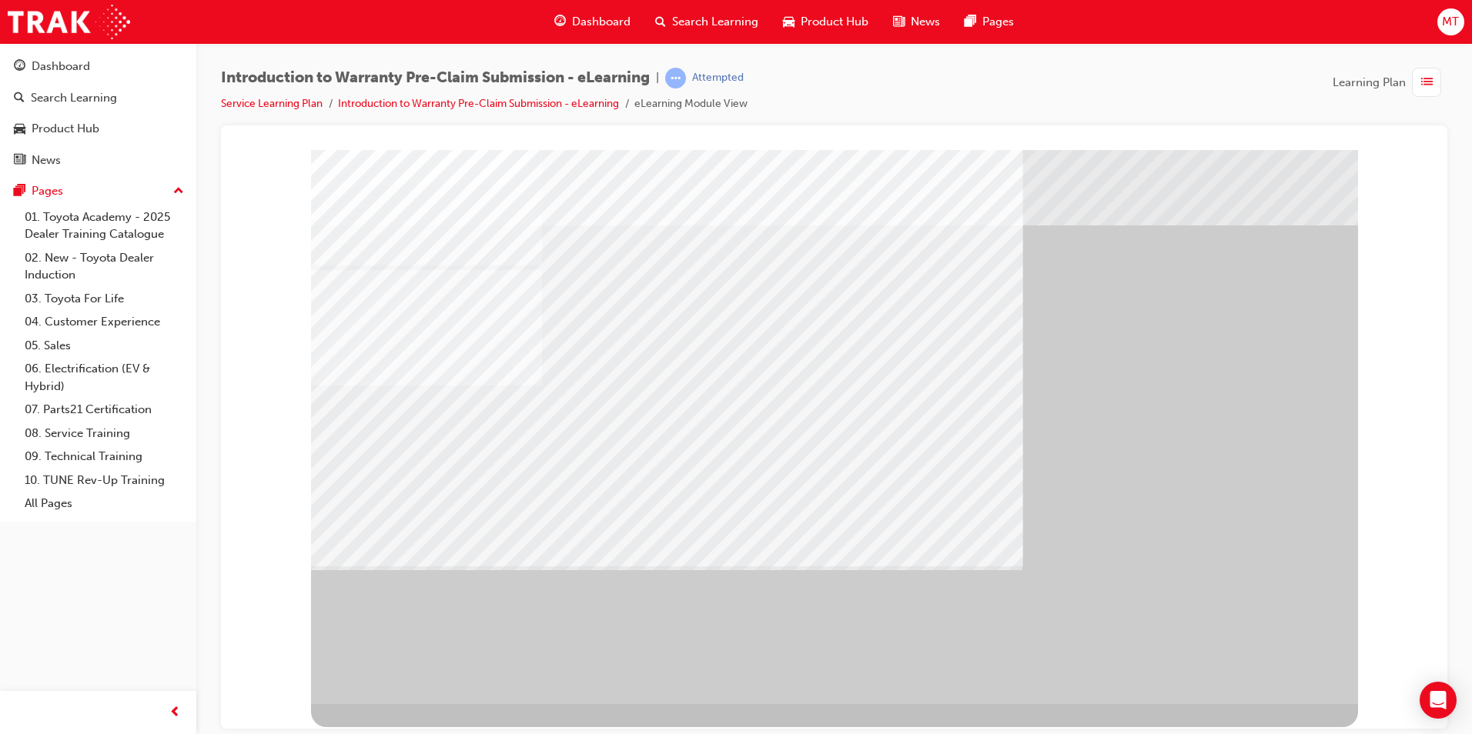
drag, startPoint x: 506, startPoint y: 371, endPoint x: 515, endPoint y: 373, distance: 8.6
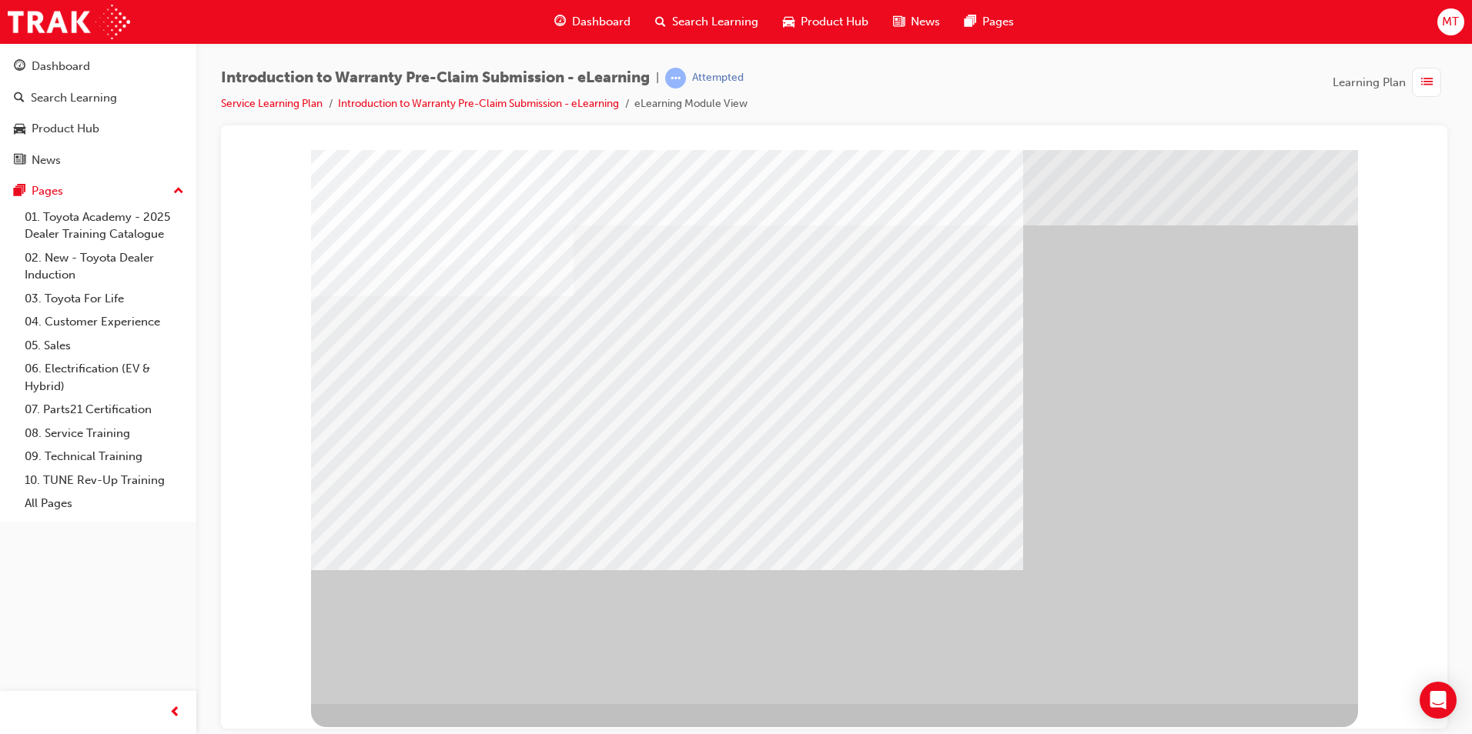
click at [1255, 684] on div "" at bounding box center [834, 426] width 1047 height 554
